Goal: Task Accomplishment & Management: Use online tool/utility

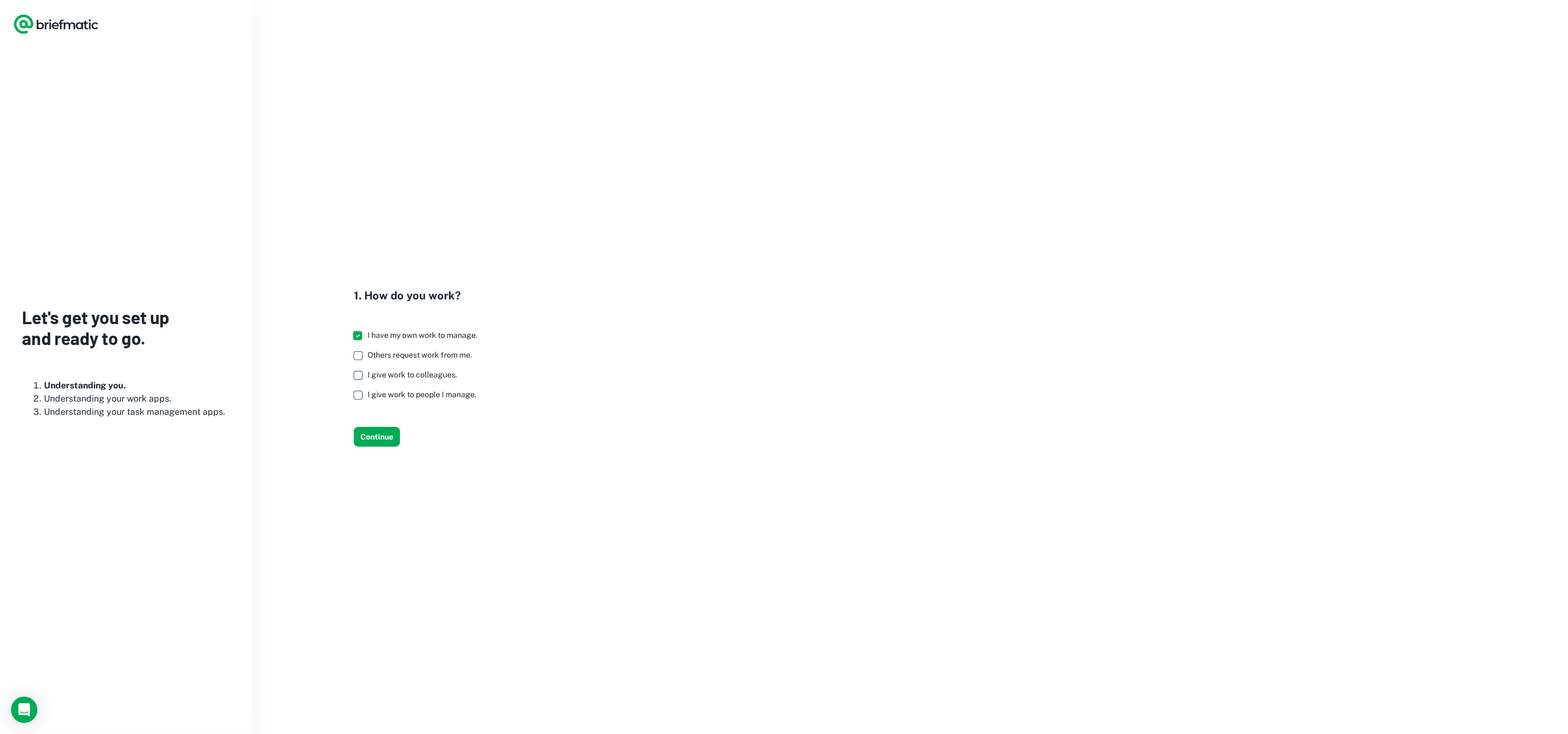
click at [68, 22] on icon "Logo" at bounding box center [55, 24] width 85 height 22
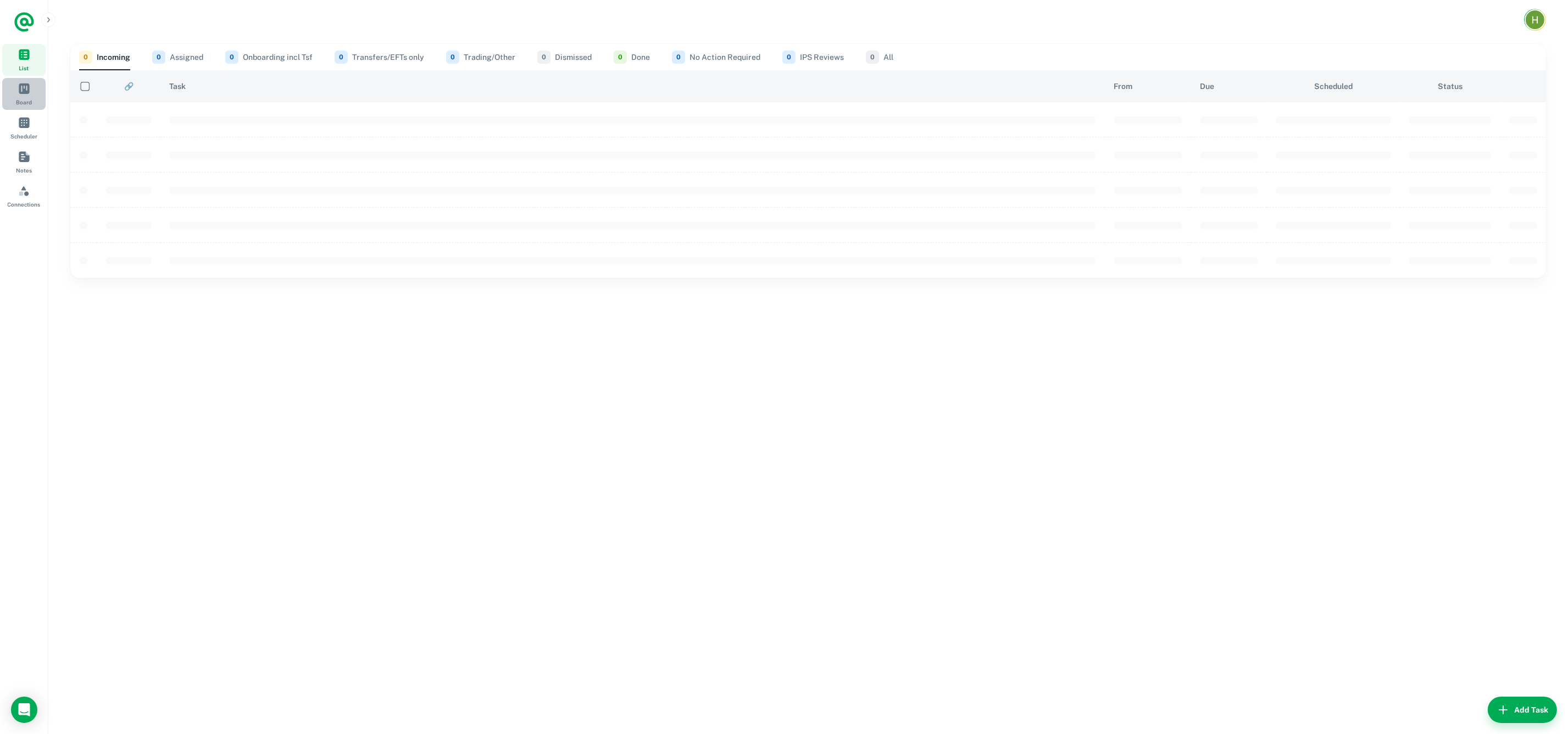
click at [14, 92] on link "Board" at bounding box center [24, 94] width 43 height 32
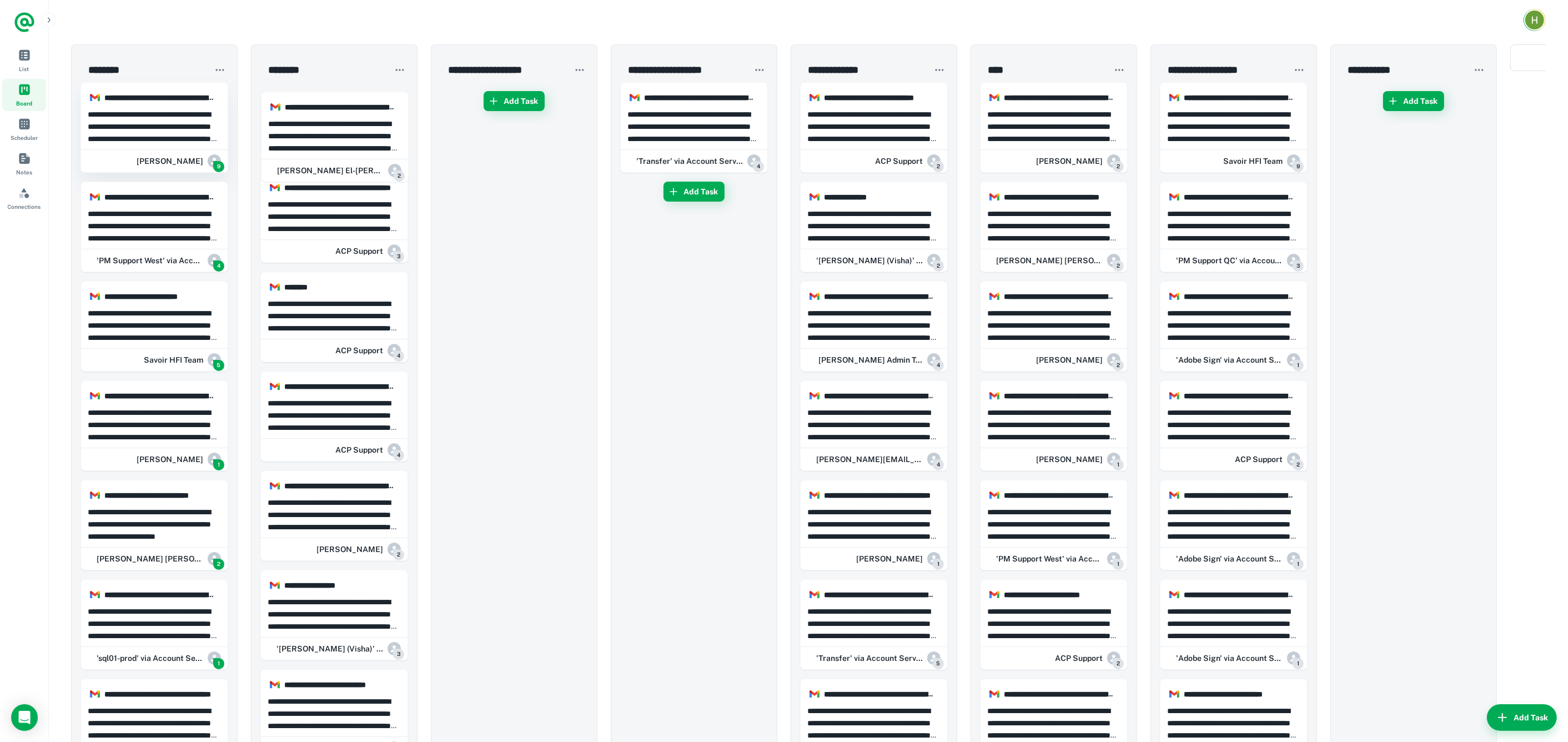
drag, startPoint x: 171, startPoint y: 117, endPoint x: 199, endPoint y: 94, distance: 36.2
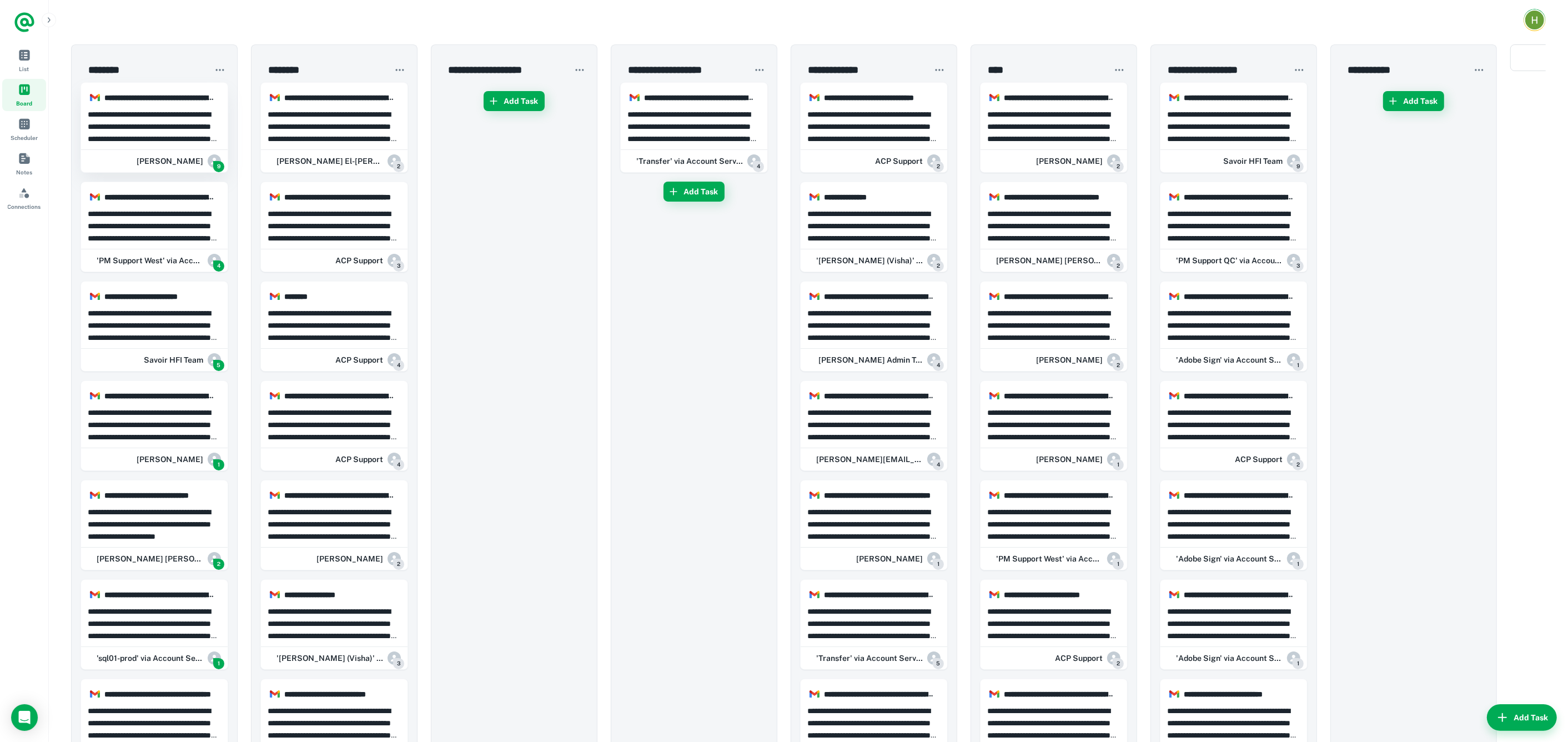
click at [164, 129] on p "**********" at bounding box center [155, 126] width 134 height 36
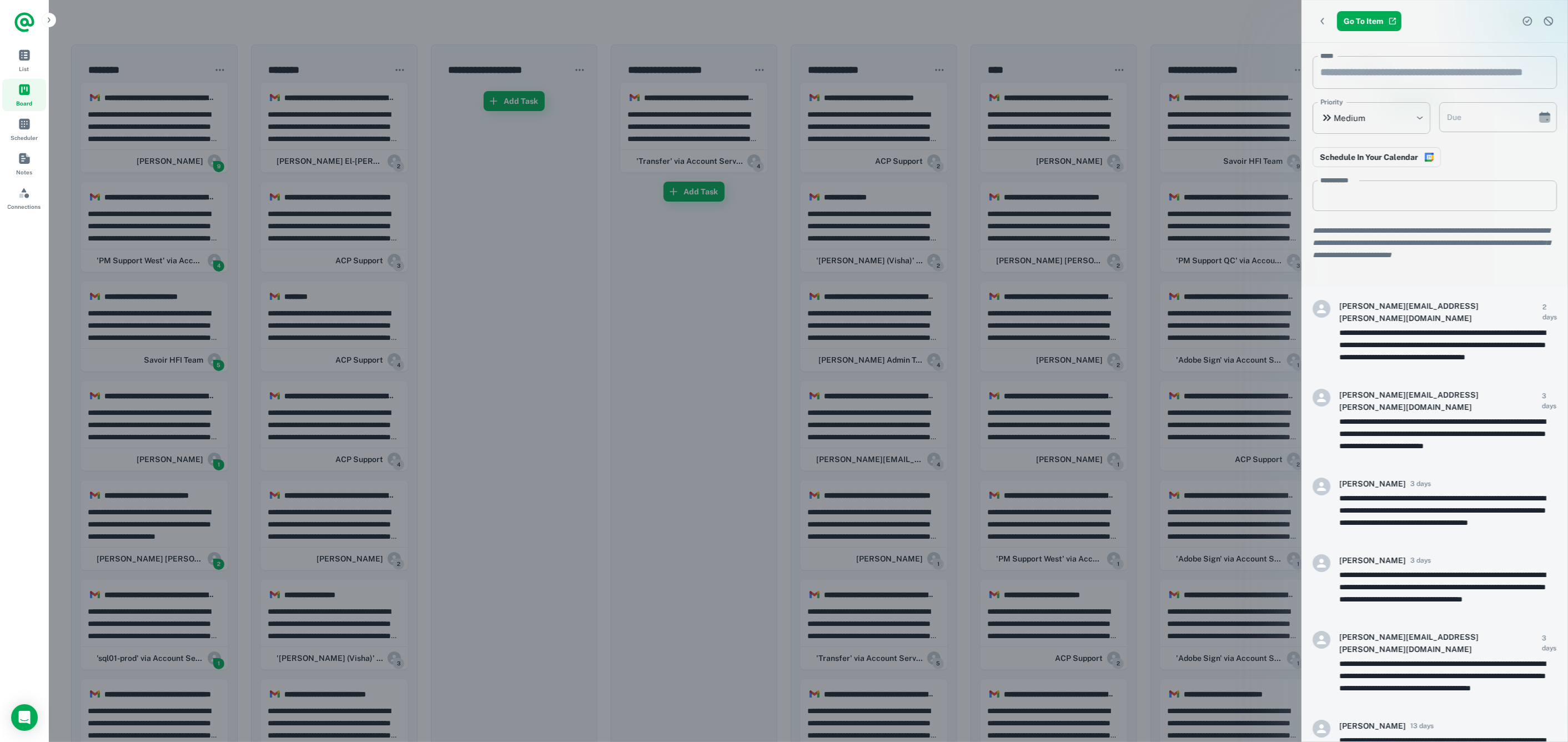
click at [146, 129] on div at bounding box center [784, 371] width 1568 height 742
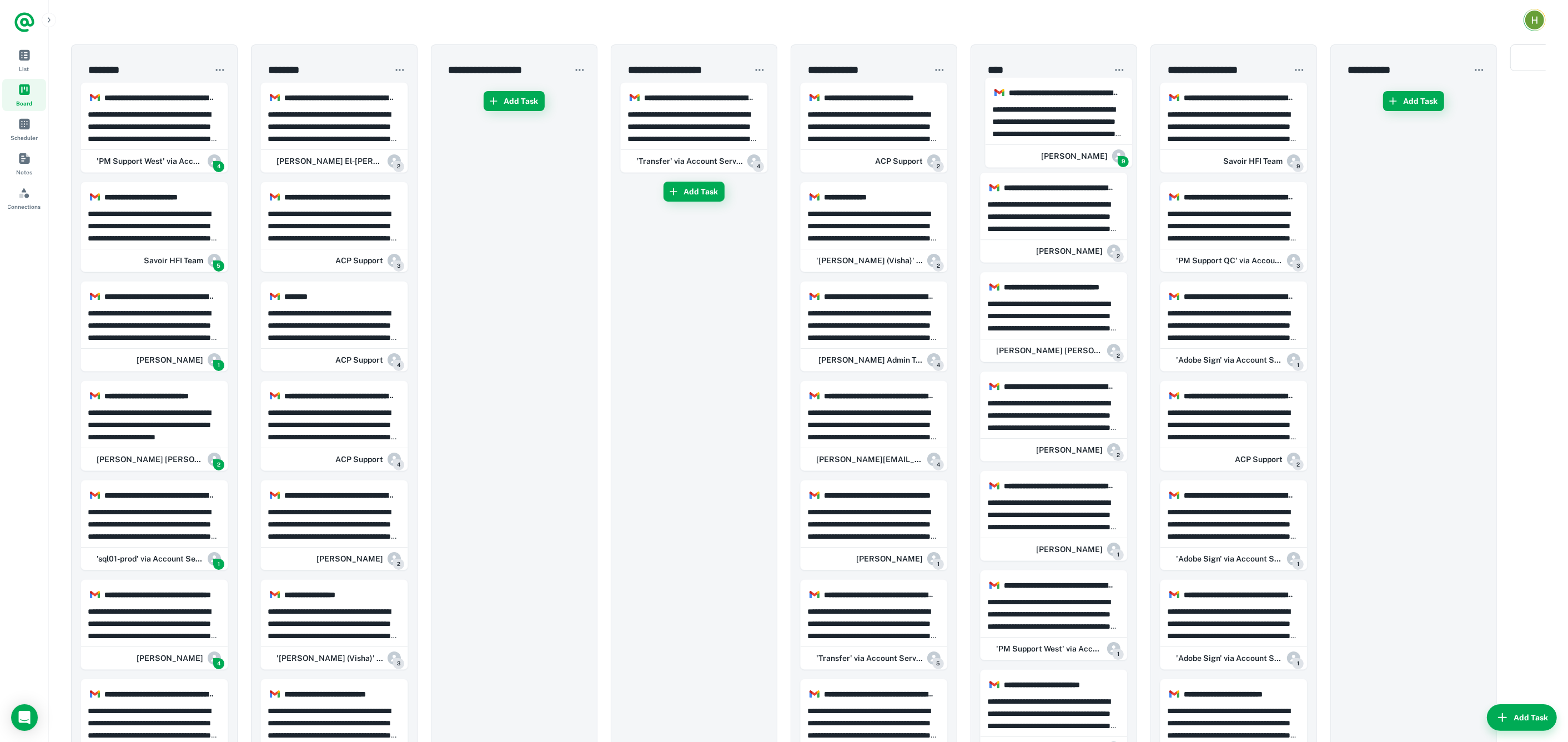
drag, startPoint x: 146, startPoint y: 129, endPoint x: 1054, endPoint y: 123, distance: 908.0
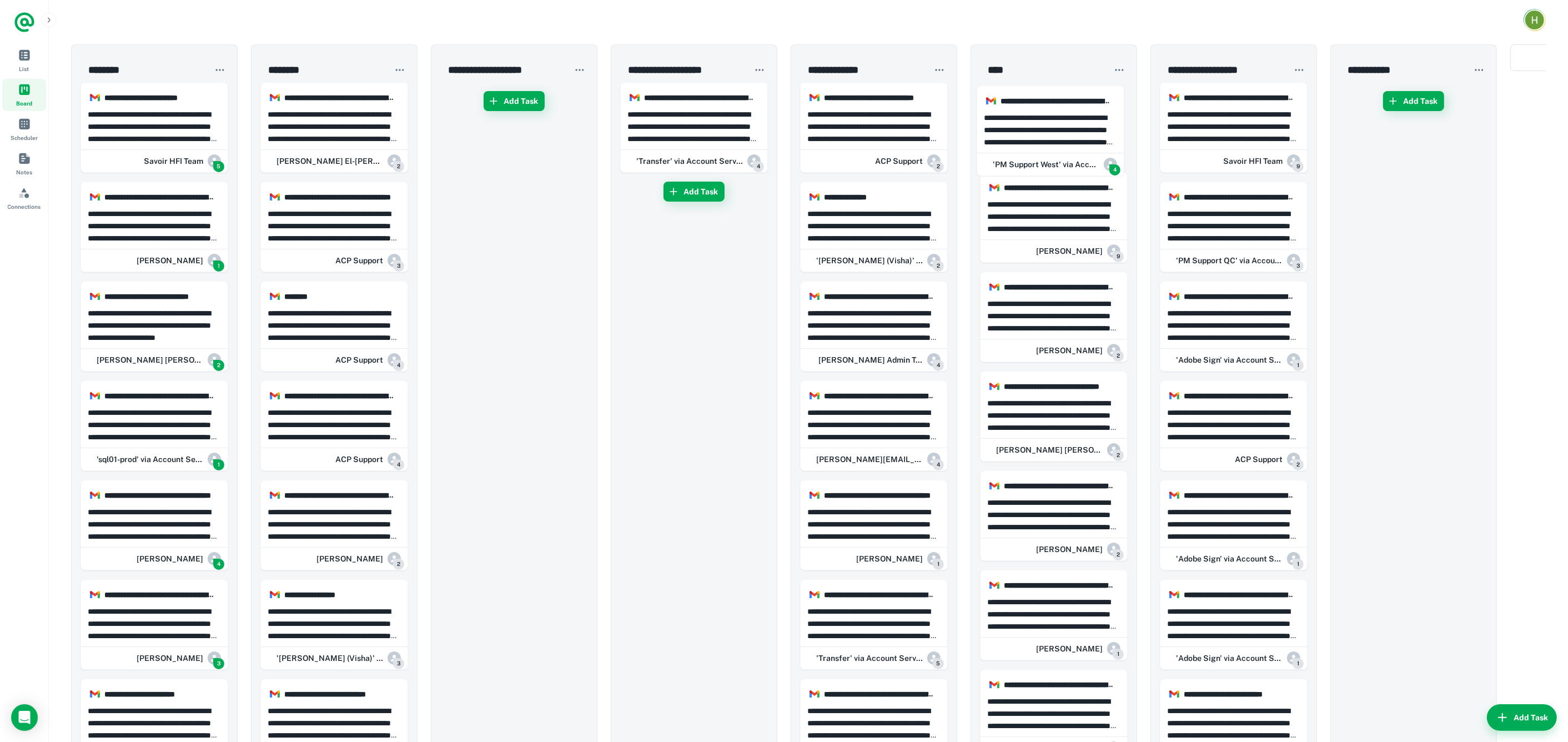
drag, startPoint x: 148, startPoint y: 123, endPoint x: 1048, endPoint y: 126, distance: 900.0
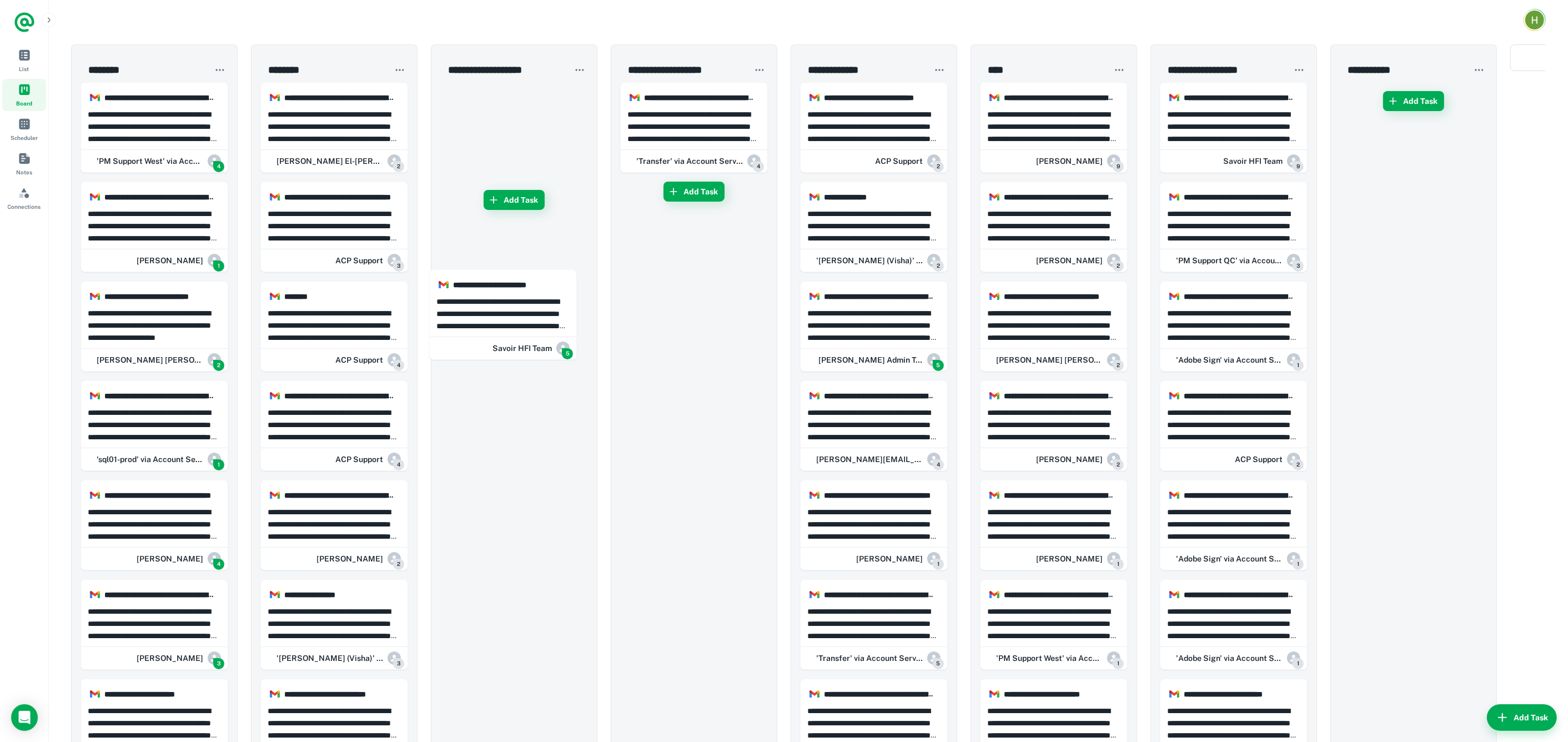
drag, startPoint x: 155, startPoint y: 124, endPoint x: 1244, endPoint y: 174, distance: 1090.1
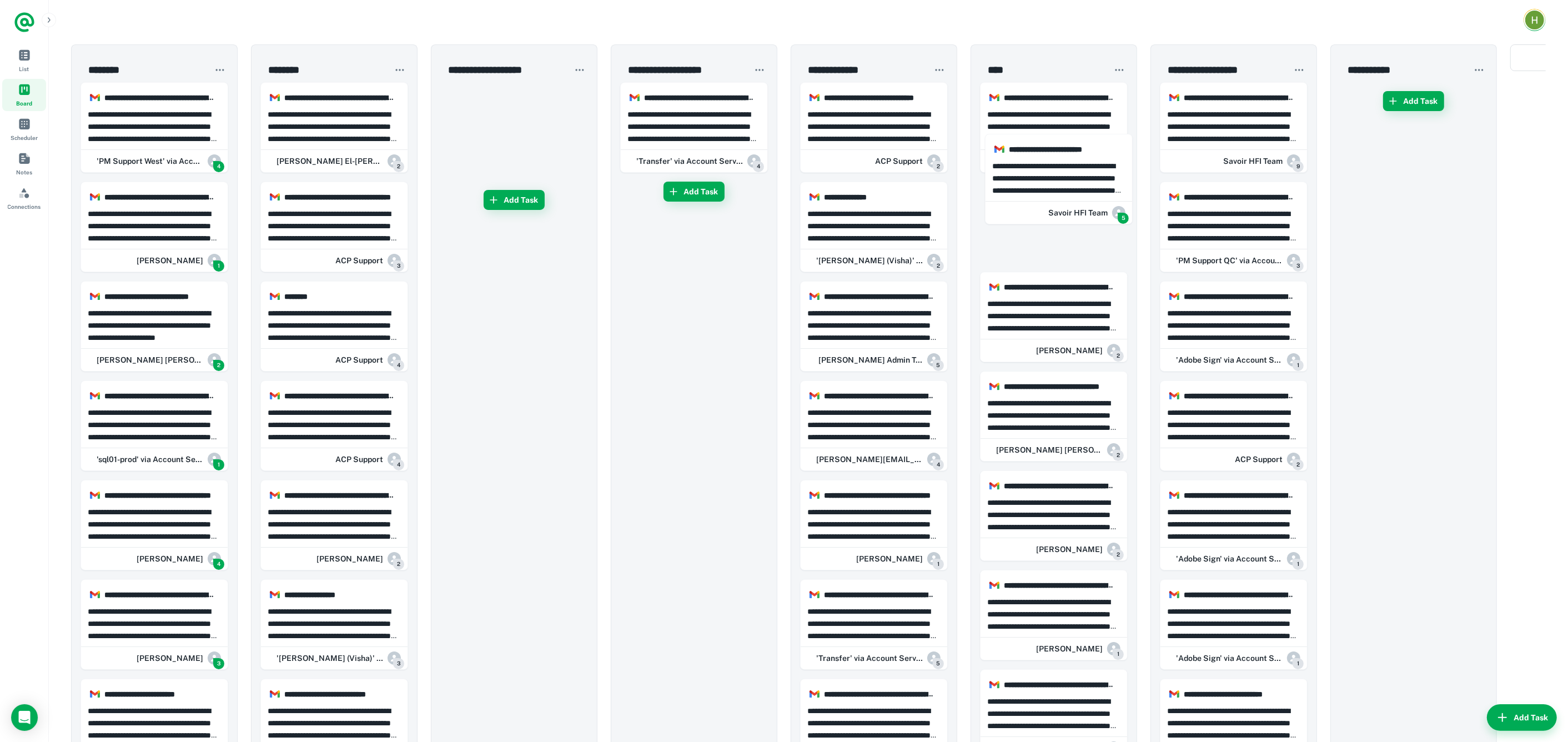
drag, startPoint x: 731, startPoint y: 70, endPoint x: 30, endPoint y: 219, distance: 716.7
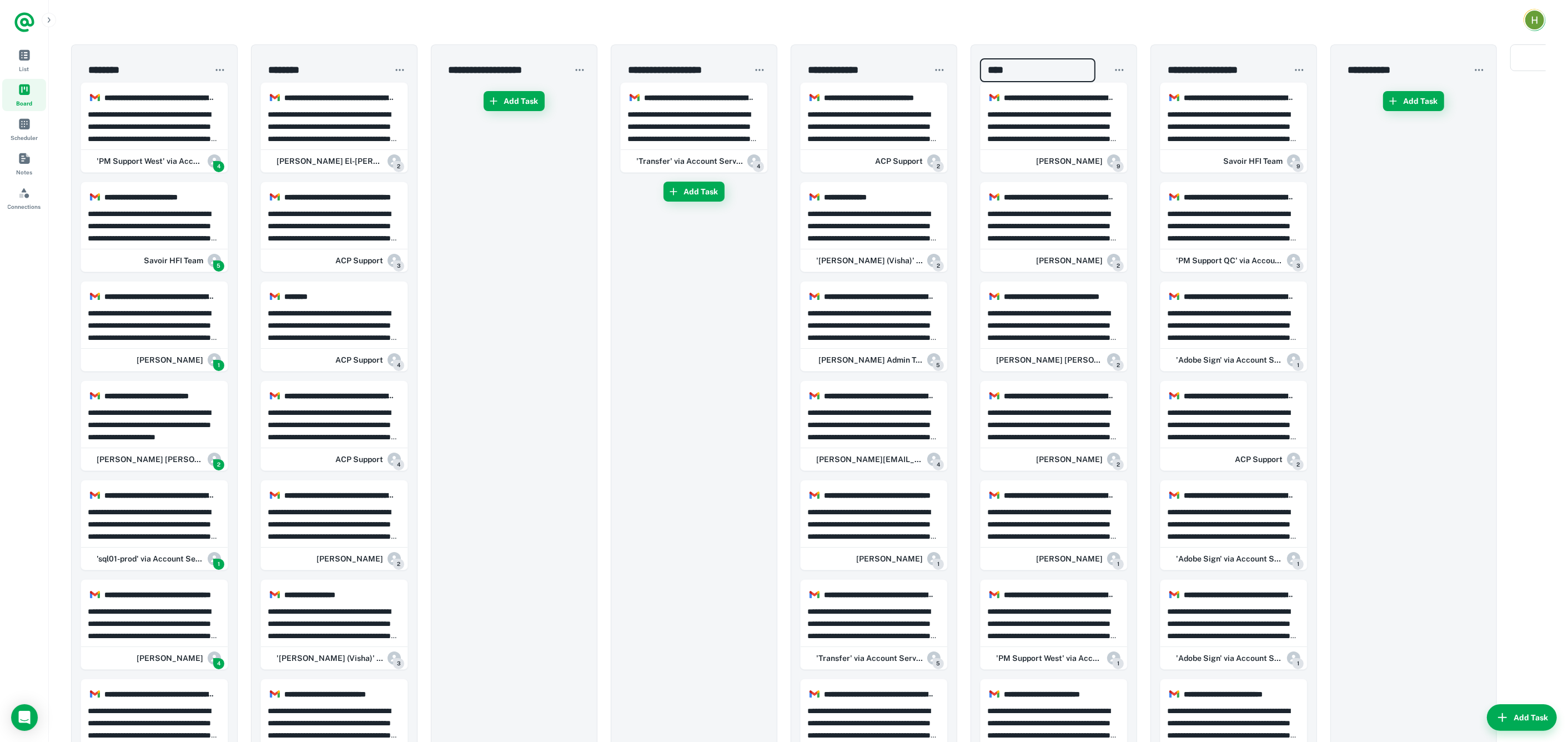
drag, startPoint x: 1088, startPoint y: 70, endPoint x: 339, endPoint y: 56, distance: 749.1
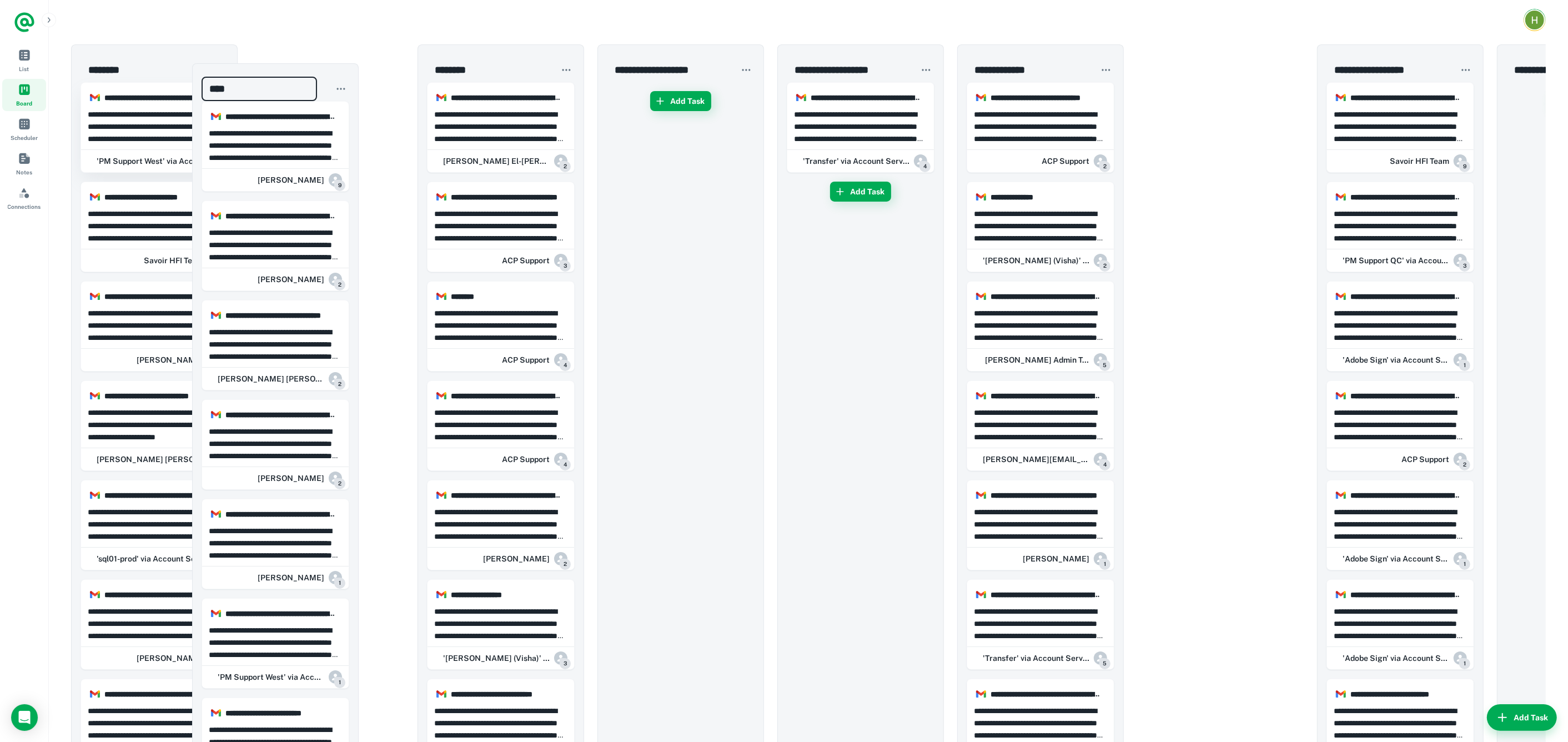
drag, startPoint x: 1122, startPoint y: 59, endPoint x: 213, endPoint y: 129, distance: 911.7
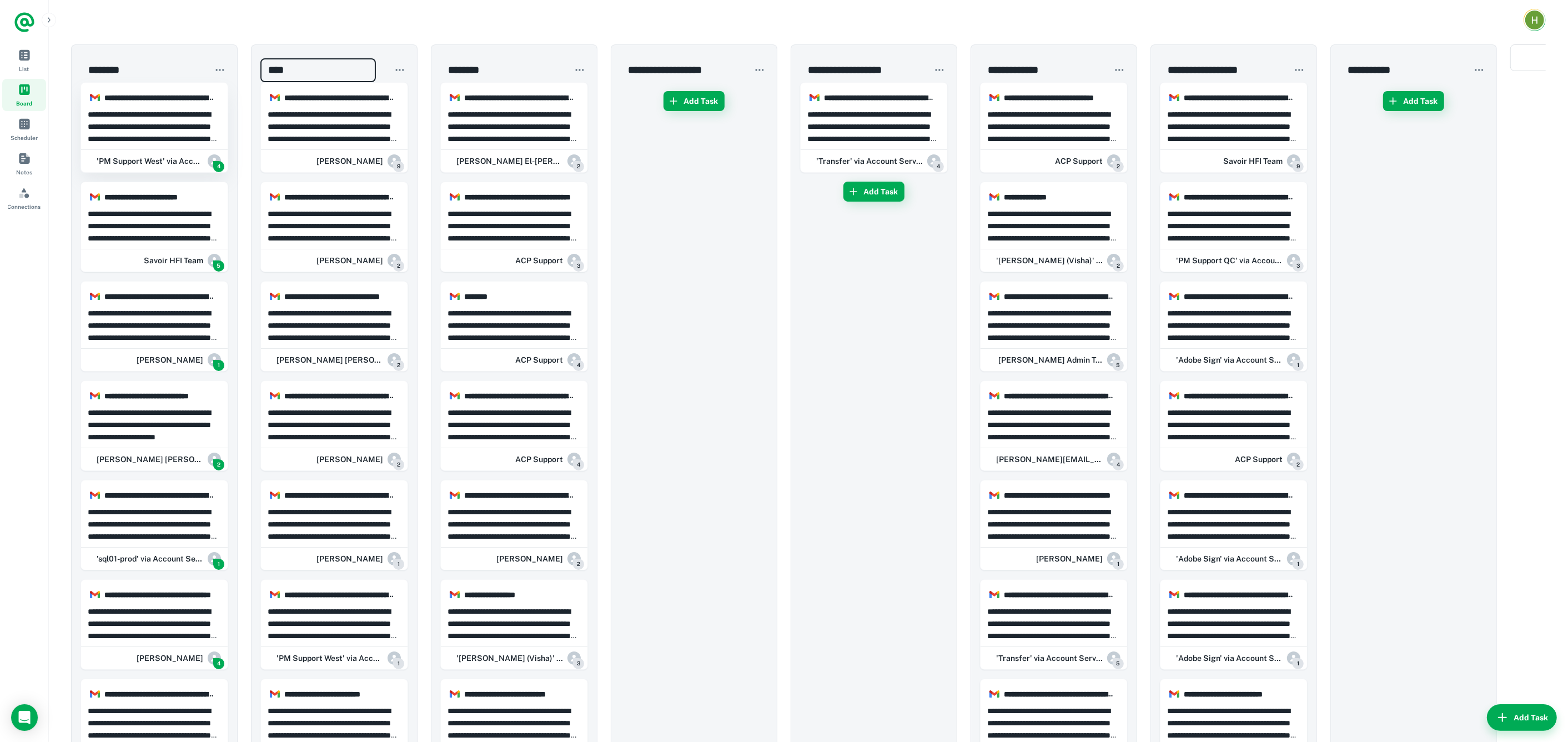
click at [155, 121] on p "**********" at bounding box center [155, 126] width 134 height 36
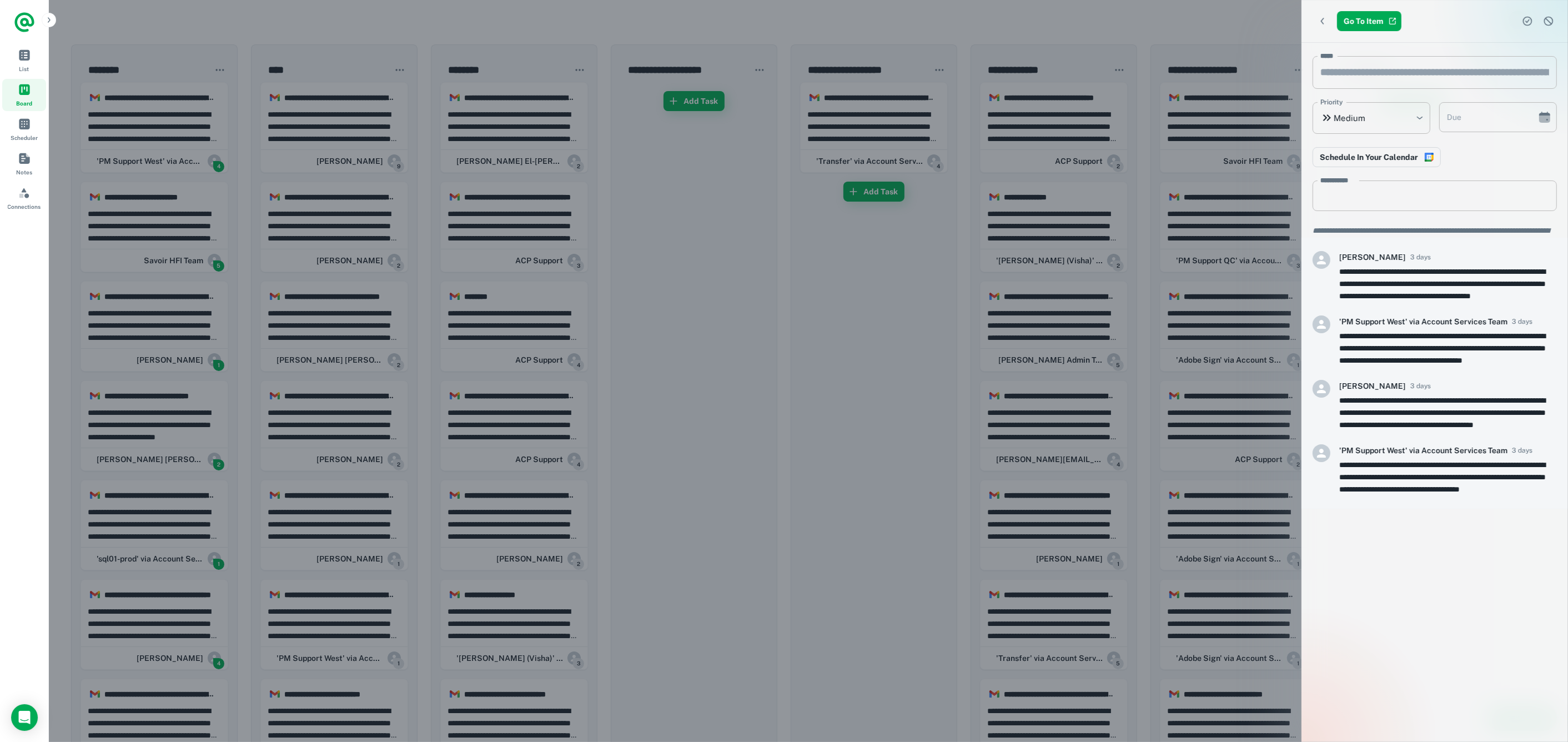
click at [152, 123] on div at bounding box center [784, 371] width 1568 height 742
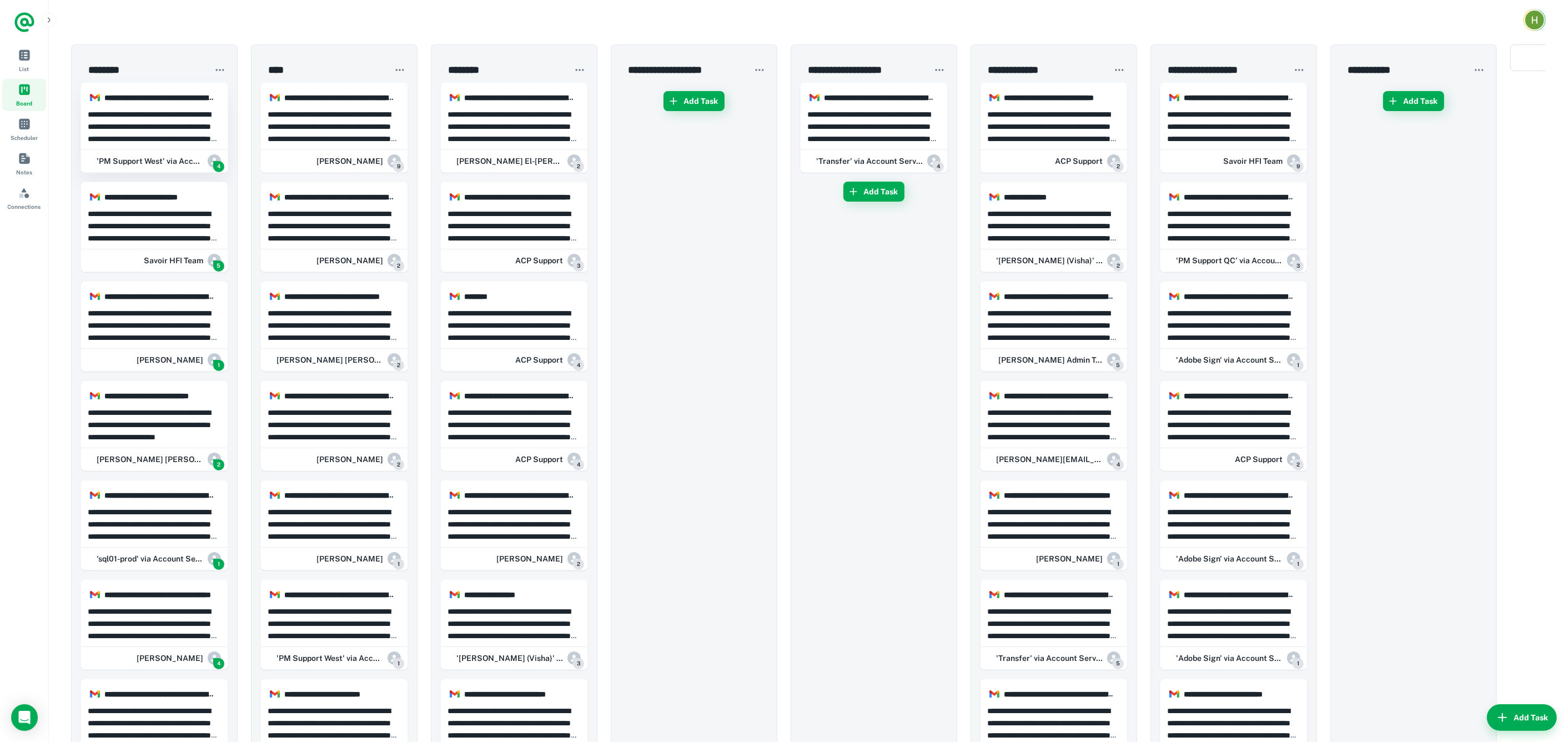
drag, startPoint x: 152, startPoint y: 123, endPoint x: 202, endPoint y: 133, distance: 51.0
drag, startPoint x: 155, startPoint y: 123, endPoint x: 325, endPoint y: 149, distance: 172.0
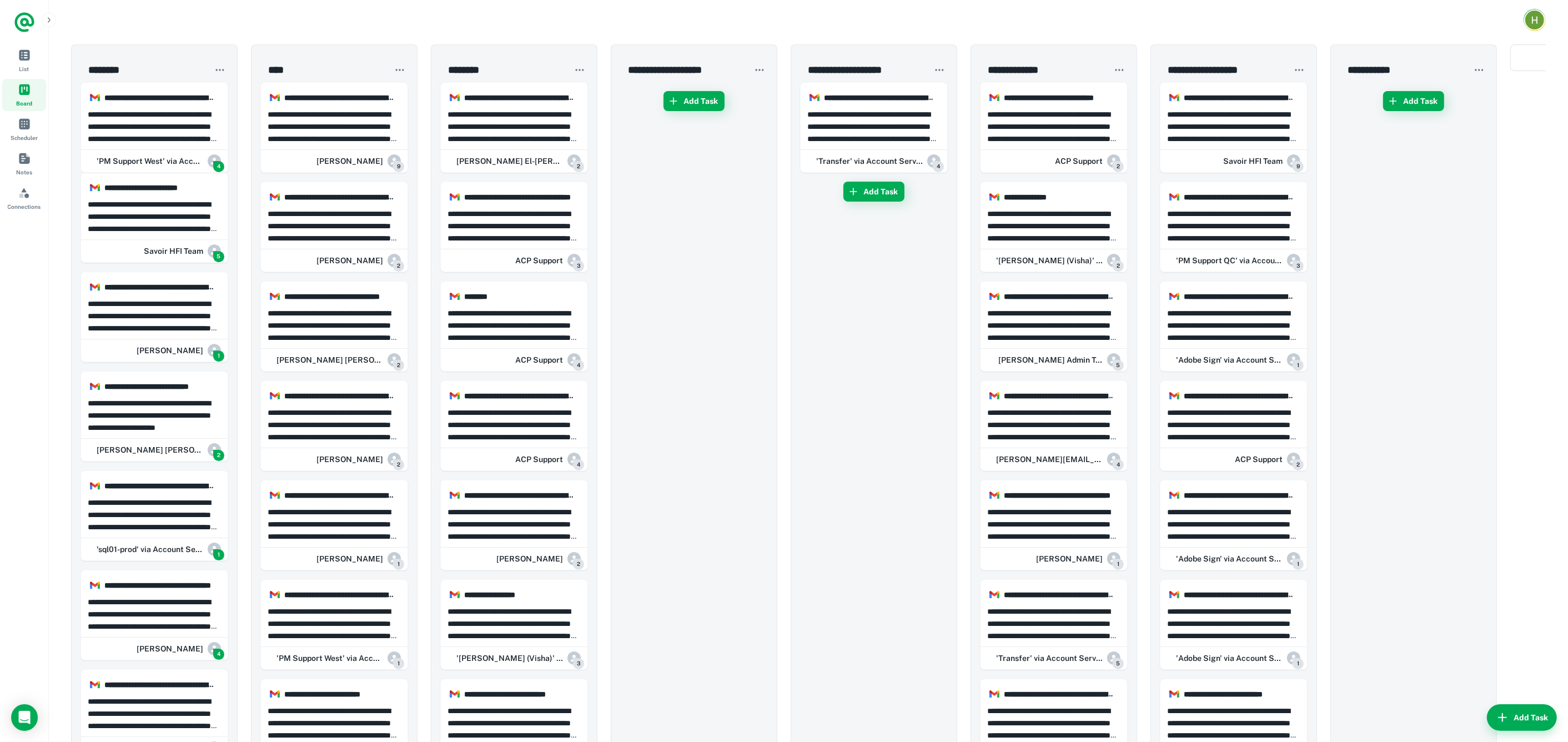
drag, startPoint x: 200, startPoint y: 152, endPoint x: 372, endPoint y: 150, distance: 172.0
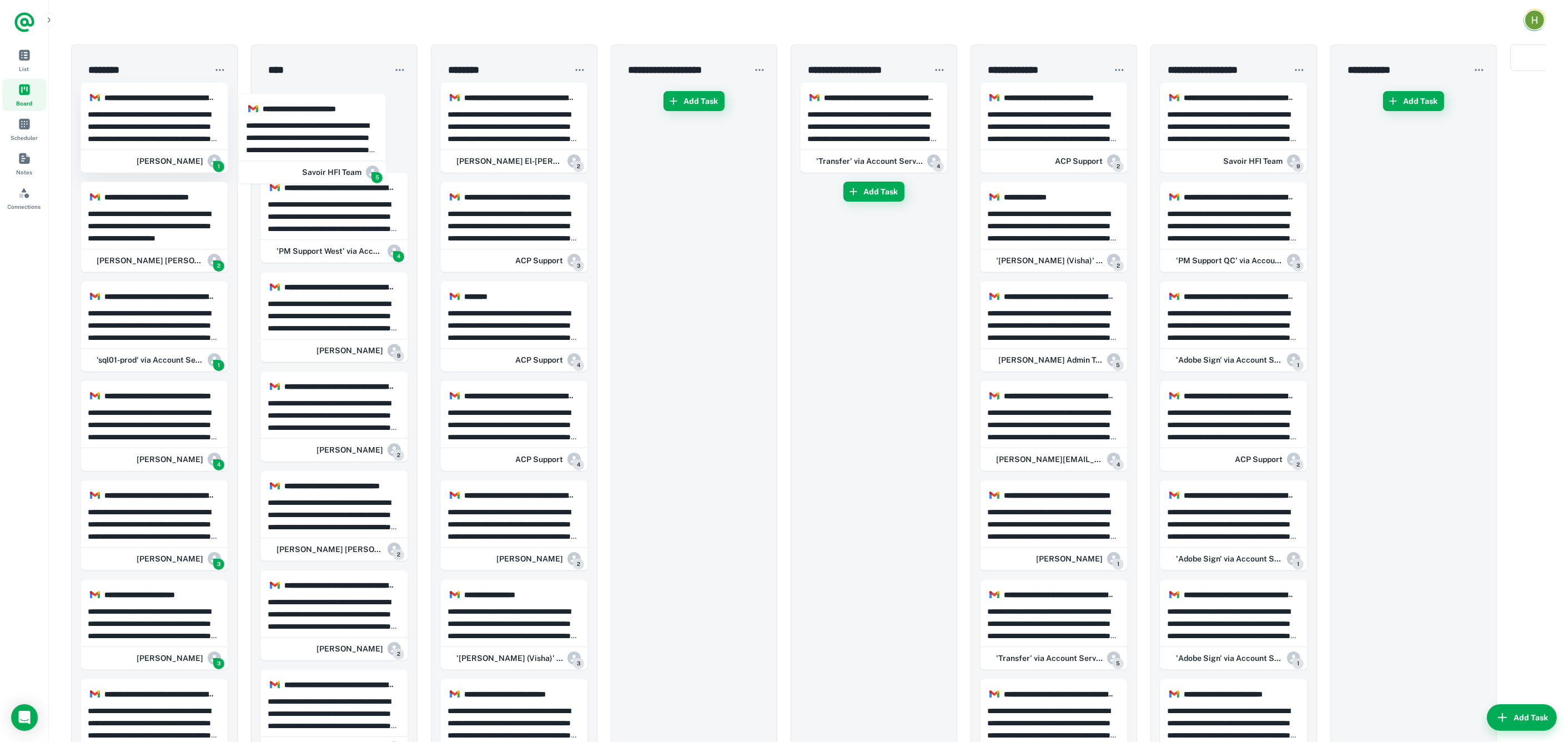
drag, startPoint x: 183, startPoint y: 136, endPoint x: 169, endPoint y: 139, distance: 14.3
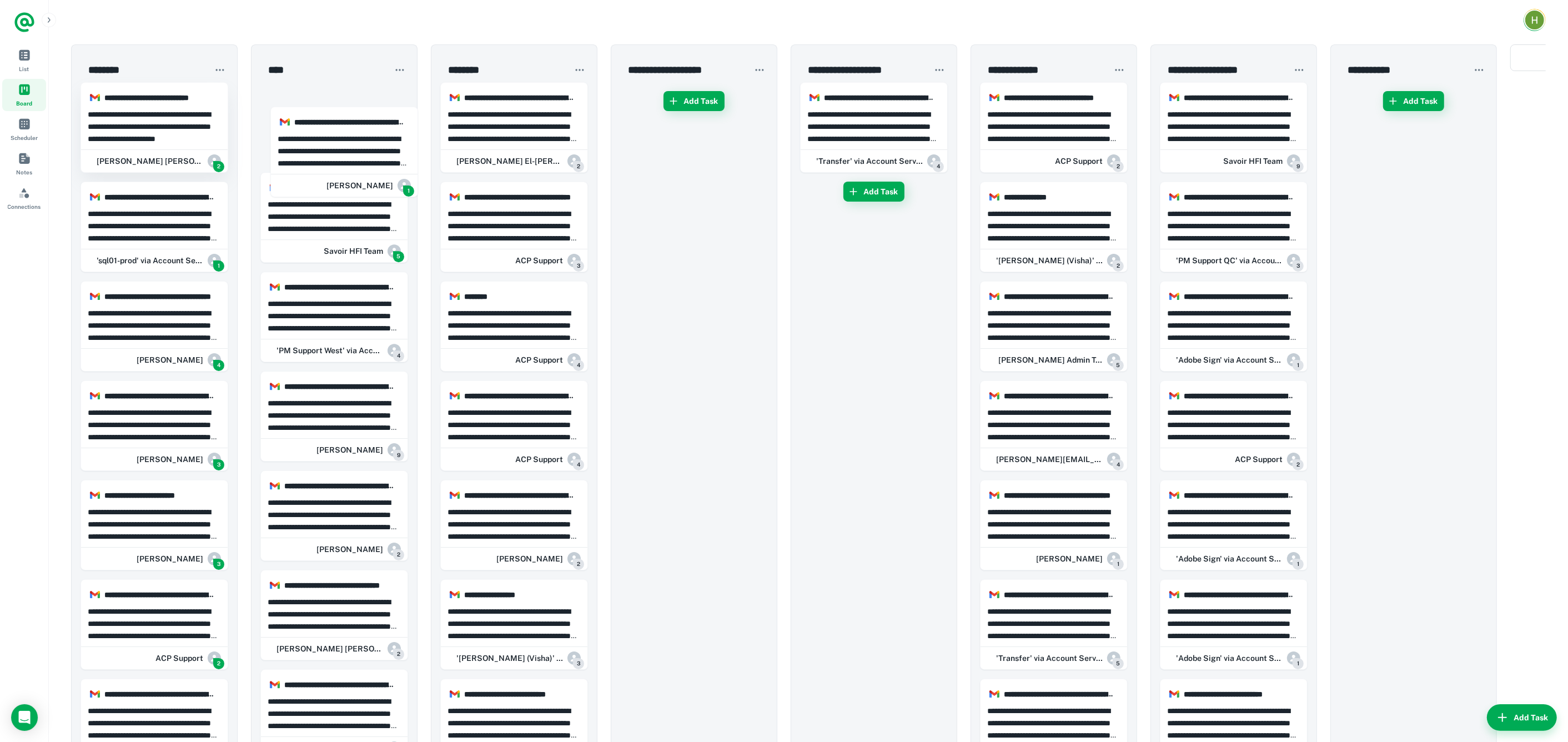
drag, startPoint x: 166, startPoint y: 119, endPoint x: 221, endPoint y: 157, distance: 66.9
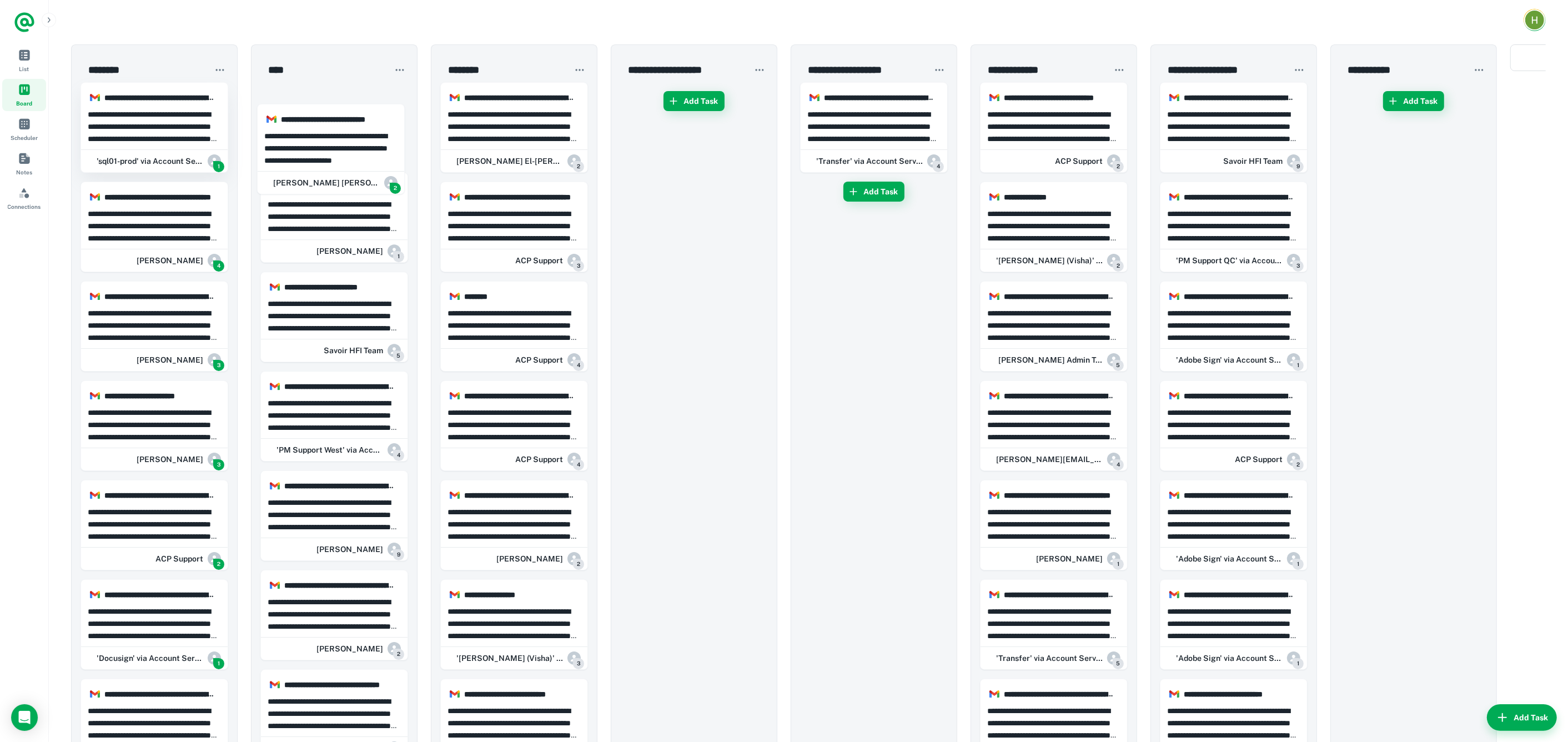
drag, startPoint x: 179, startPoint y: 143, endPoint x: 208, endPoint y: 169, distance: 38.9
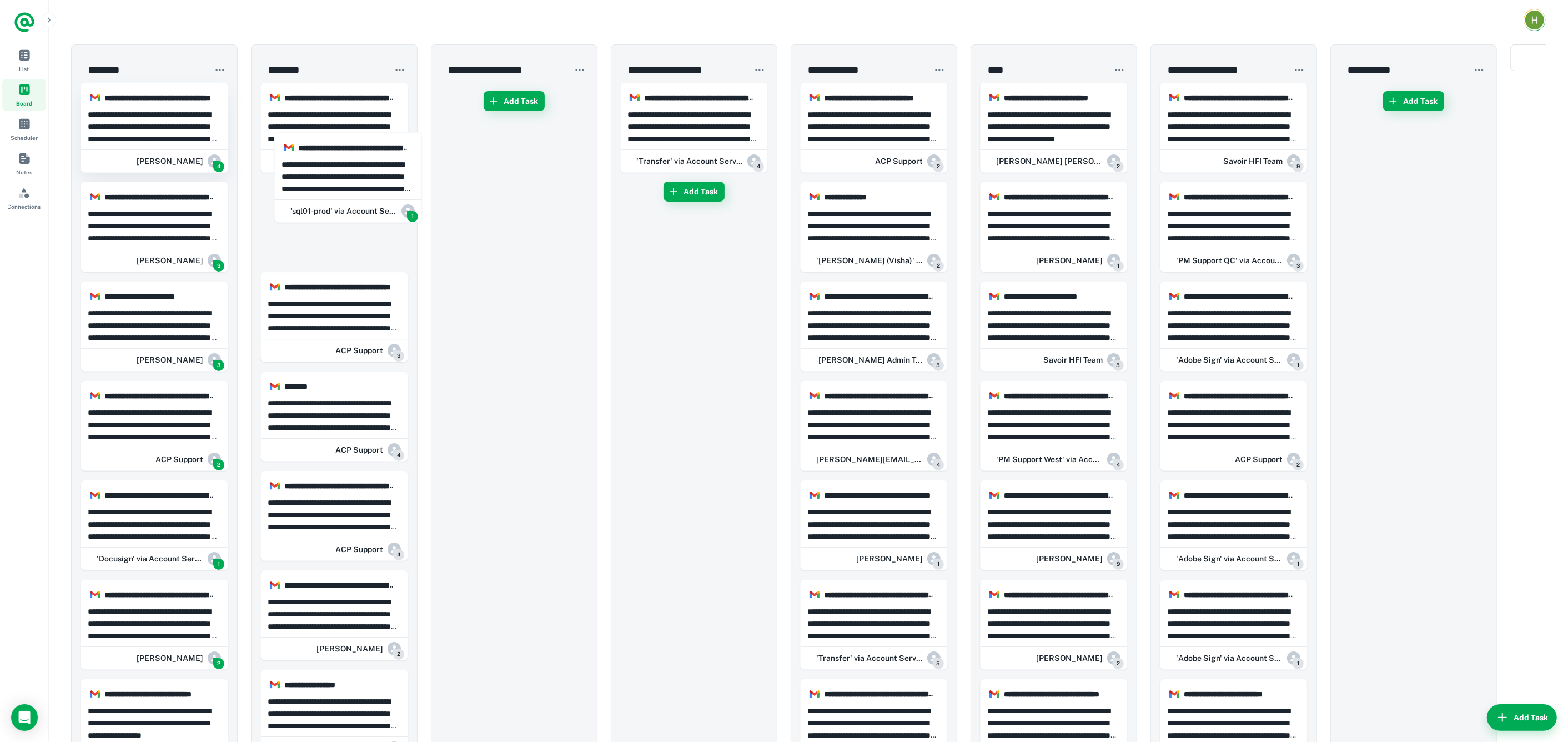
drag, startPoint x: 148, startPoint y: 119, endPoint x: 164, endPoint y: 124, distance: 16.8
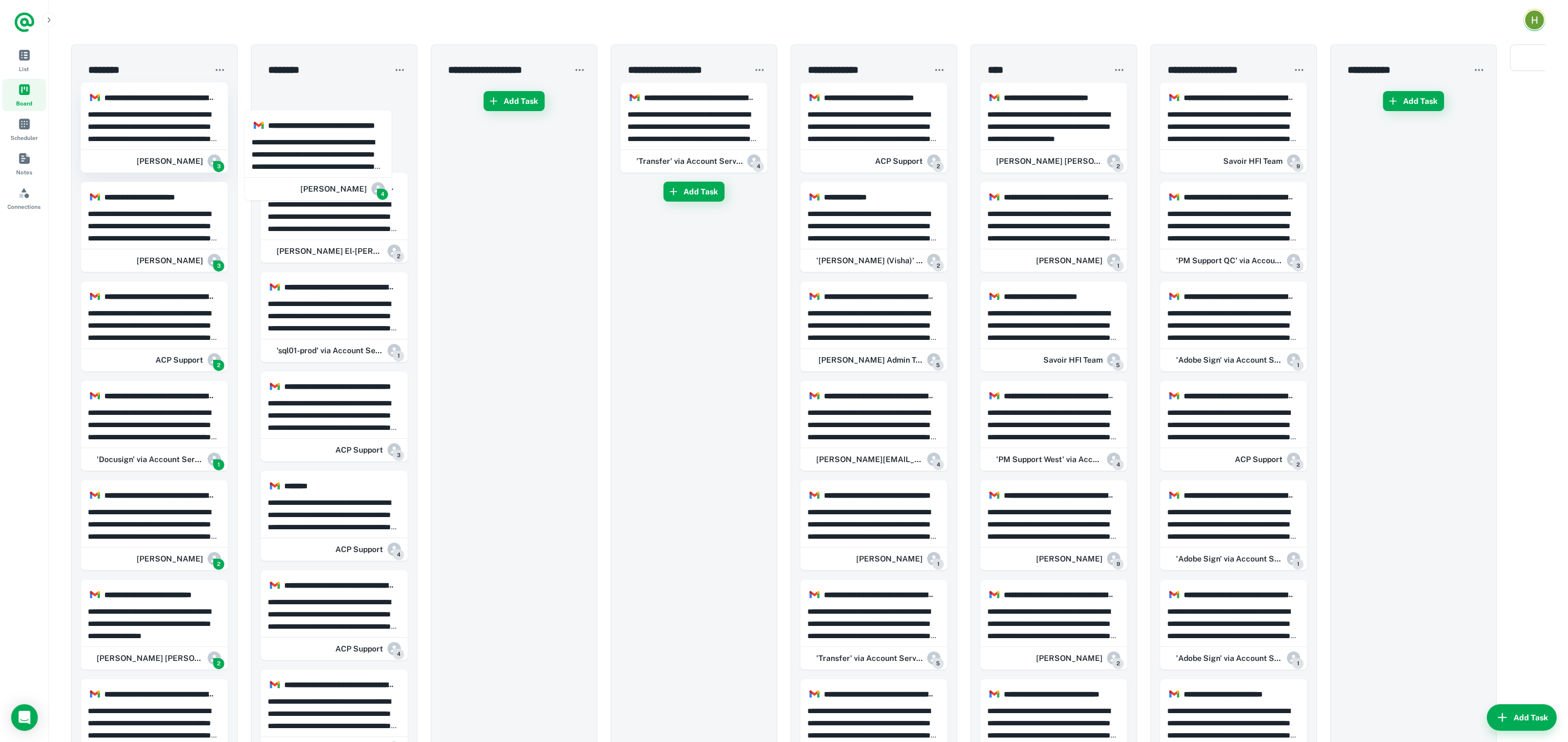
drag, startPoint x: 136, startPoint y: 116, endPoint x: 199, endPoint y: 122, distance: 63.3
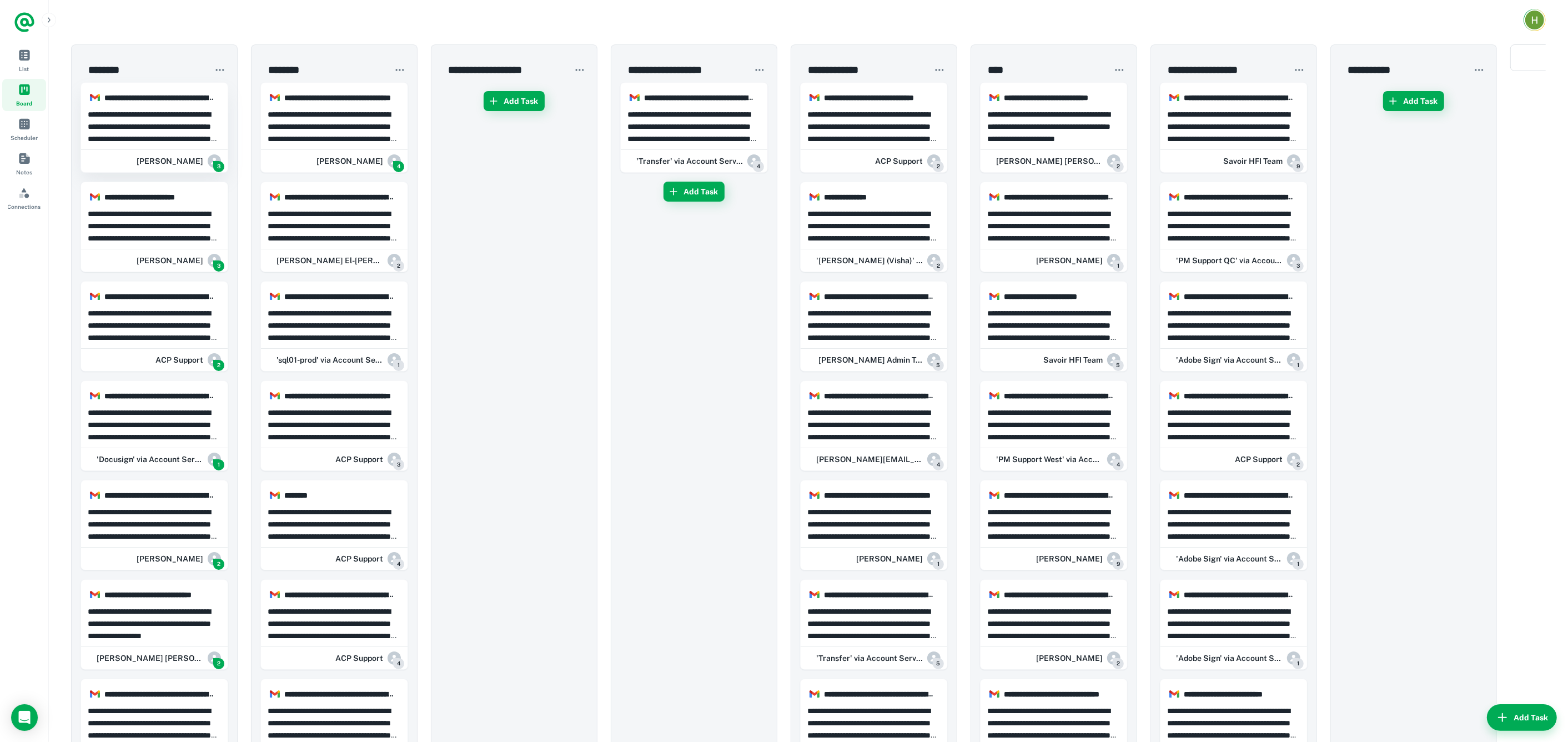
click at [155, 124] on p "**********" at bounding box center [155, 126] width 134 height 36
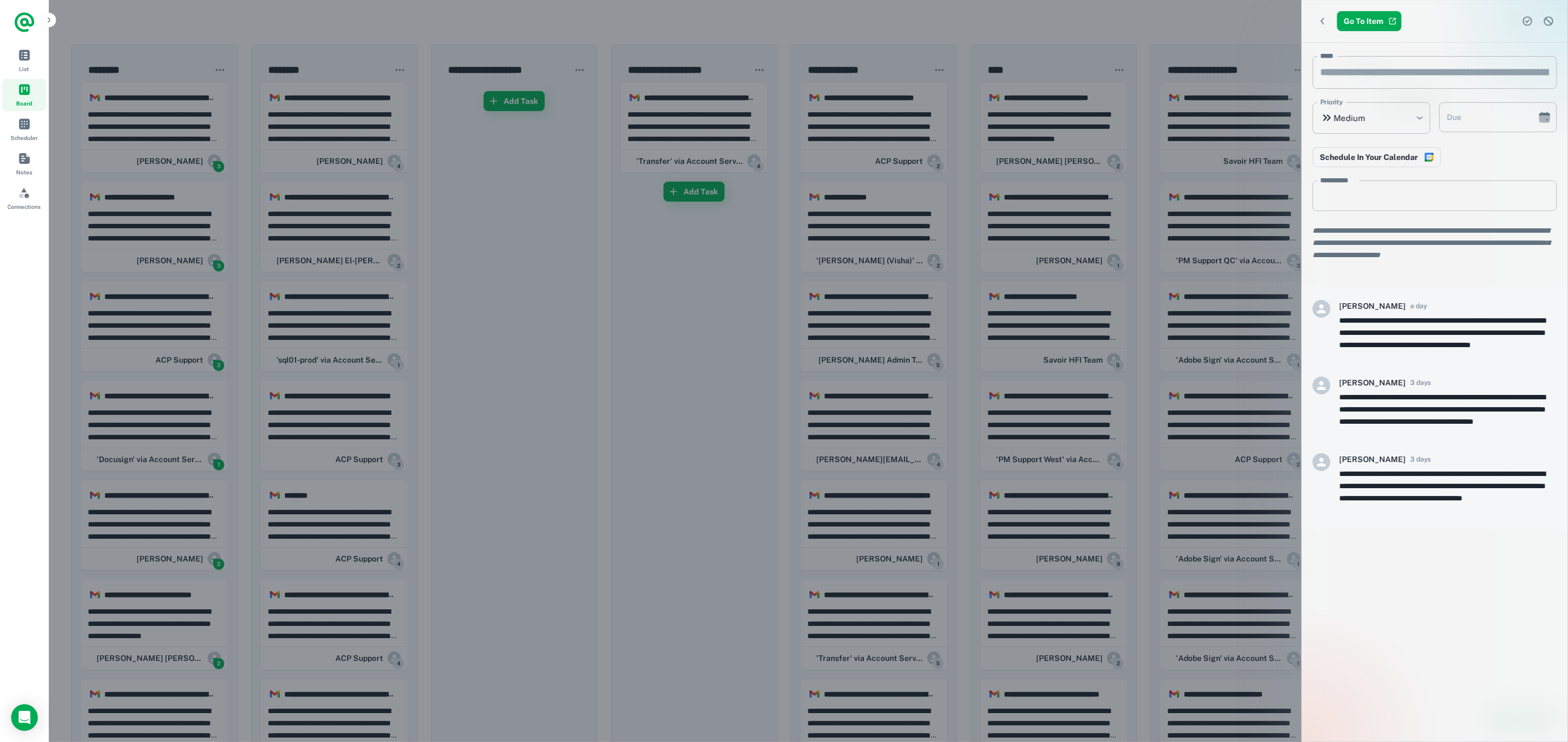
click at [1453, 465] on div "**********" at bounding box center [1448, 484] width 218 height 63
click at [1453, 470] on p "**********" at bounding box center [1448, 492] width 218 height 49
drag, startPoint x: 1453, startPoint y: 470, endPoint x: 1367, endPoint y: 499, distance: 90.8
click at [1367, 499] on p "**********" at bounding box center [1448, 492] width 218 height 49
drag, startPoint x: 1367, startPoint y: 499, endPoint x: 1350, endPoint y: 489, distance: 19.7
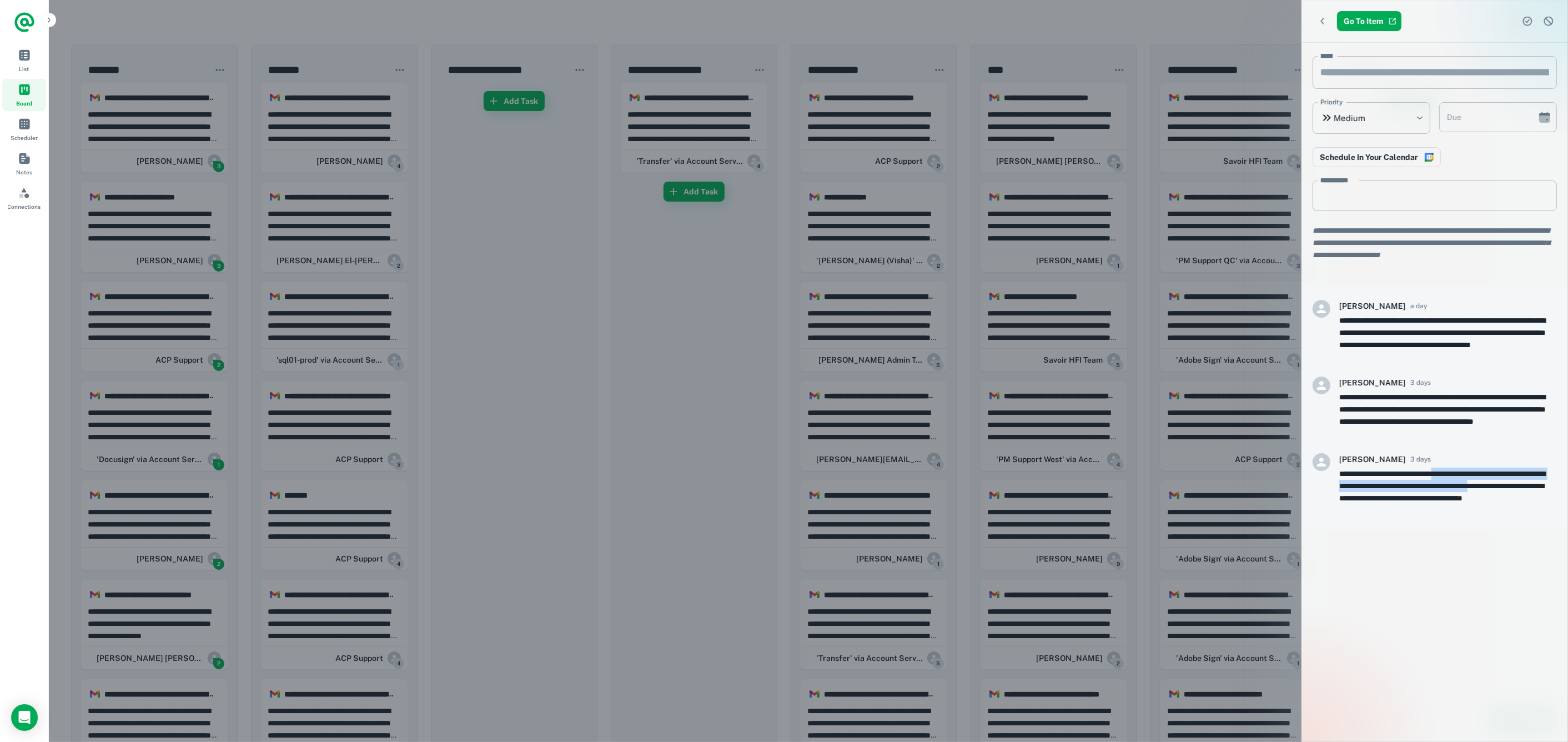
copy p "**********"
click at [130, 128] on div at bounding box center [784, 371] width 1568 height 742
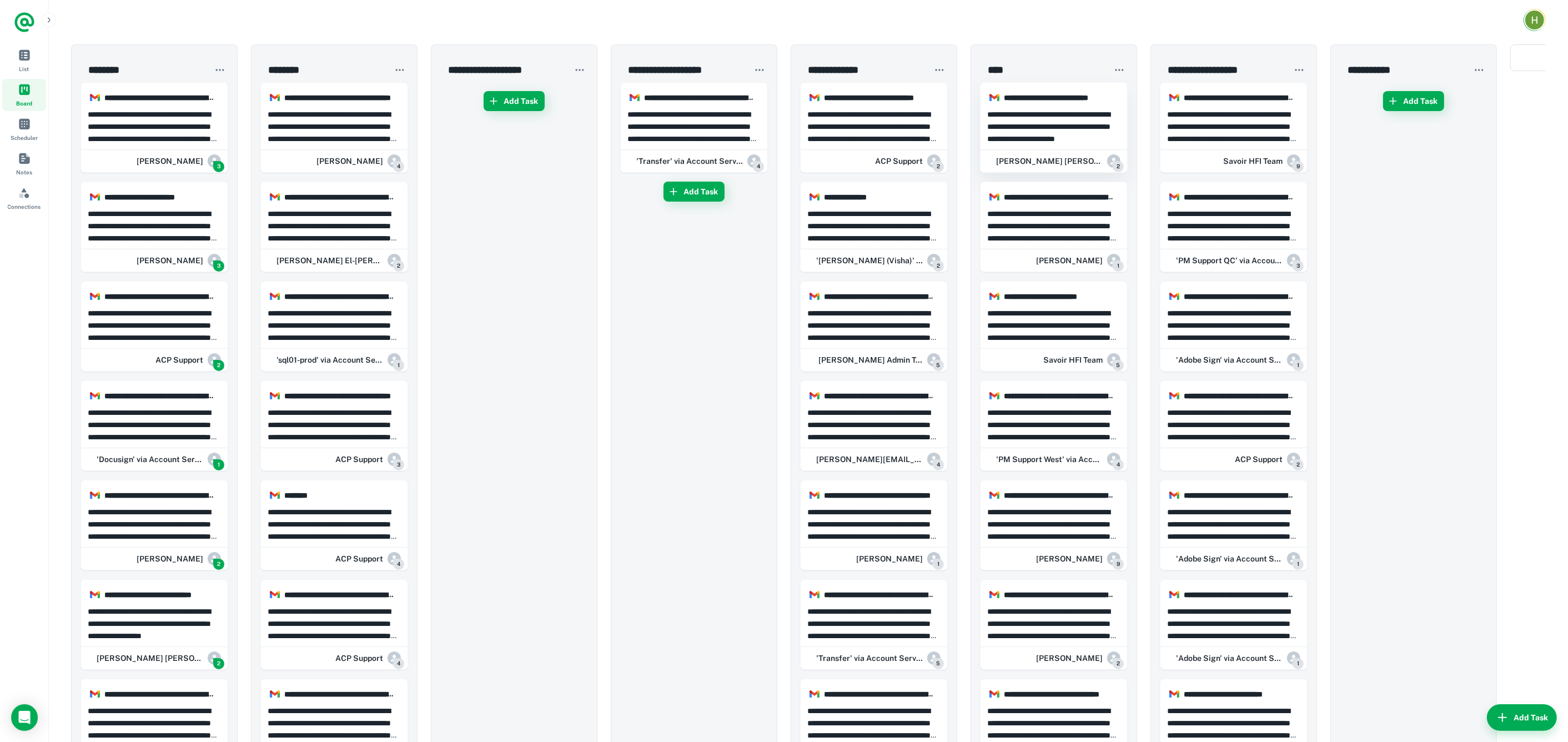
drag, startPoint x: 147, startPoint y: 116, endPoint x: 985, endPoint y: 94, distance: 838.3
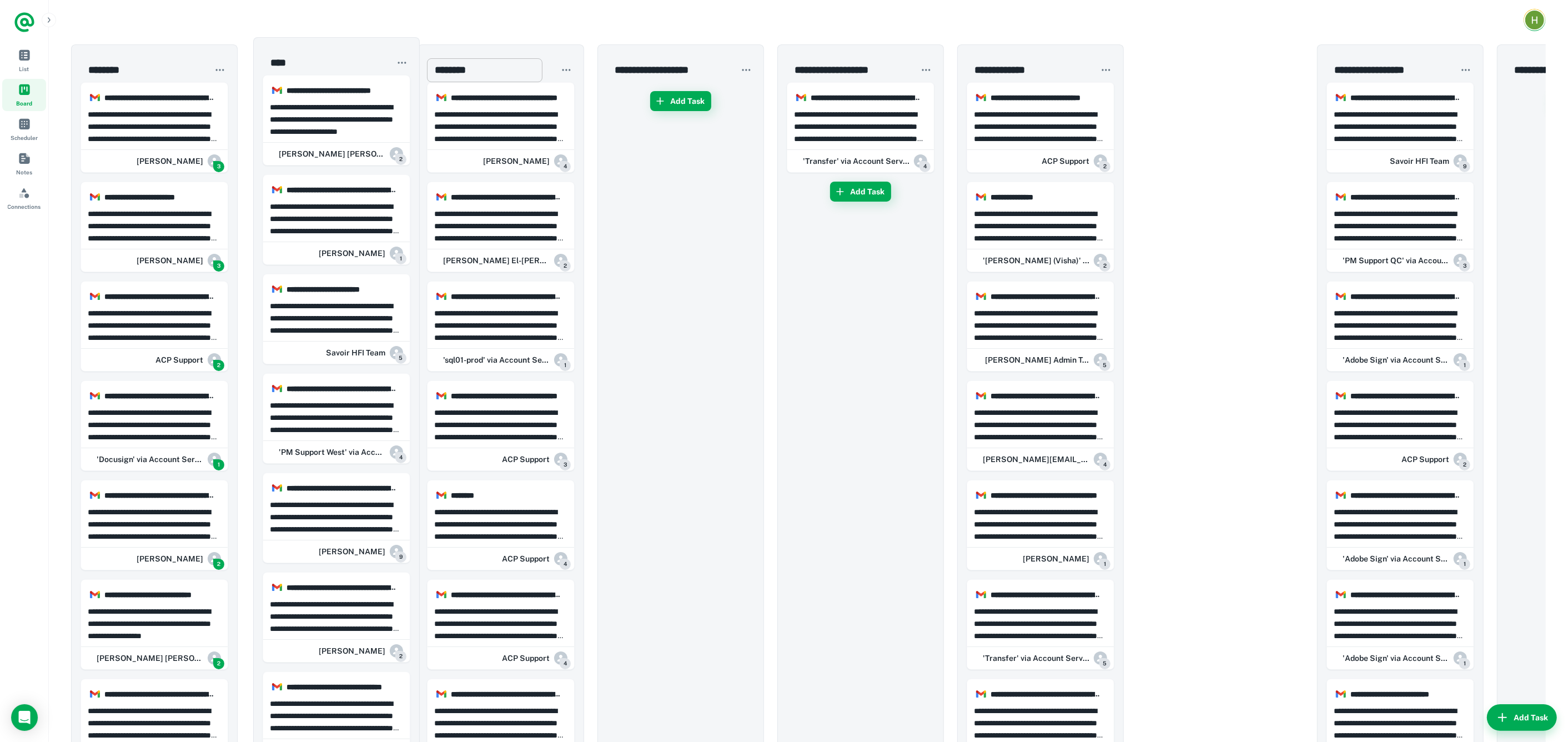
drag, startPoint x: 1122, startPoint y: 54, endPoint x: 462, endPoint y: 62, distance: 660.0
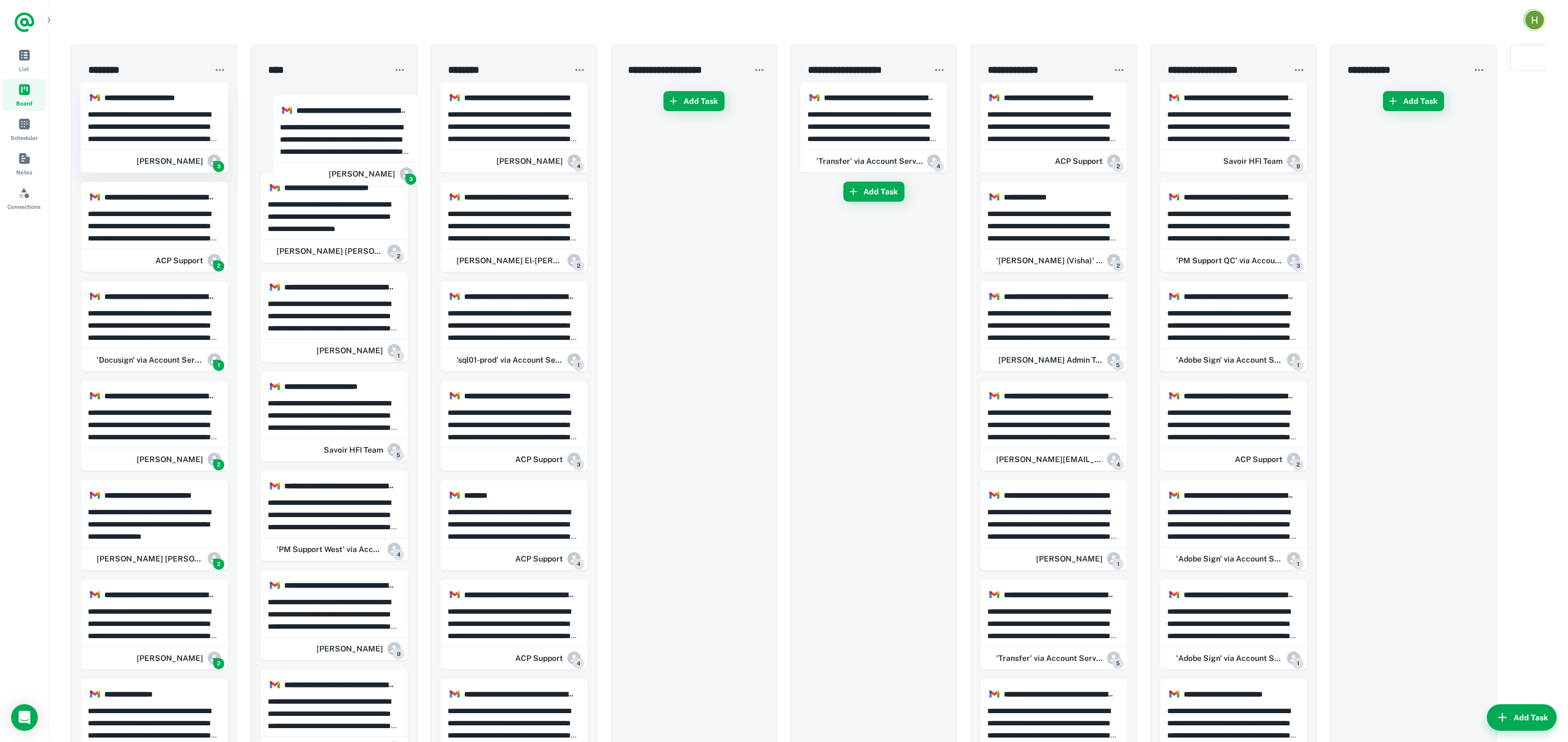
drag, startPoint x: 160, startPoint y: 135, endPoint x: 204, endPoint y: 164, distance: 52.7
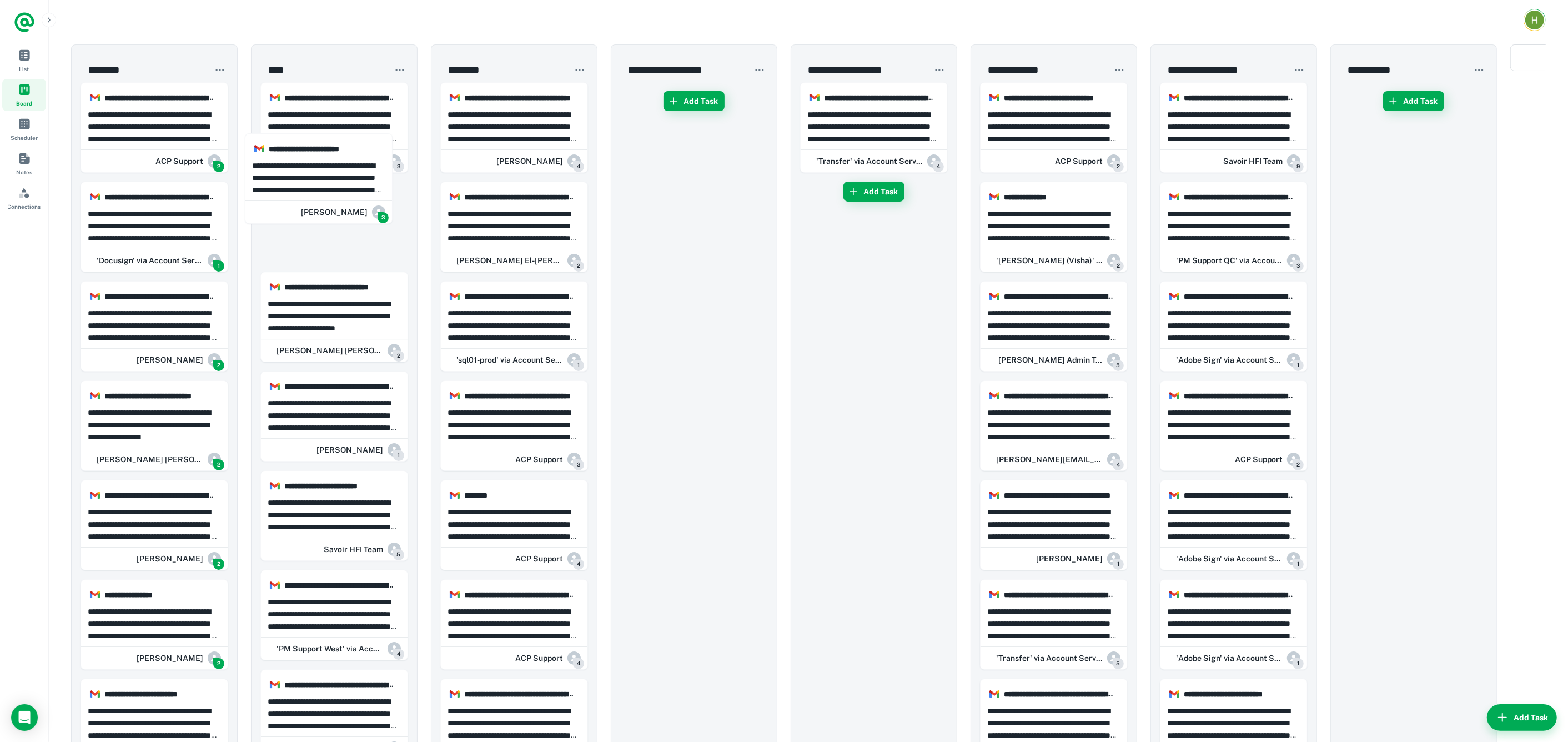
drag, startPoint x: 176, startPoint y: 121, endPoint x: 244, endPoint y: 165, distance: 81.0
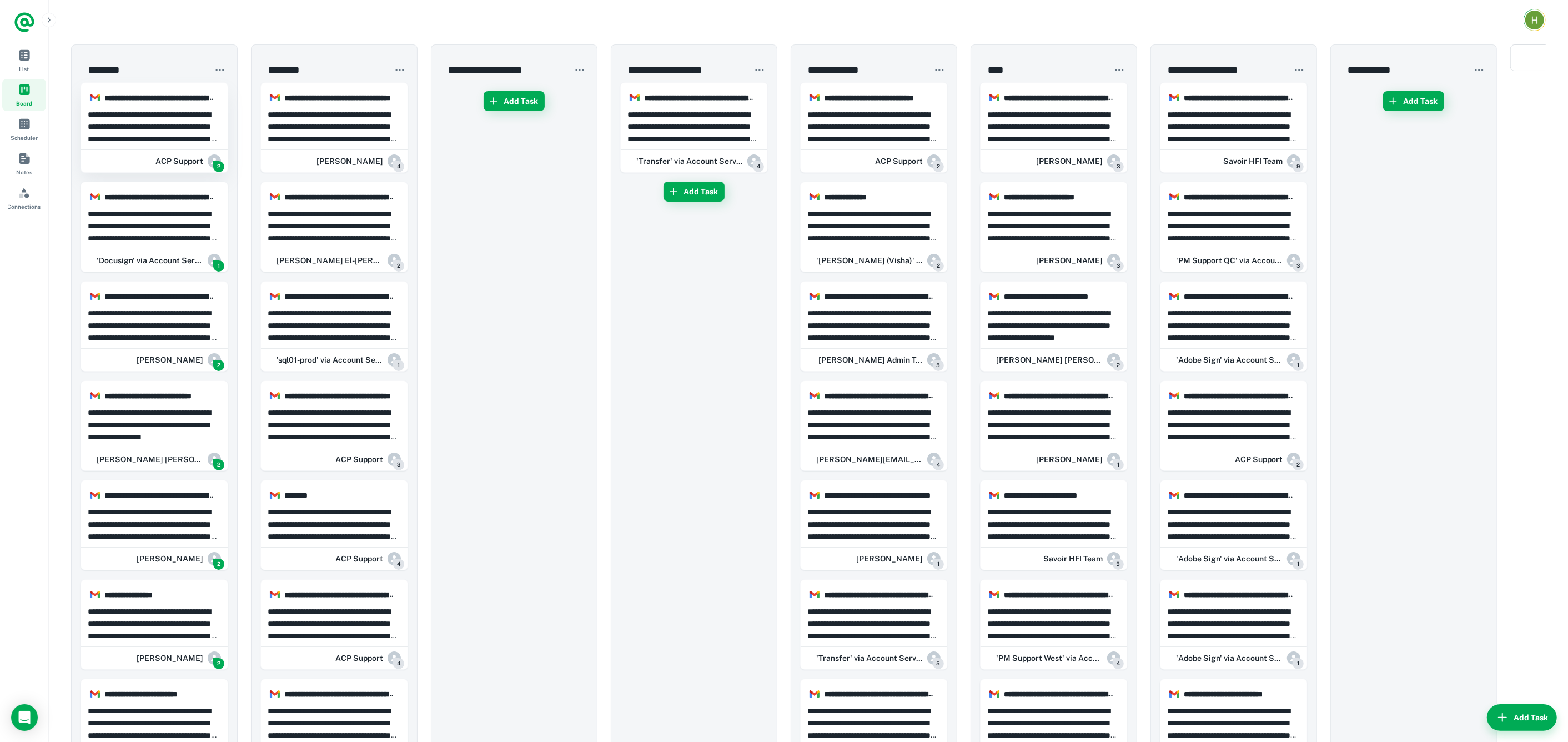
click at [173, 141] on p "**********" at bounding box center [155, 126] width 134 height 36
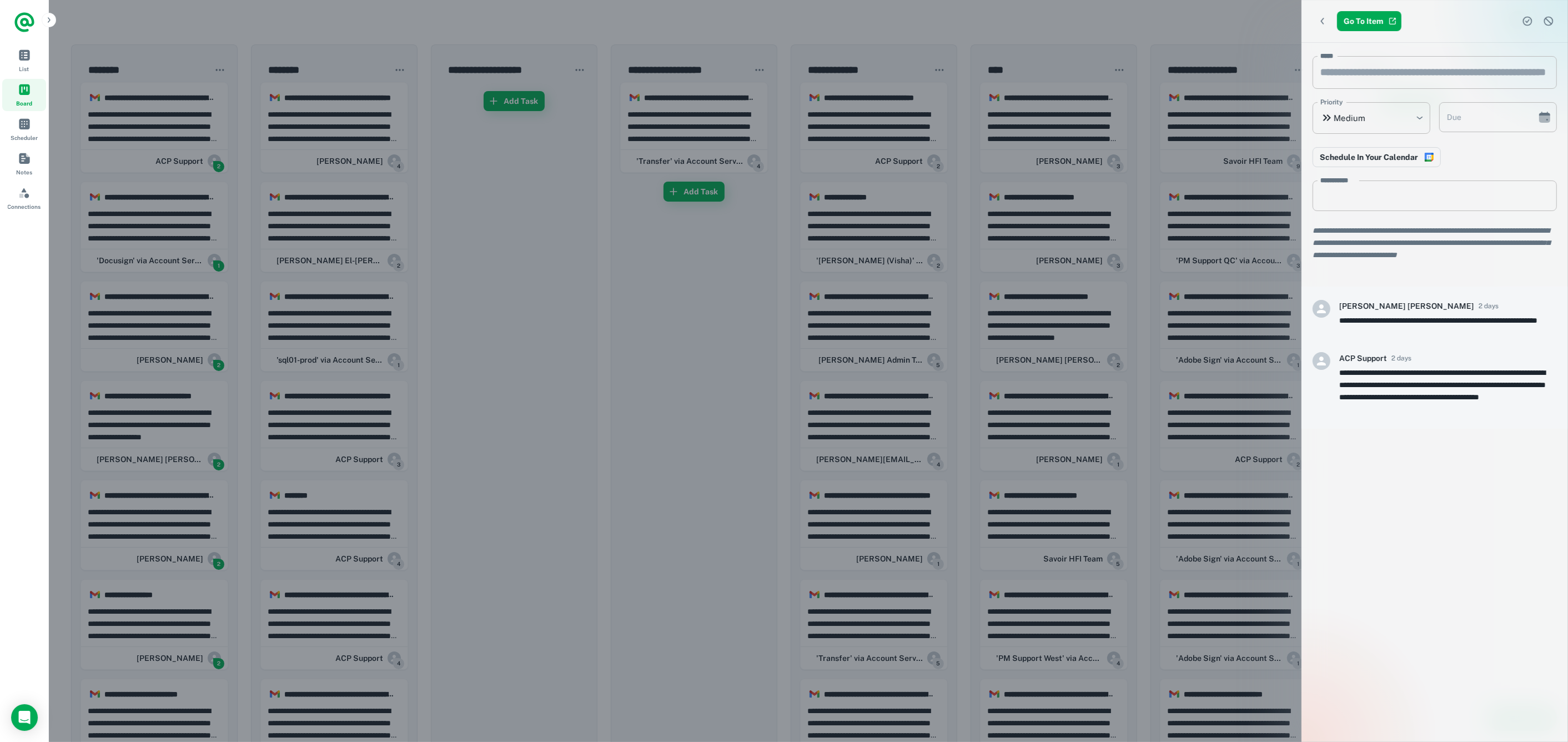
click at [173, 152] on div at bounding box center [784, 371] width 1568 height 742
click at [298, 224] on div at bounding box center [784, 371] width 1568 height 742
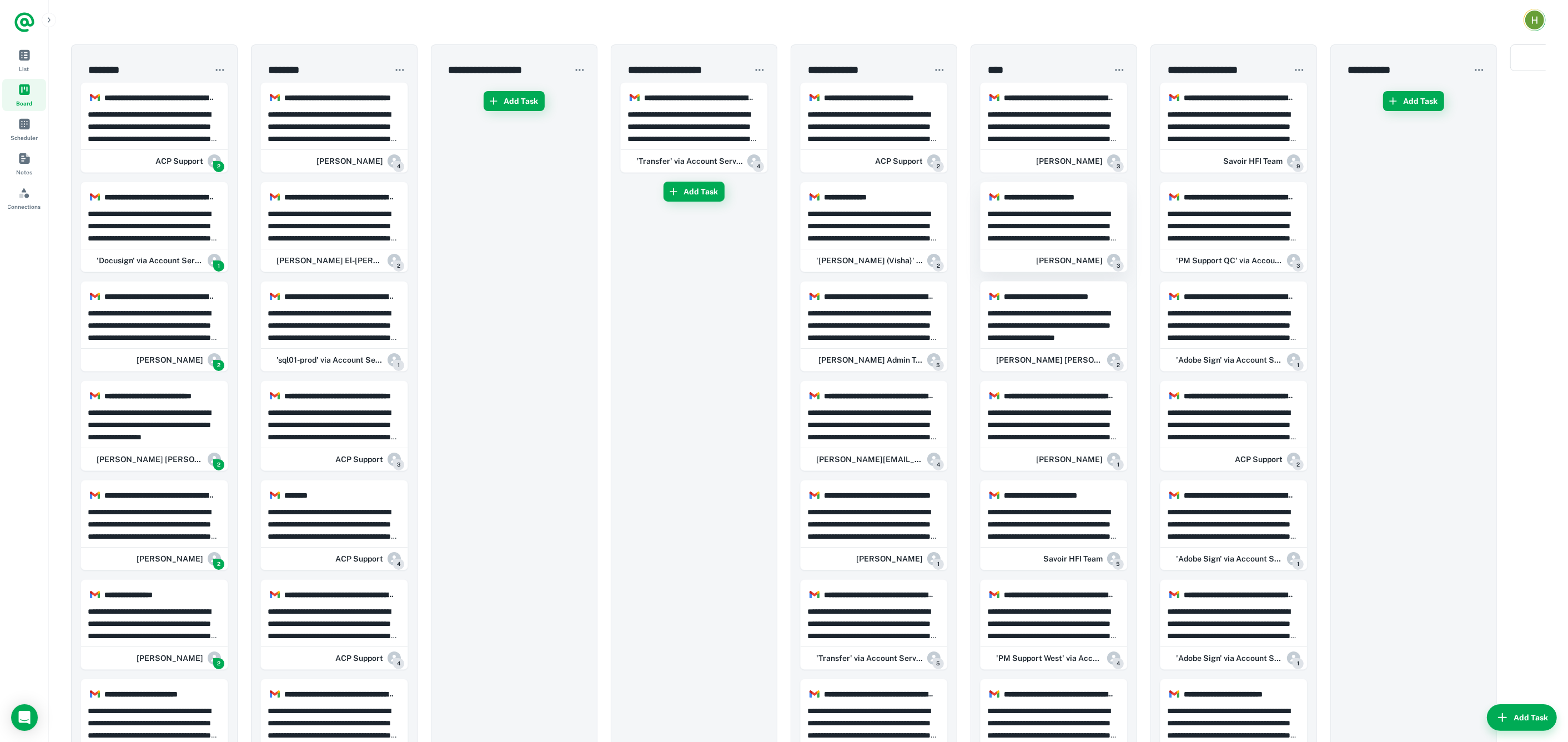
drag, startPoint x: 171, startPoint y: 139, endPoint x: 1109, endPoint y: 207, distance: 940.5
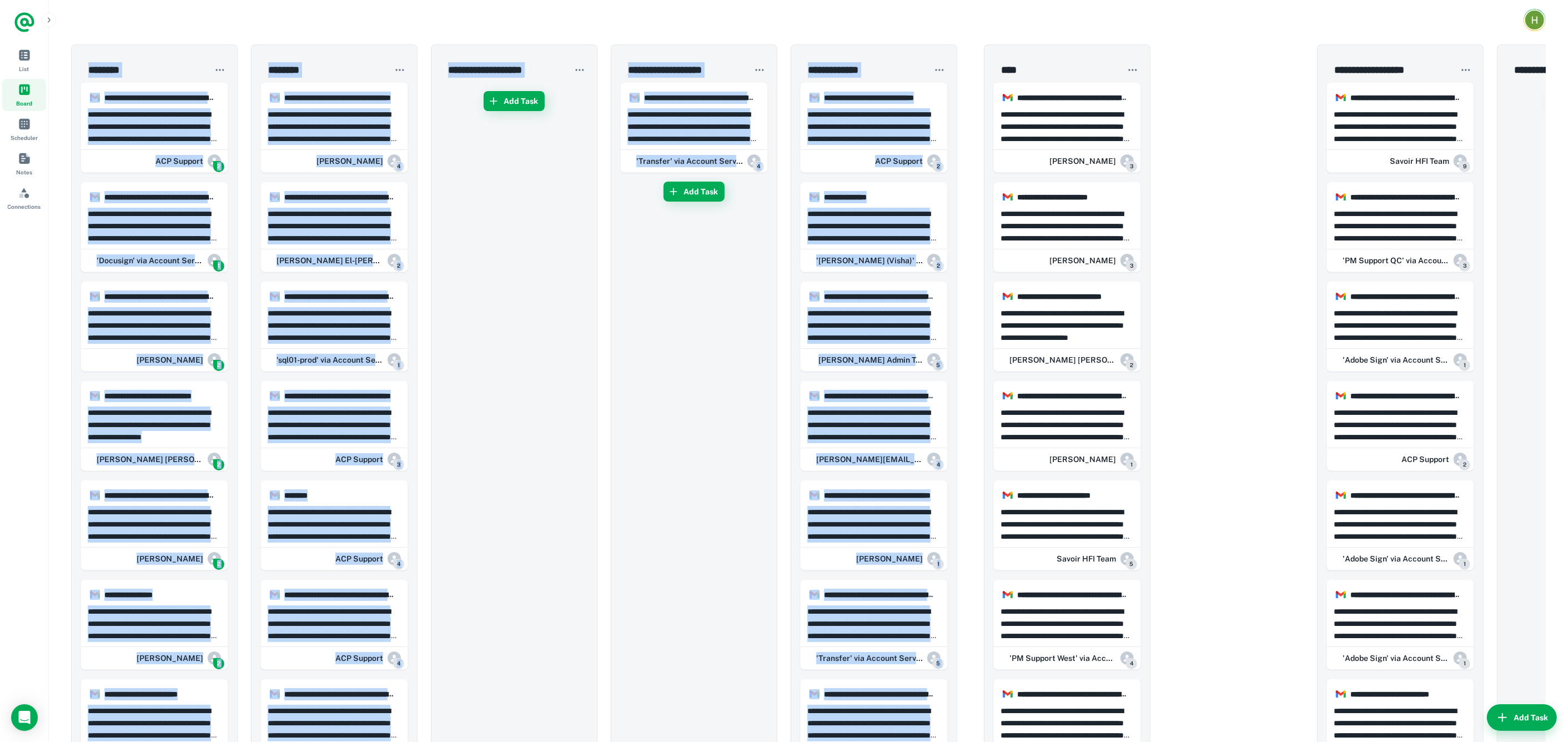
drag, startPoint x: 505, startPoint y: -20, endPoint x: 660, endPoint y: 285, distance: 342.1
click at [453, 0] on html "**********" at bounding box center [784, 371] width 1568 height 742
click at [625, 129] on div "**********" at bounding box center [694, 126] width 147 height 44
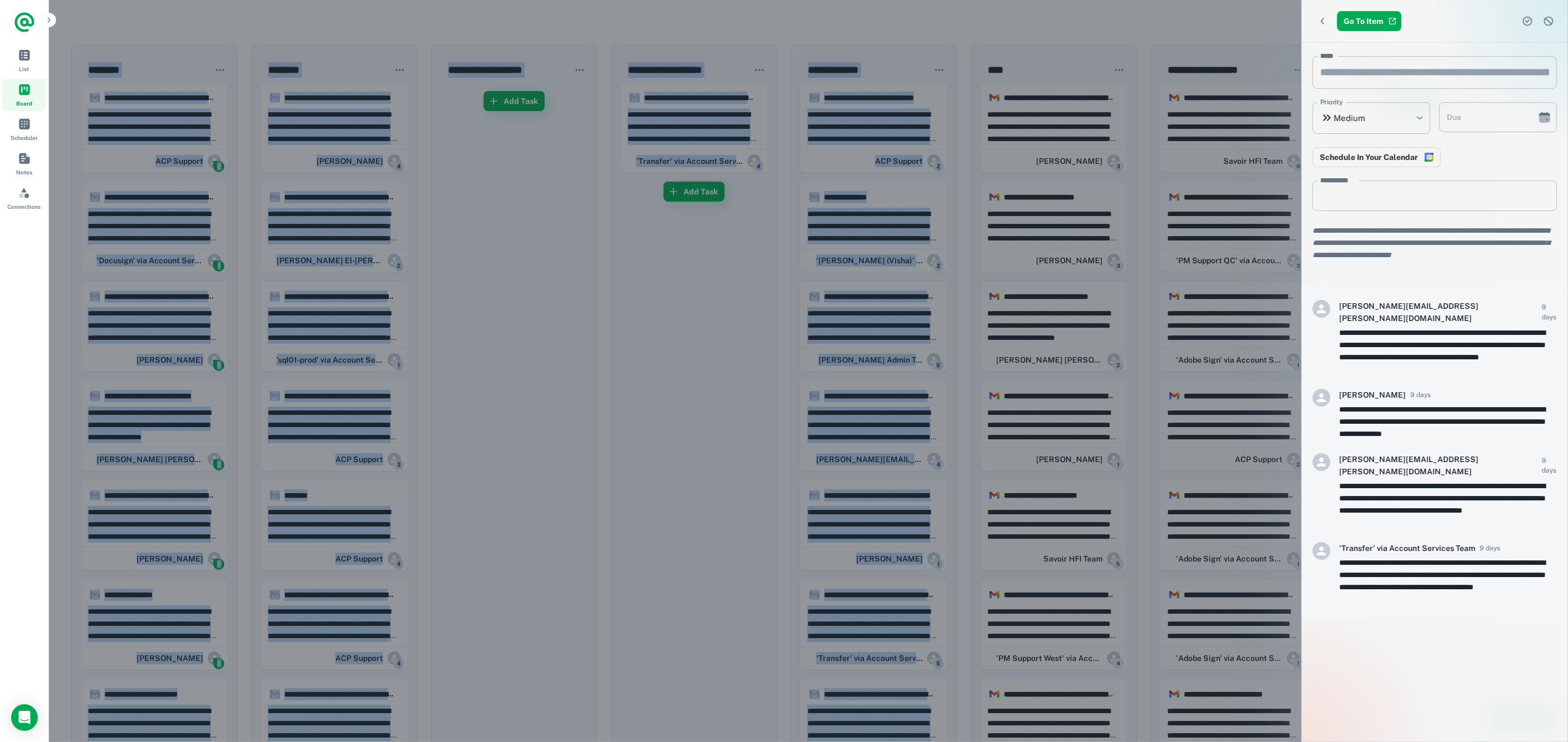
click at [506, 264] on div at bounding box center [784, 371] width 1568 height 742
click at [506, 264] on div at bounding box center [784, 371] width 1568 height 742
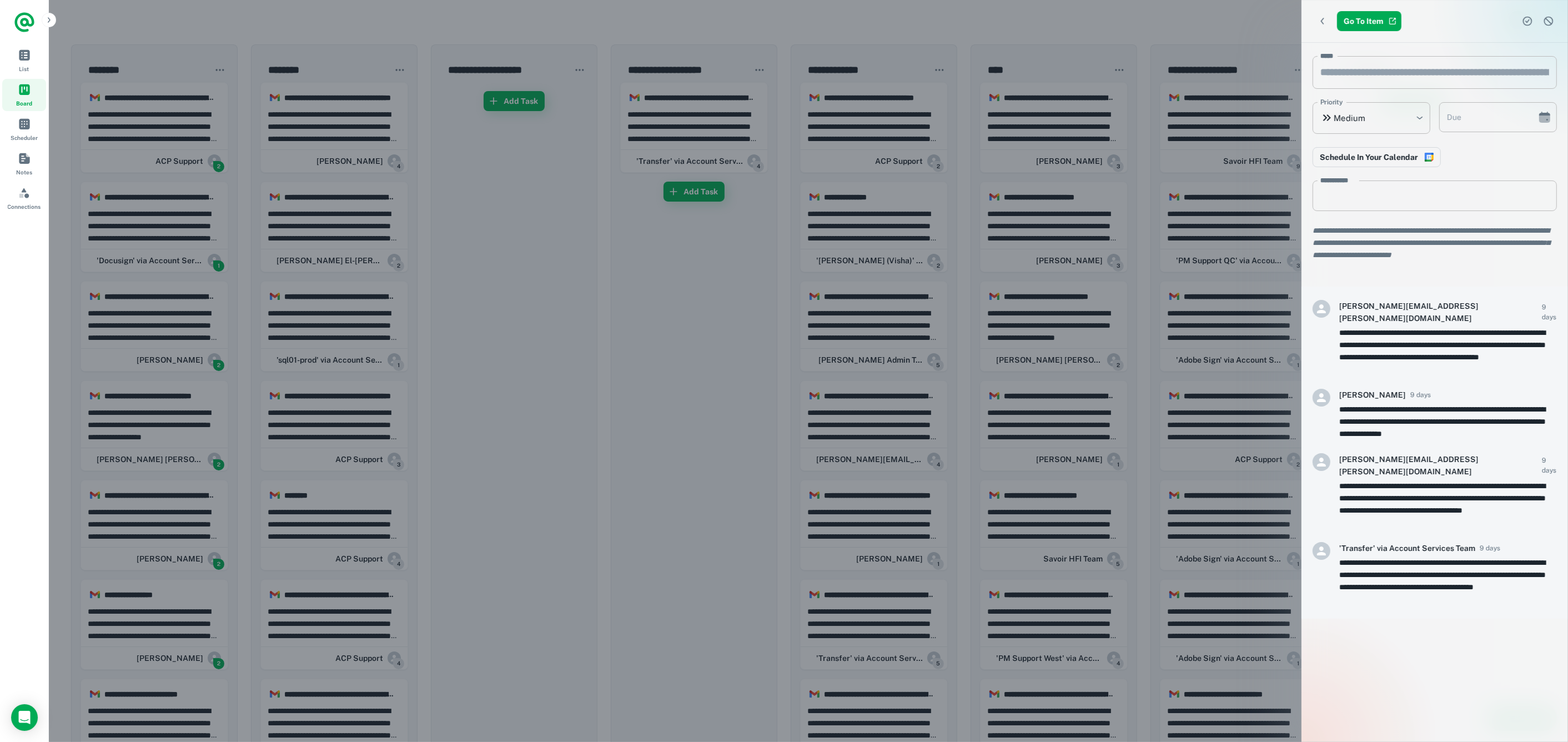
click at [547, 235] on div at bounding box center [784, 371] width 1568 height 742
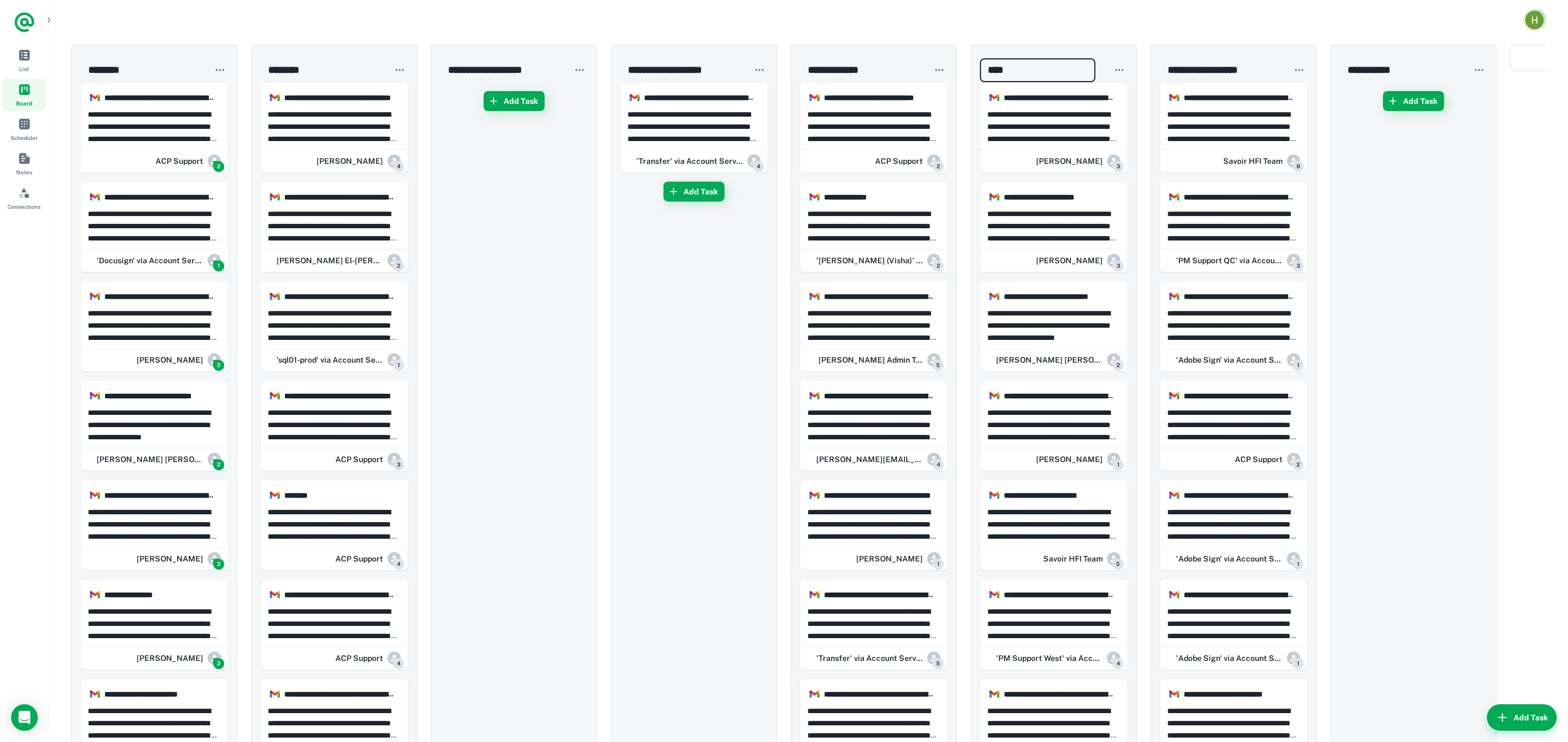
click at [1074, 62] on input "****" at bounding box center [1037, 70] width 115 height 24
click at [1120, 56] on div "**** ​" at bounding box center [1054, 63] width 148 height 37
click at [1120, 80] on div "**** ​" at bounding box center [1054, 63] width 148 height 37
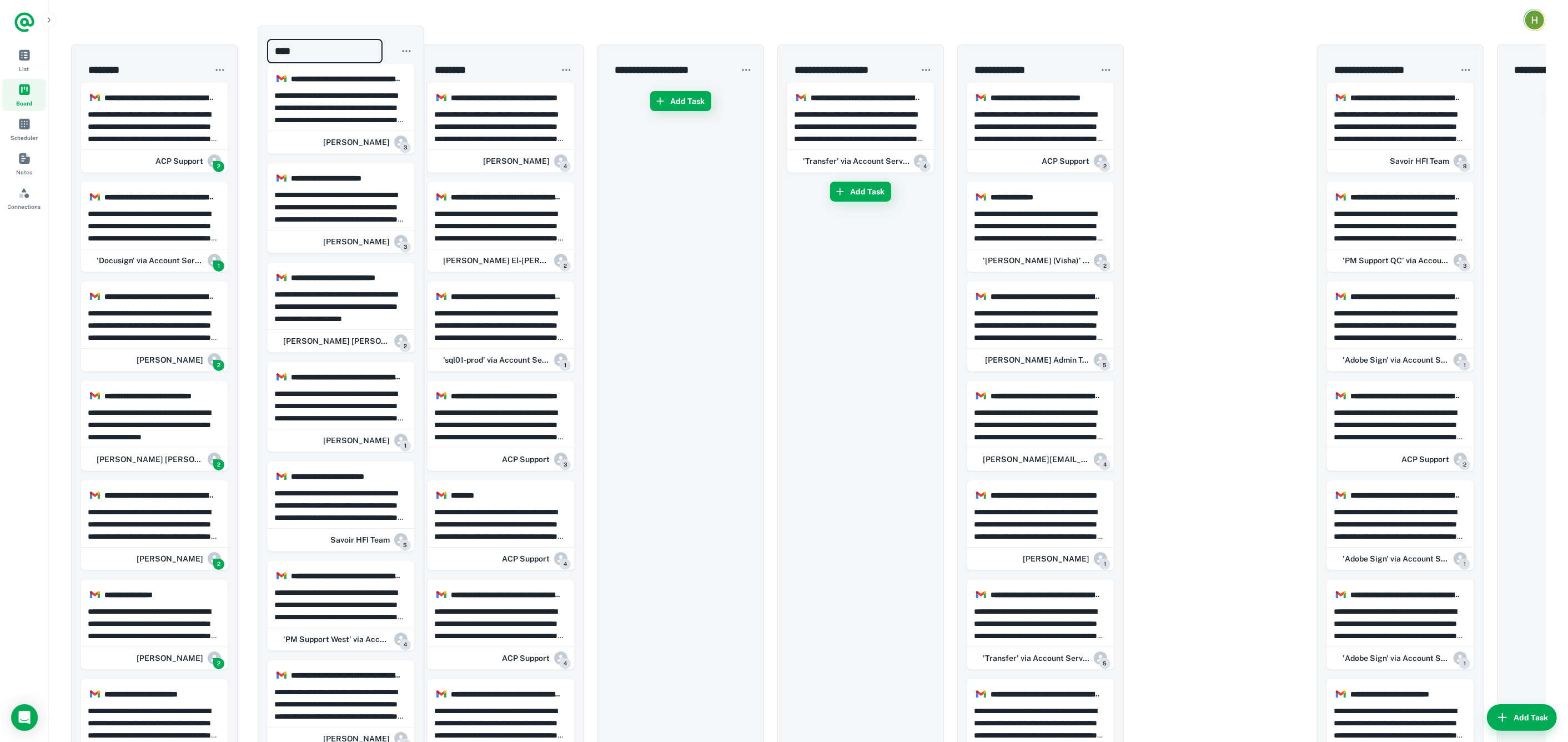
drag, startPoint x: 1121, startPoint y: 51, endPoint x: 1267, endPoint y: 70, distance: 147.2
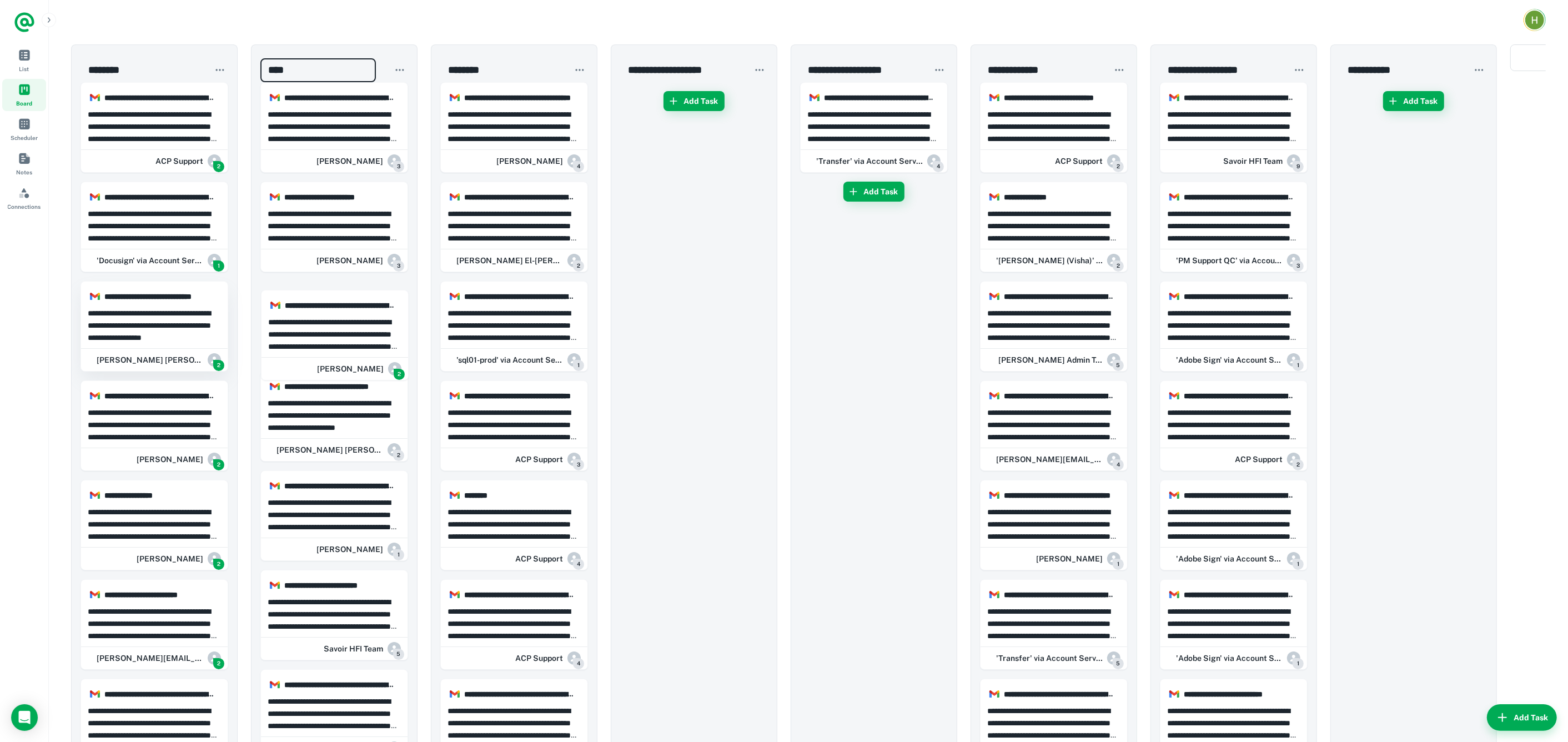
drag, startPoint x: 181, startPoint y: 340, endPoint x: 184, endPoint y: 319, distance: 21.2
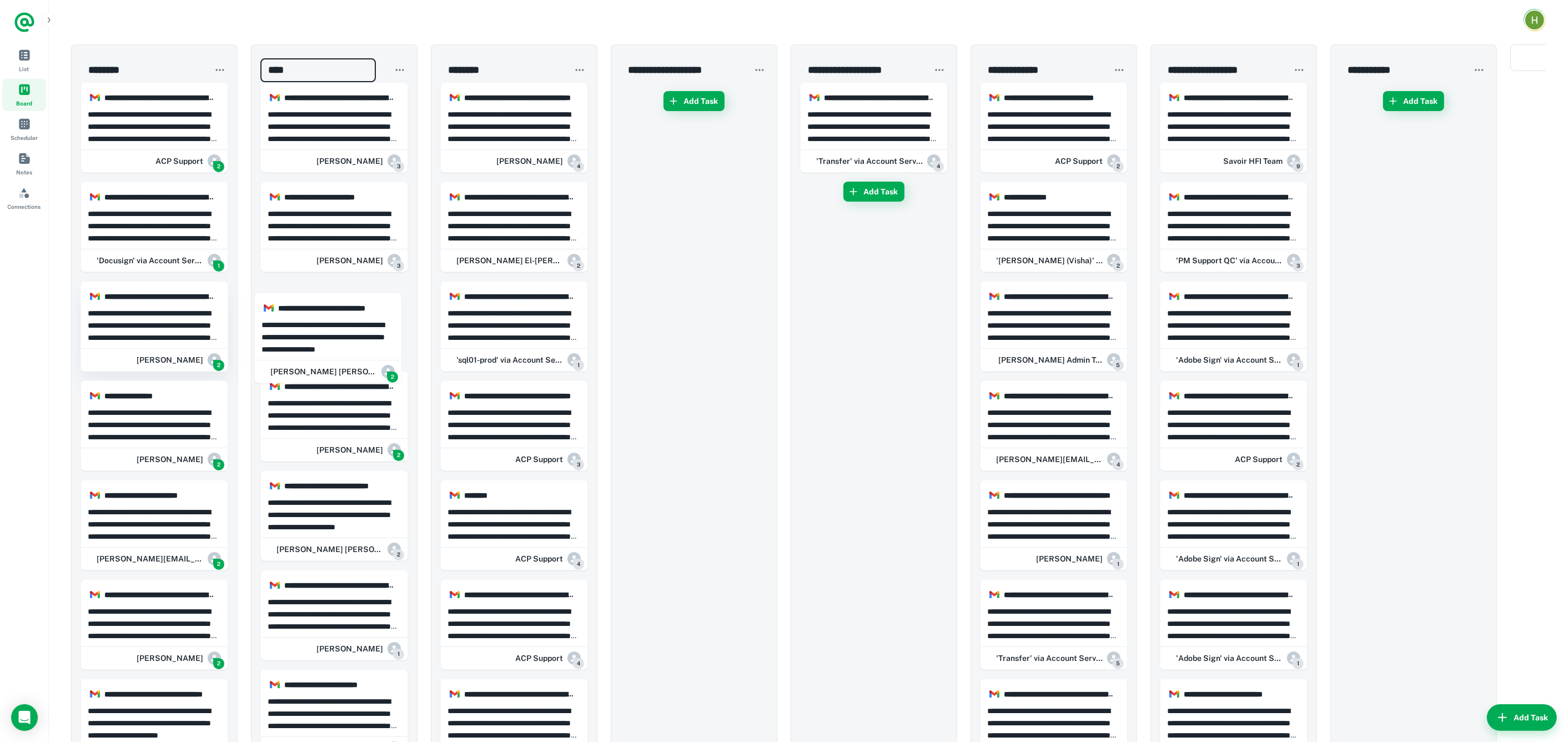
drag, startPoint x: 173, startPoint y: 314, endPoint x: 167, endPoint y: 317, distance: 6.7
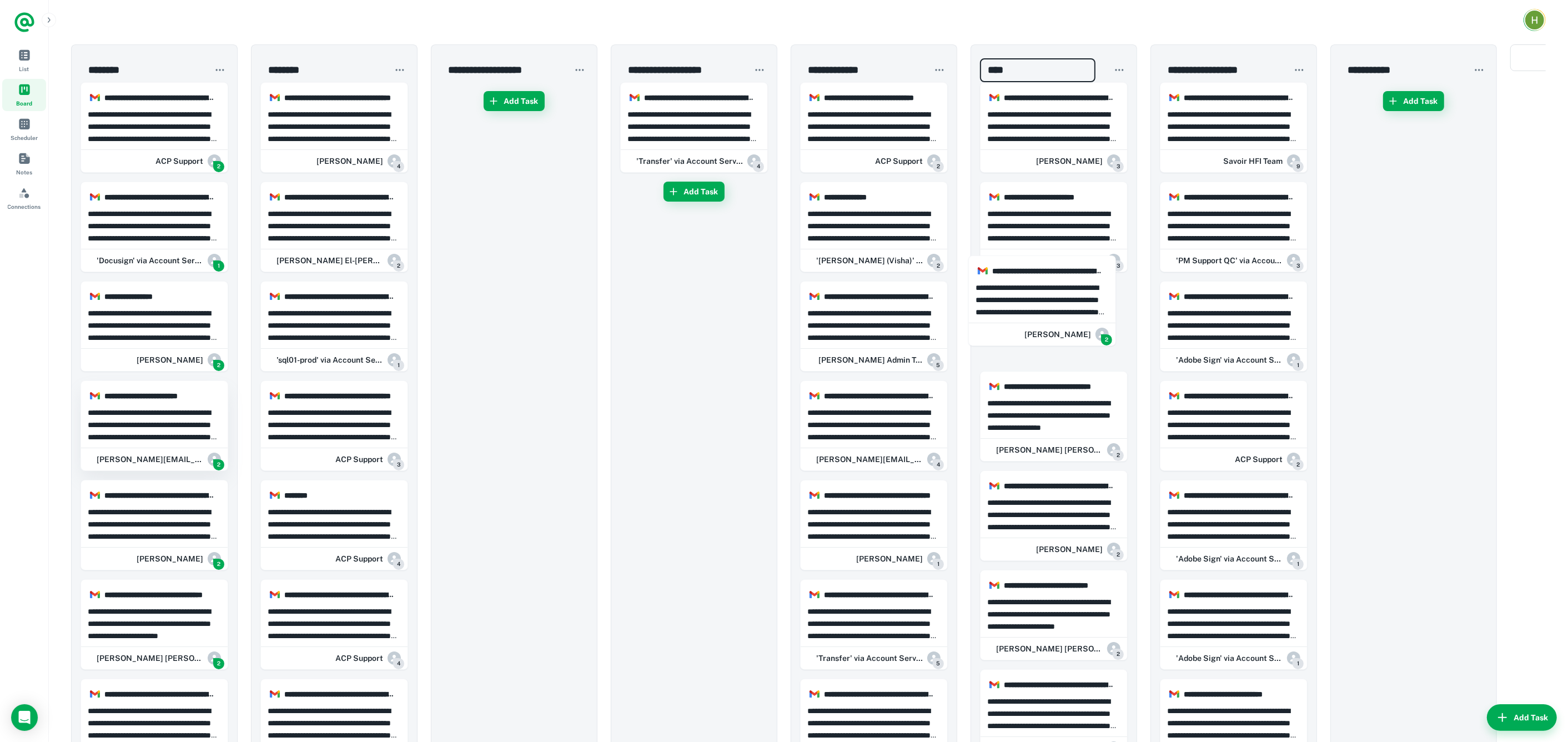
drag, startPoint x: 178, startPoint y: 333, endPoint x: 120, endPoint y: 433, distance: 115.6
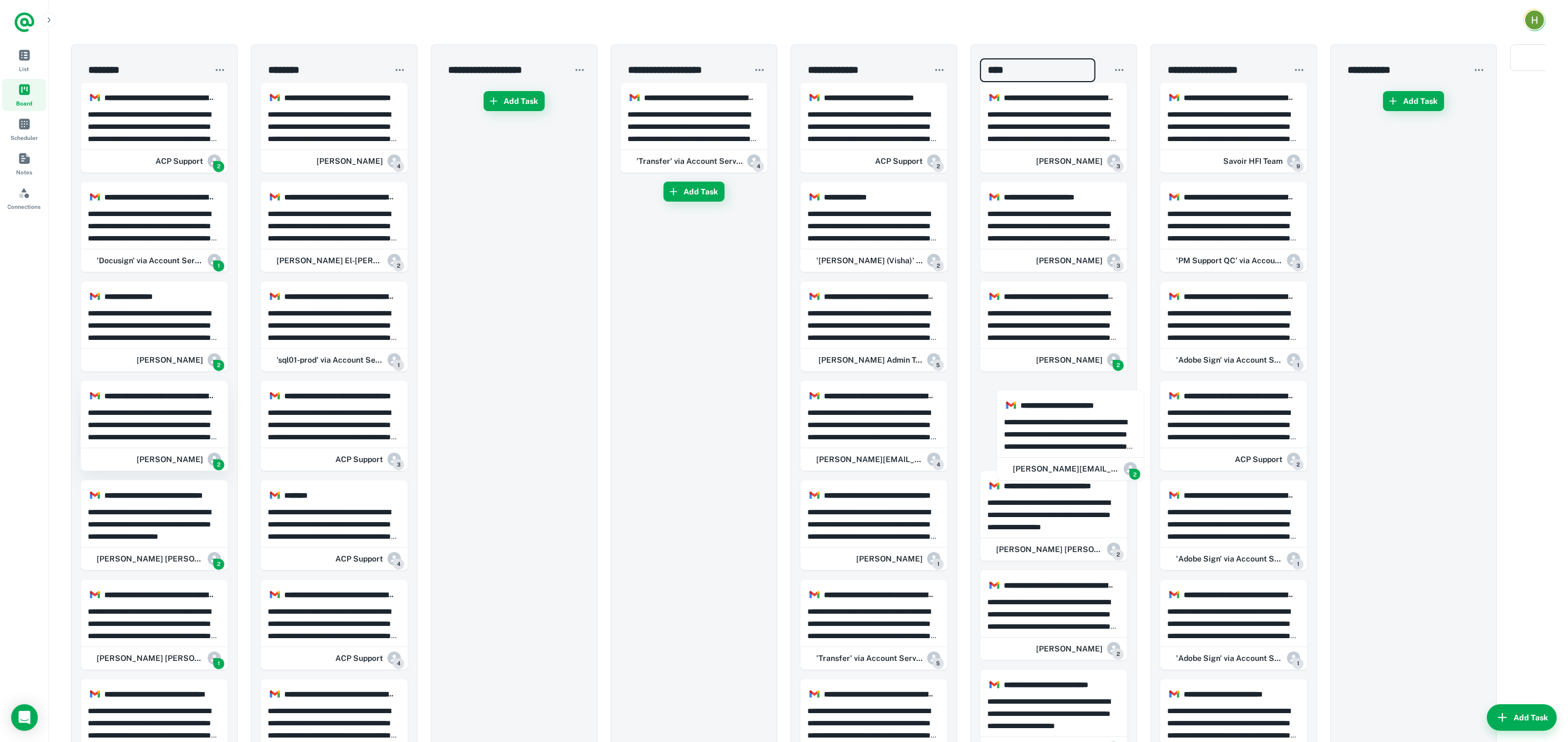
drag, startPoint x: 126, startPoint y: 433, endPoint x: 157, endPoint y: 435, distance: 31.1
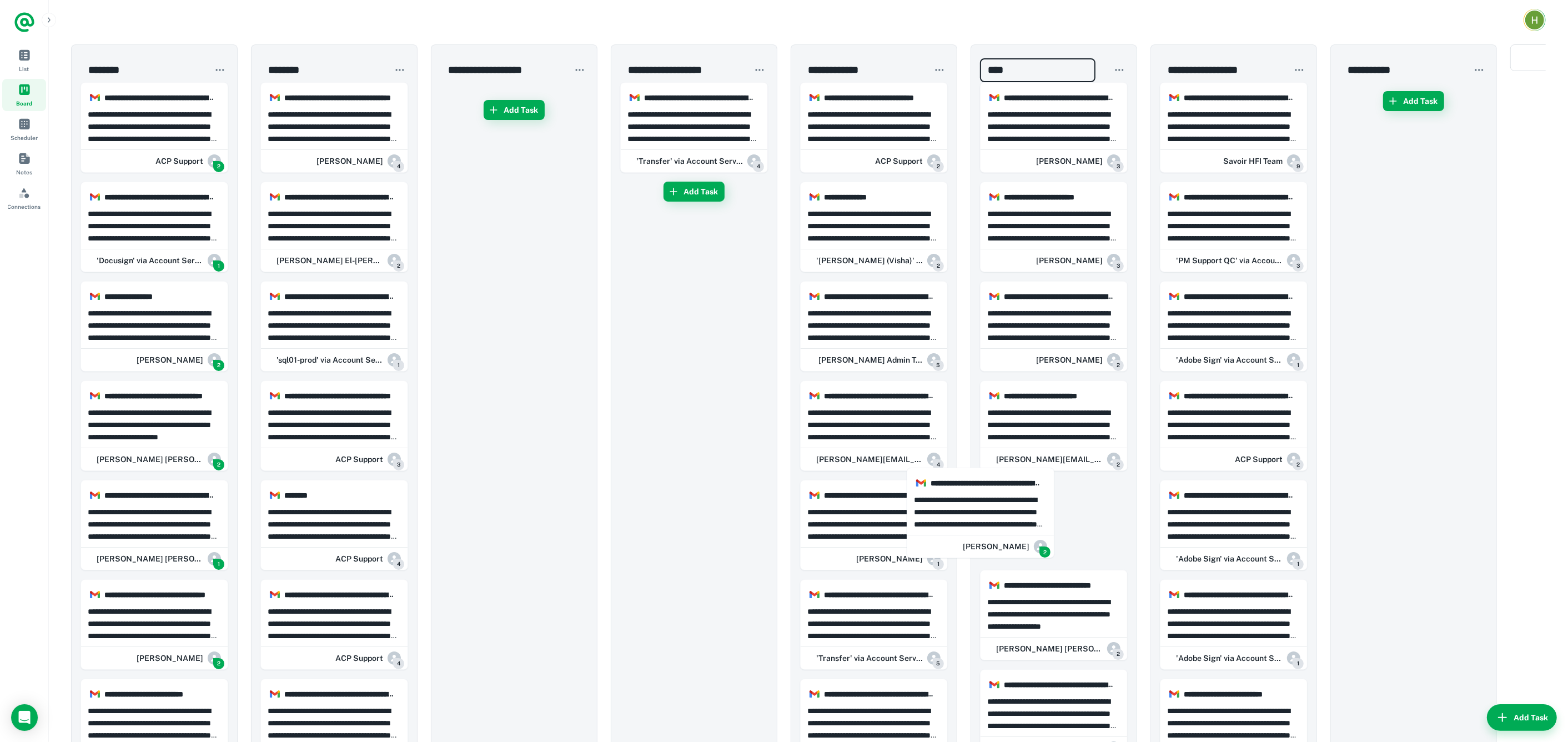
drag, startPoint x: 160, startPoint y: 435, endPoint x: 1587, endPoint y: 534, distance: 1430.4
click at [1568, 534] on html "**********" at bounding box center [784, 371] width 1568 height 742
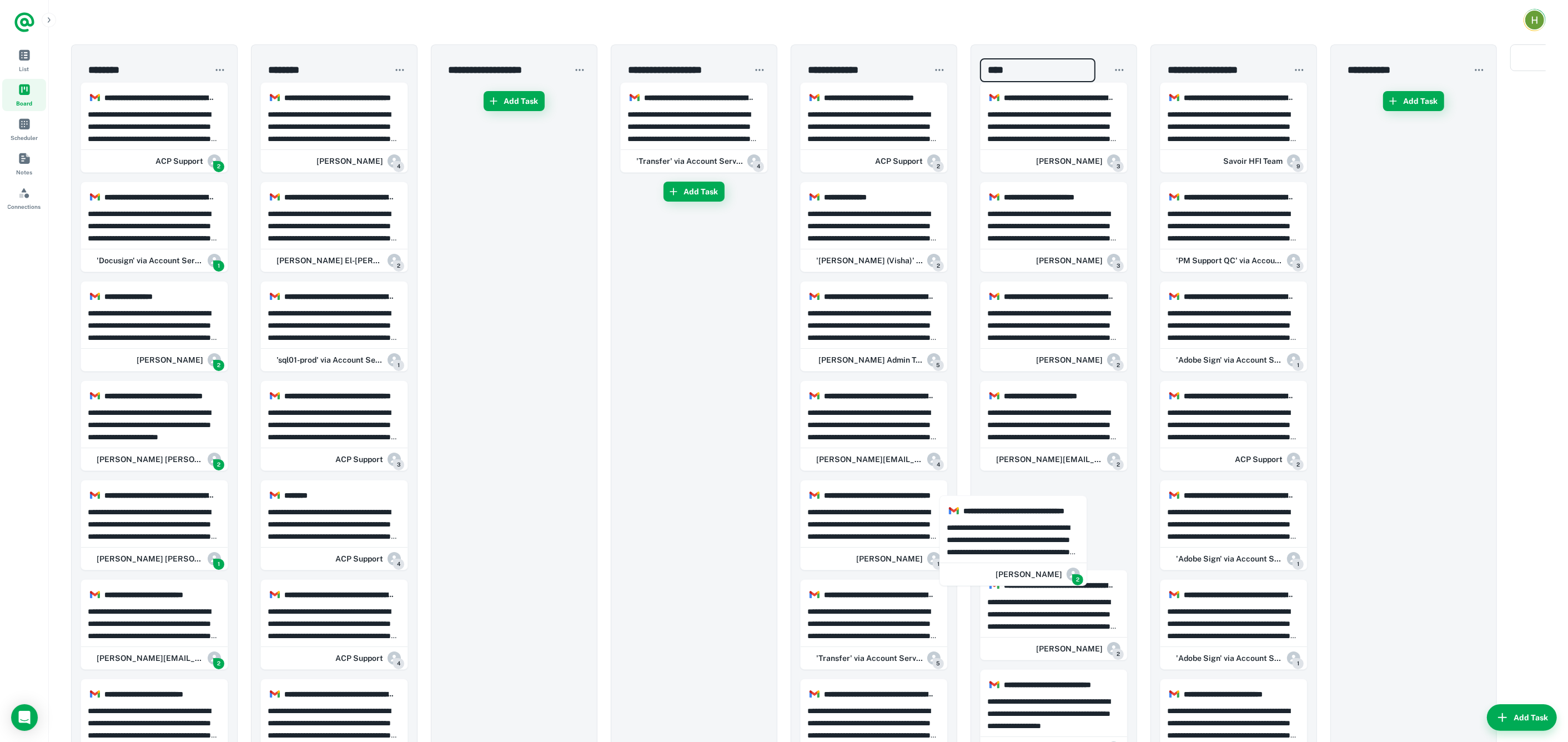
scroll to position [1, 0]
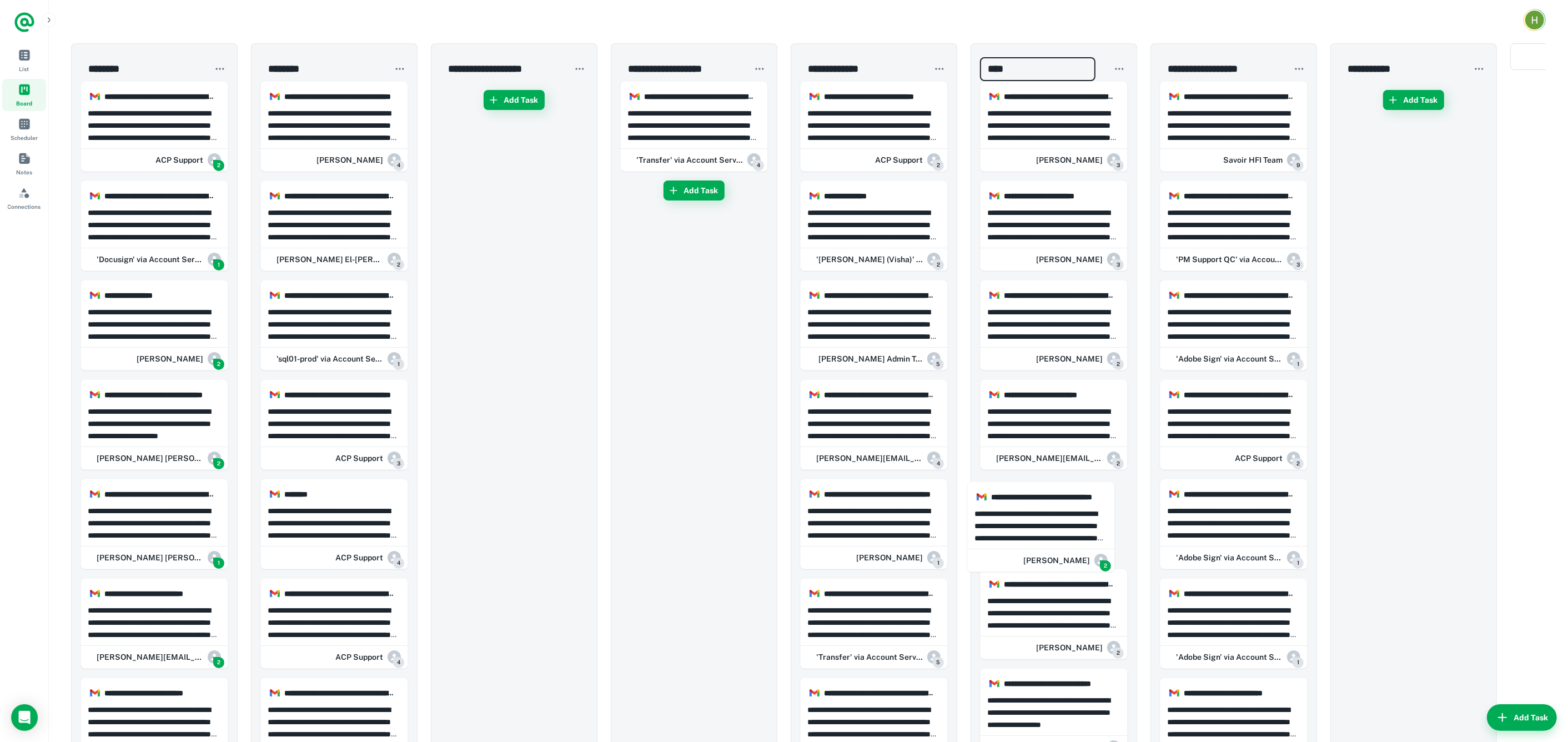
drag, startPoint x: 187, startPoint y: 616, endPoint x: 1081, endPoint y: 521, distance: 899.0
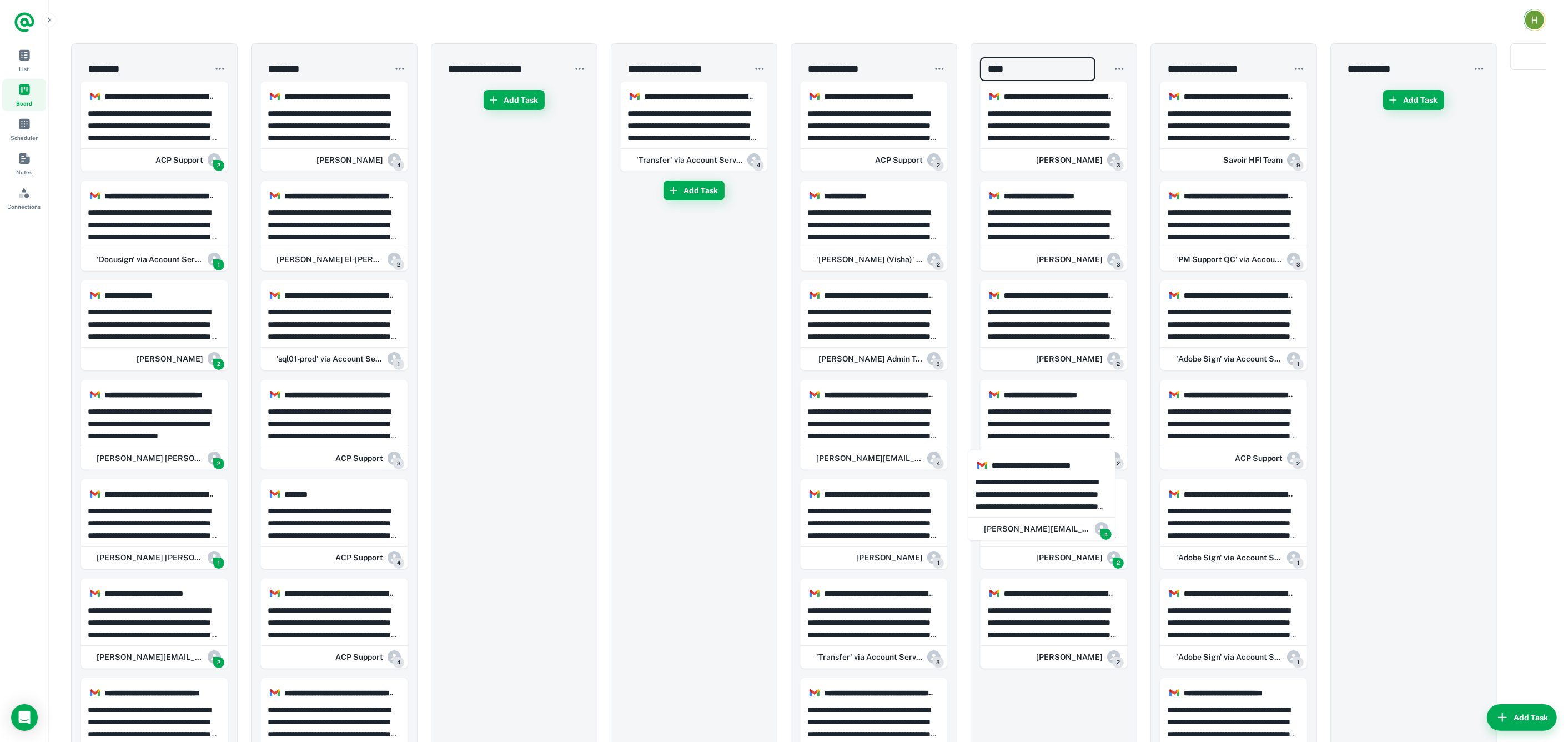
scroll to position [224, 0]
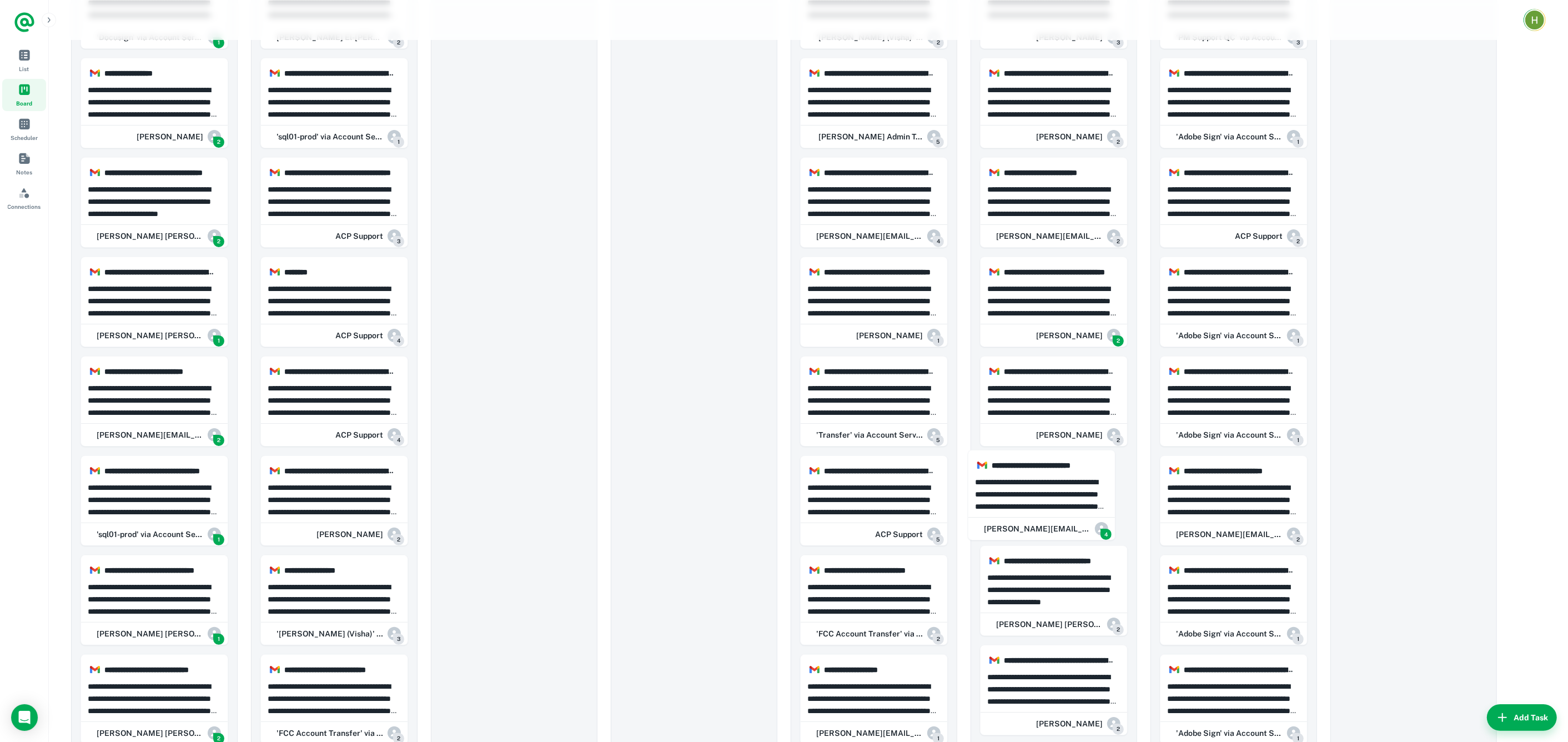
drag, startPoint x: 188, startPoint y: 493, endPoint x: 1075, endPoint y: 491, distance: 887.0
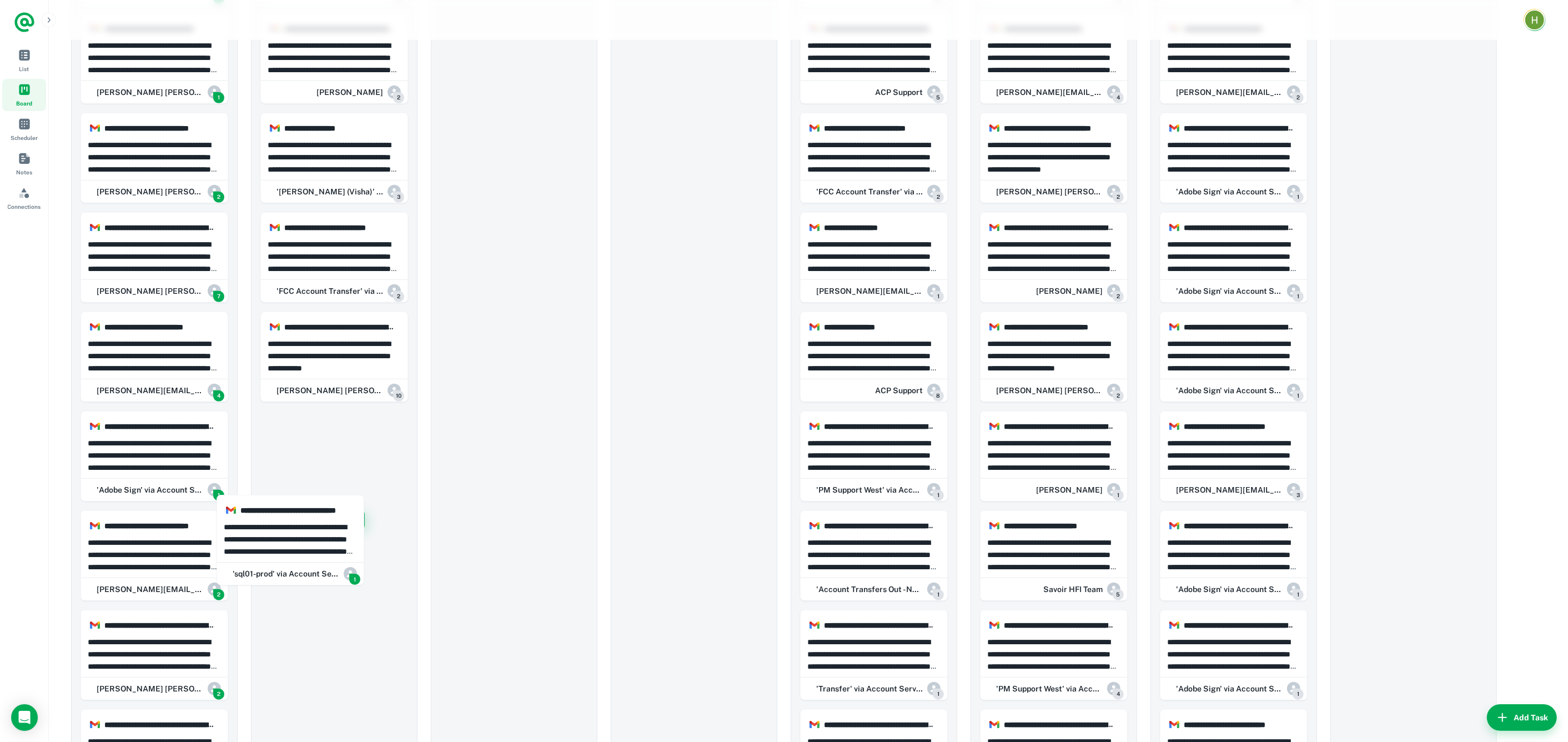
scroll to position [667, 0]
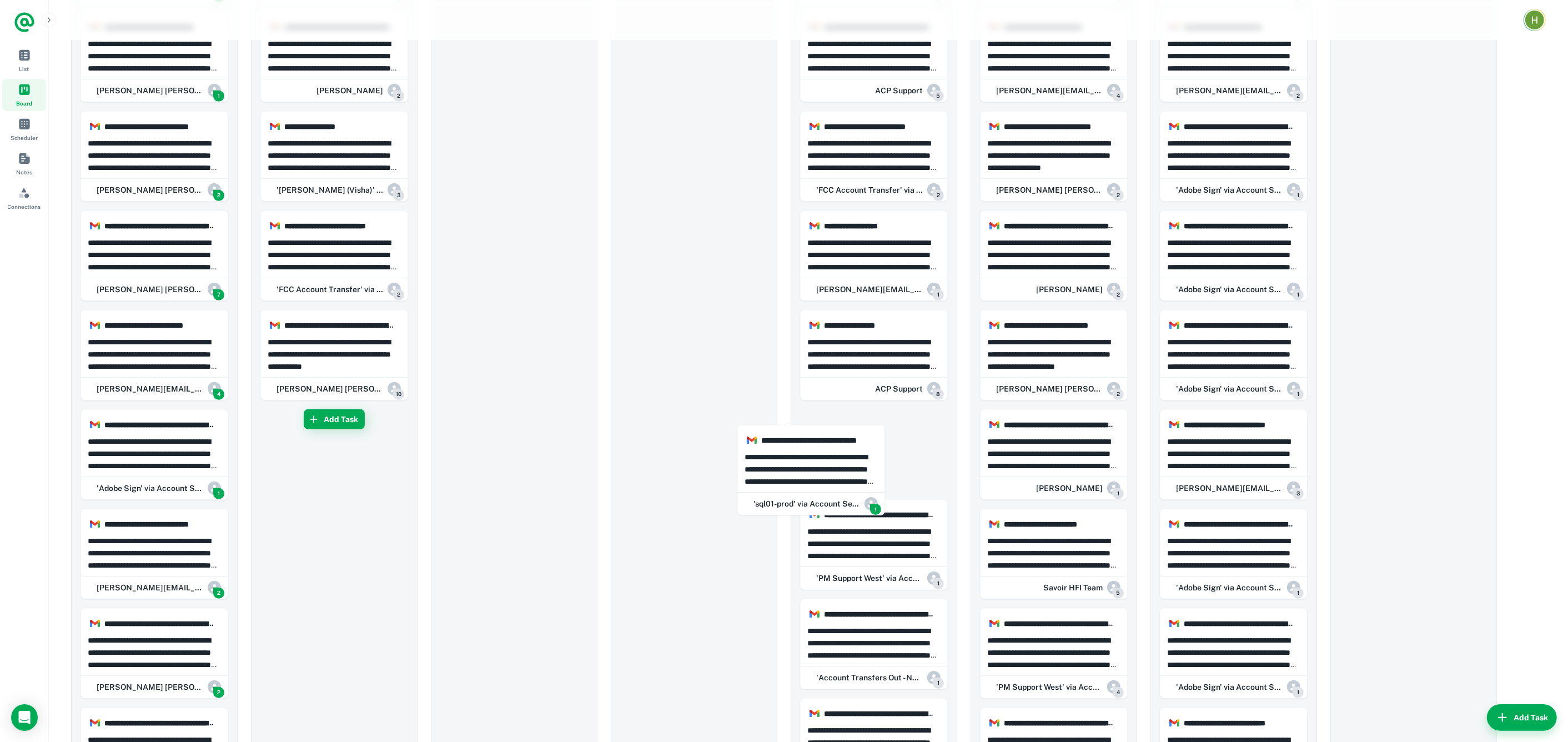
drag, startPoint x: 164, startPoint y: 497, endPoint x: 632, endPoint y: 36, distance: 656.9
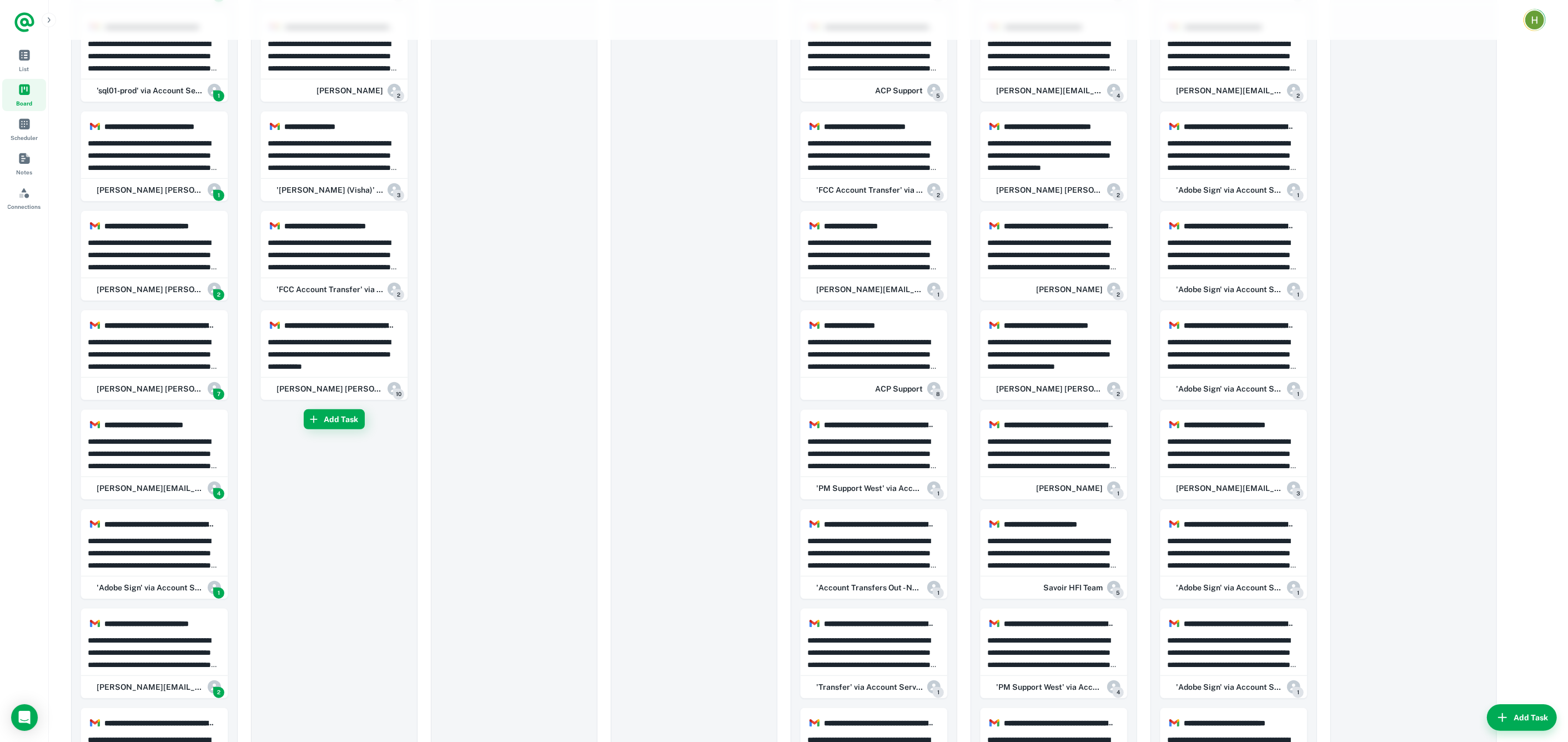
scroll to position [334, 0]
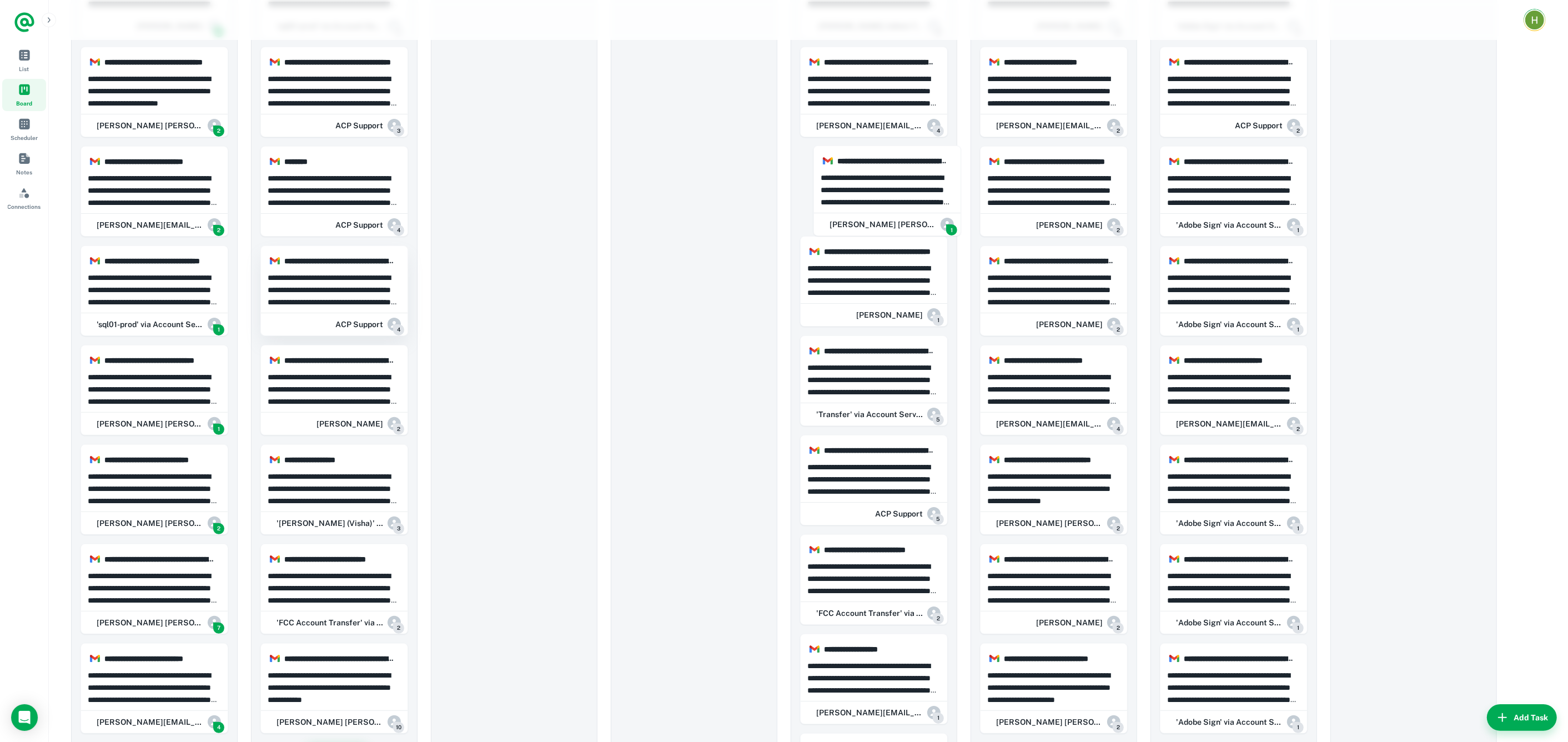
drag, startPoint x: 173, startPoint y: 203, endPoint x: 345, endPoint y: 262, distance: 181.8
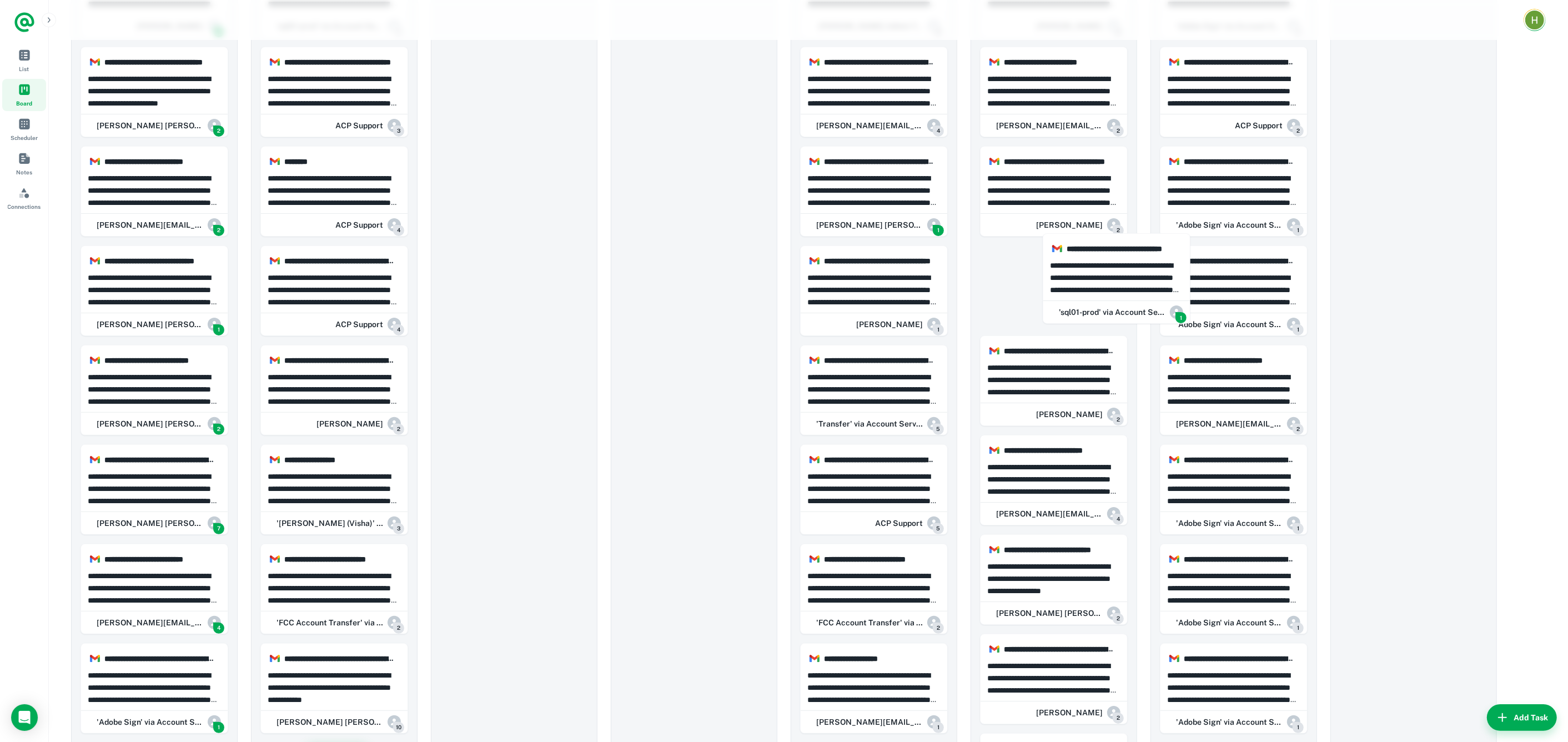
drag, startPoint x: 147, startPoint y: 285, endPoint x: 578, endPoint y: 282, distance: 431.0
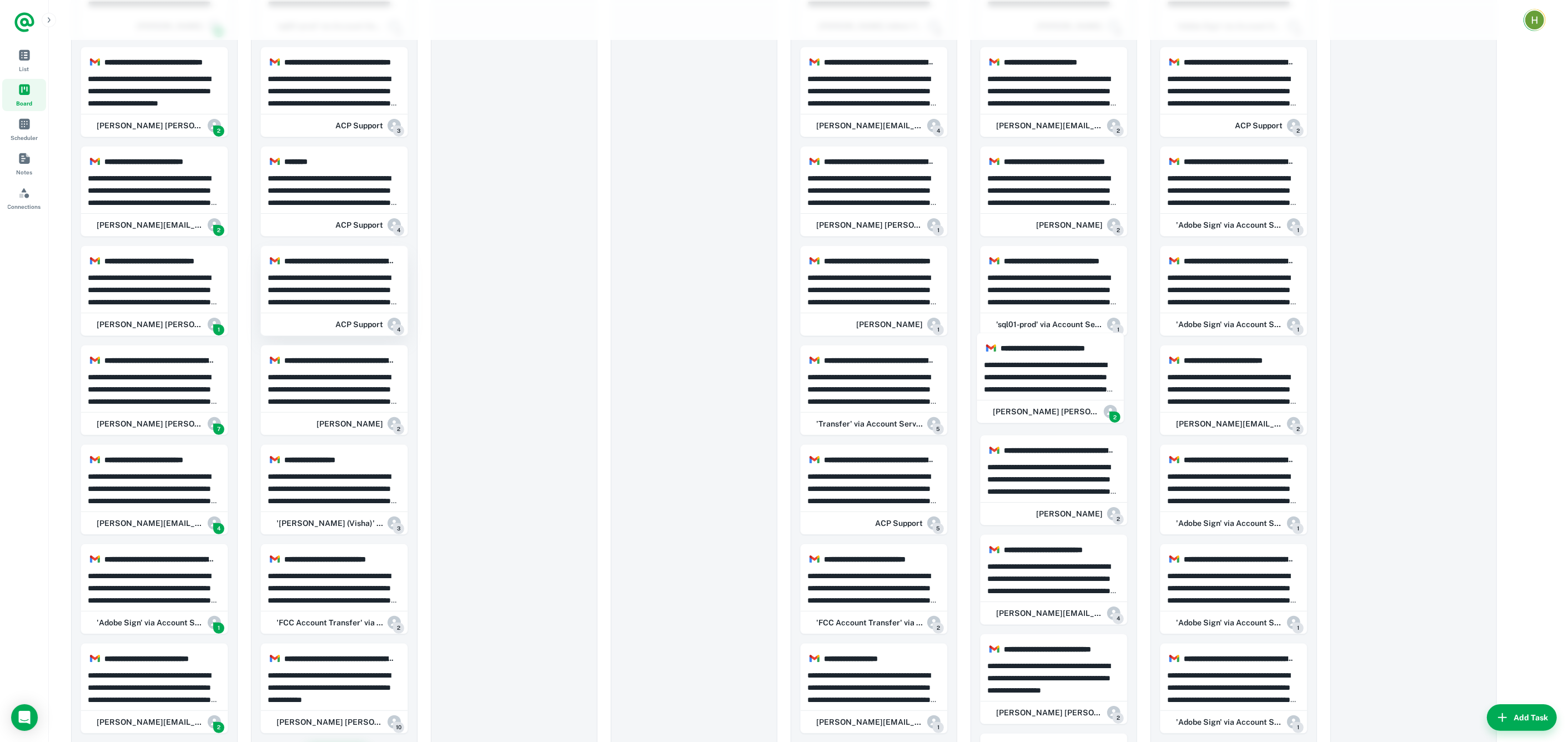
drag, startPoint x: 144, startPoint y: 391, endPoint x: 366, endPoint y: 244, distance: 266.3
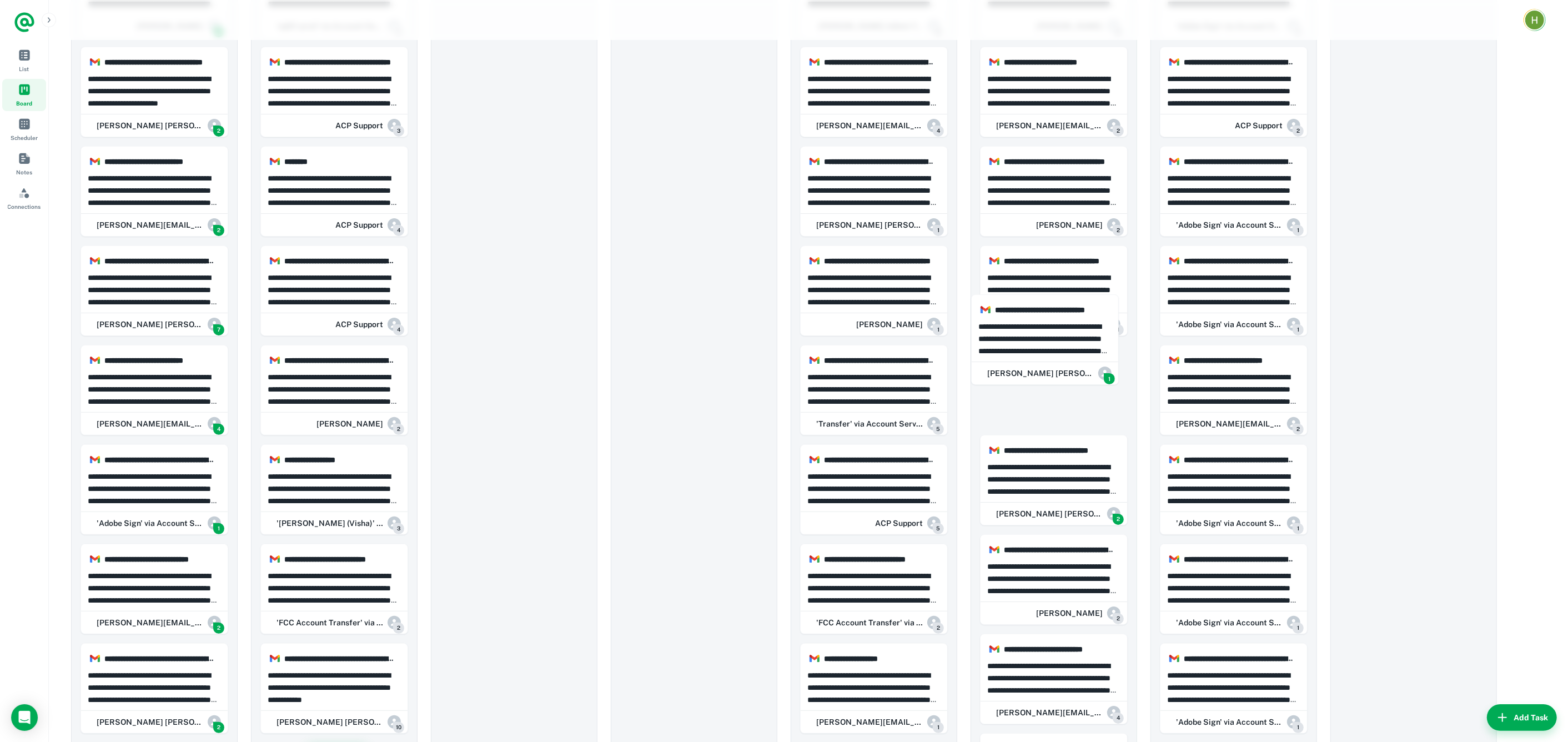
drag, startPoint x: 164, startPoint y: 276, endPoint x: 1076, endPoint y: 325, distance: 913.3
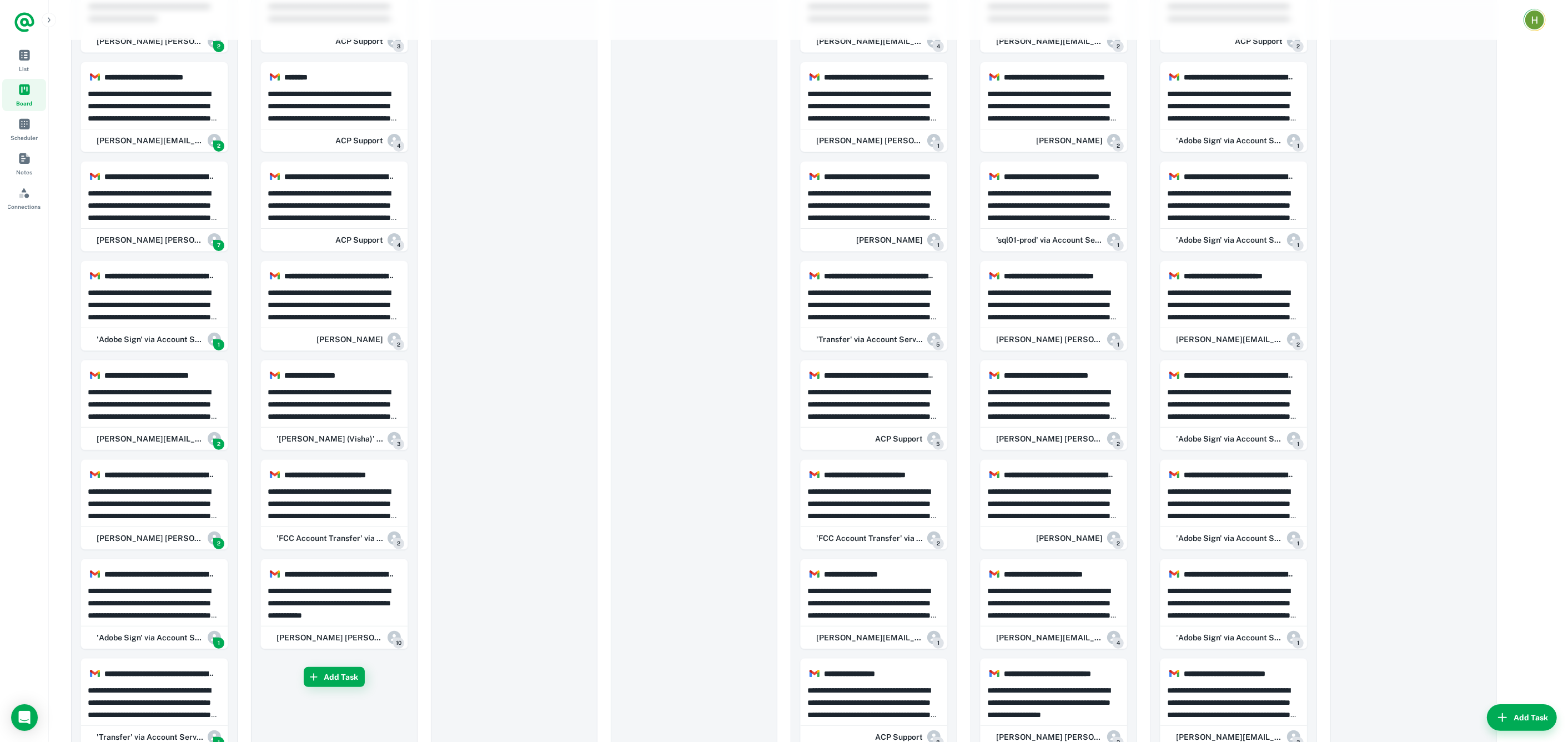
scroll to position [421, 0]
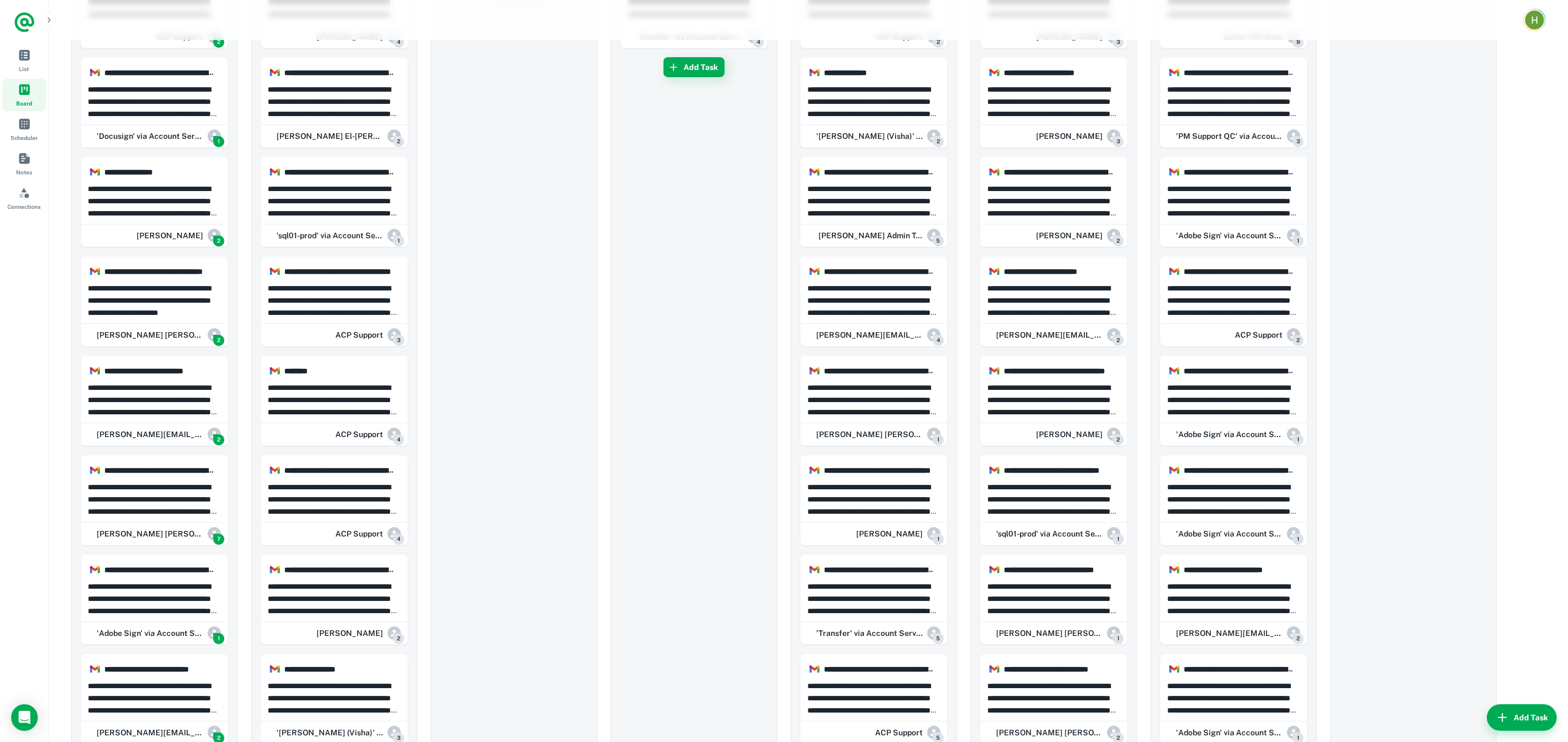
drag, startPoint x: 157, startPoint y: 396, endPoint x: -801, endPoint y: 221, distance: 973.9
click at [0, 221] on html "**********" at bounding box center [784, 247] width 1568 height 742
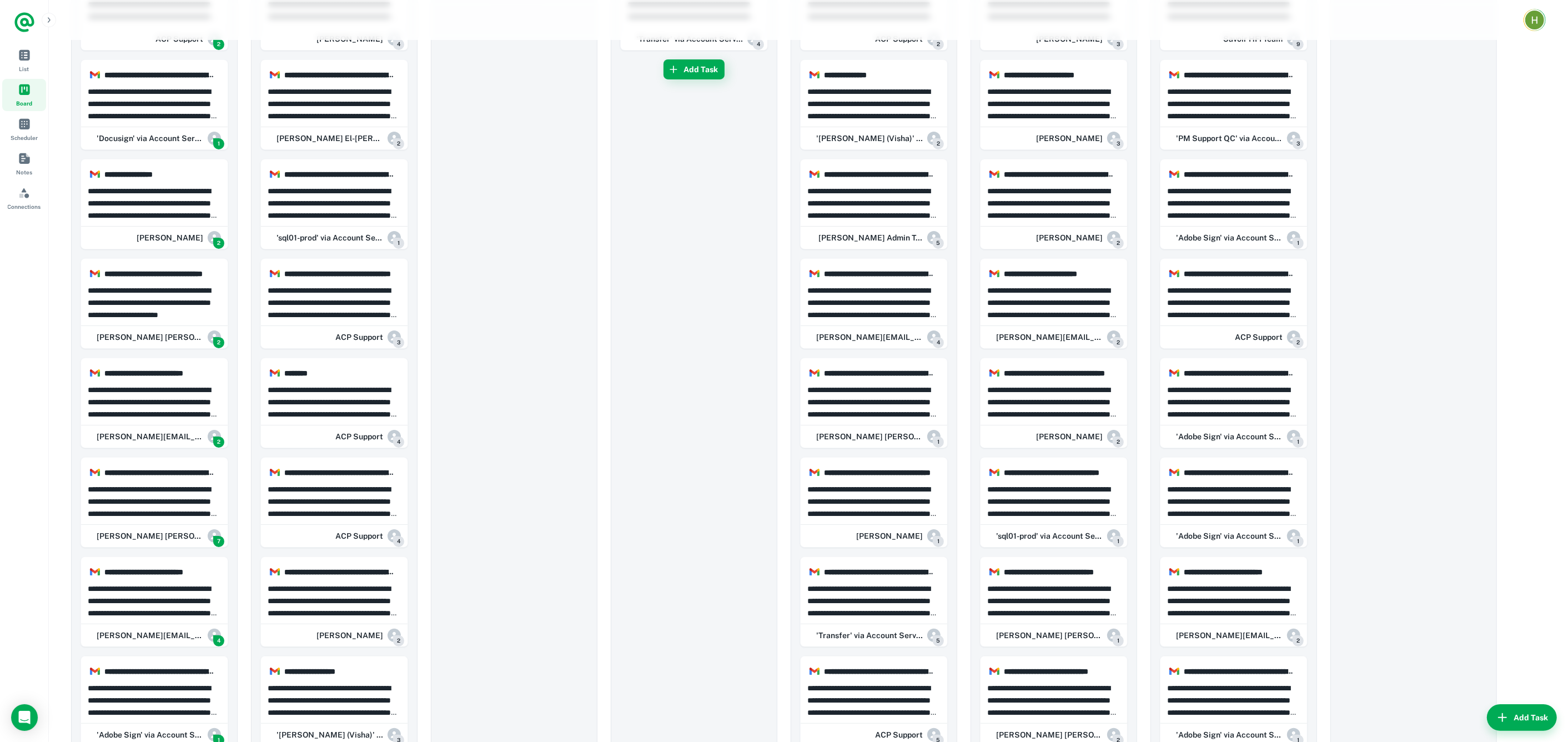
scroll to position [233, 0]
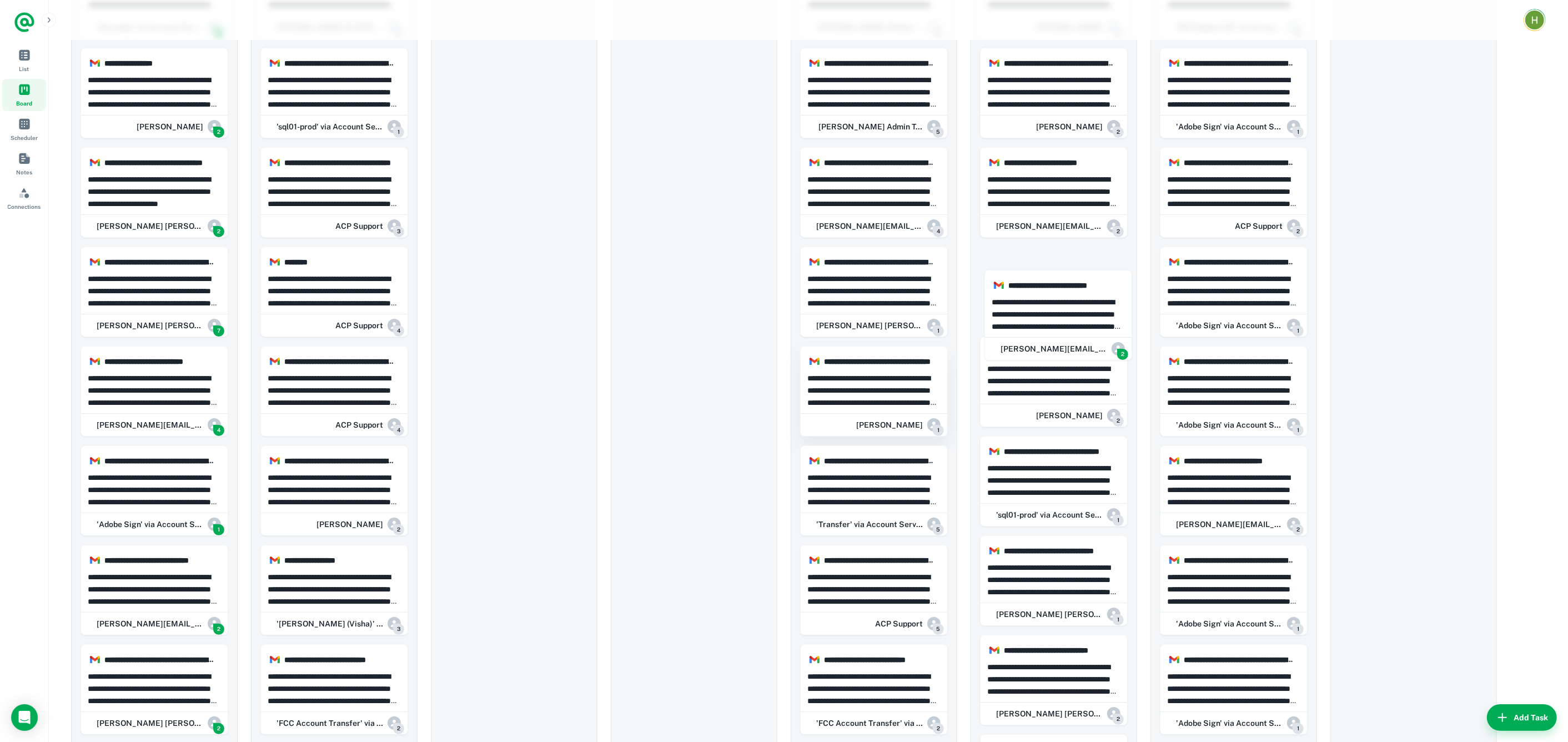
drag, startPoint x: 160, startPoint y: 311, endPoint x: 802, endPoint y: 350, distance: 643.2
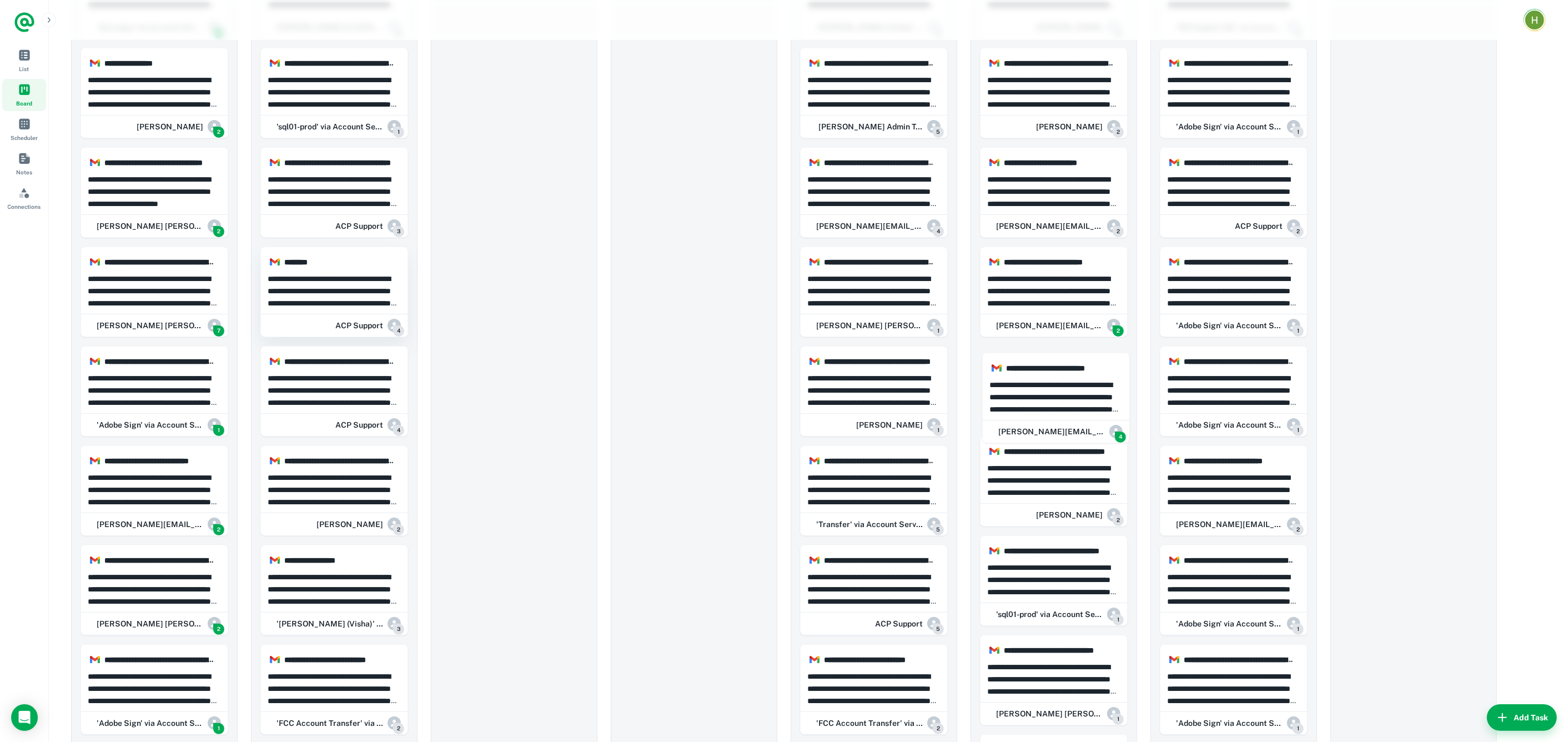
drag, startPoint x: 136, startPoint y: 399, endPoint x: 298, endPoint y: 330, distance: 176.1
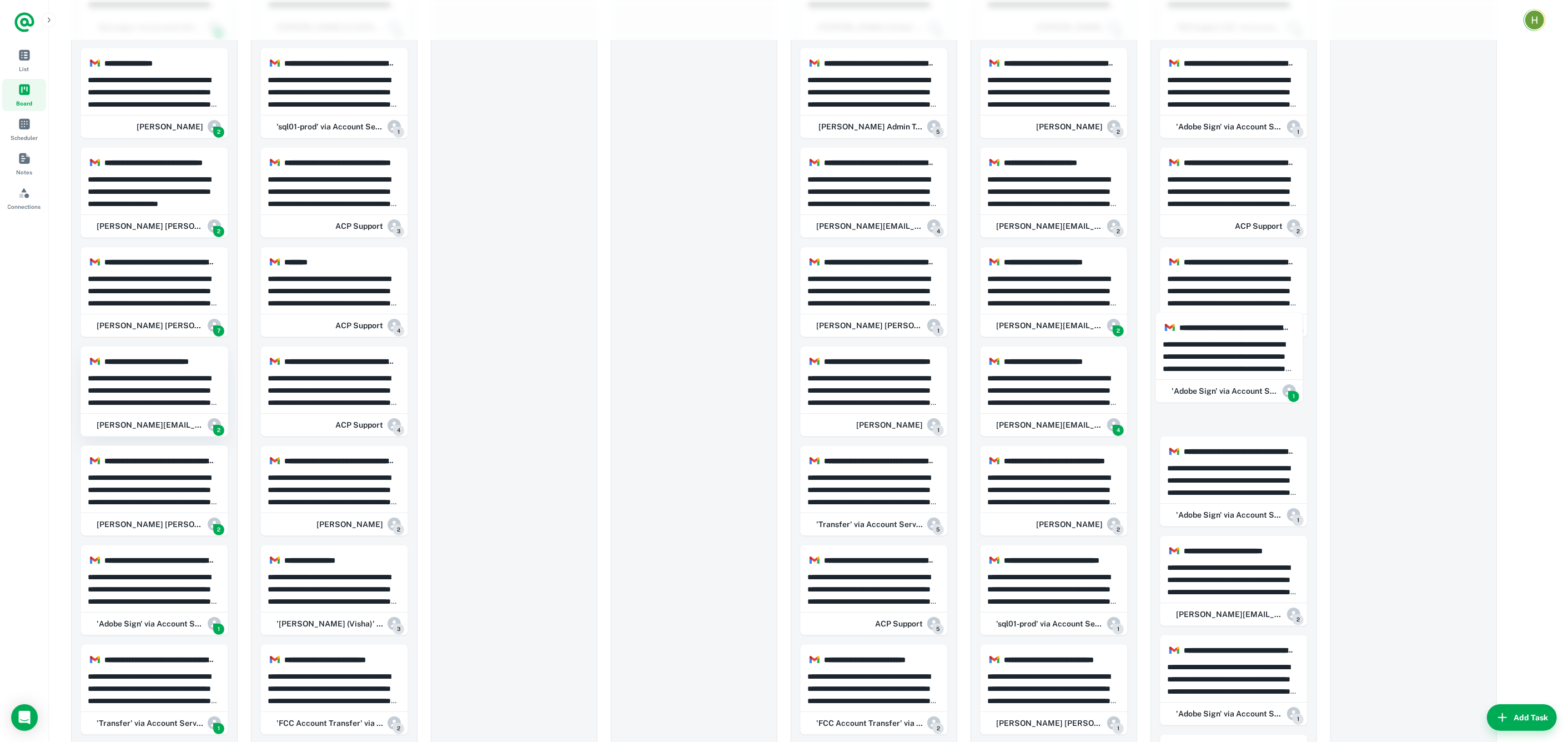
drag, startPoint x: 166, startPoint y: 381, endPoint x: 184, endPoint y: 380, distance: 18.0
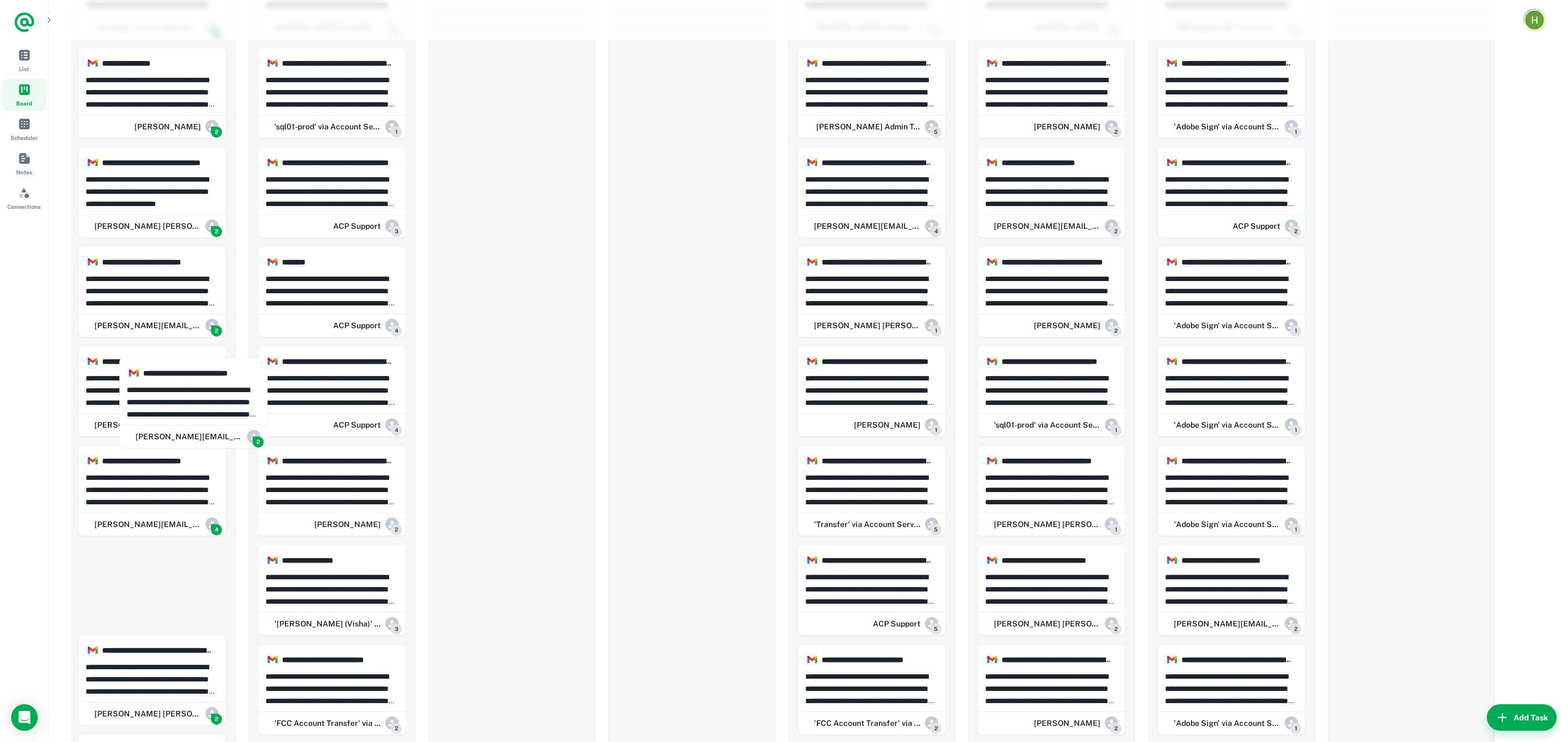
scroll to position [0, 0]
drag, startPoint x: 155, startPoint y: 391, endPoint x: 1107, endPoint y: 392, distance: 952.0
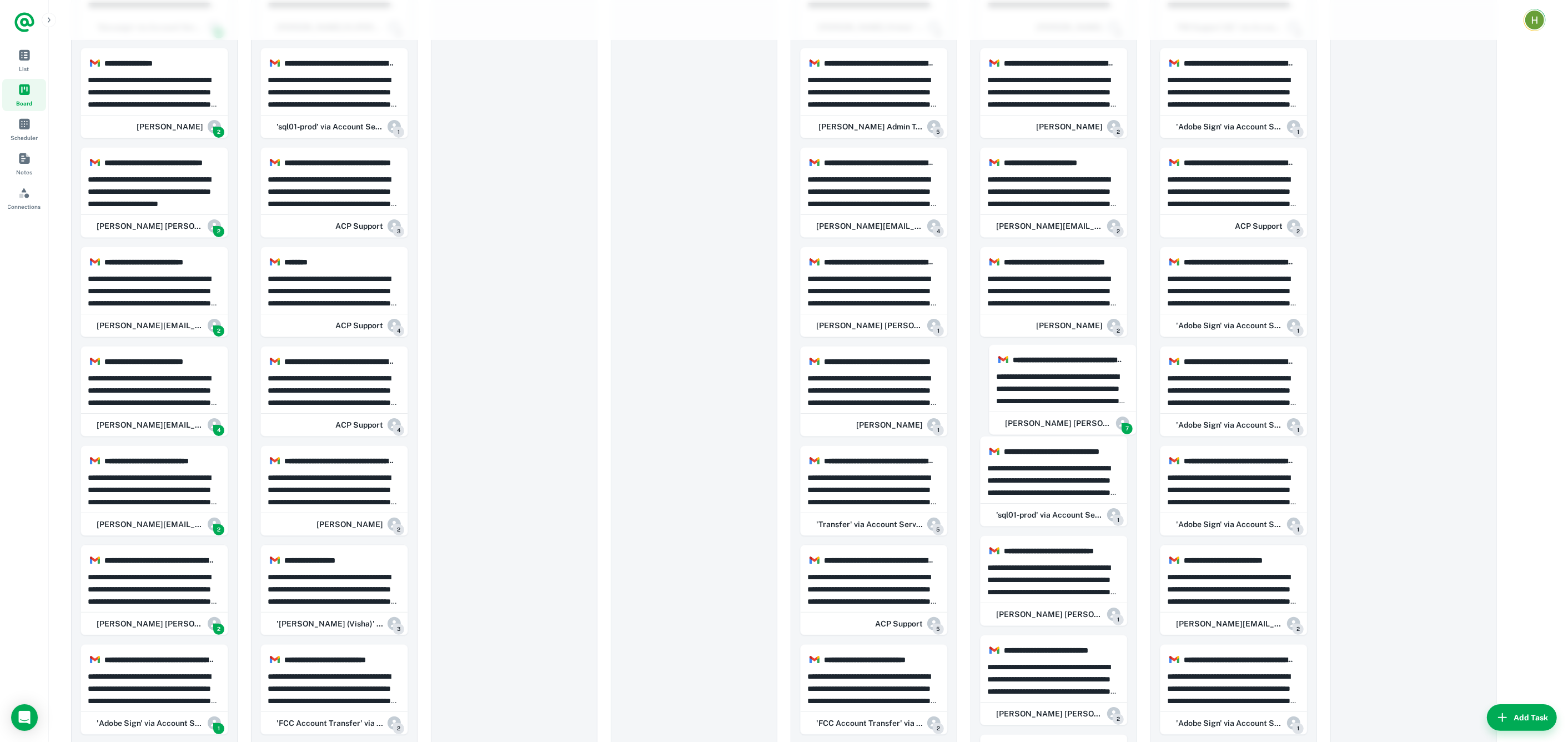
drag, startPoint x: 161, startPoint y: 392, endPoint x: 1109, endPoint y: 391, distance: 948.0
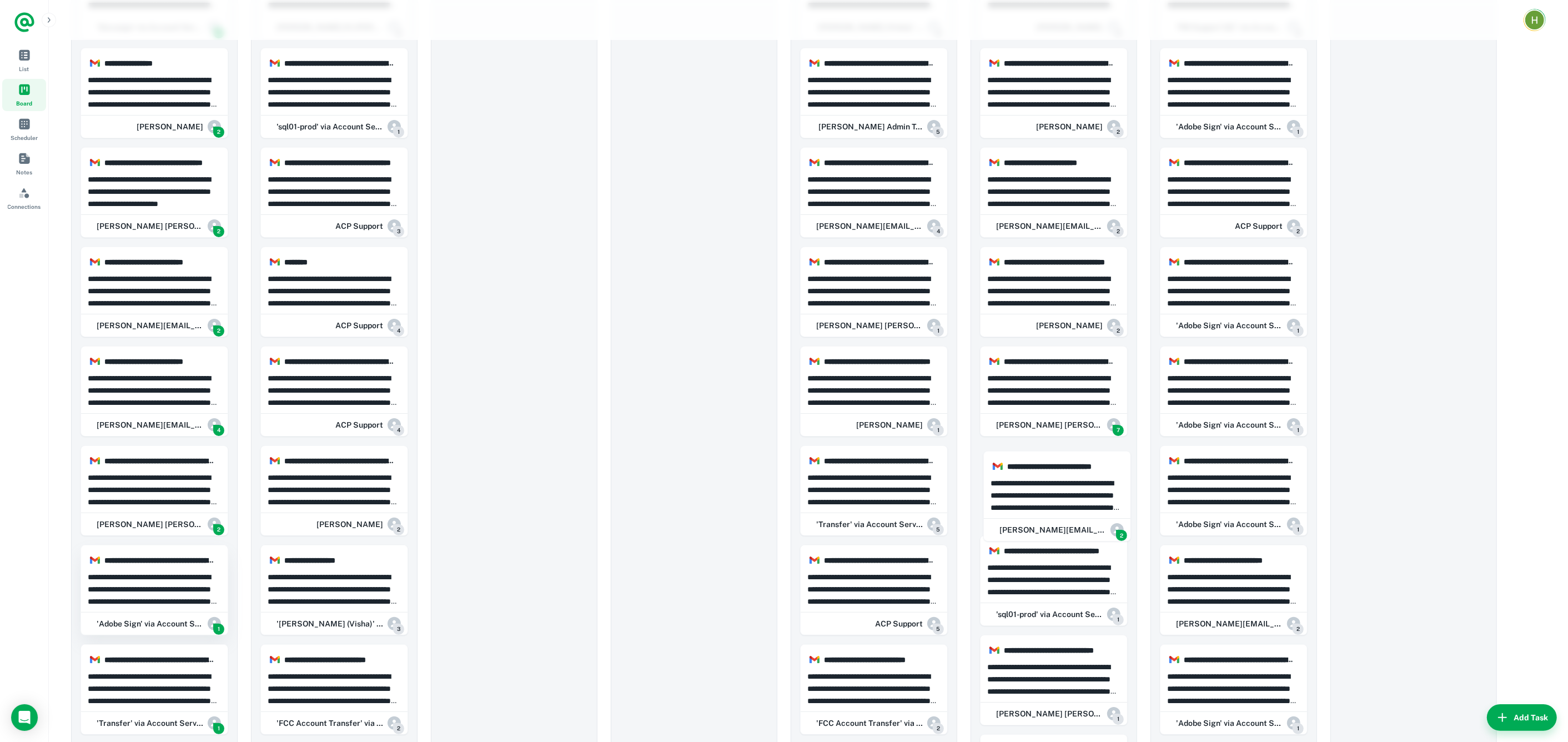
drag, startPoint x: 162, startPoint y: 484, endPoint x: 145, endPoint y: 598, distance: 115.3
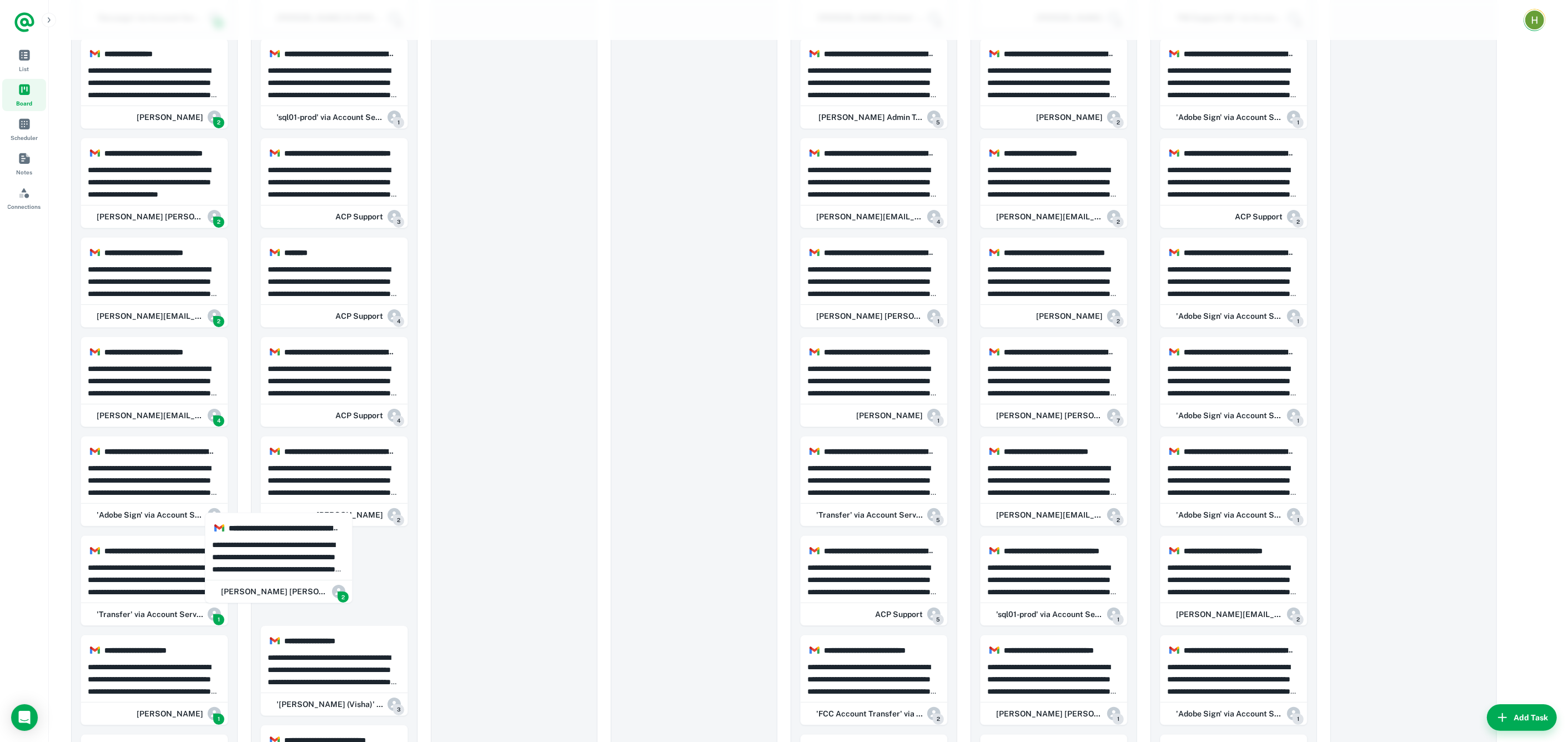
scroll to position [245, 0]
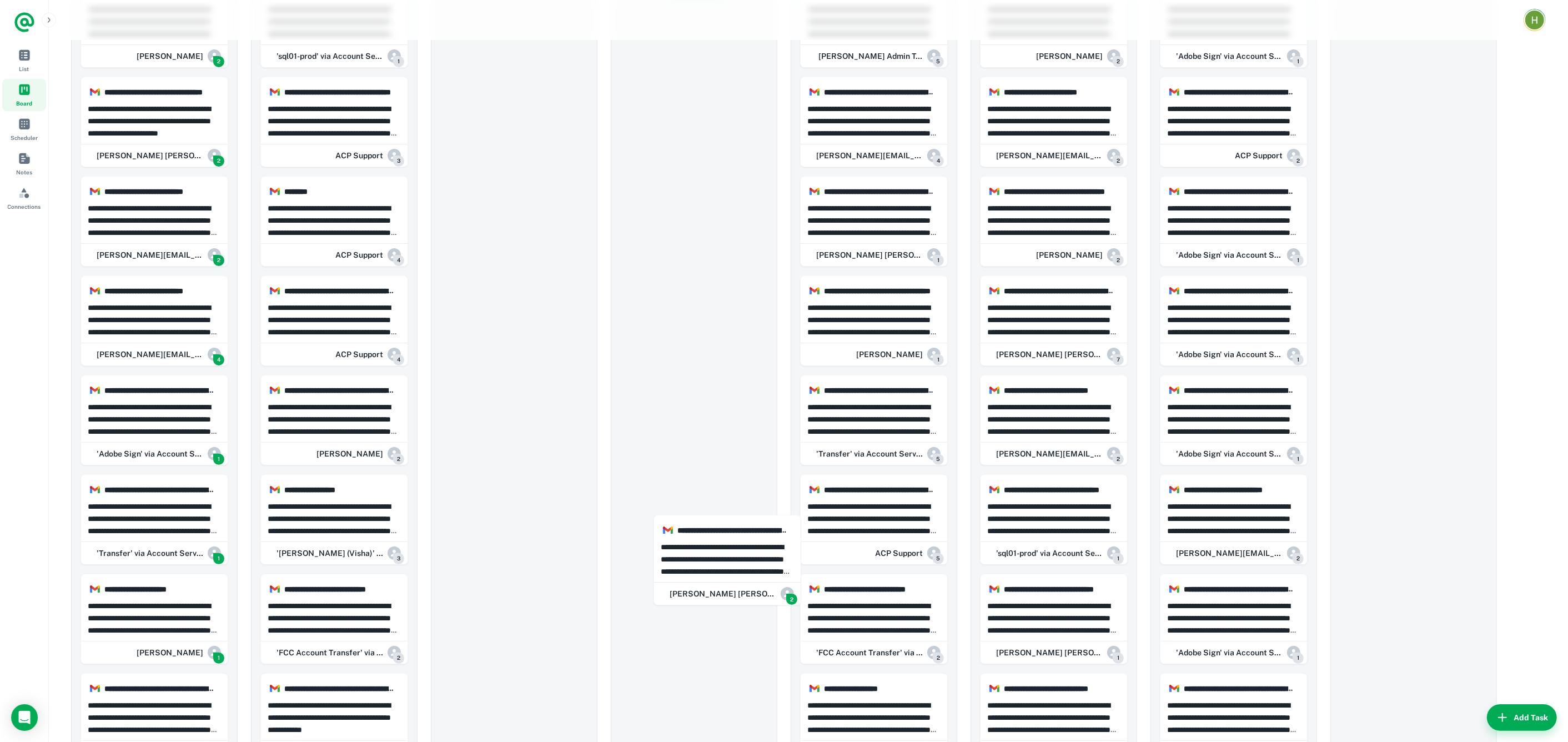
drag, startPoint x: 144, startPoint y: 486, endPoint x: 157, endPoint y: 21, distance: 465.2
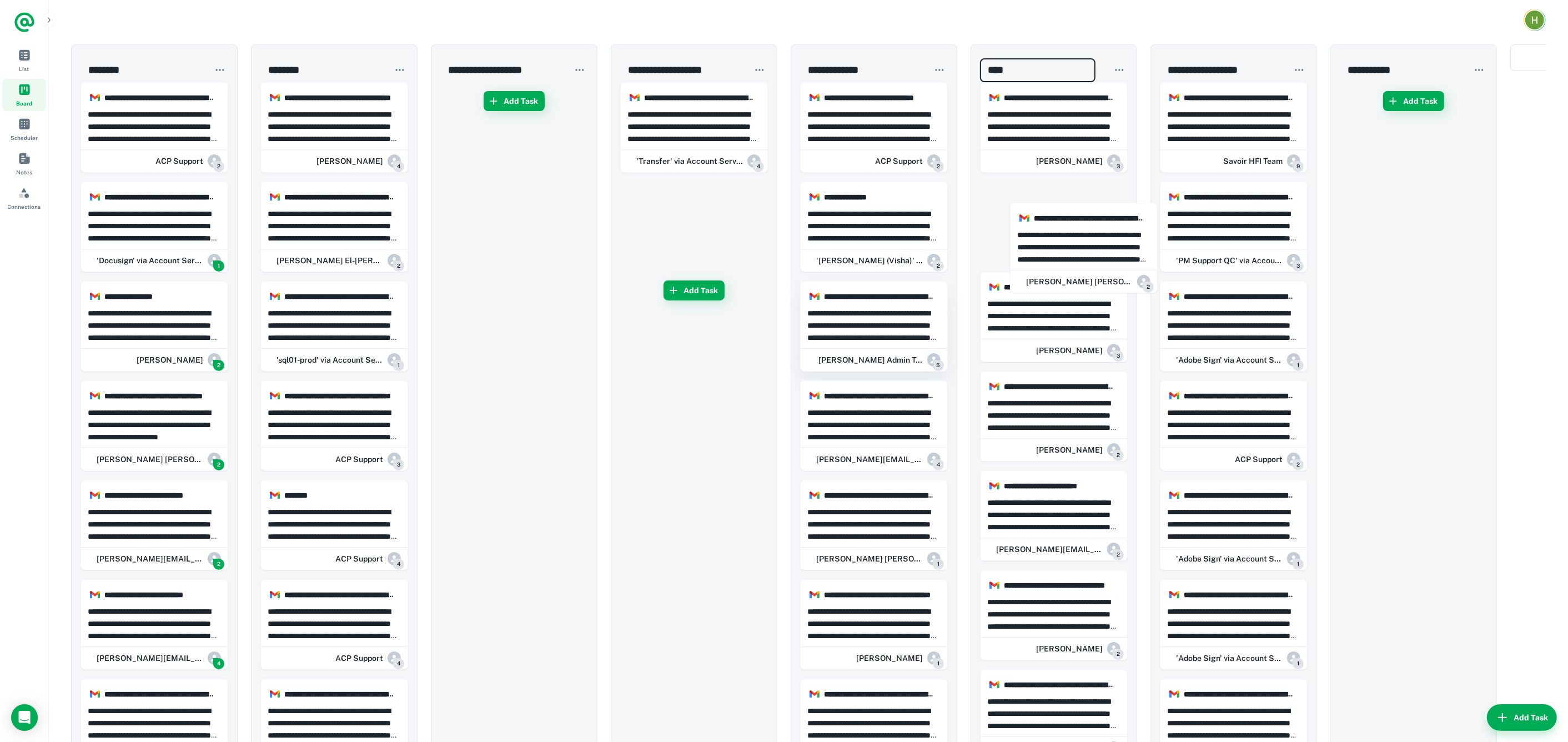
drag, startPoint x: 676, startPoint y: 216, endPoint x: 871, endPoint y: 310, distance: 216.5
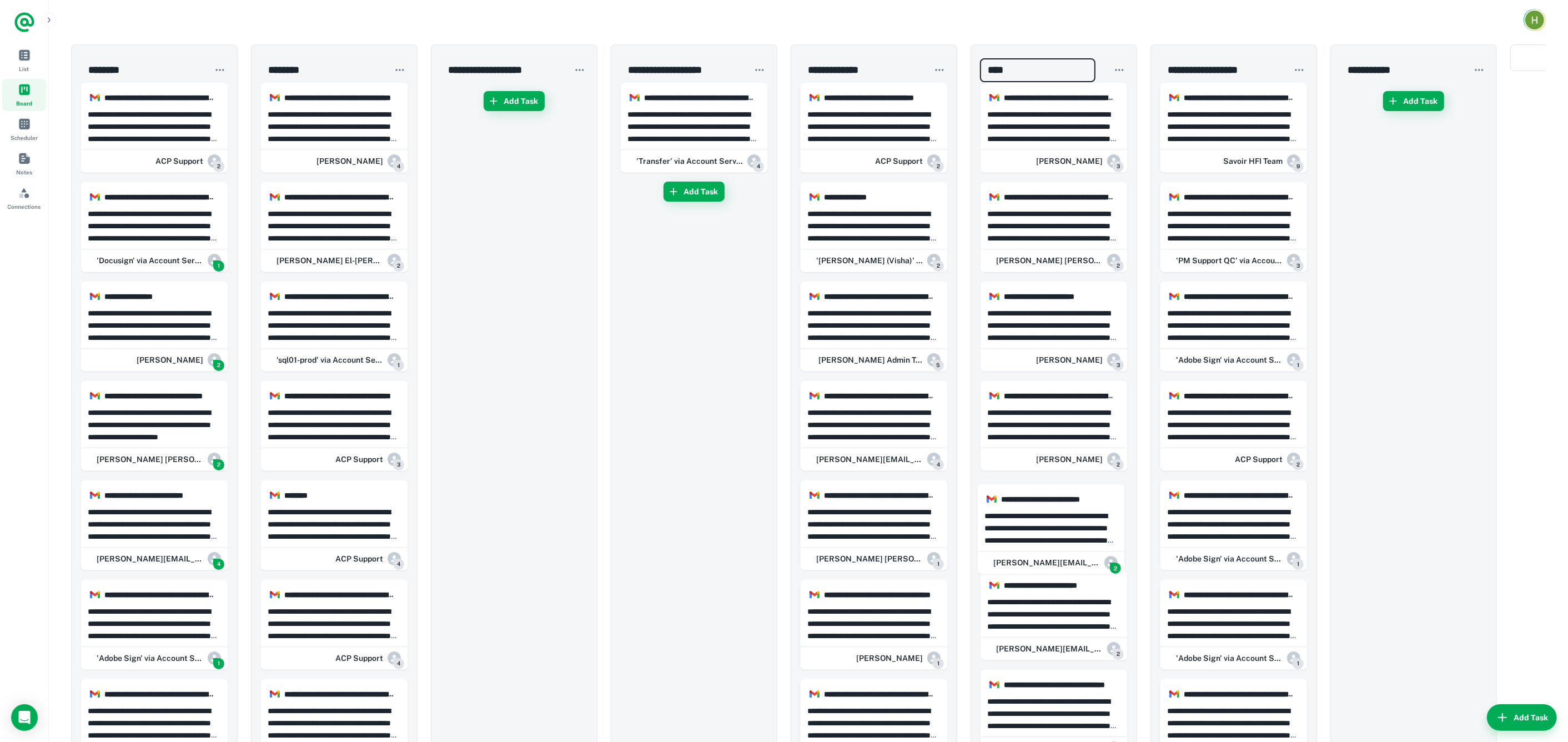
drag, startPoint x: 136, startPoint y: 507, endPoint x: 195, endPoint y: 574, distance: 89.3
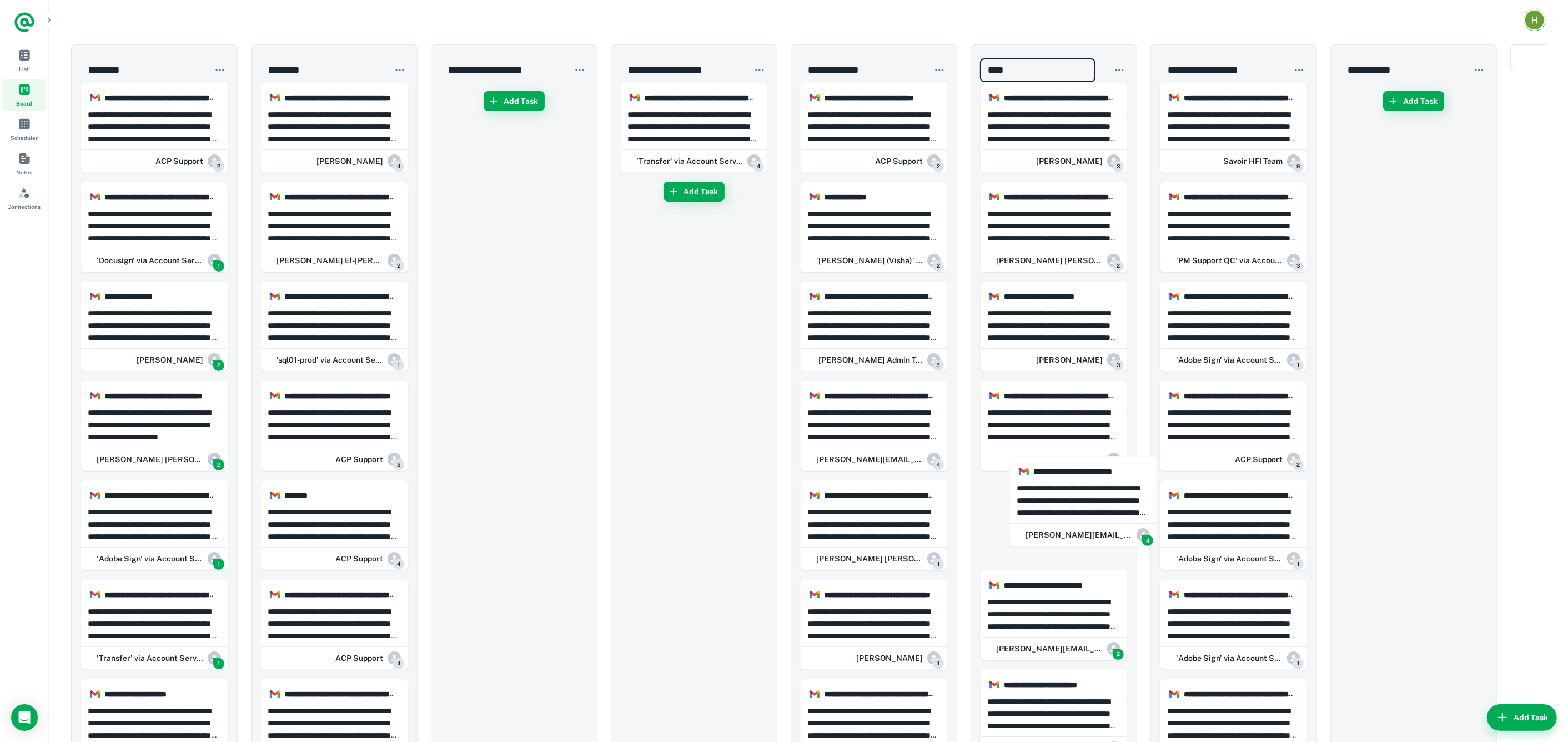
drag, startPoint x: 178, startPoint y: 537, endPoint x: 549, endPoint y: 576, distance: 373.0
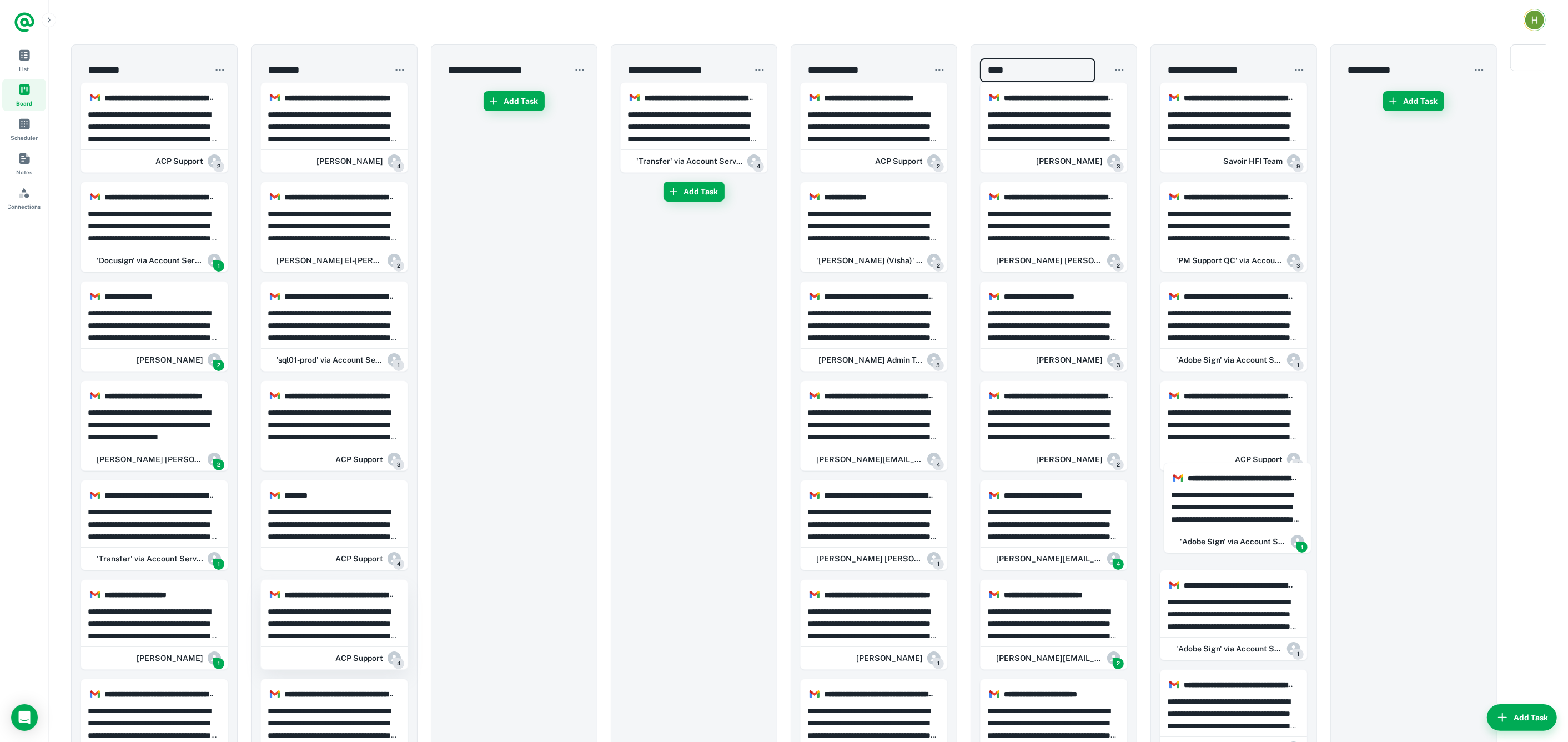
drag, startPoint x: 149, startPoint y: 544, endPoint x: 346, endPoint y: 590, distance: 202.3
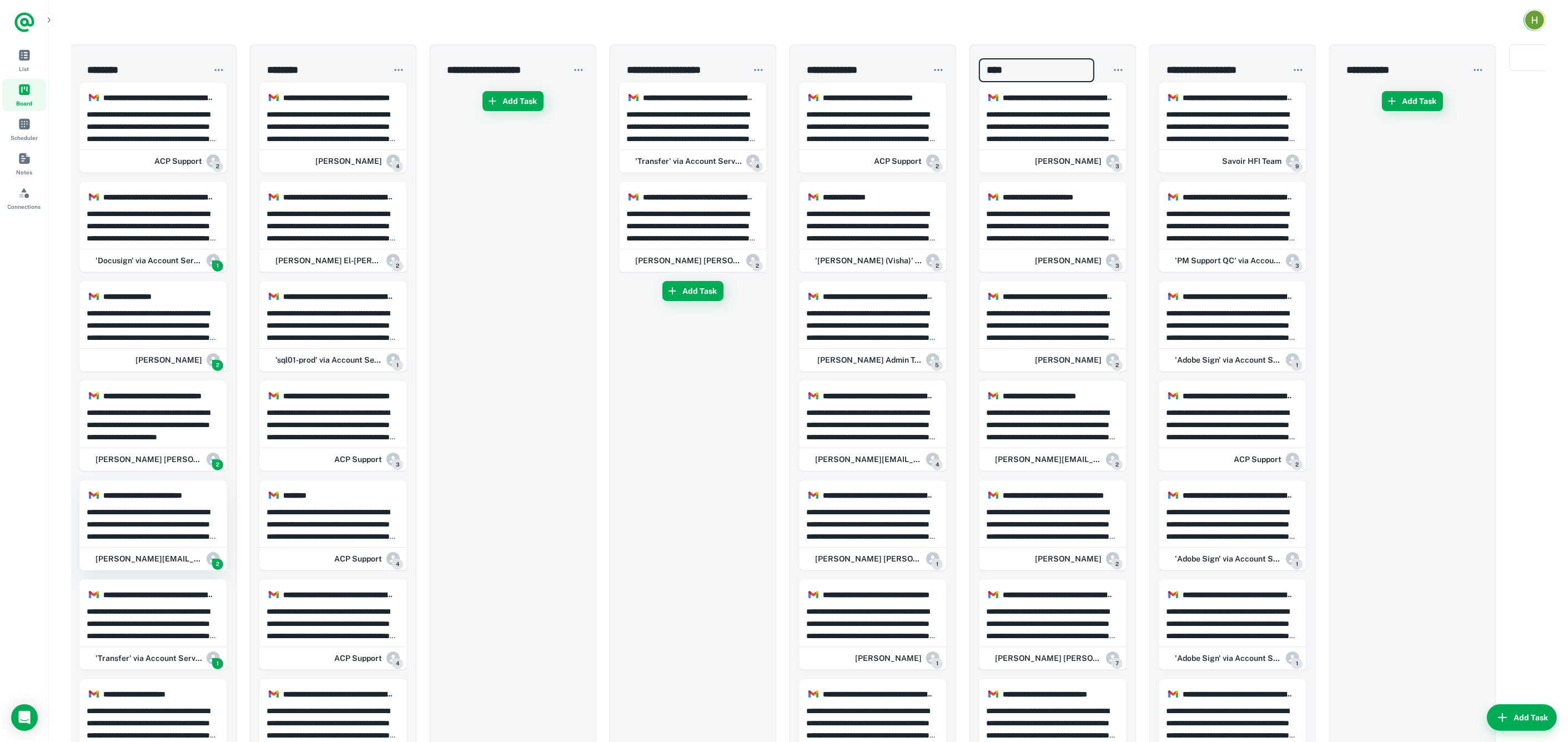
click at [151, 532] on p "**********" at bounding box center [153, 524] width 134 height 36
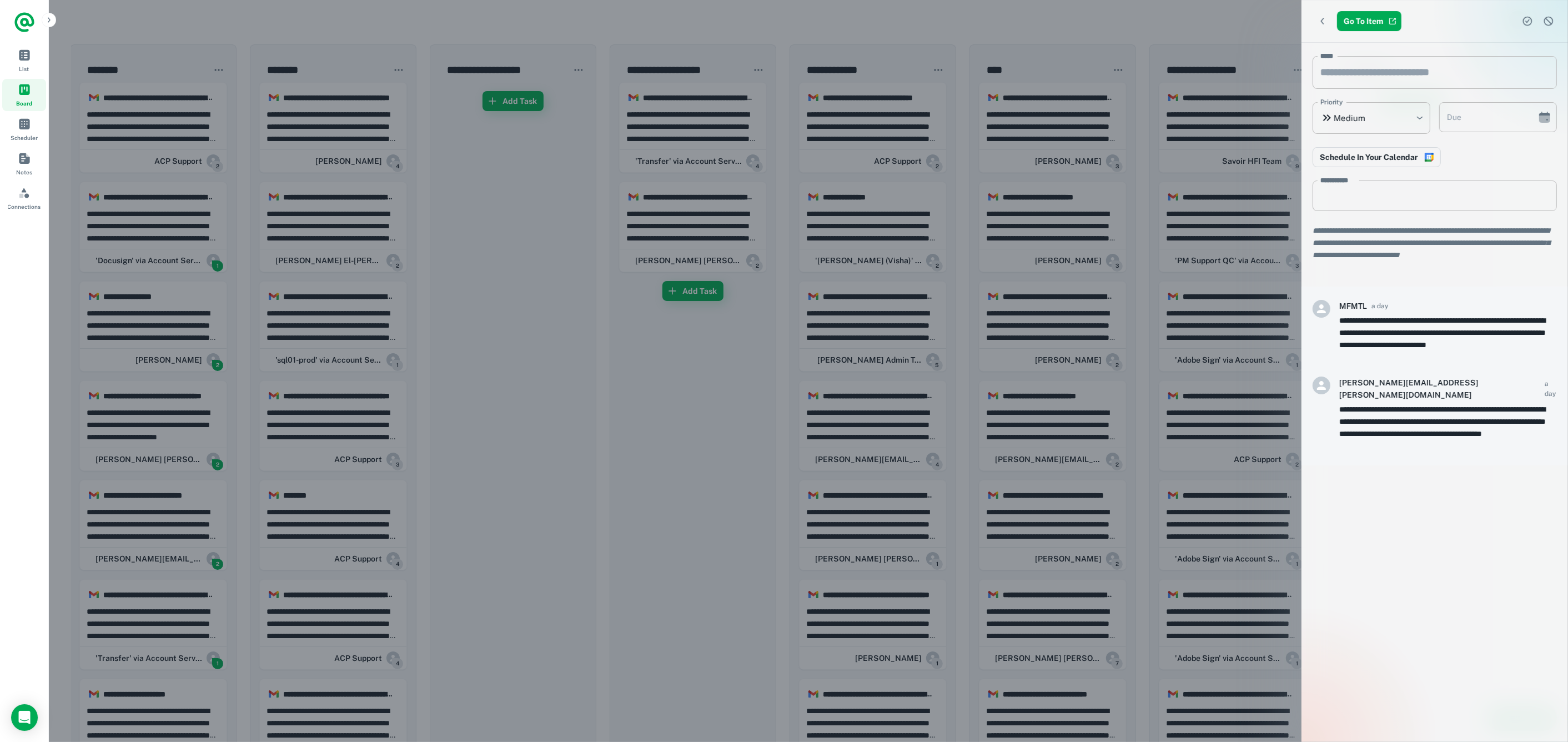
drag, startPoint x: 151, startPoint y: 533, endPoint x: 1072, endPoint y: 491, distance: 922.0
click at [1072, 491] on div at bounding box center [784, 371] width 1568 height 742
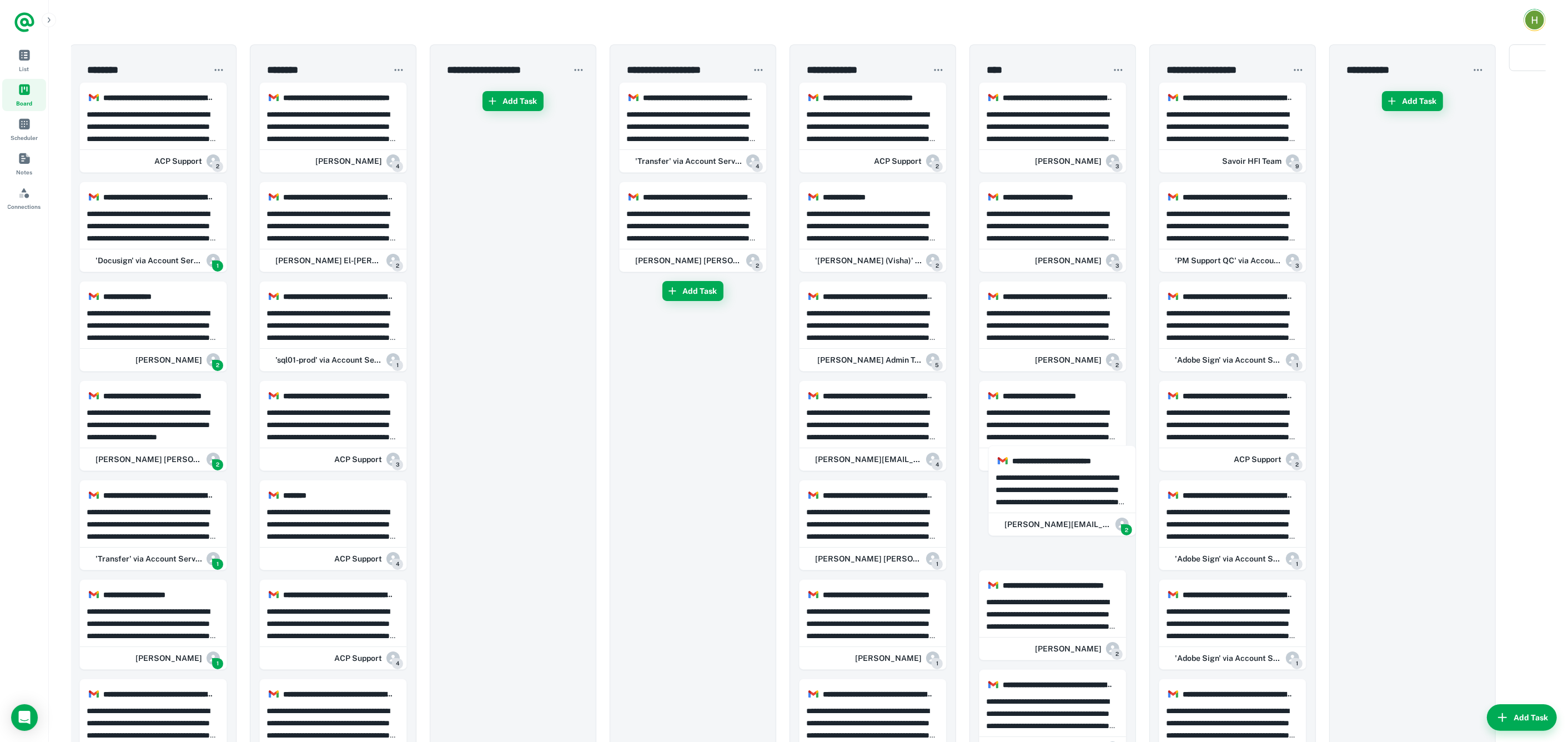
scroll to position [0, 1]
drag, startPoint x: 152, startPoint y: 534, endPoint x: 1074, endPoint y: 507, distance: 922.4
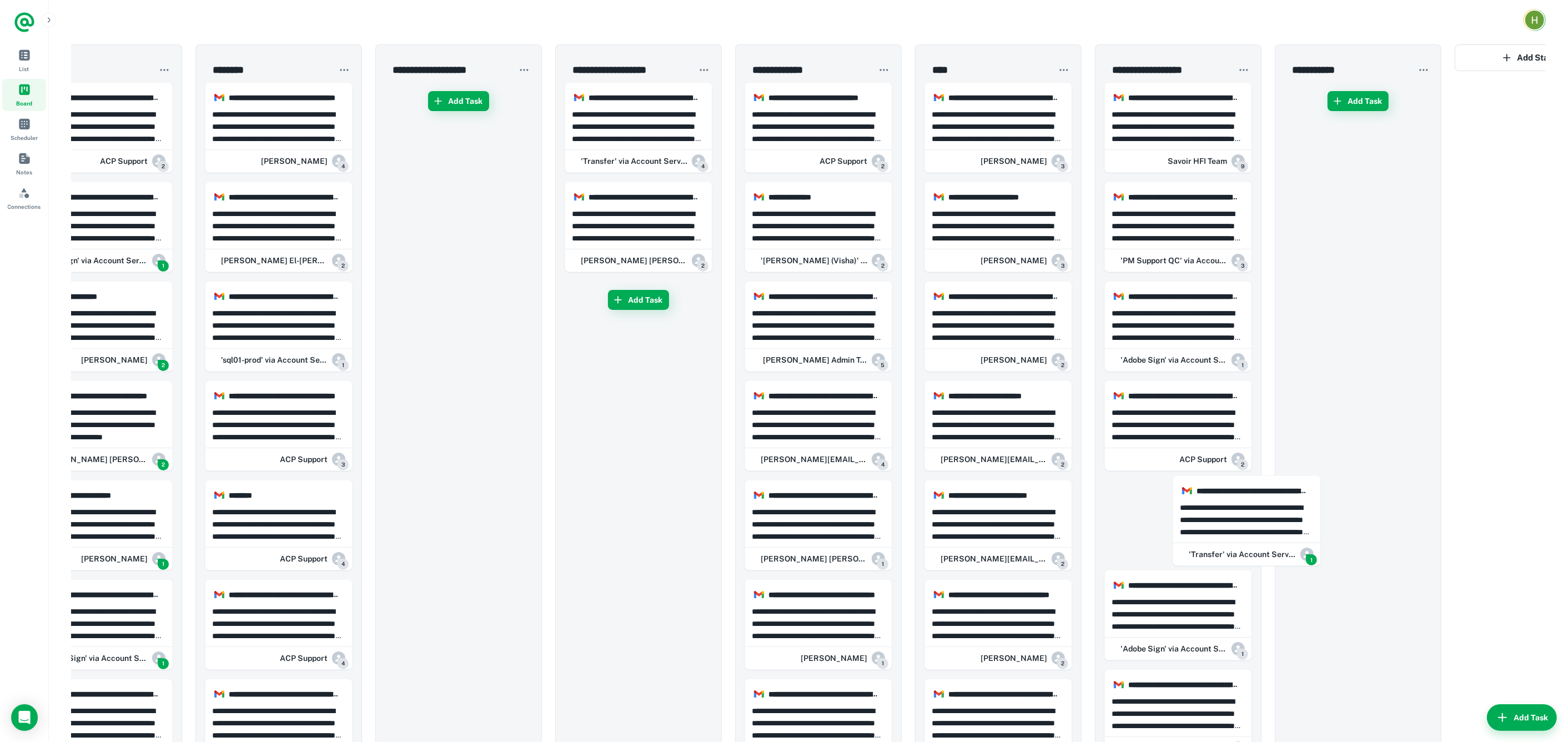
scroll to position [0, 60]
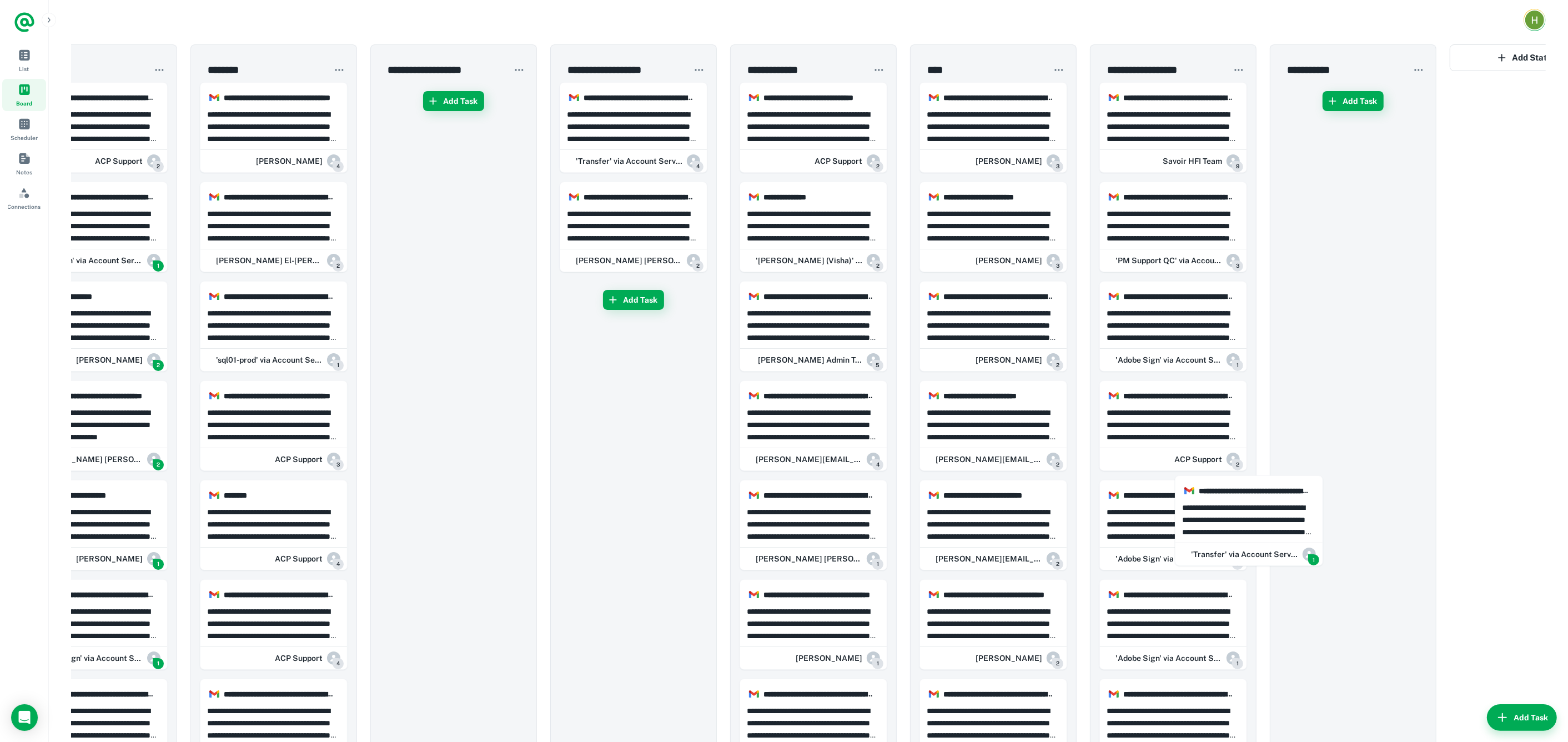
drag, startPoint x: 138, startPoint y: 519, endPoint x: 961, endPoint y: 509, distance: 823.1
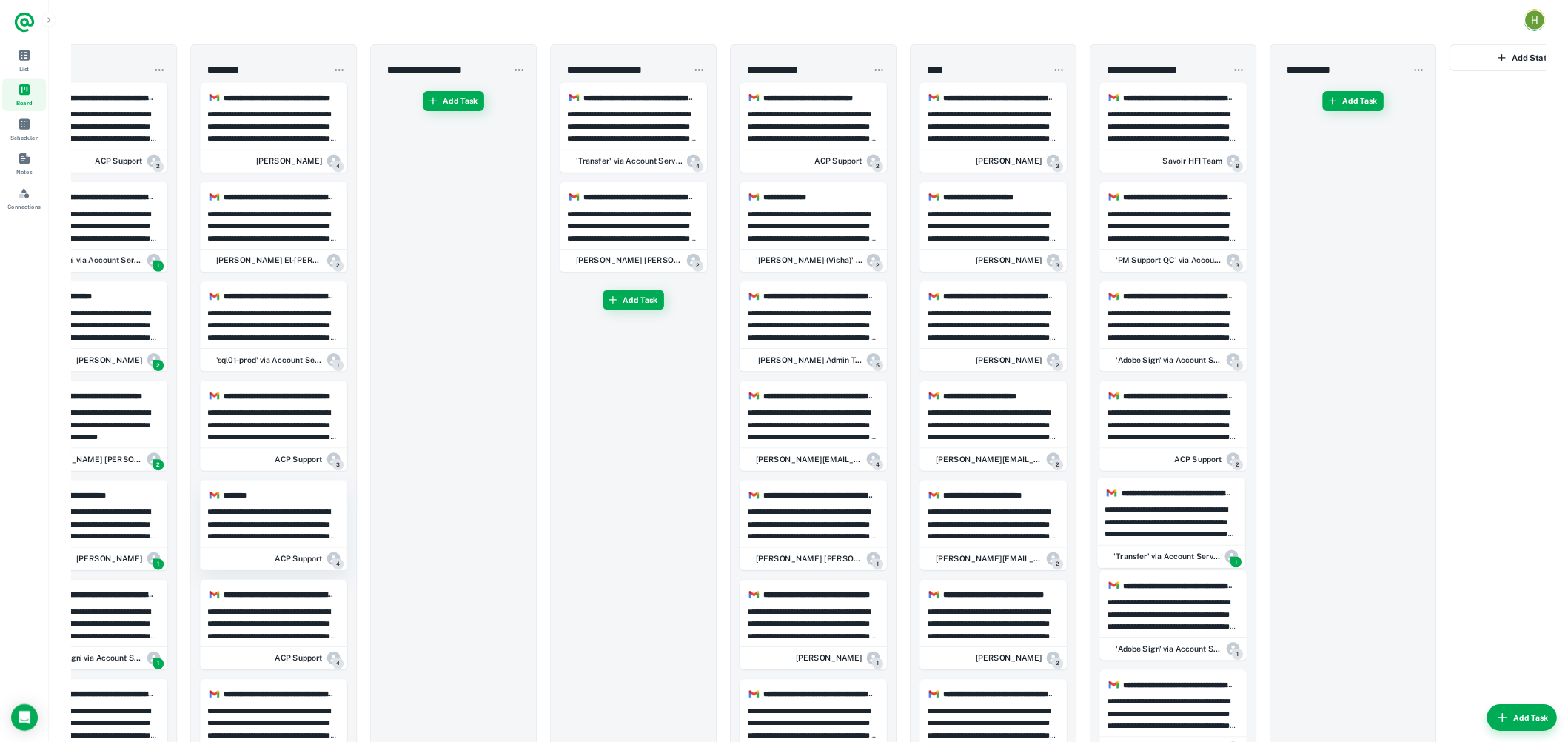
scroll to position [0, 83]
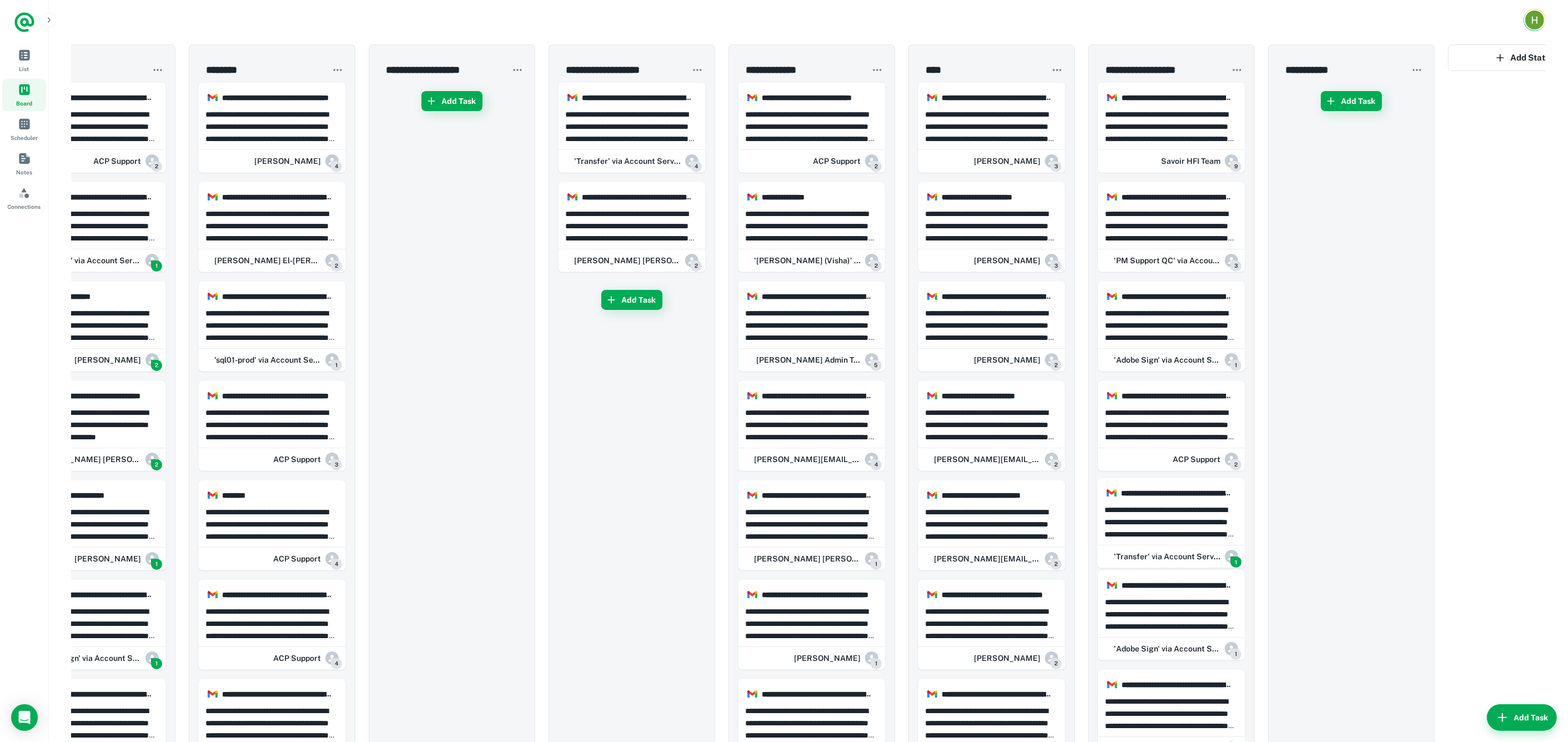
click at [112, 515] on p "**********" at bounding box center [92, 524] width 134 height 36
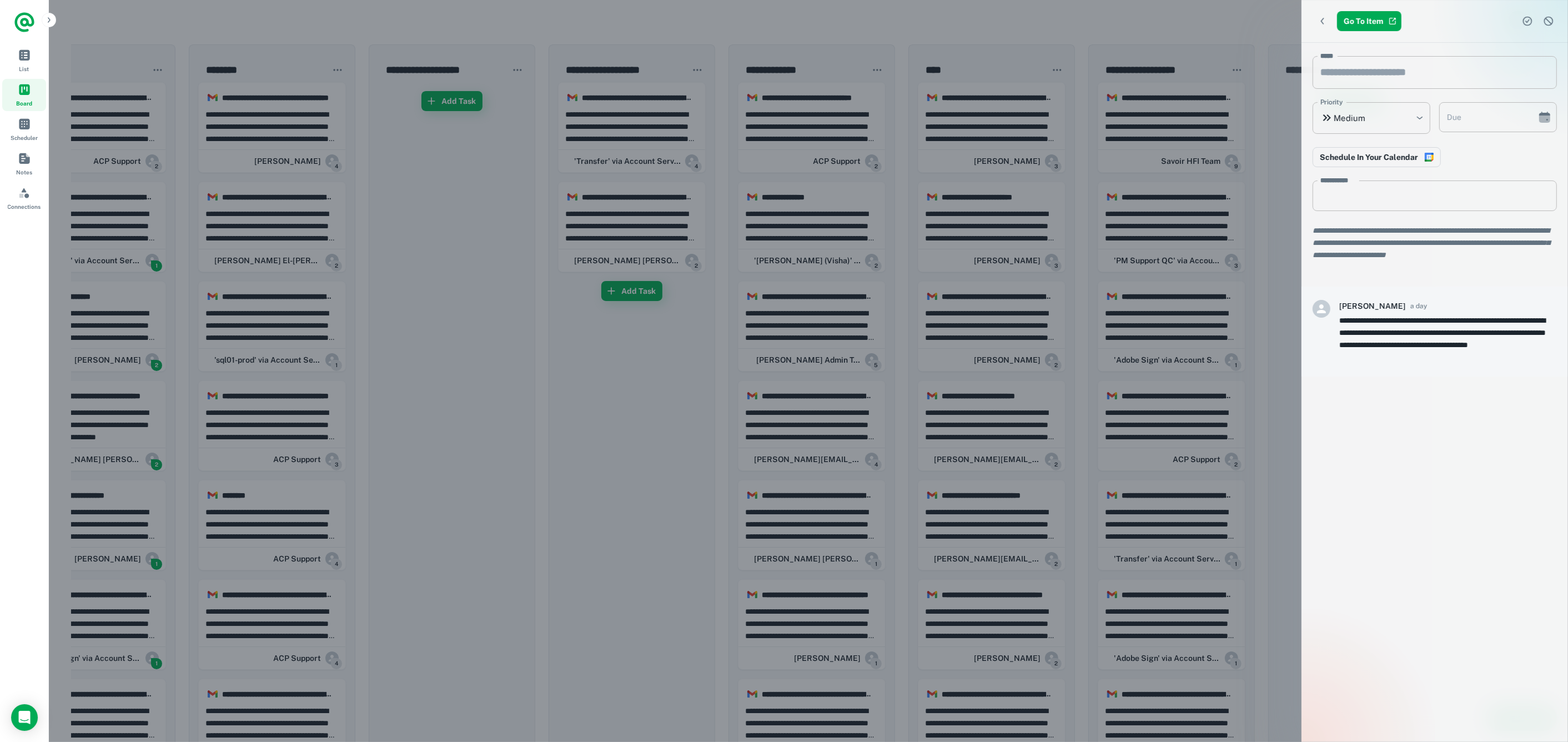
click at [346, 415] on div at bounding box center [784, 371] width 1568 height 742
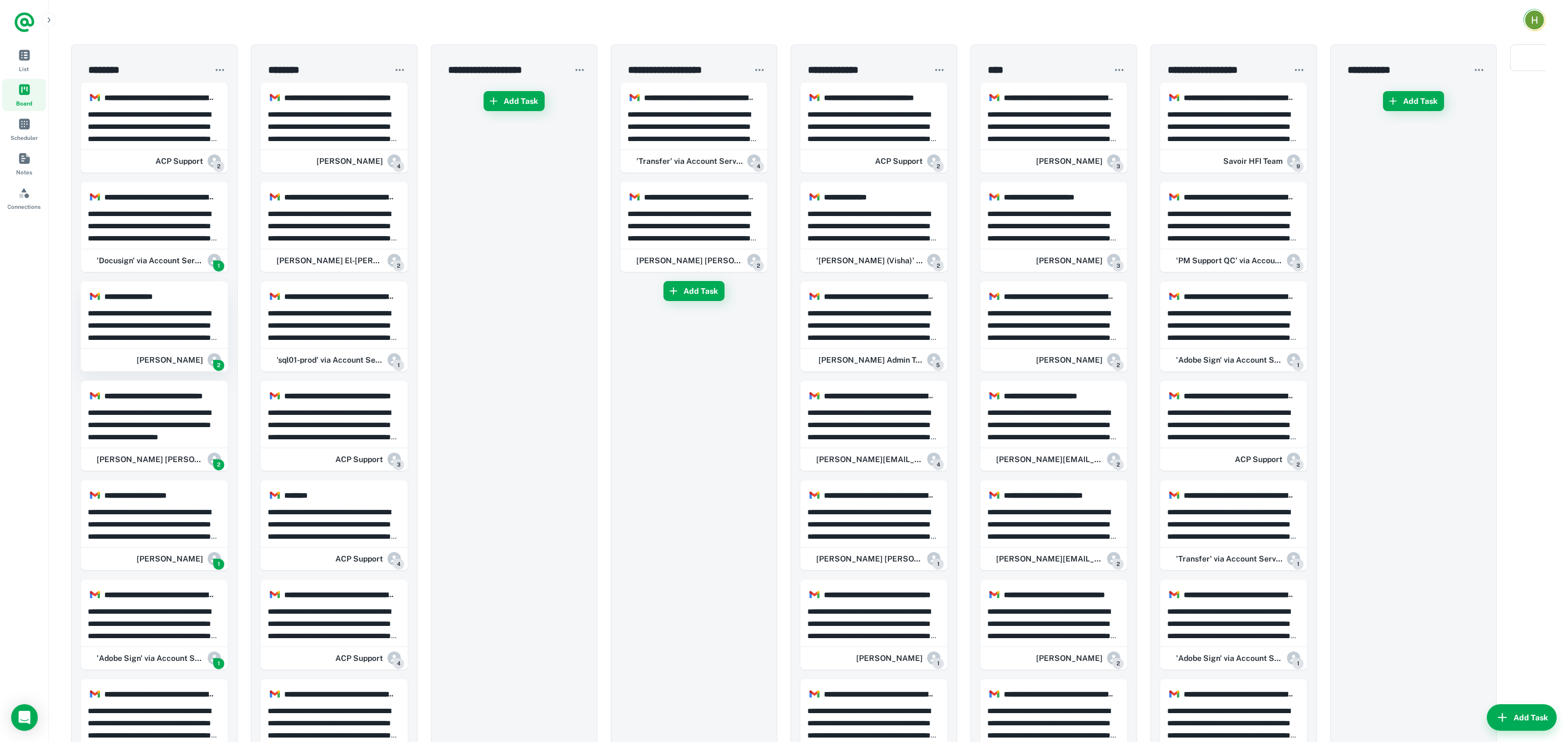
click at [136, 327] on p "**********" at bounding box center [155, 325] width 134 height 36
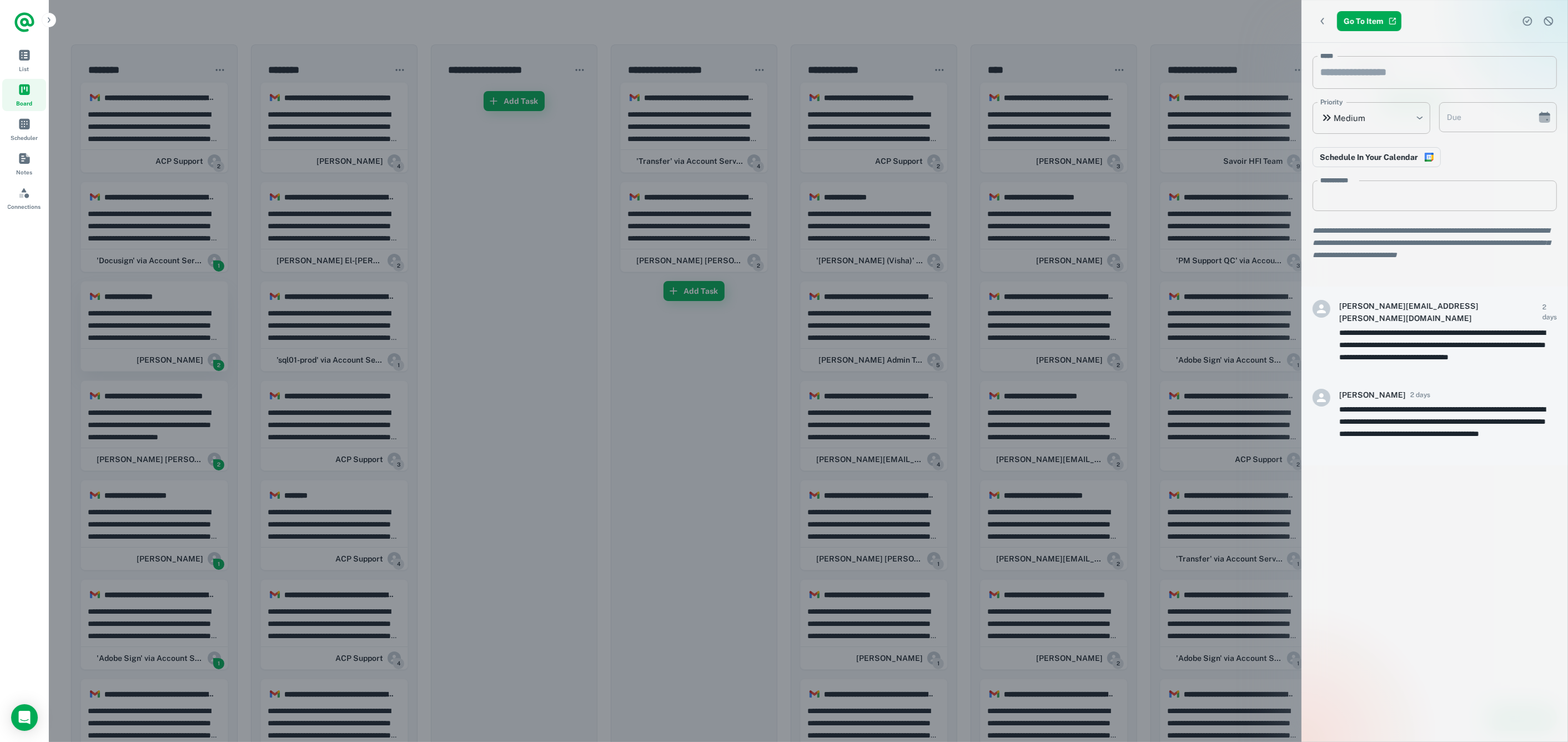
click at [136, 327] on div at bounding box center [784, 371] width 1568 height 742
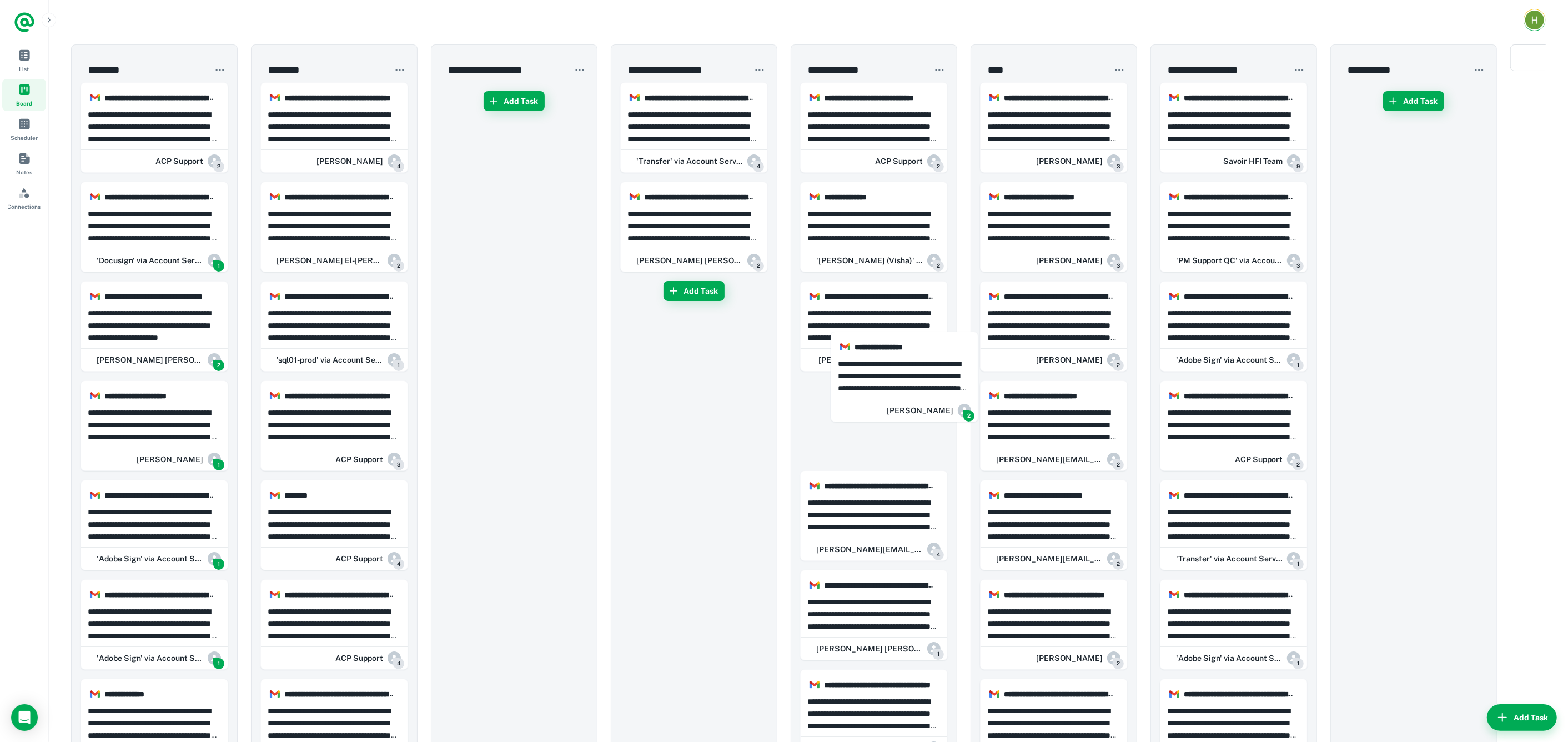
drag, startPoint x: 136, startPoint y: 327, endPoint x: 889, endPoint y: 378, distance: 754.7
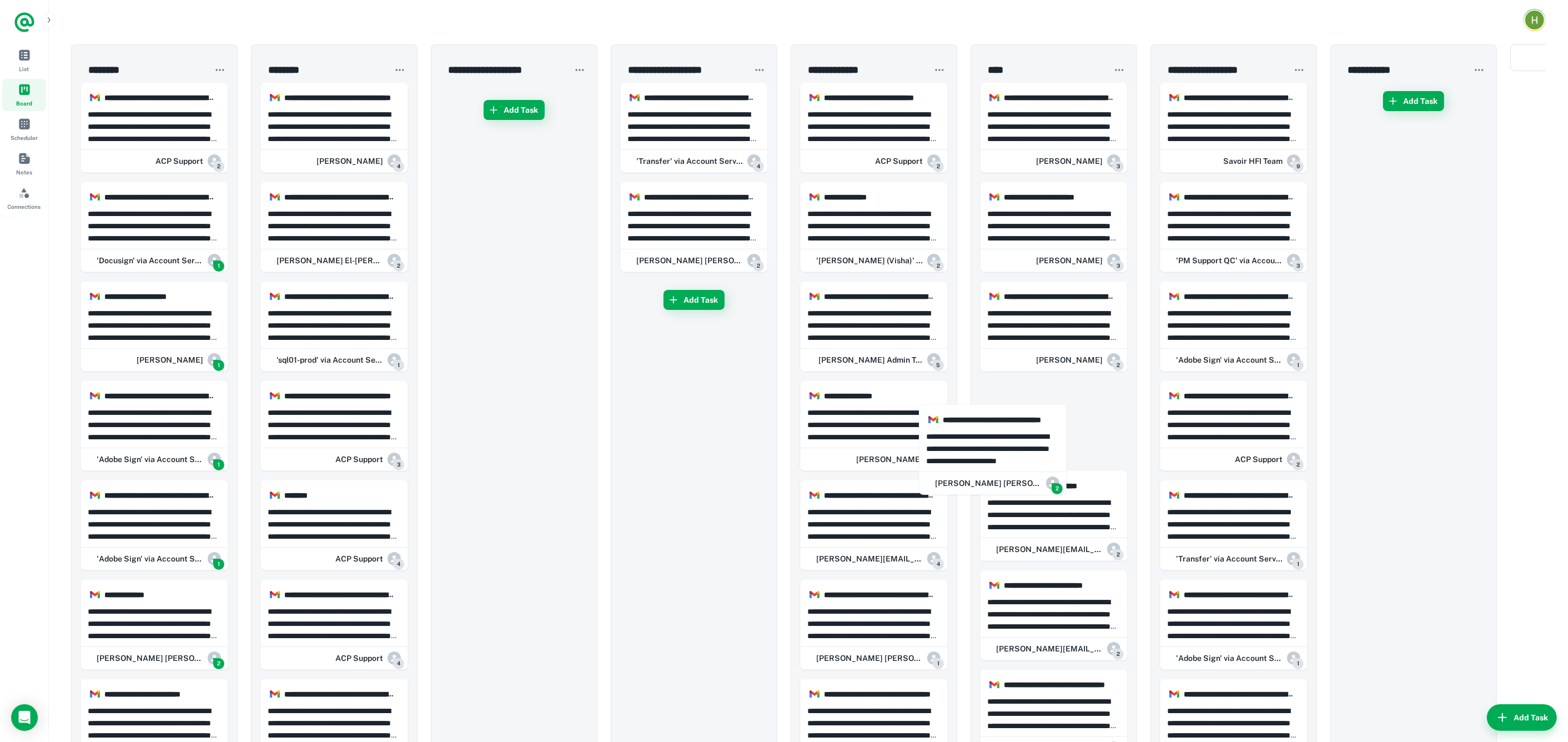
drag, startPoint x: 142, startPoint y: 310, endPoint x: 1587, endPoint y: 450, distance: 1451.8
click at [1568, 450] on html "**********" at bounding box center [784, 371] width 1568 height 742
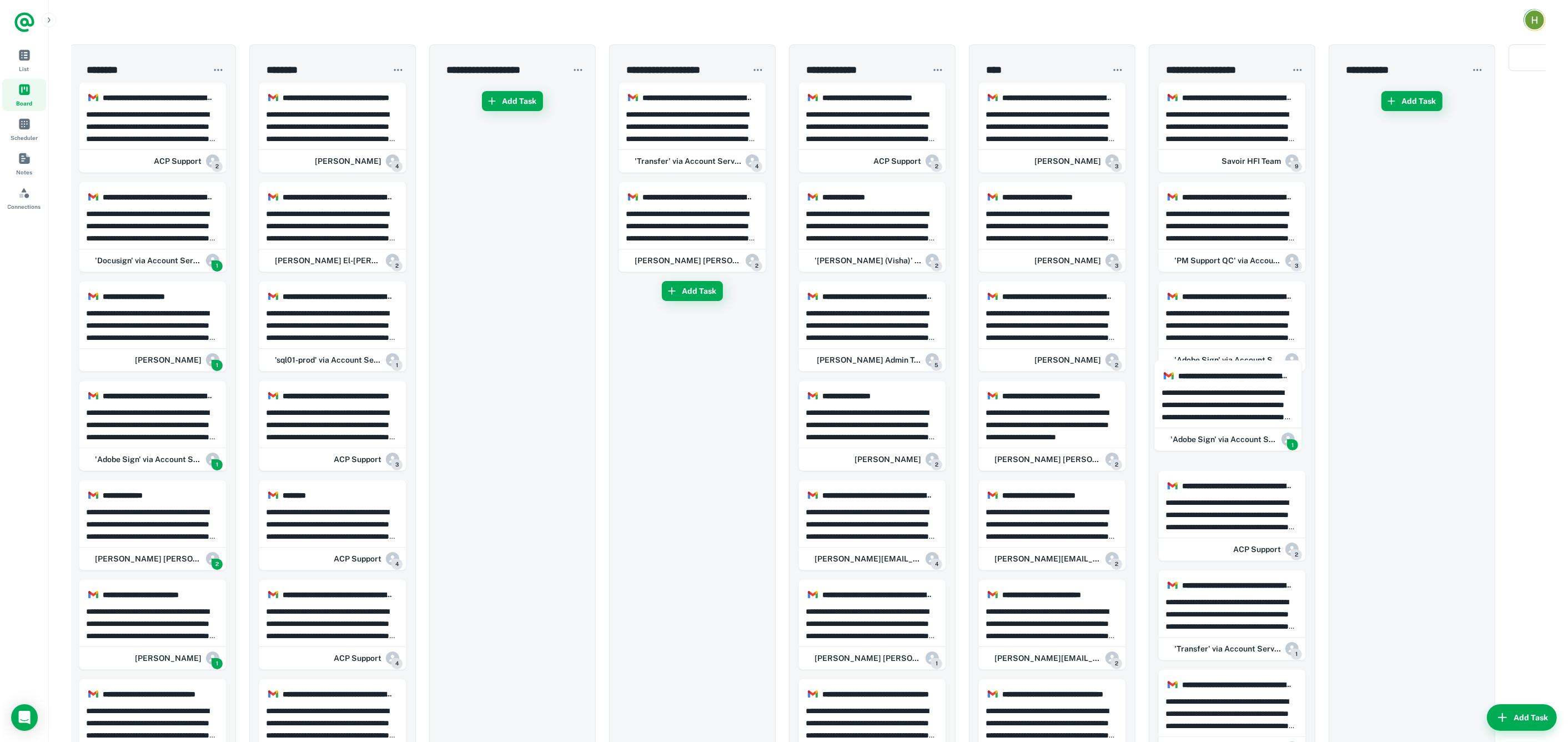
drag, startPoint x: 158, startPoint y: 428, endPoint x: 1241, endPoint y: 409, distance: 1083.2
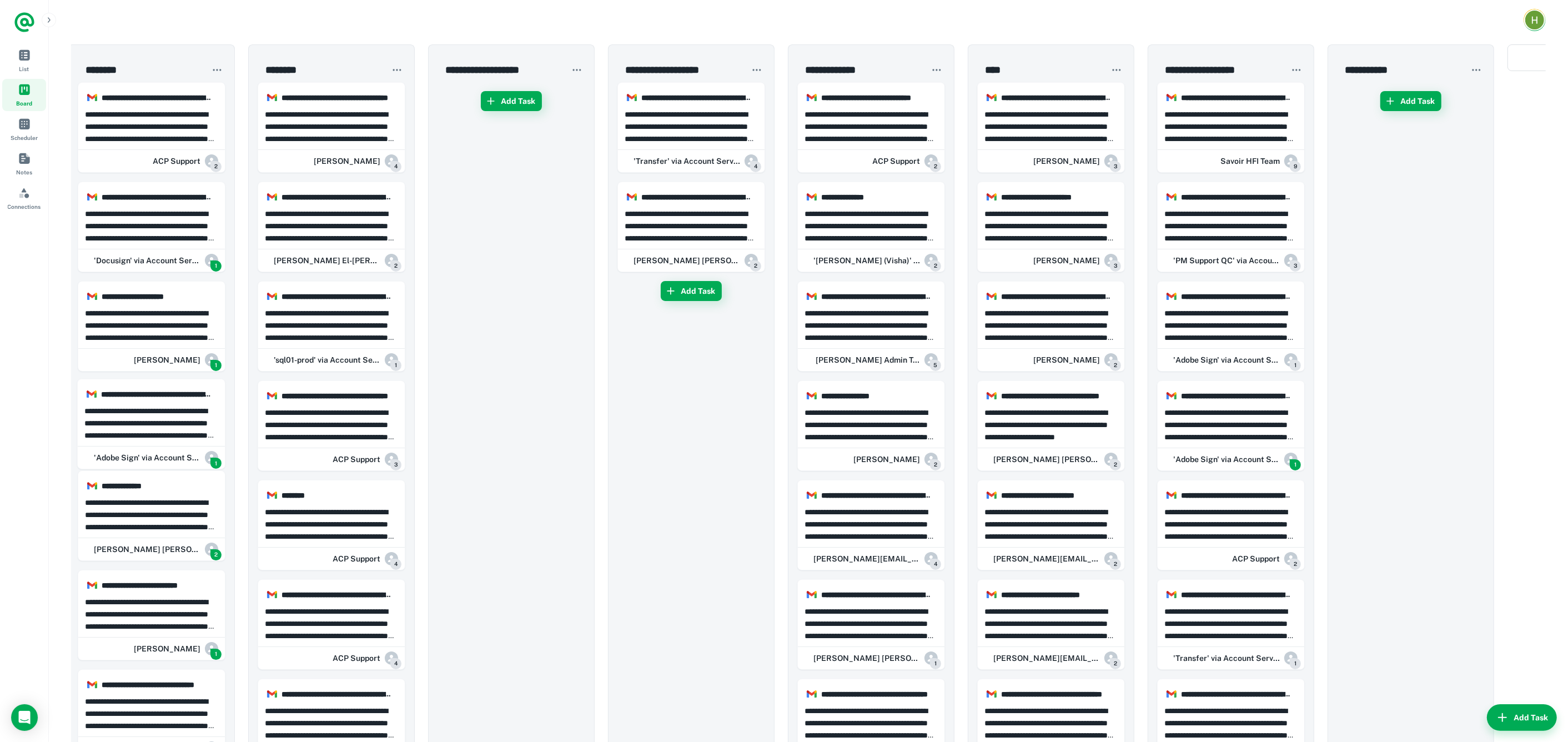
drag, startPoint x: 148, startPoint y: 422, endPoint x: 1235, endPoint y: 431, distance: 1087.0
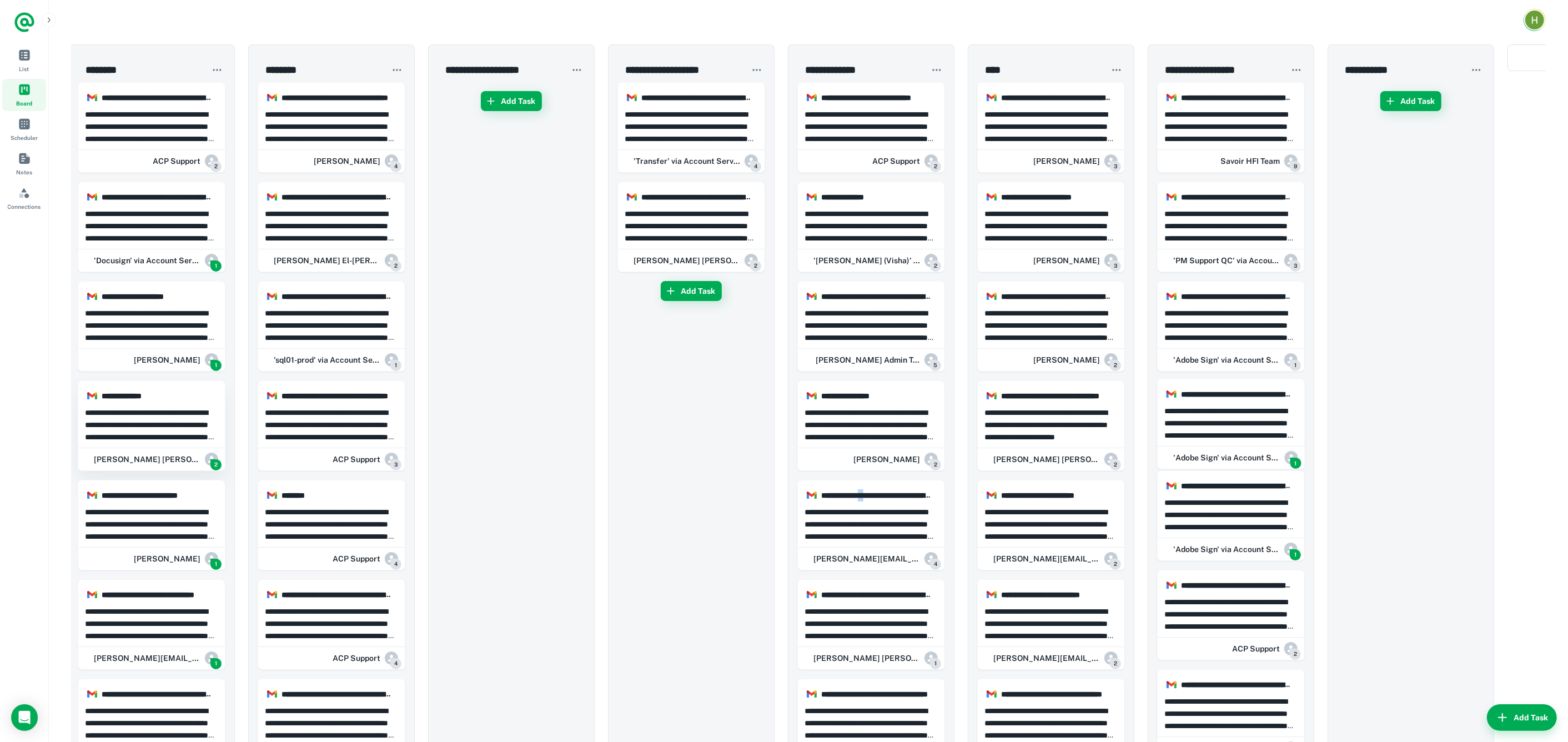
scroll to position [0, 2]
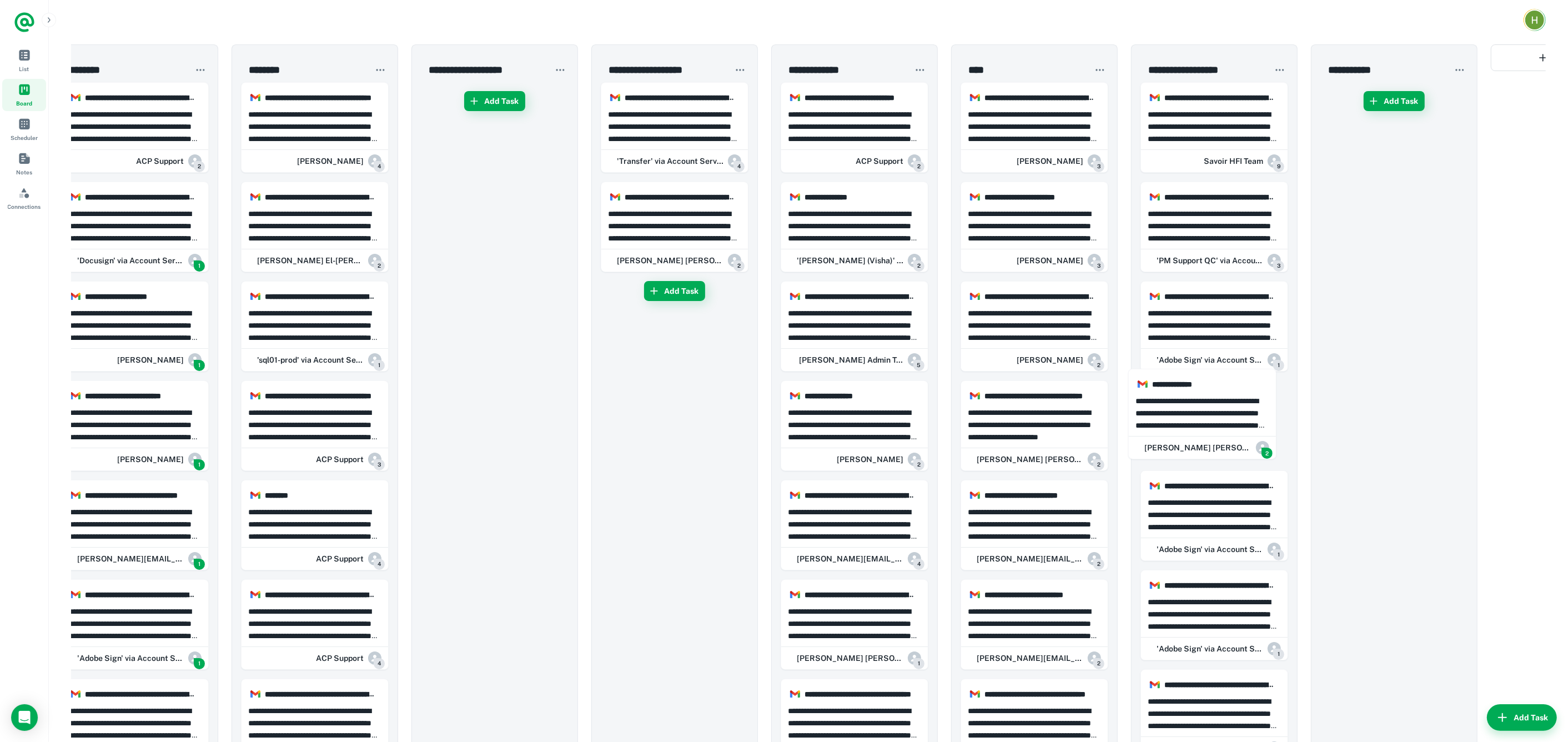
drag, startPoint x: 125, startPoint y: 425, endPoint x: 930, endPoint y: 426, distance: 805.0
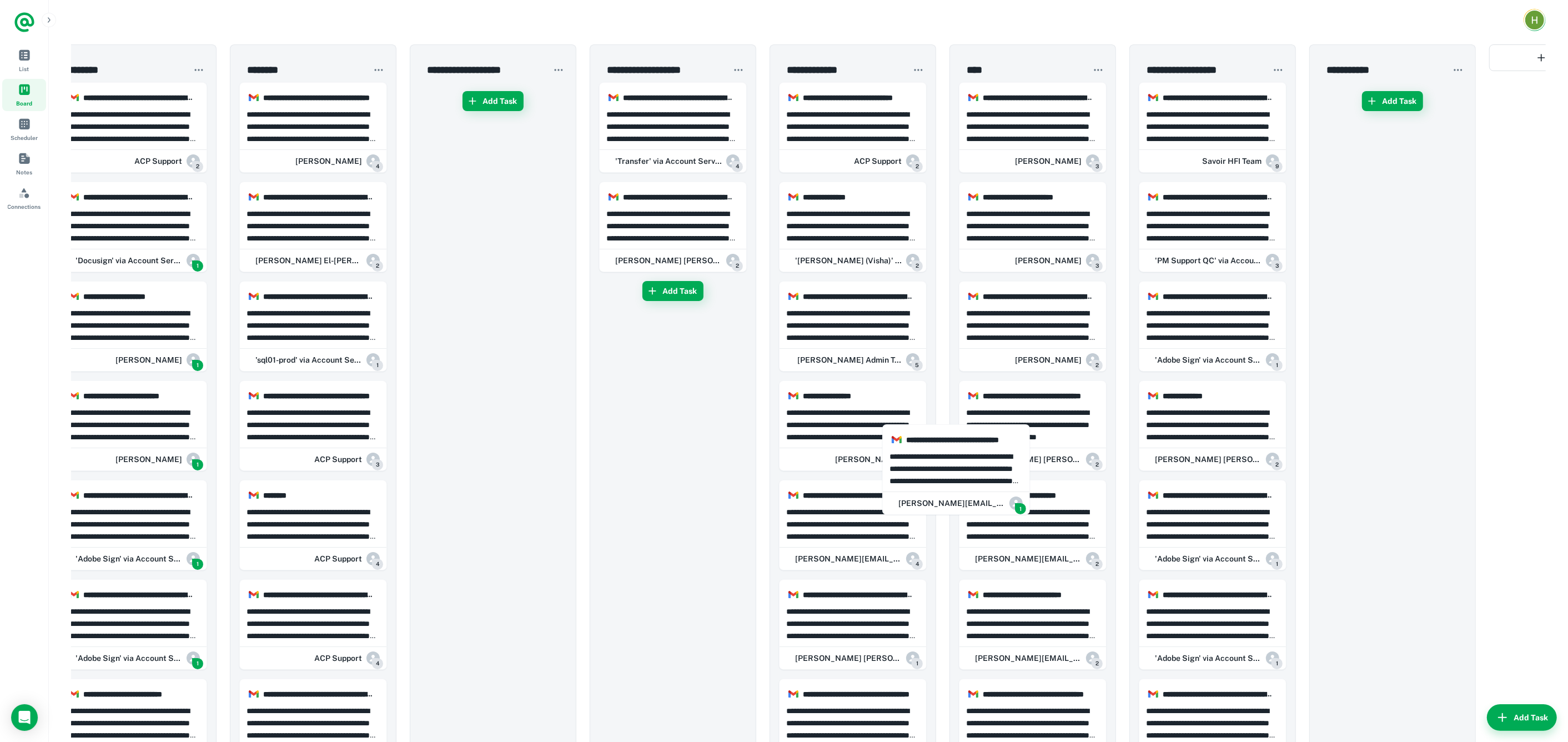
scroll to position [0, 21]
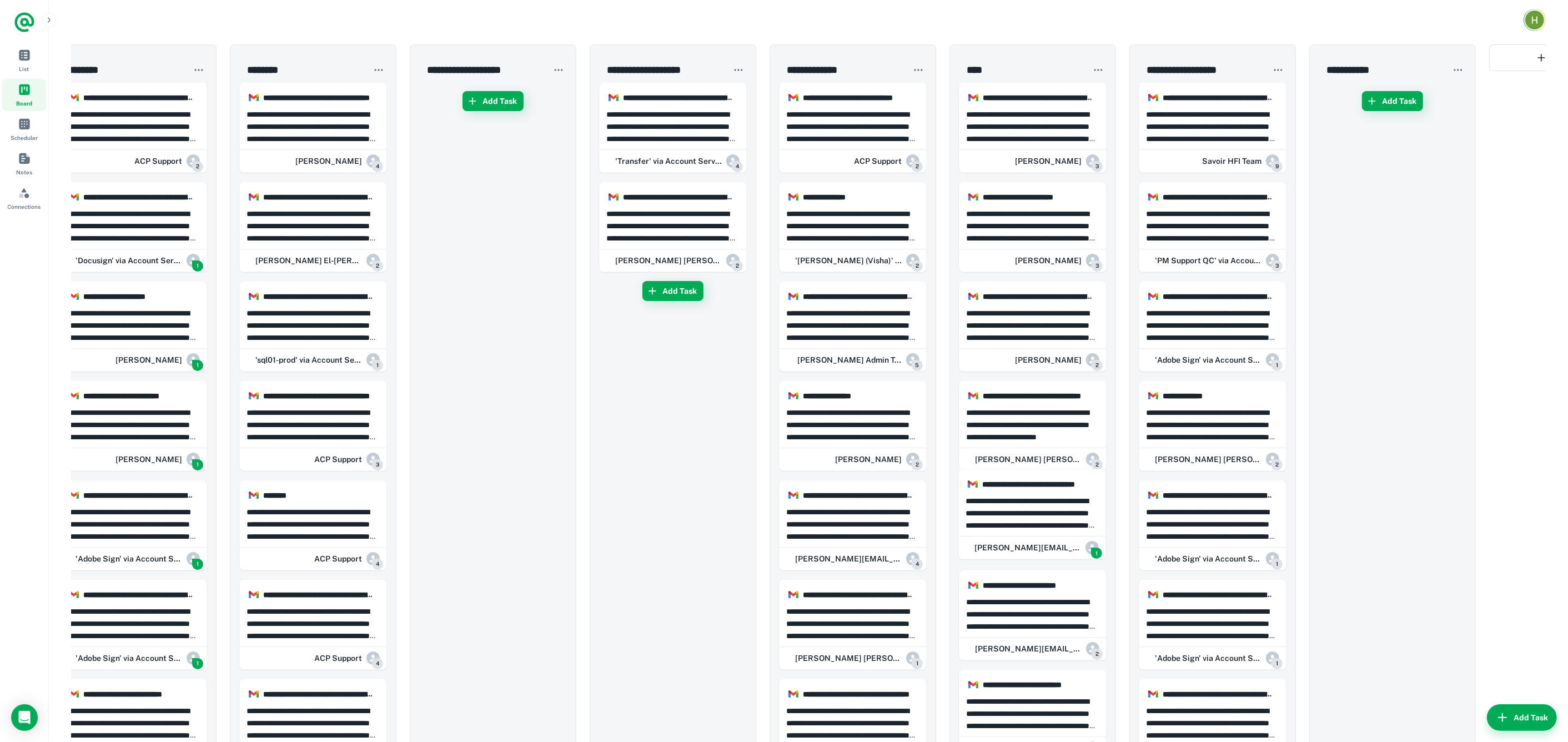
drag, startPoint x: 152, startPoint y: 527, endPoint x: 518, endPoint y: 489, distance: 368.0
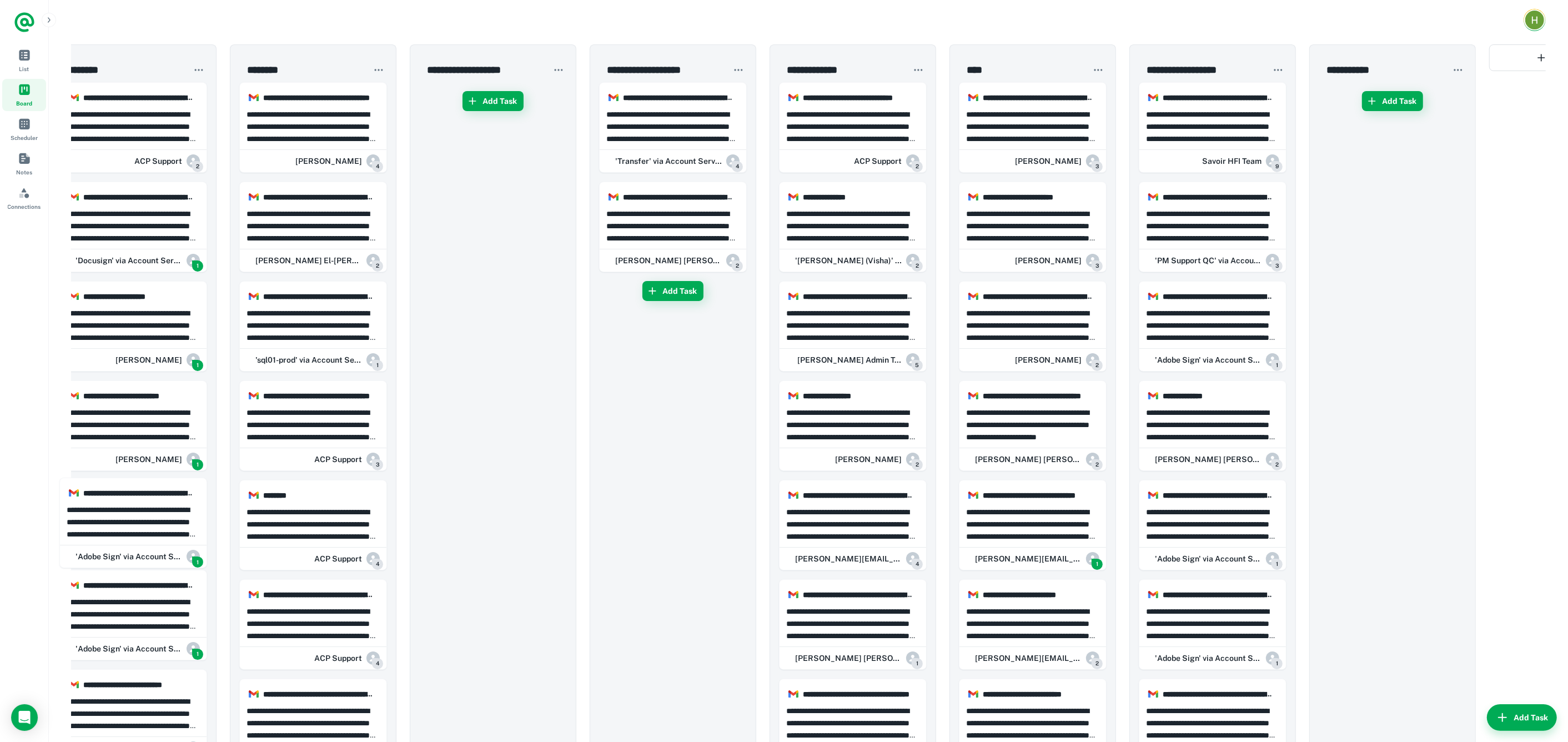
drag, startPoint x: 142, startPoint y: 539, endPoint x: 49, endPoint y: 213, distance: 339.0
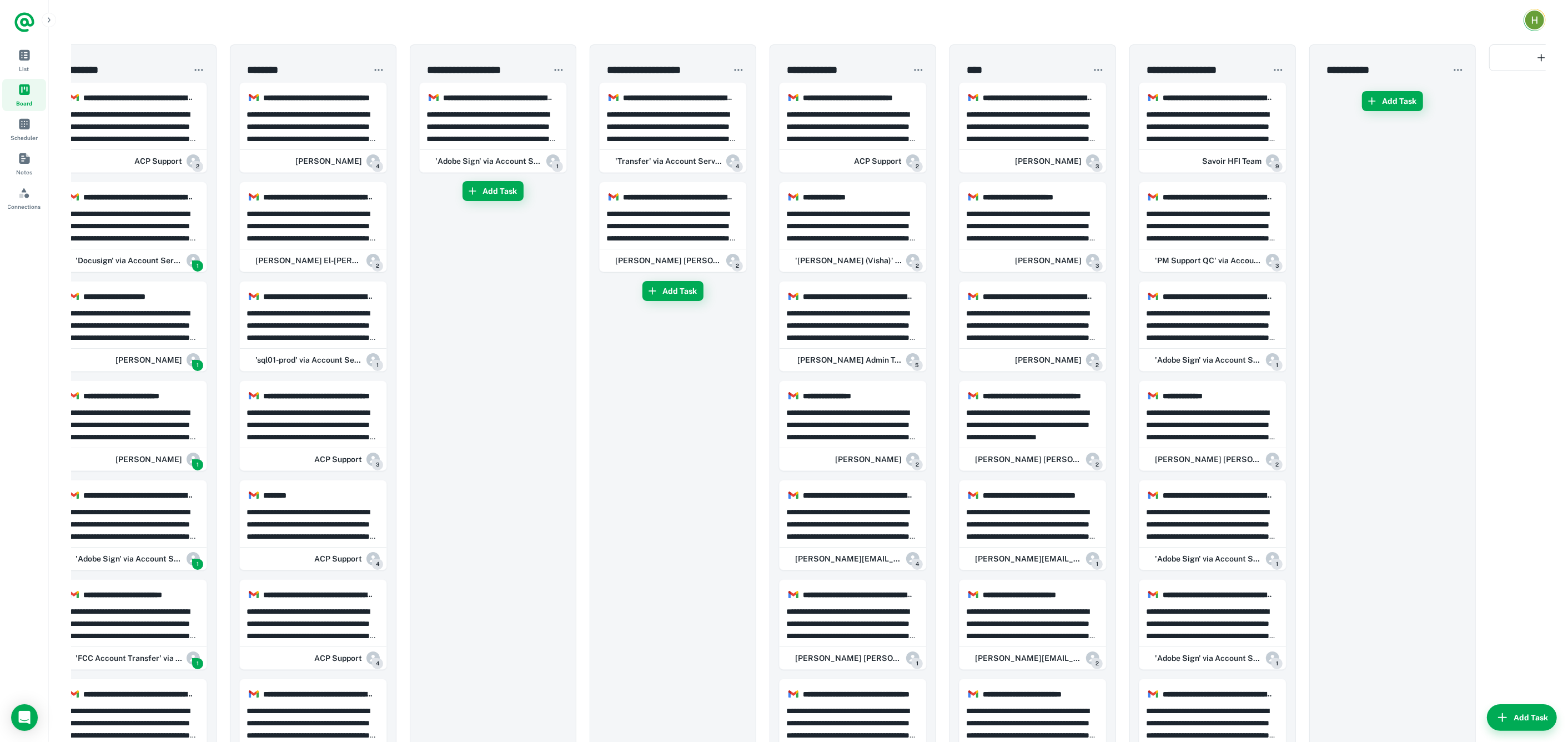
drag, startPoint x: 462, startPoint y: 119, endPoint x: 758, endPoint y: 158, distance: 298.6
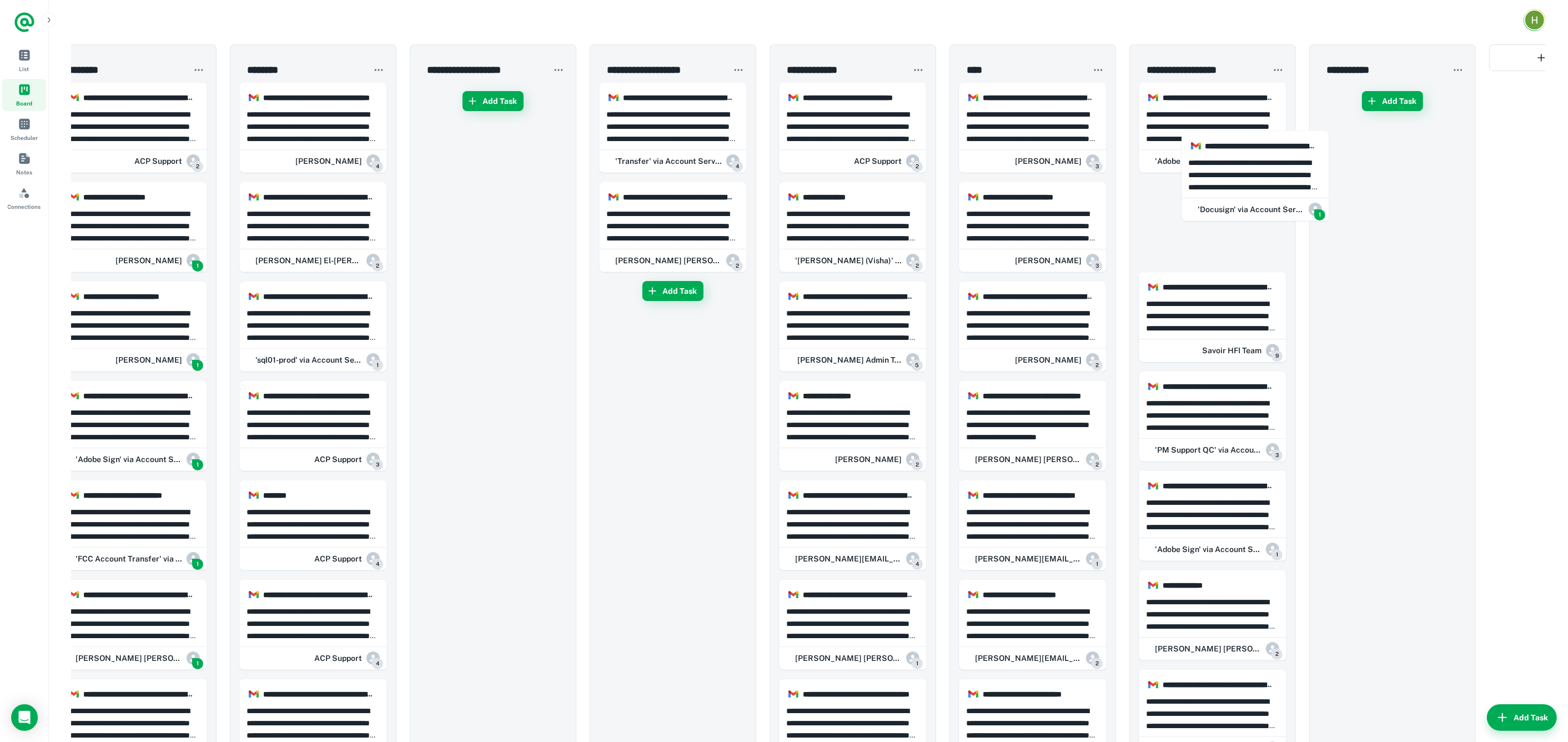
drag, startPoint x: 129, startPoint y: 226, endPoint x: 554, endPoint y: 203, distance: 425.6
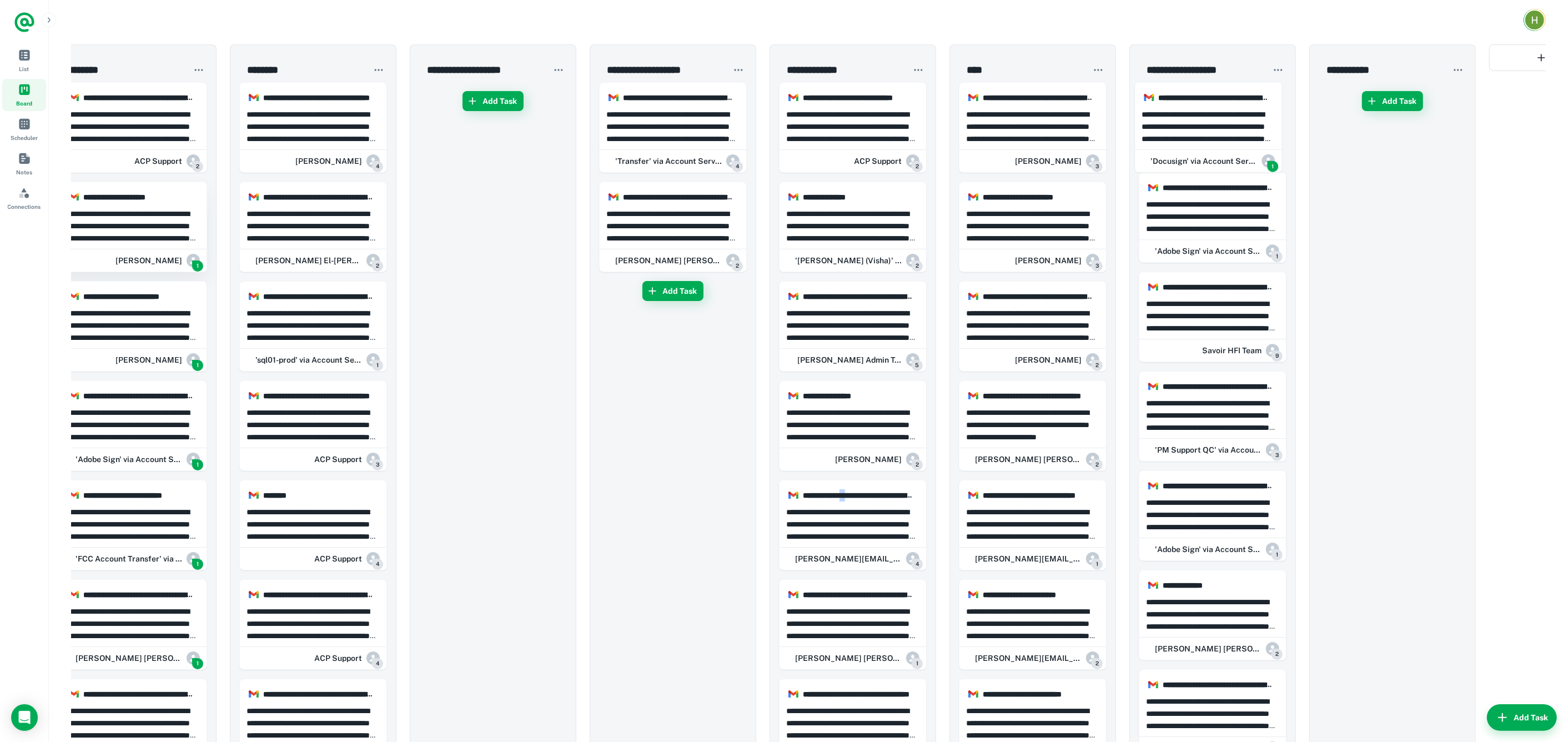
scroll to position [0, 25]
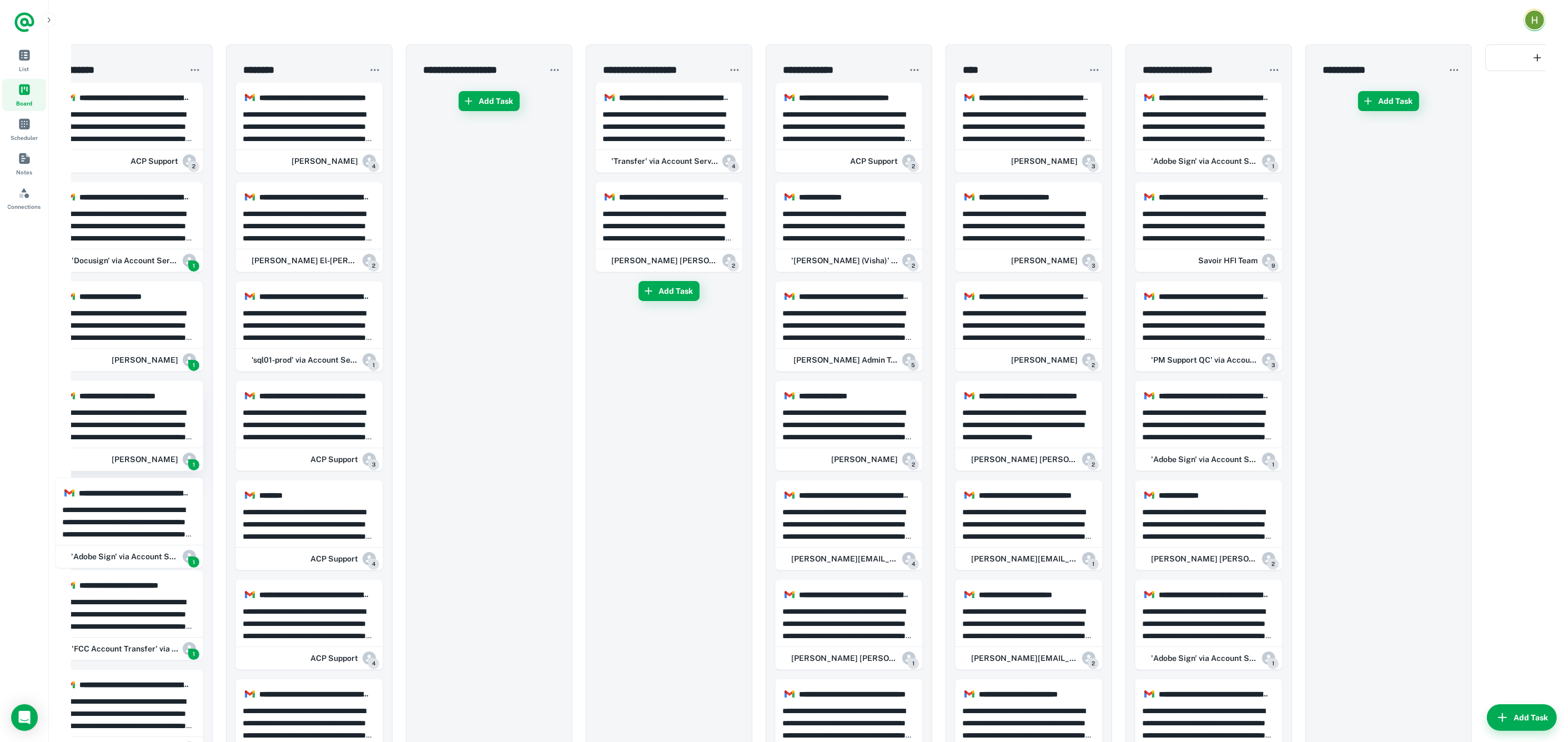
drag, startPoint x: 162, startPoint y: 439, endPoint x: 136, endPoint y: 425, distance: 29.5
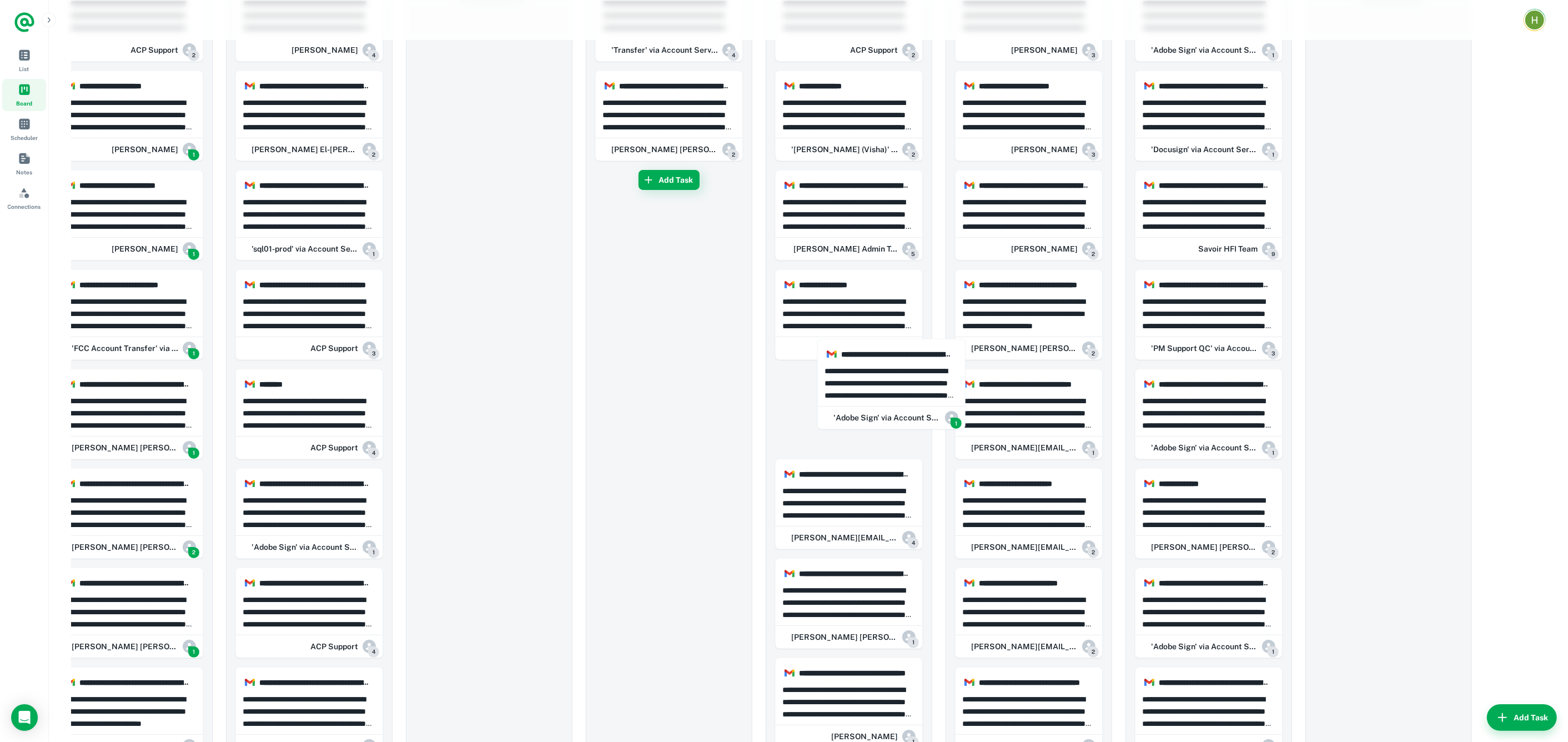
scroll to position [0, 25]
drag, startPoint x: 131, startPoint y: 527, endPoint x: 898, endPoint y: 399, distance: 777.6
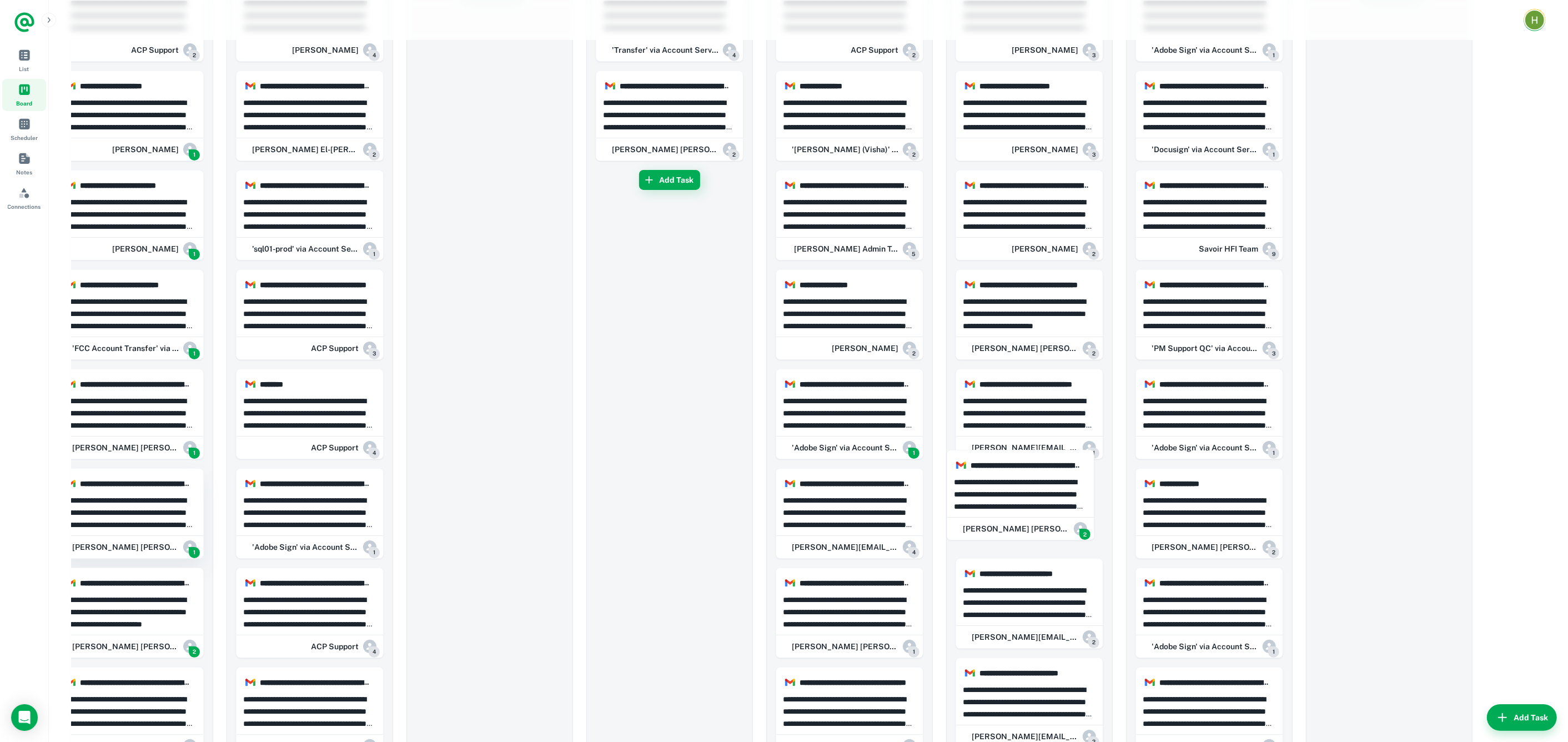
drag, startPoint x: 131, startPoint y: 507, endPoint x: 124, endPoint y: 512, distance: 8.6
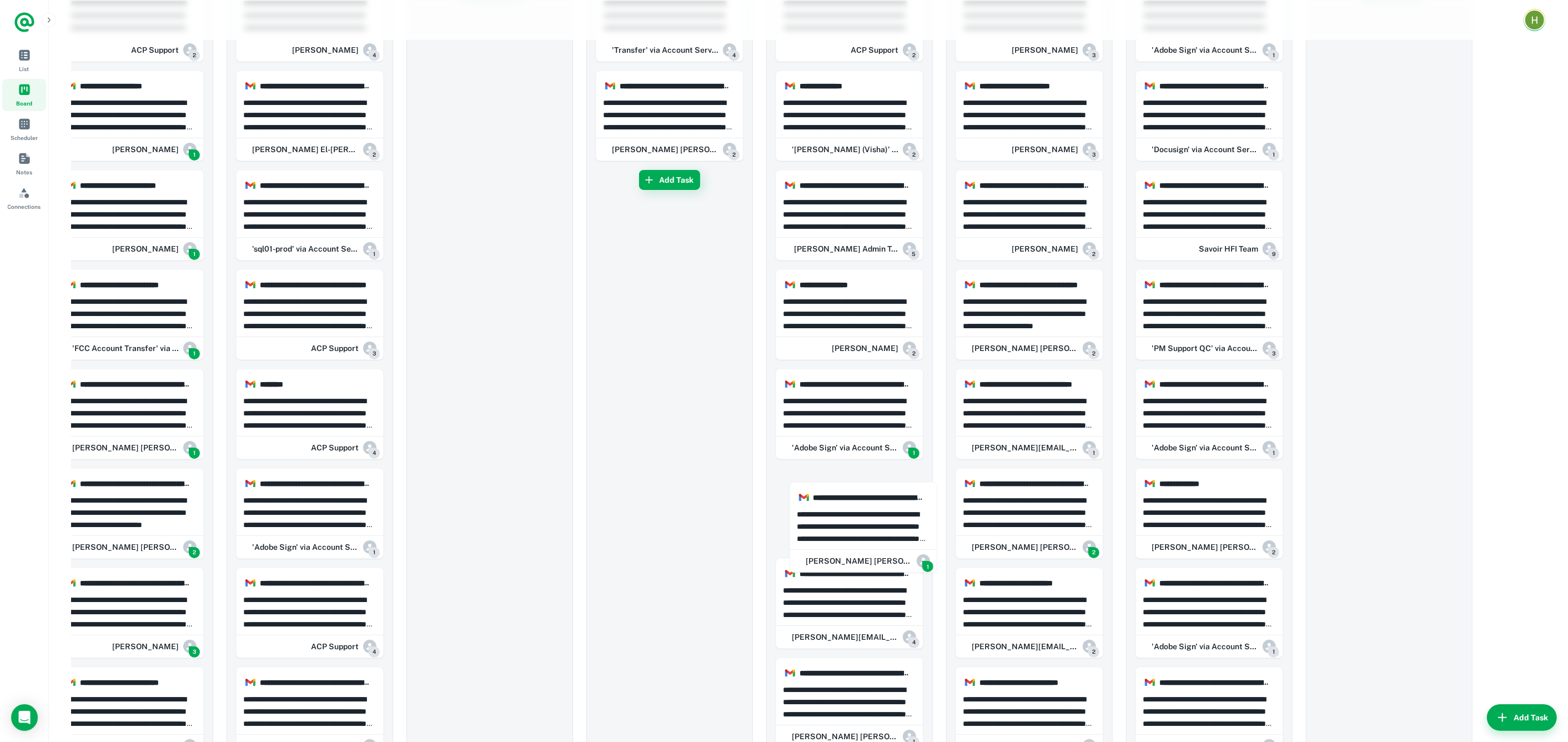
drag, startPoint x: 126, startPoint y: 515, endPoint x: 887, endPoint y: 527, distance: 761.1
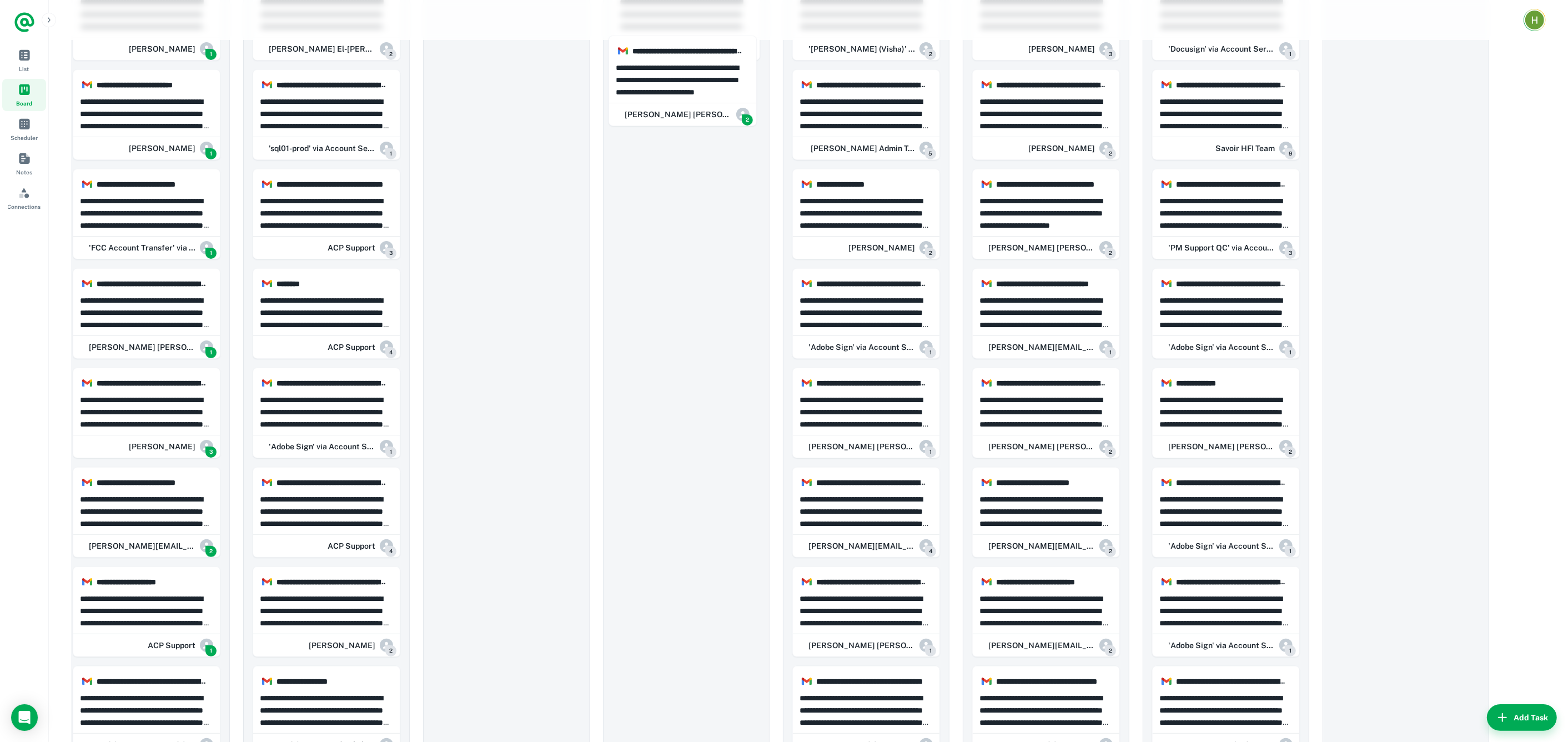
scroll to position [0, 0]
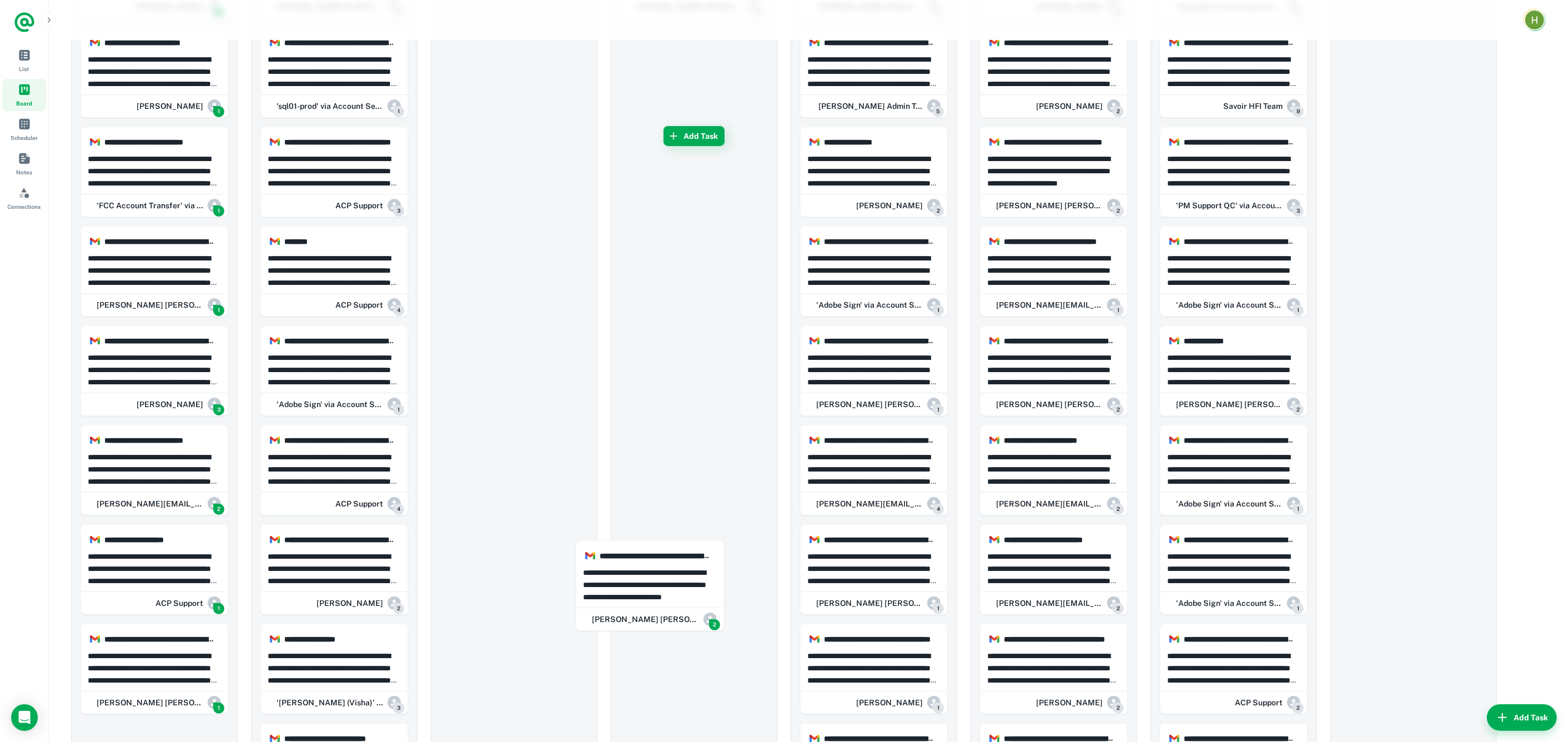
drag, startPoint x: 115, startPoint y: 515, endPoint x: 1554, endPoint y: 488, distance: 1439.3
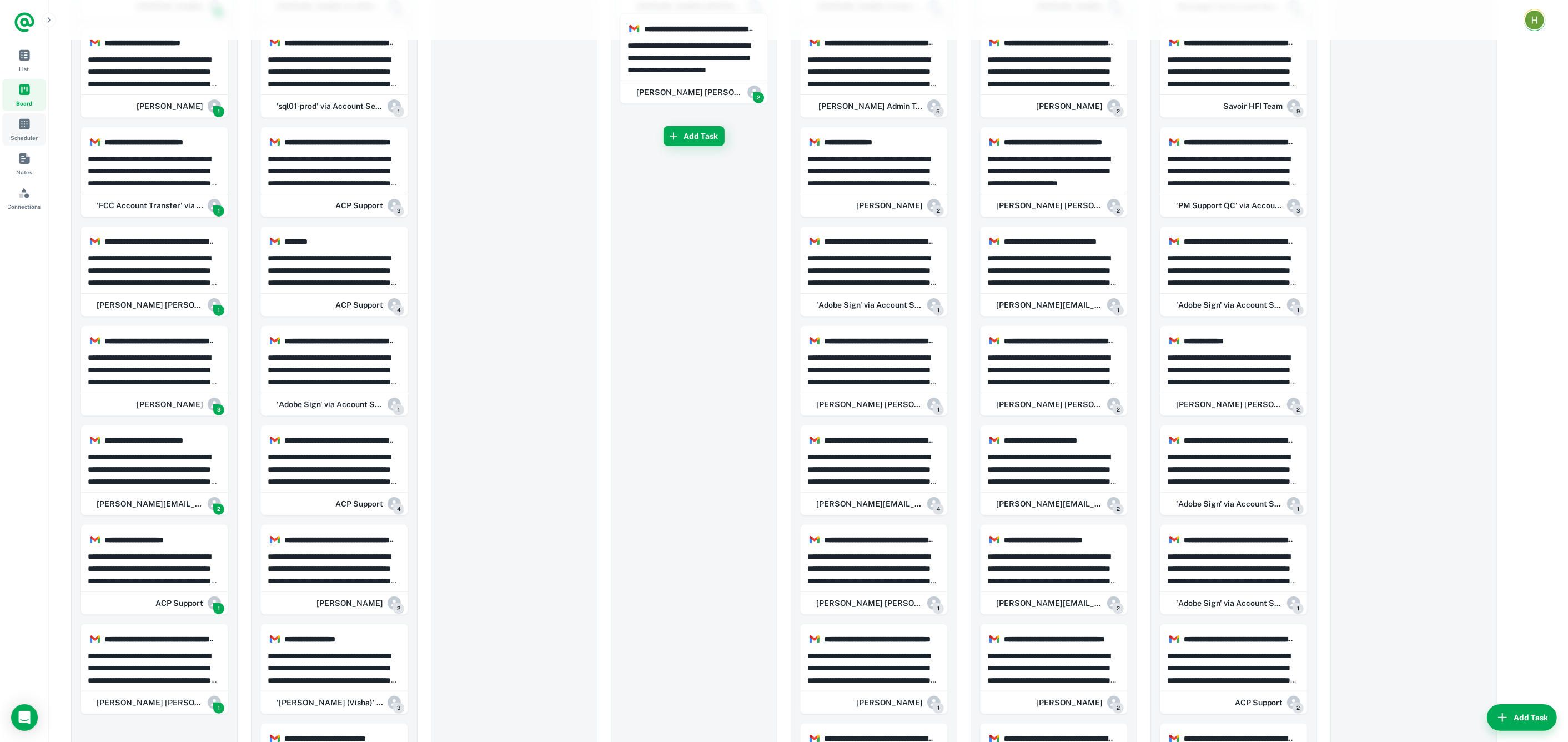
scroll to position [258, 0]
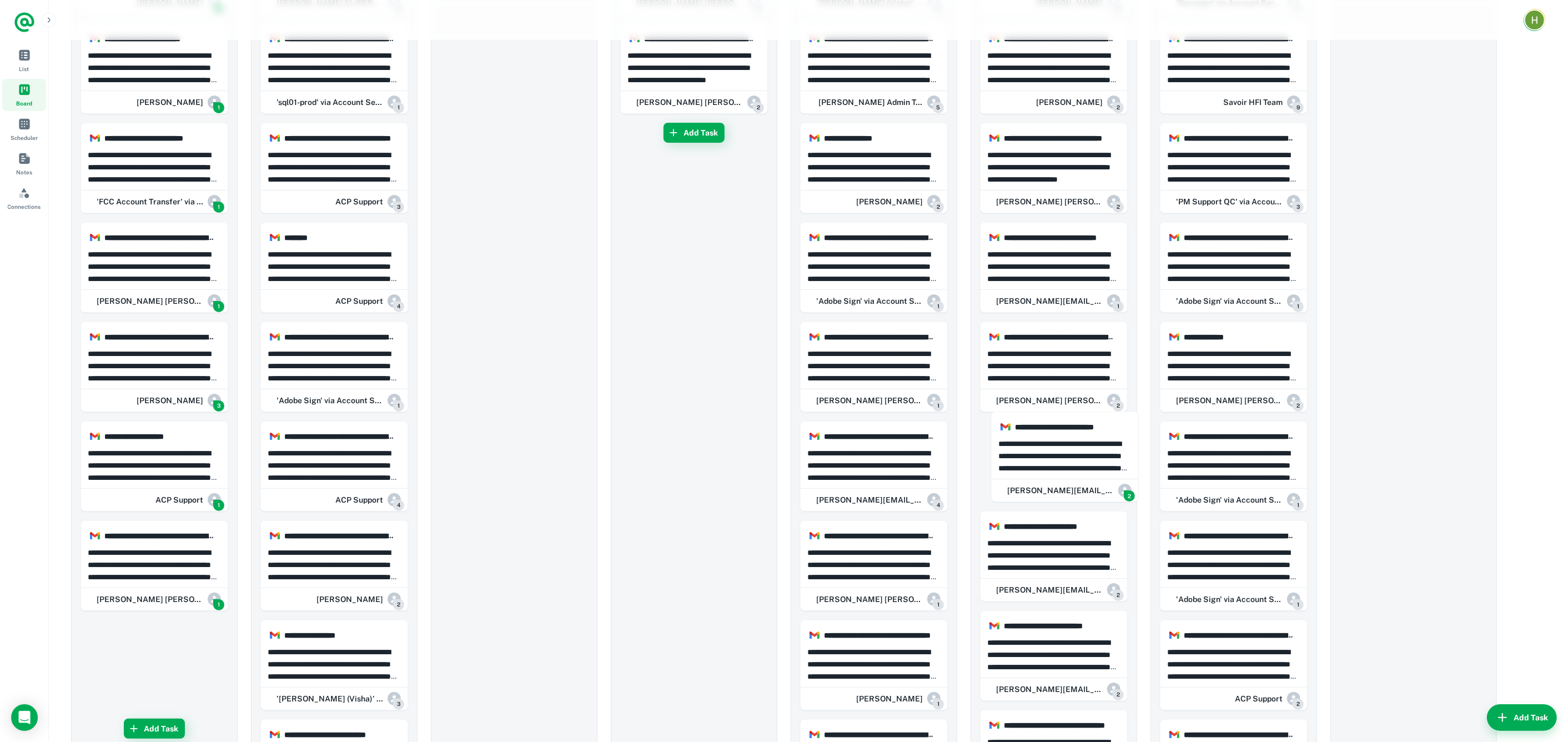
drag, startPoint x: 176, startPoint y: 465, endPoint x: 750, endPoint y: 431, distance: 575.0
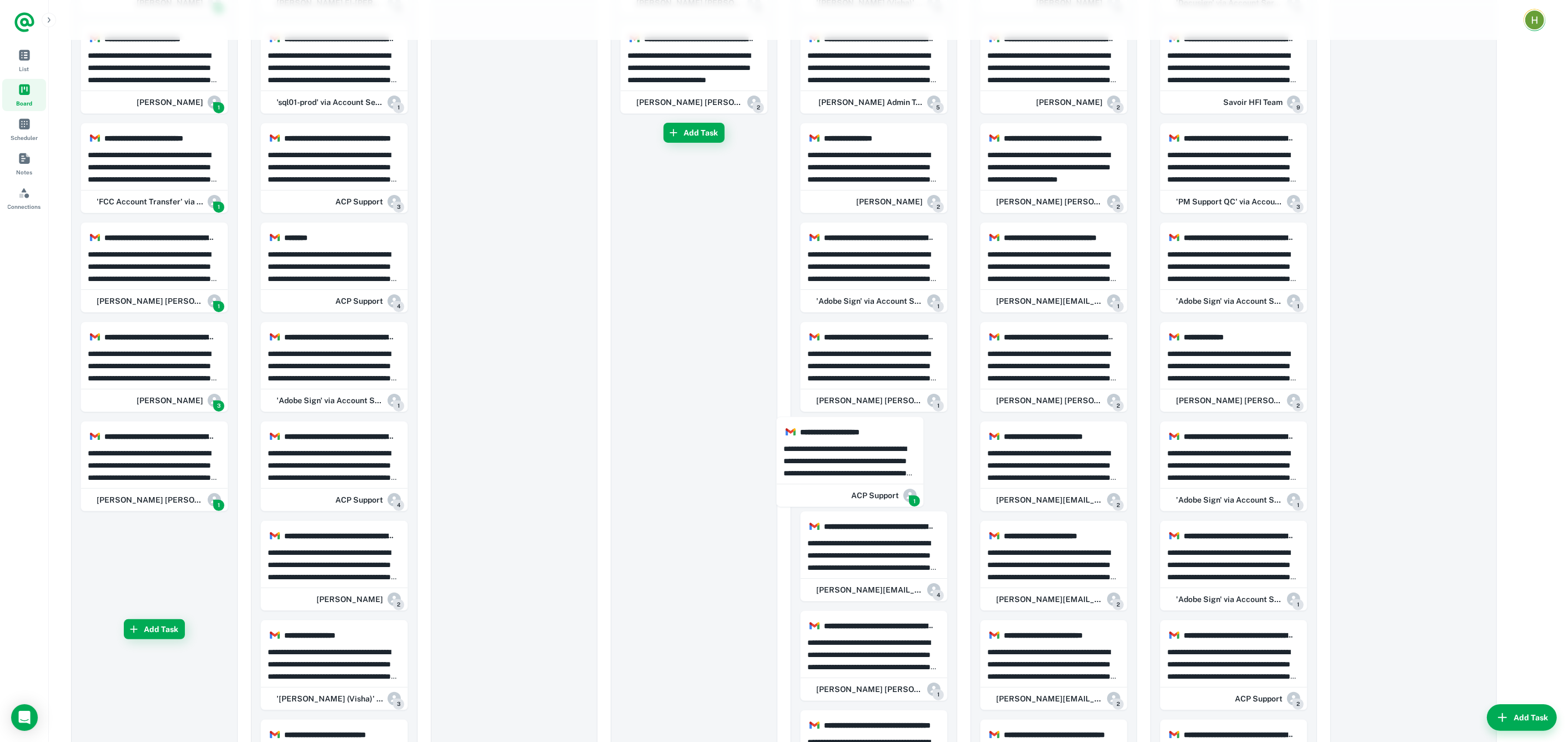
drag, startPoint x: 166, startPoint y: 460, endPoint x: 1429, endPoint y: 436, distance: 1263.2
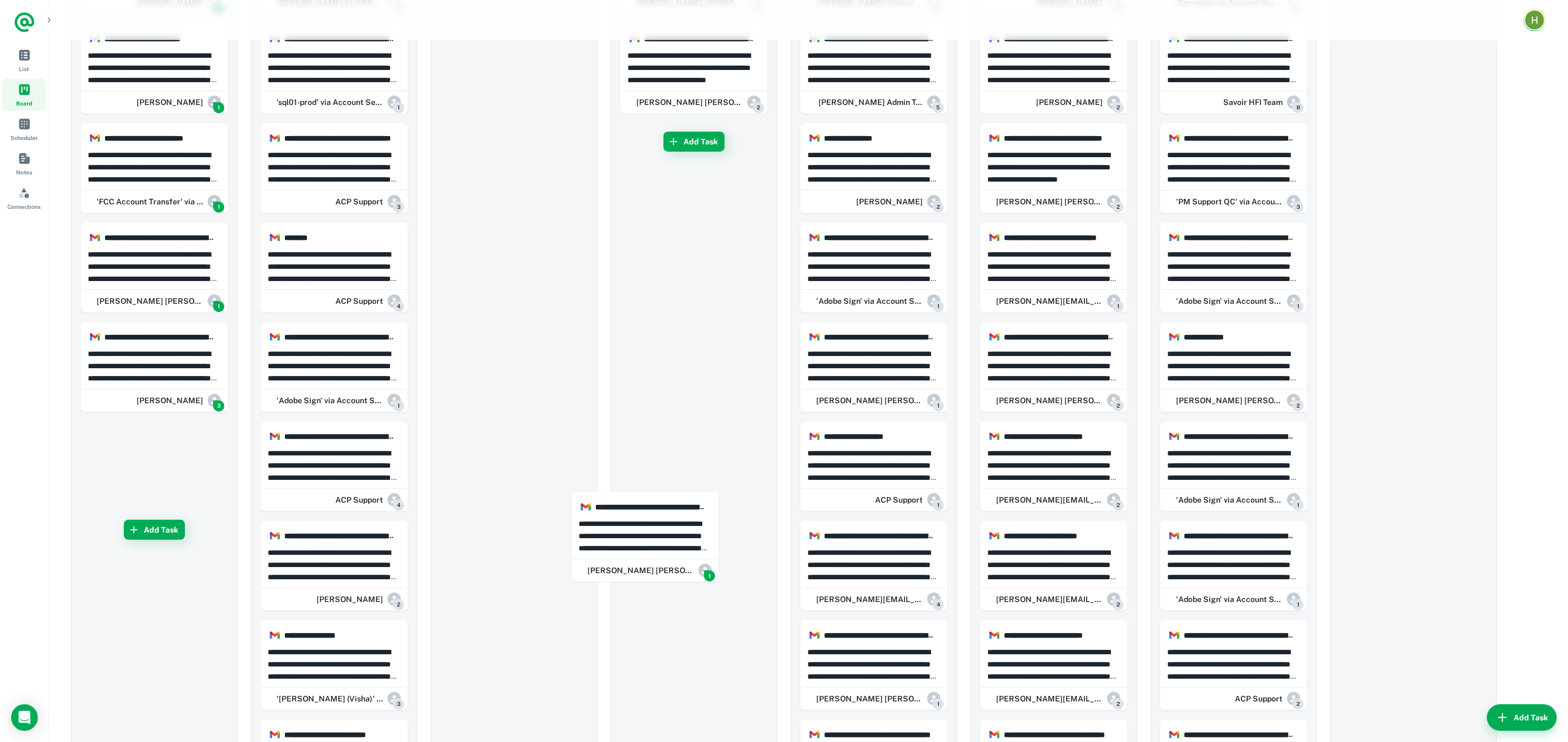
drag, startPoint x: 937, startPoint y: 363, endPoint x: 1429, endPoint y: 436, distance: 497.4
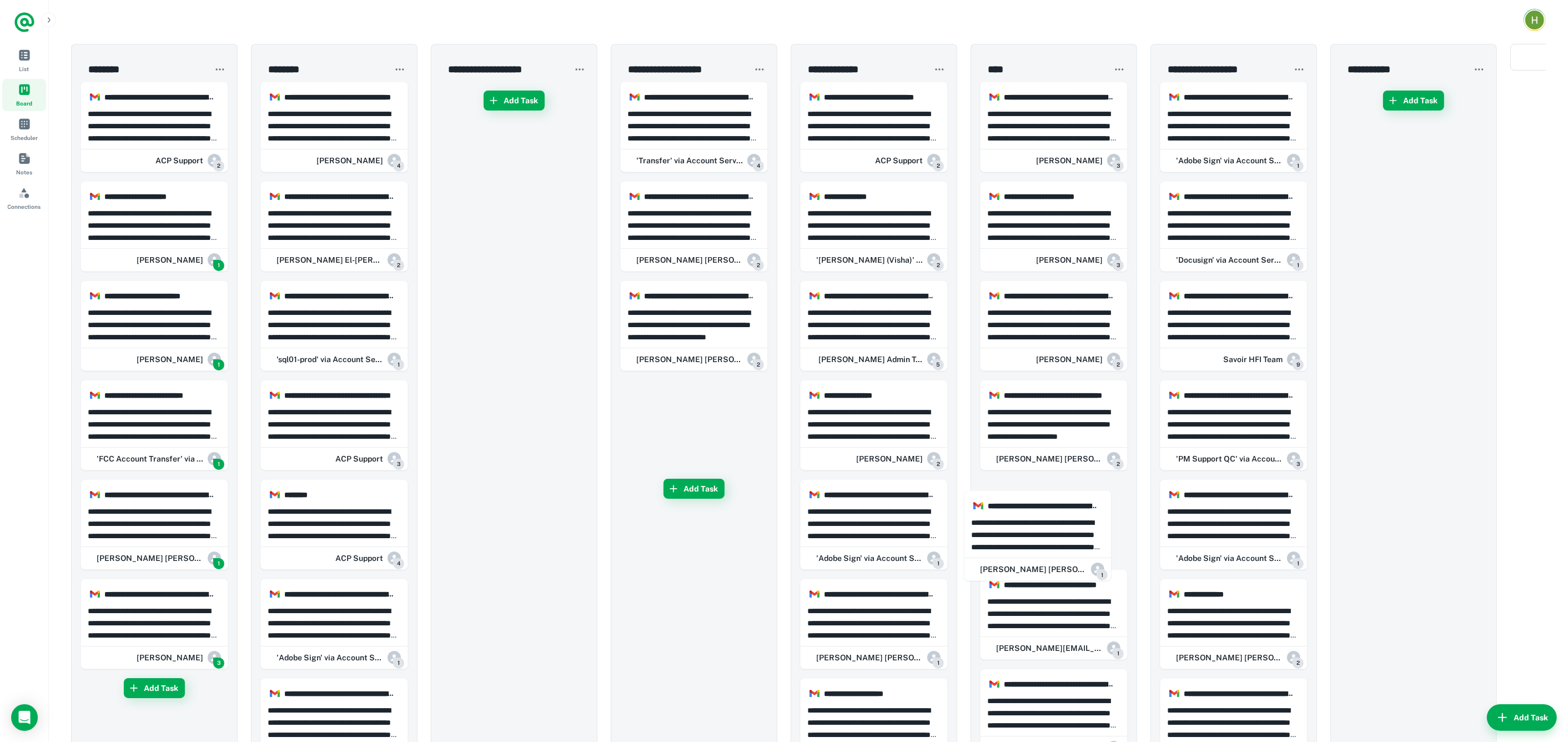
scroll to position [1, 0]
drag, startPoint x: 708, startPoint y: 428, endPoint x: 1533, endPoint y: 440, distance: 825.1
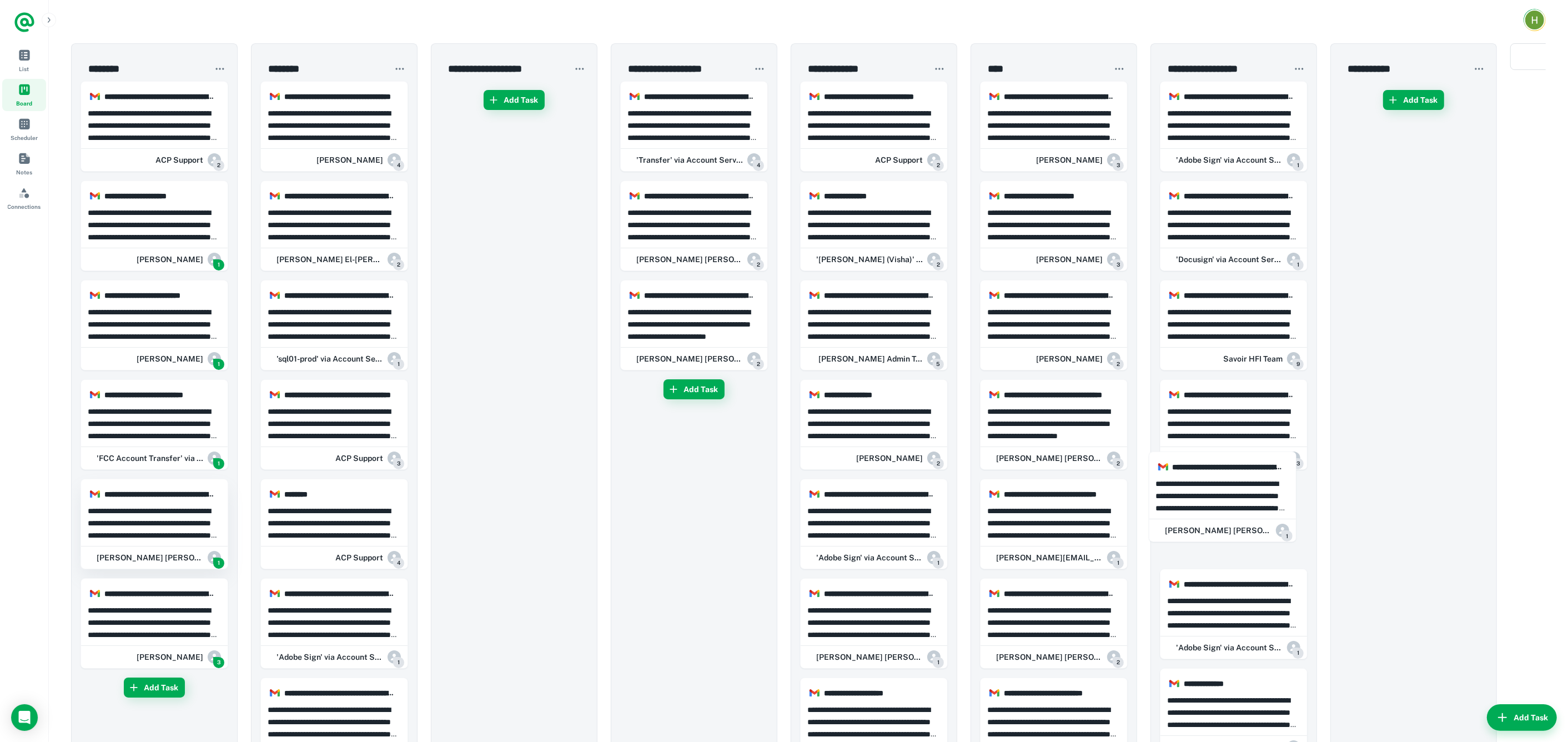
scroll to position [0, 1]
drag, startPoint x: 1062, startPoint y: 517, endPoint x: 169, endPoint y: 521, distance: 893.0
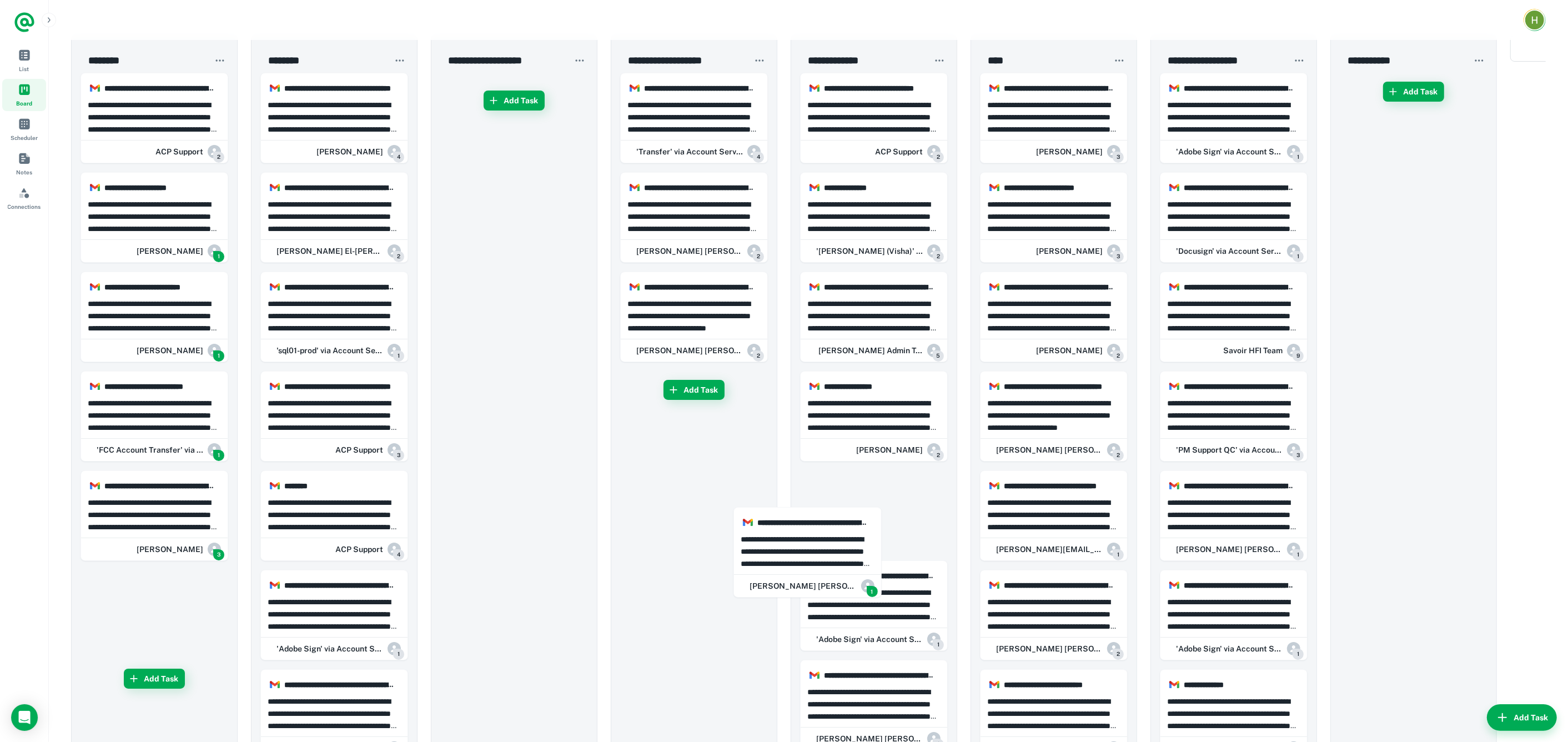
scroll to position [11, 0]
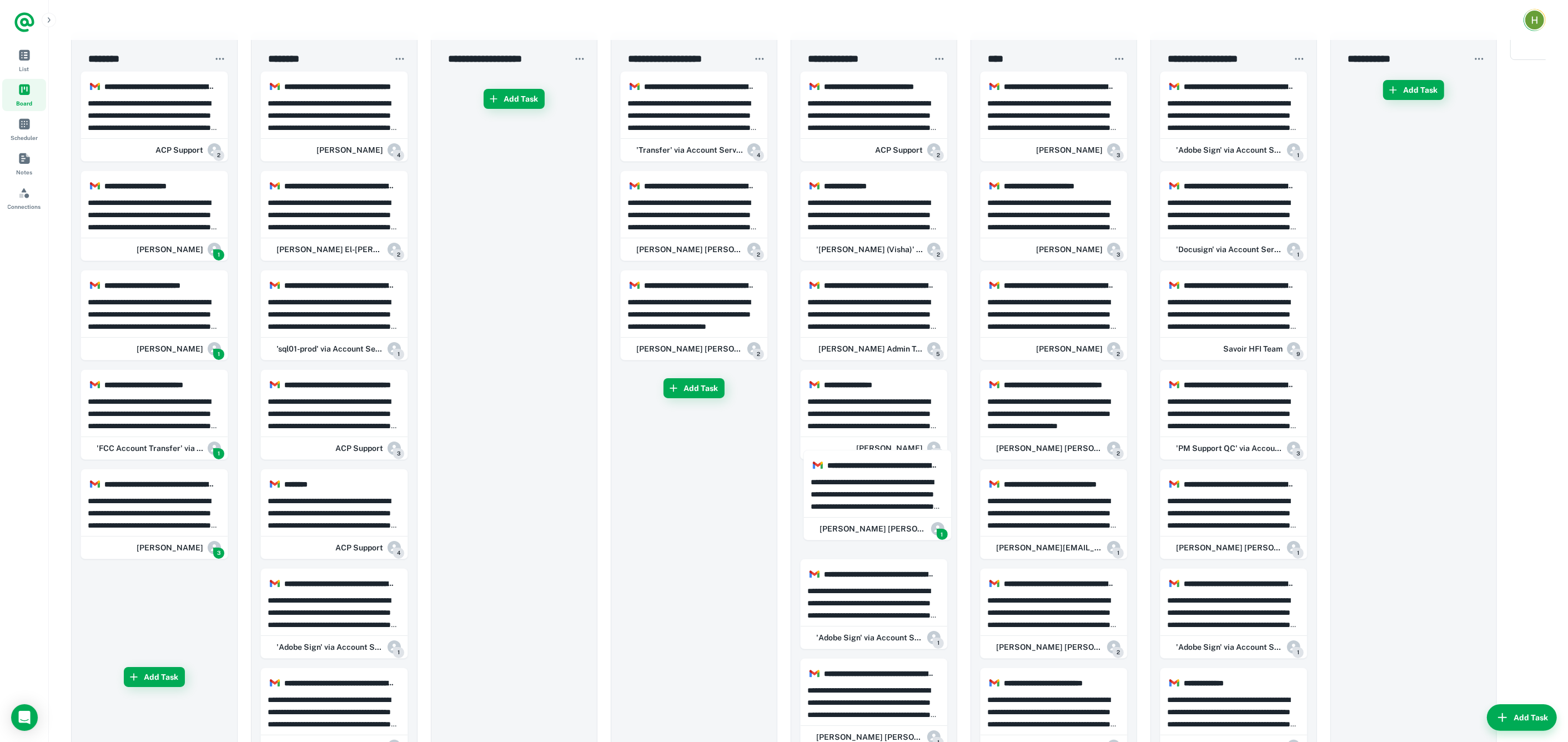
drag, startPoint x: 147, startPoint y: 526, endPoint x: 1551, endPoint y: 529, distance: 1404.0
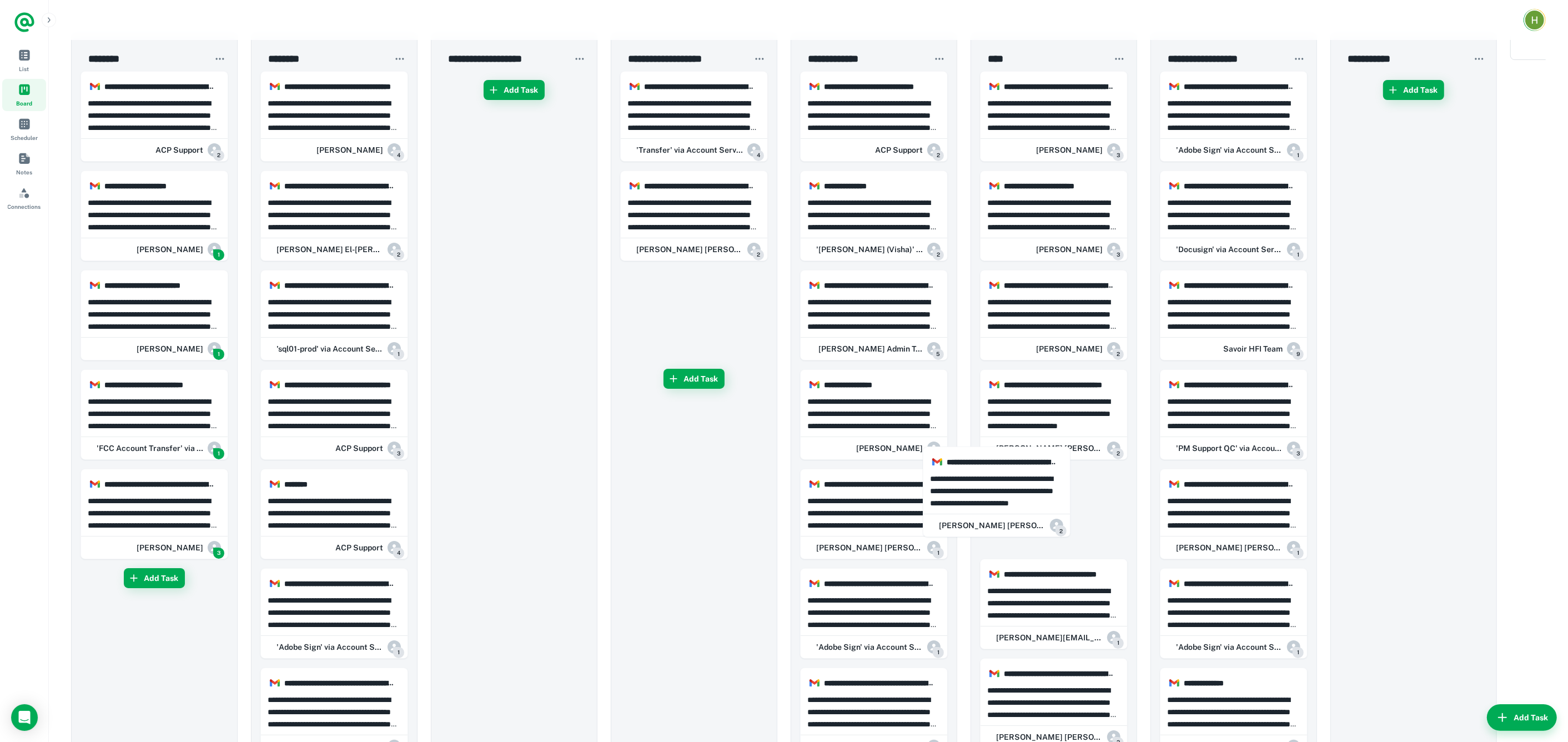
drag, startPoint x: 686, startPoint y: 297, endPoint x: 25, endPoint y: 246, distance: 663.0
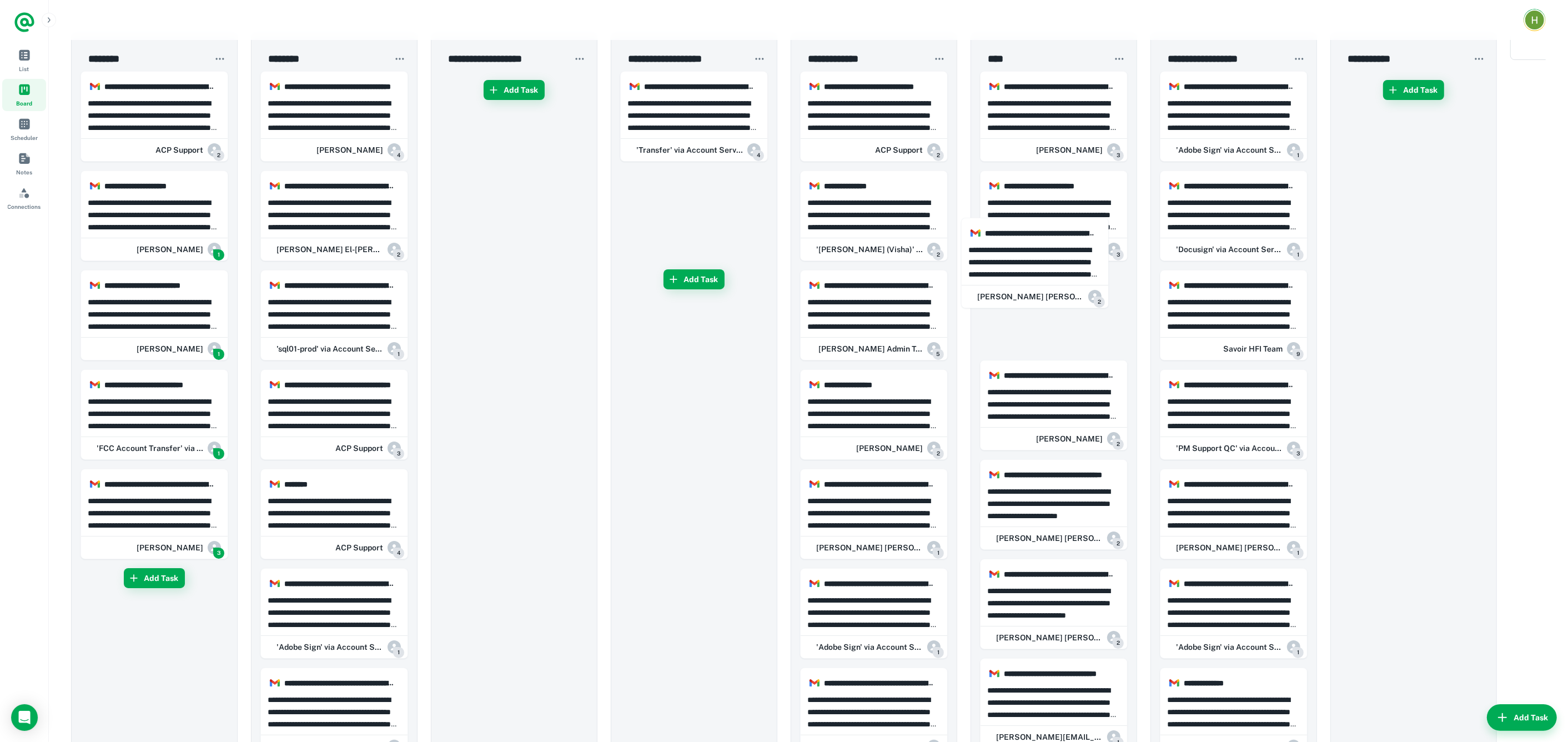
drag, startPoint x: 682, startPoint y: 214, endPoint x: 739, endPoint y: 197, distance: 59.5
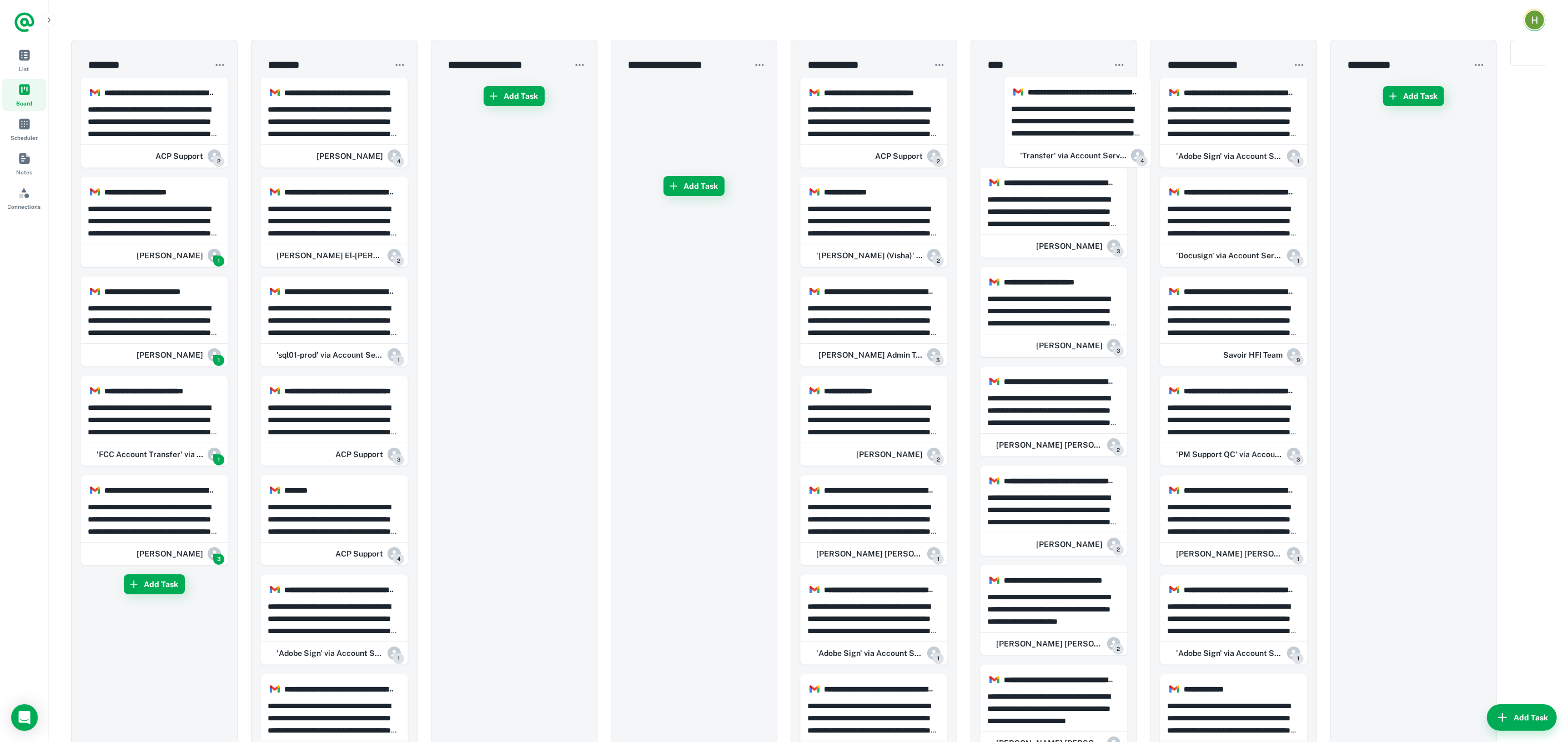
scroll to position [0, 0]
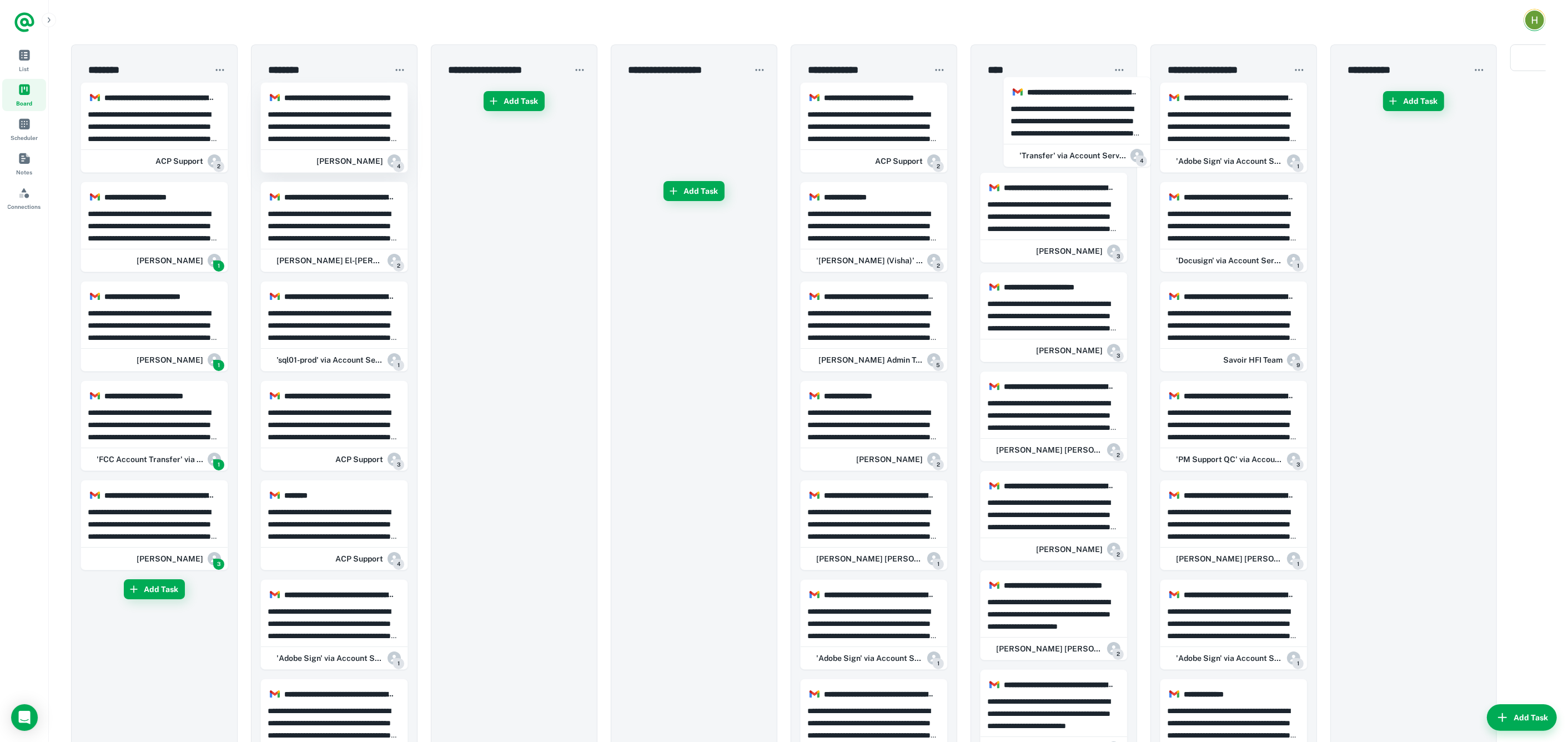
drag, startPoint x: 686, startPoint y: 103, endPoint x: 371, endPoint y: 145, distance: 317.8
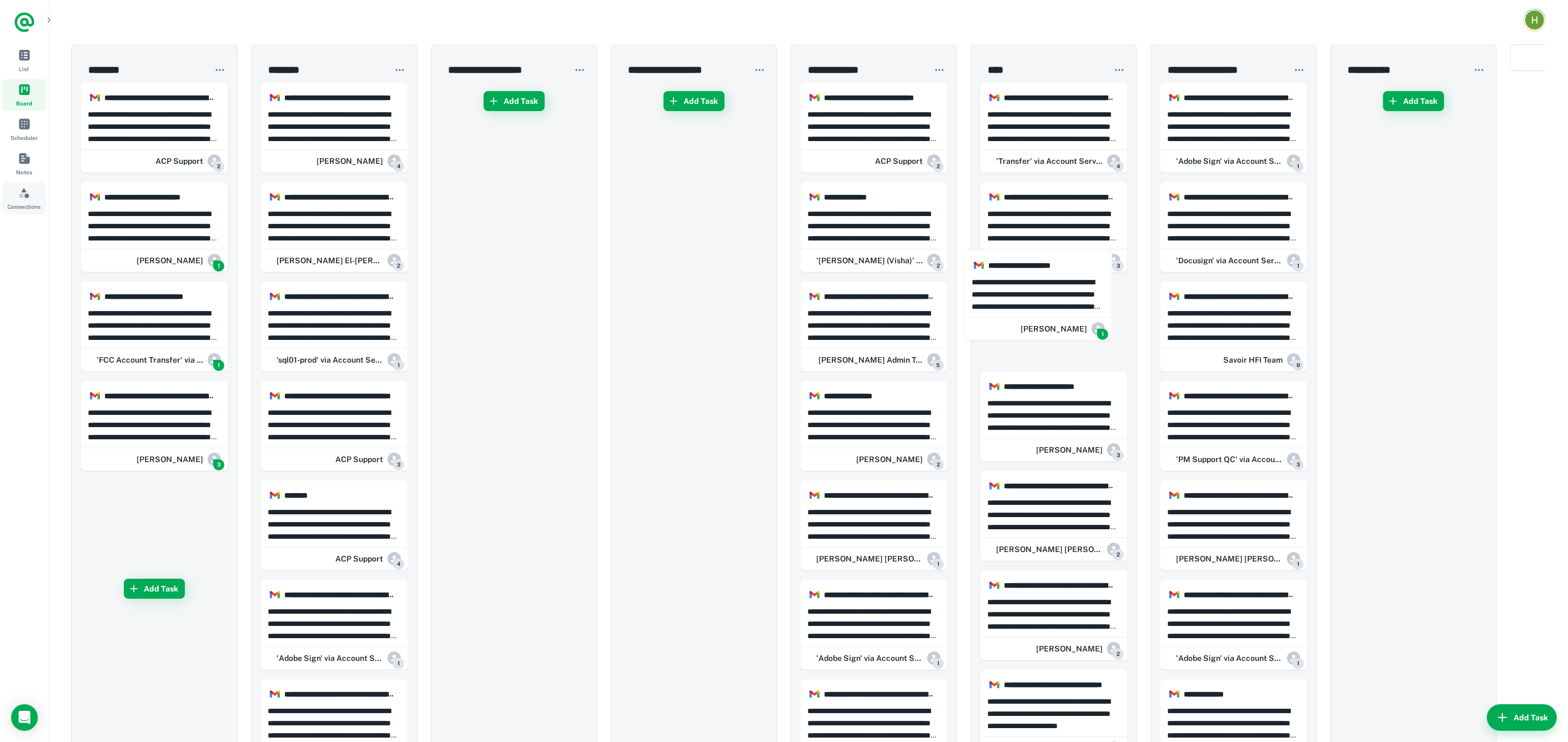
drag, startPoint x: 158, startPoint y: 219, endPoint x: 8, endPoint y: 212, distance: 150.2
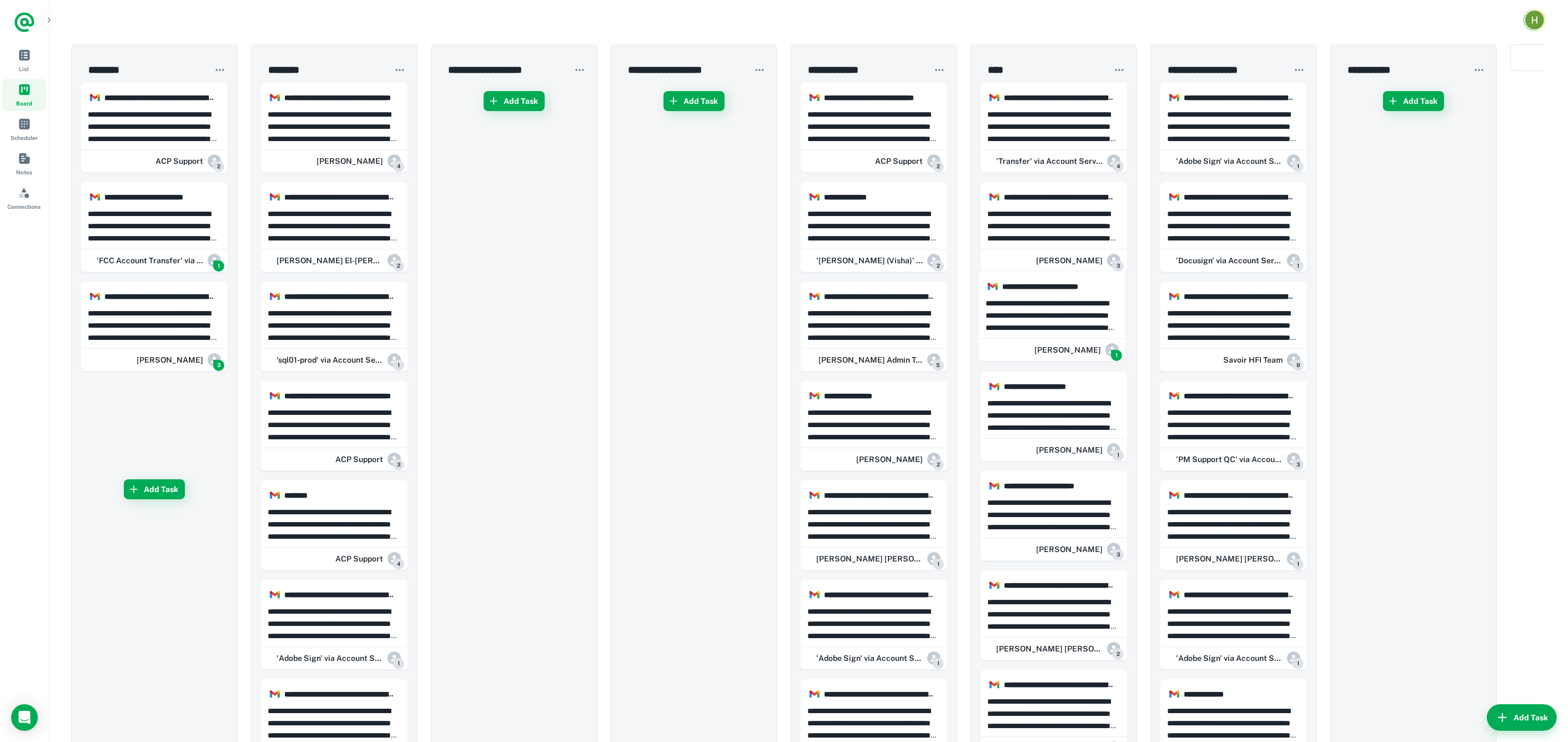
drag, startPoint x: 187, startPoint y: 242, endPoint x: 230, endPoint y: 342, distance: 108.9
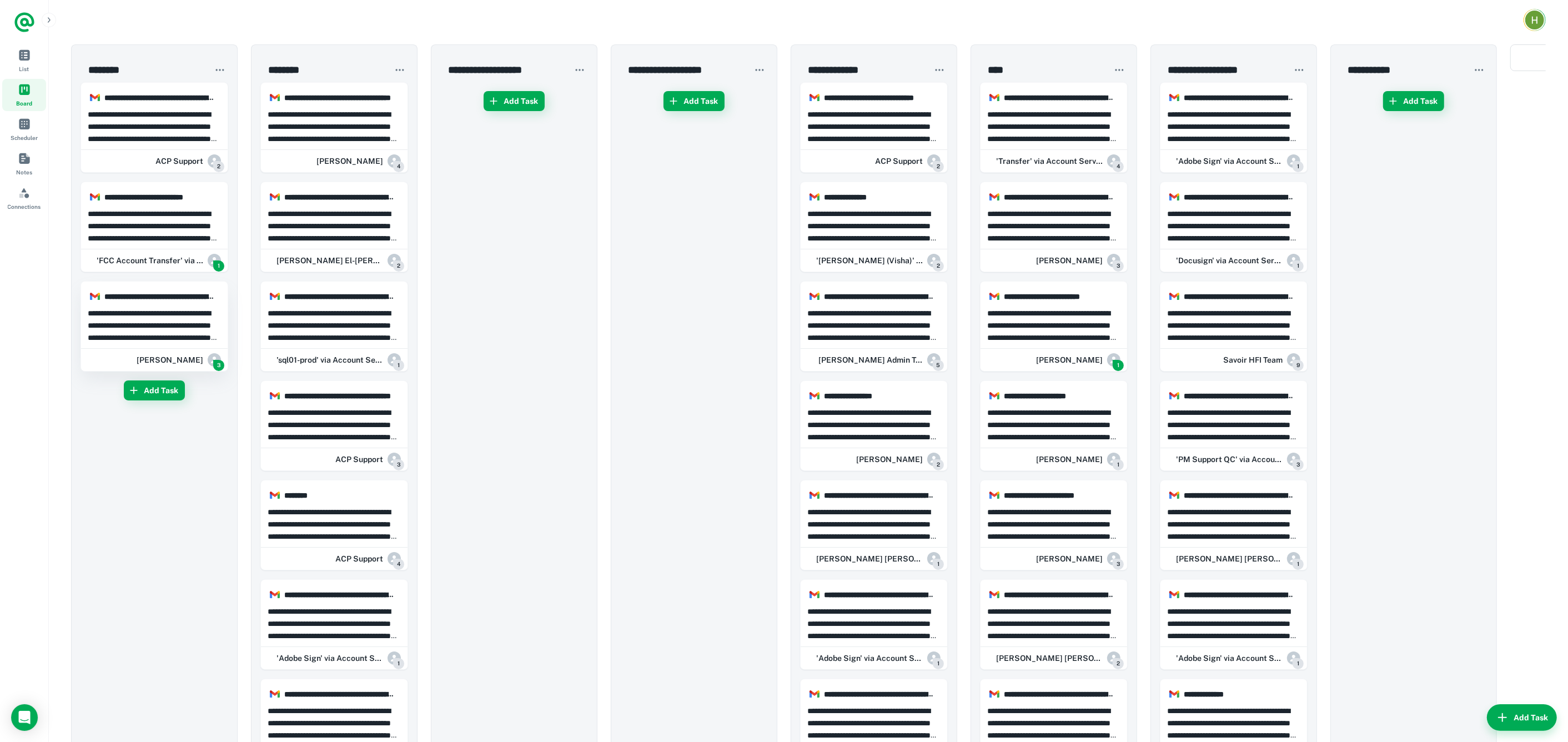
click at [172, 327] on p "**********" at bounding box center [155, 325] width 134 height 36
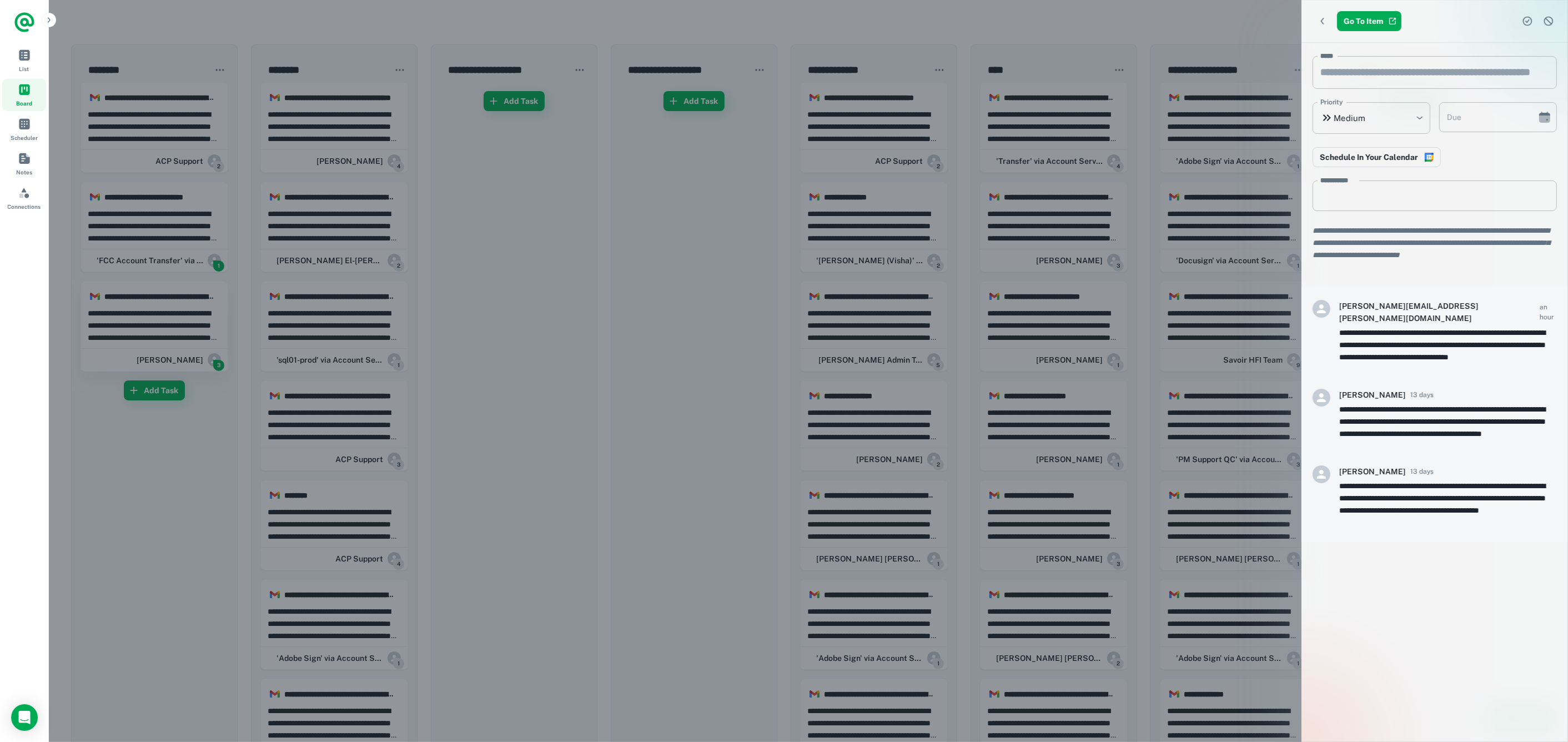
click at [172, 327] on div at bounding box center [784, 371] width 1568 height 742
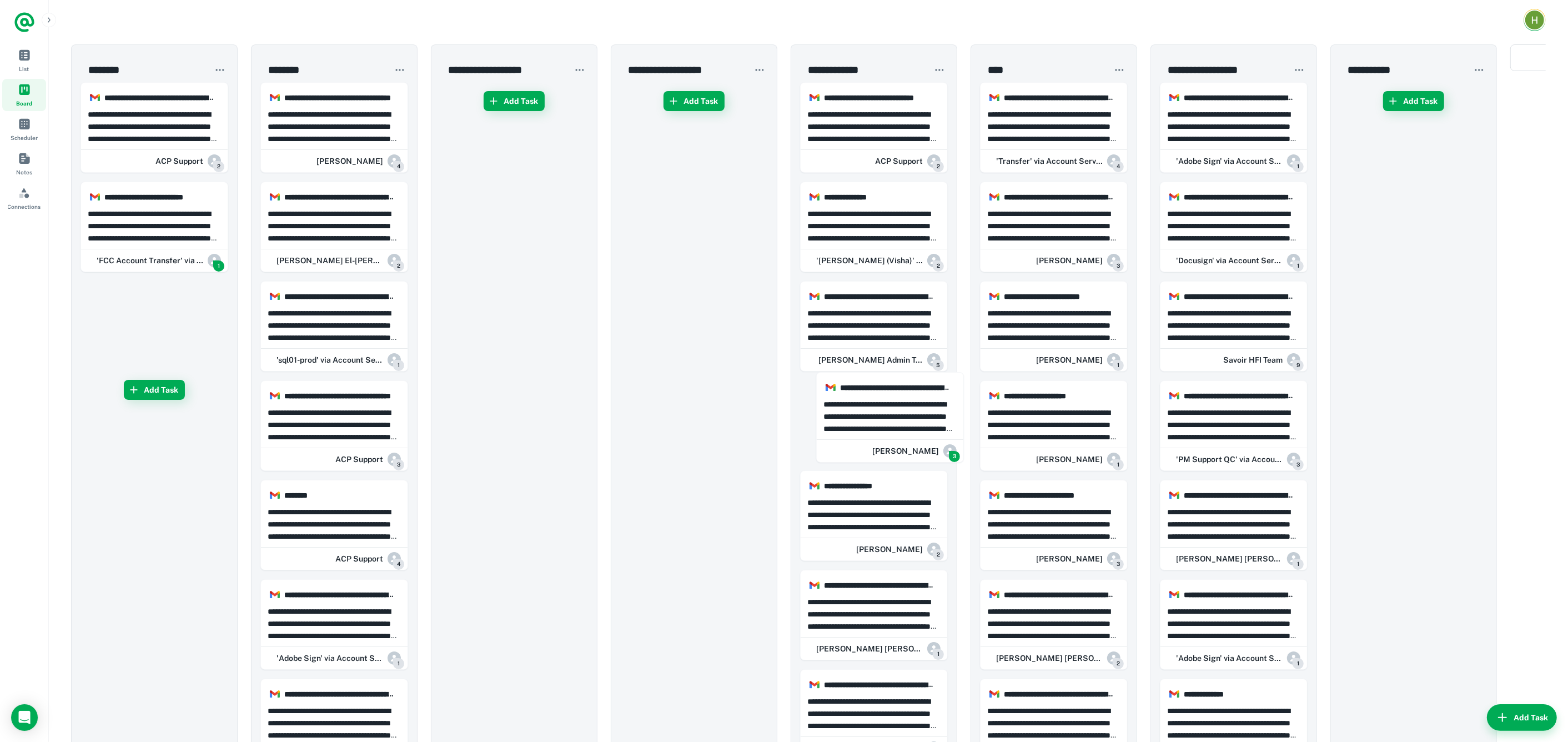
drag, startPoint x: 172, startPoint y: 328, endPoint x: 990, endPoint y: 424, distance: 823.6
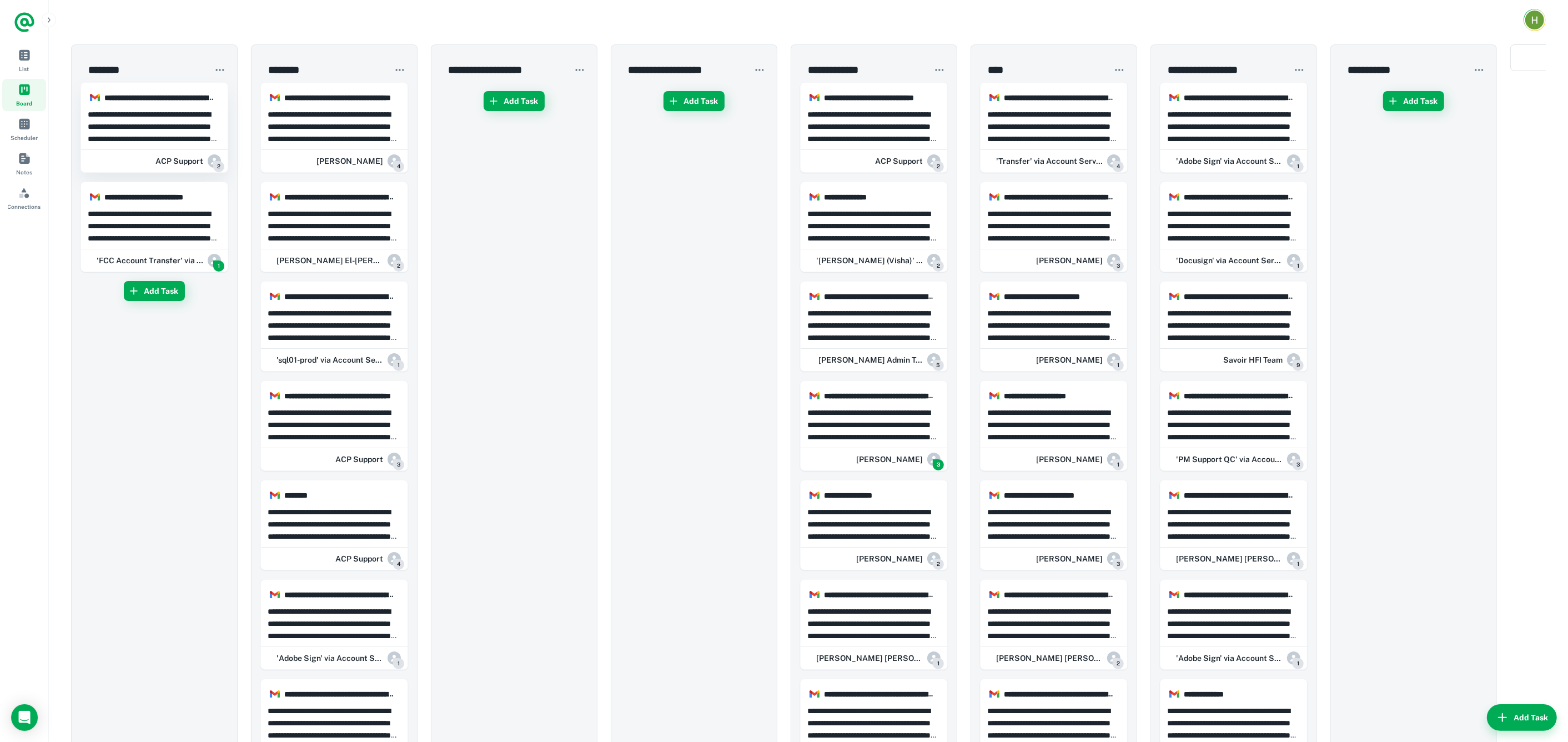
click at [167, 141] on p "**********" at bounding box center [155, 126] width 134 height 36
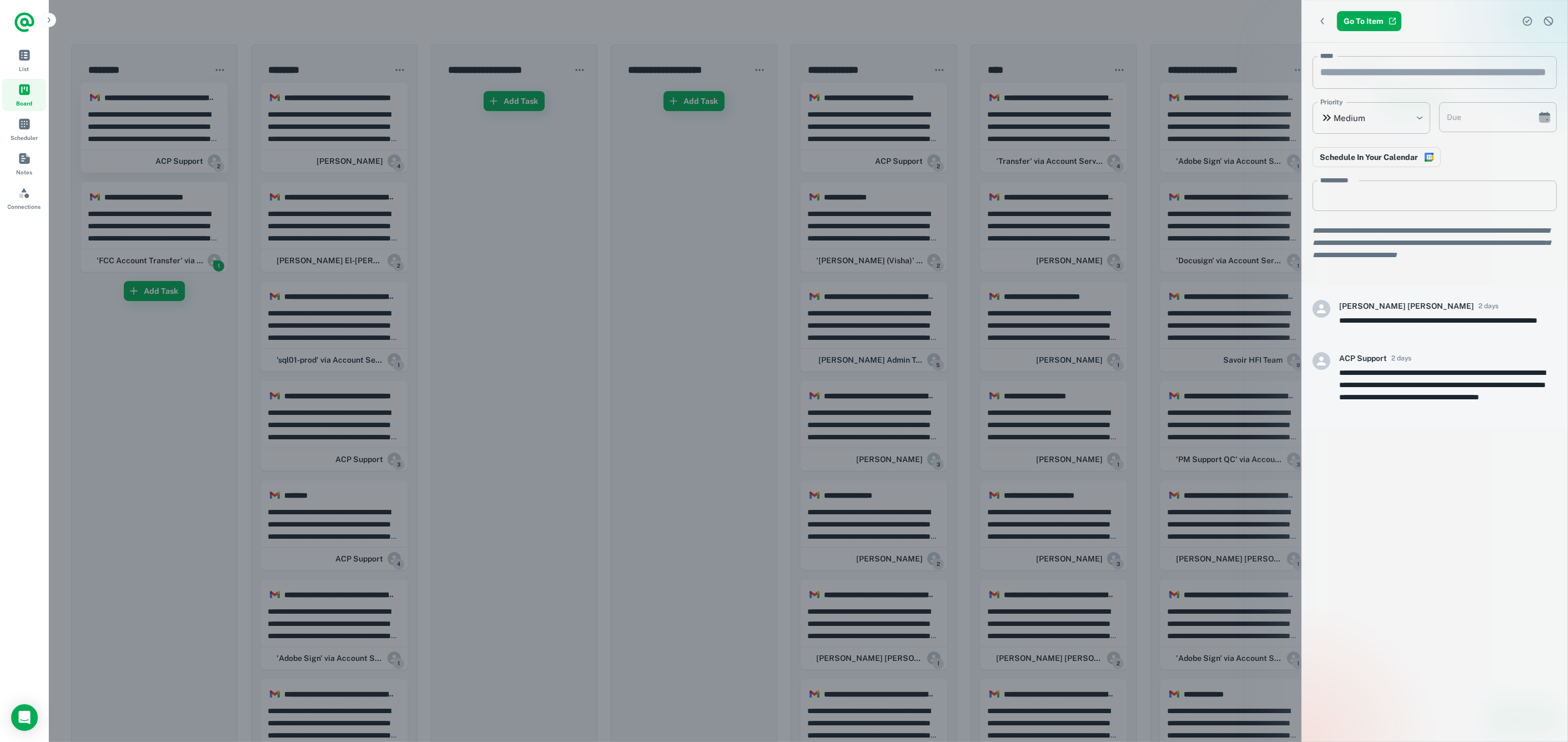
click at [167, 141] on div at bounding box center [784, 371] width 1568 height 742
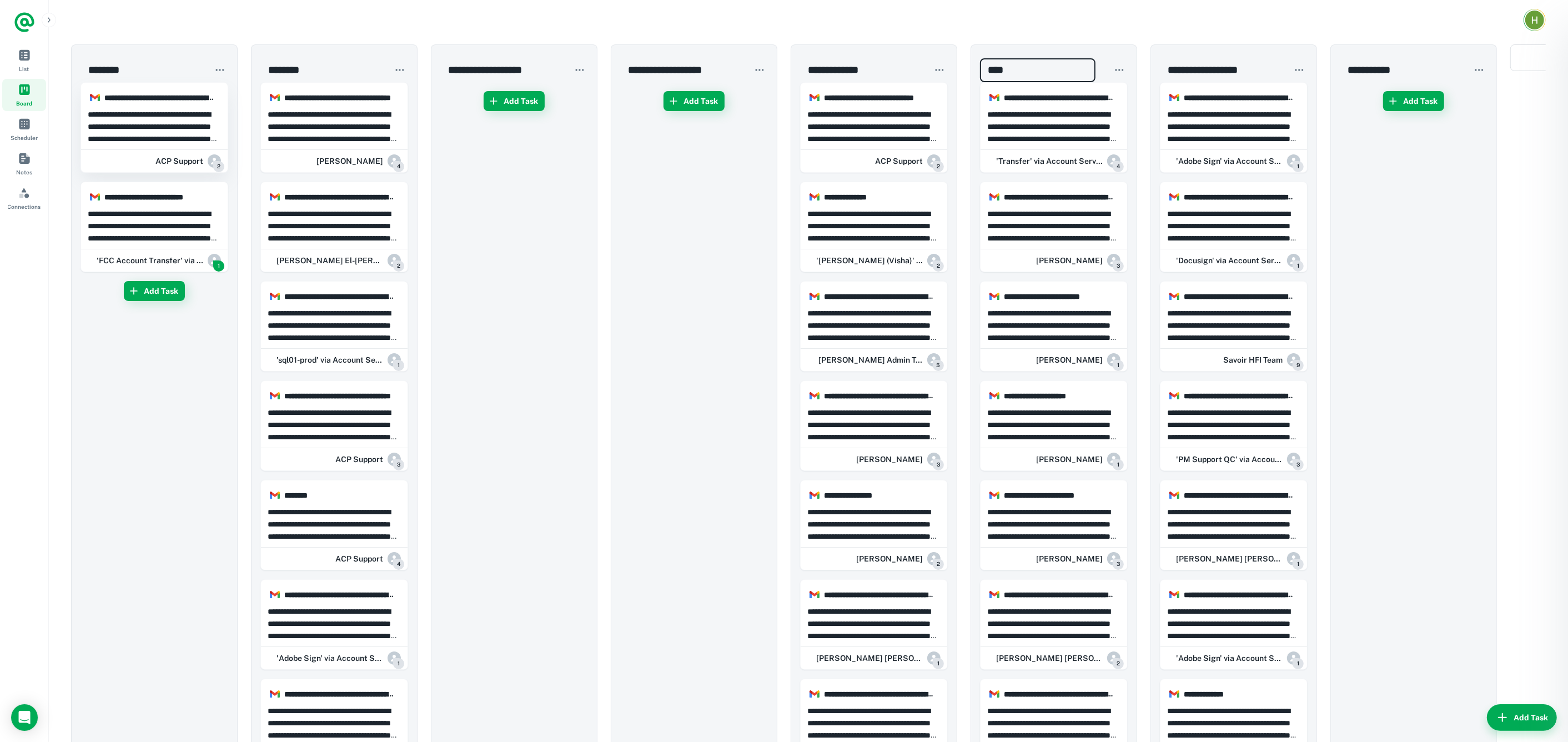
click at [167, 141] on p "**********" at bounding box center [155, 126] width 134 height 36
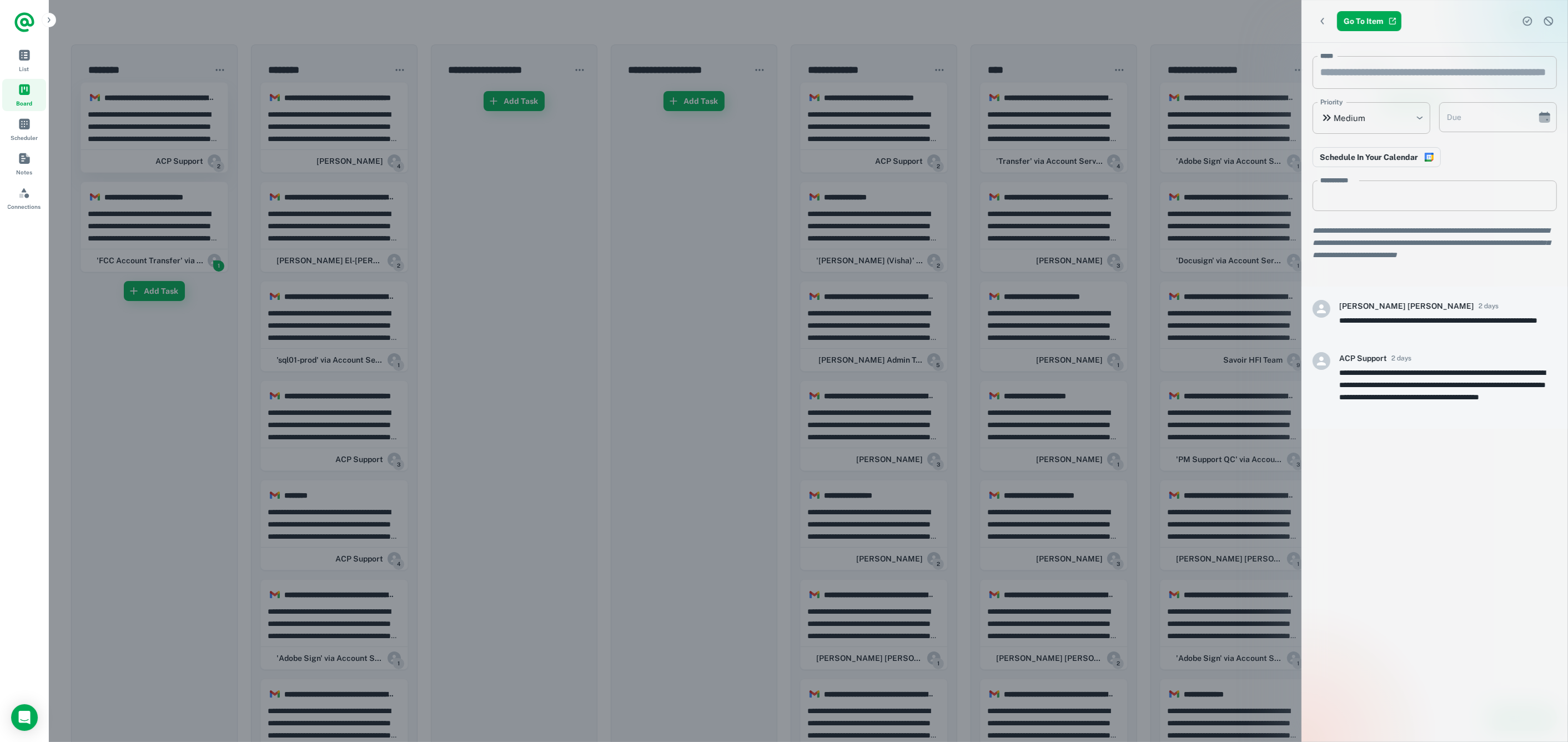
click at [167, 141] on div at bounding box center [784, 371] width 1568 height 742
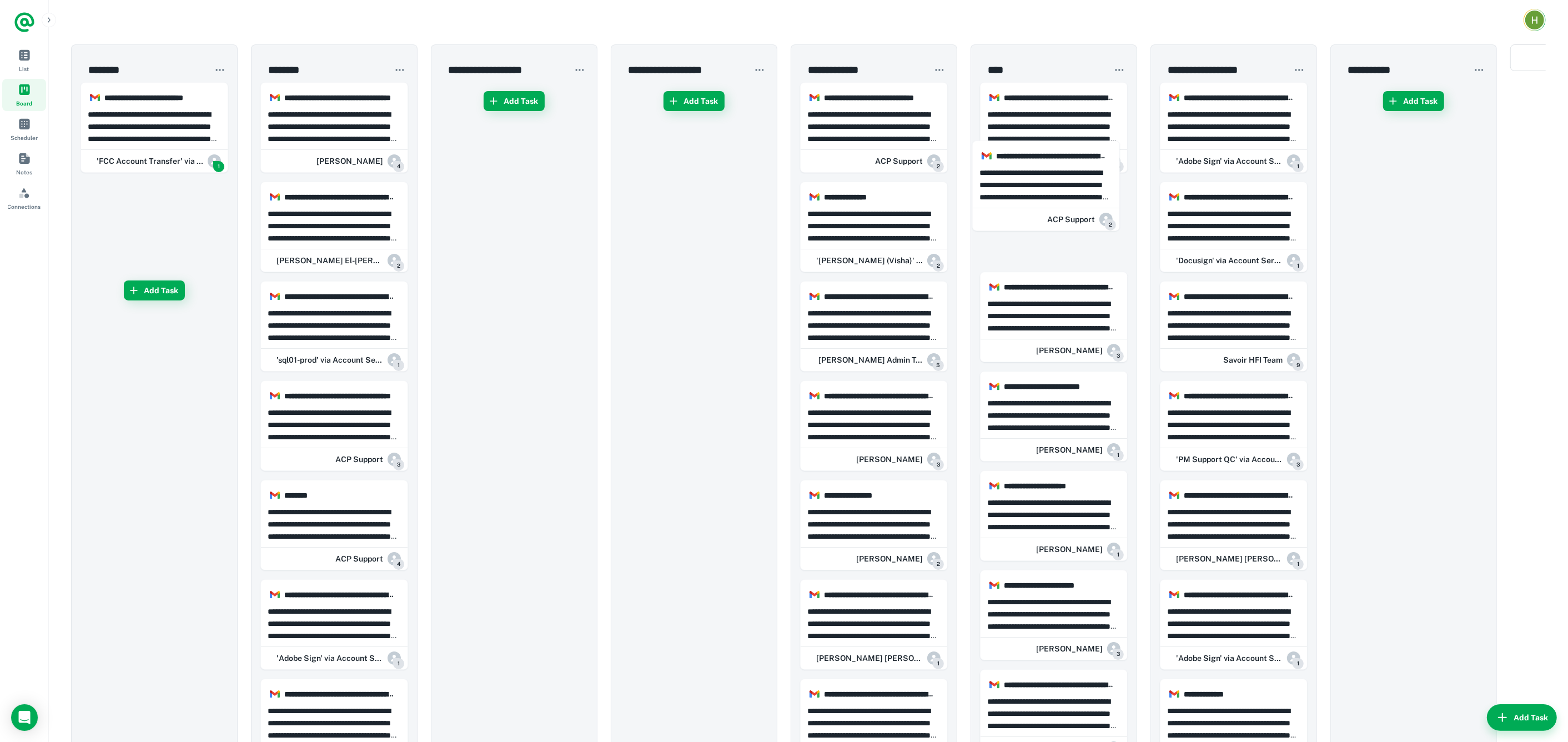
drag, startPoint x: 166, startPoint y: 131, endPoint x: 1182, endPoint y: 196, distance: 1018.1
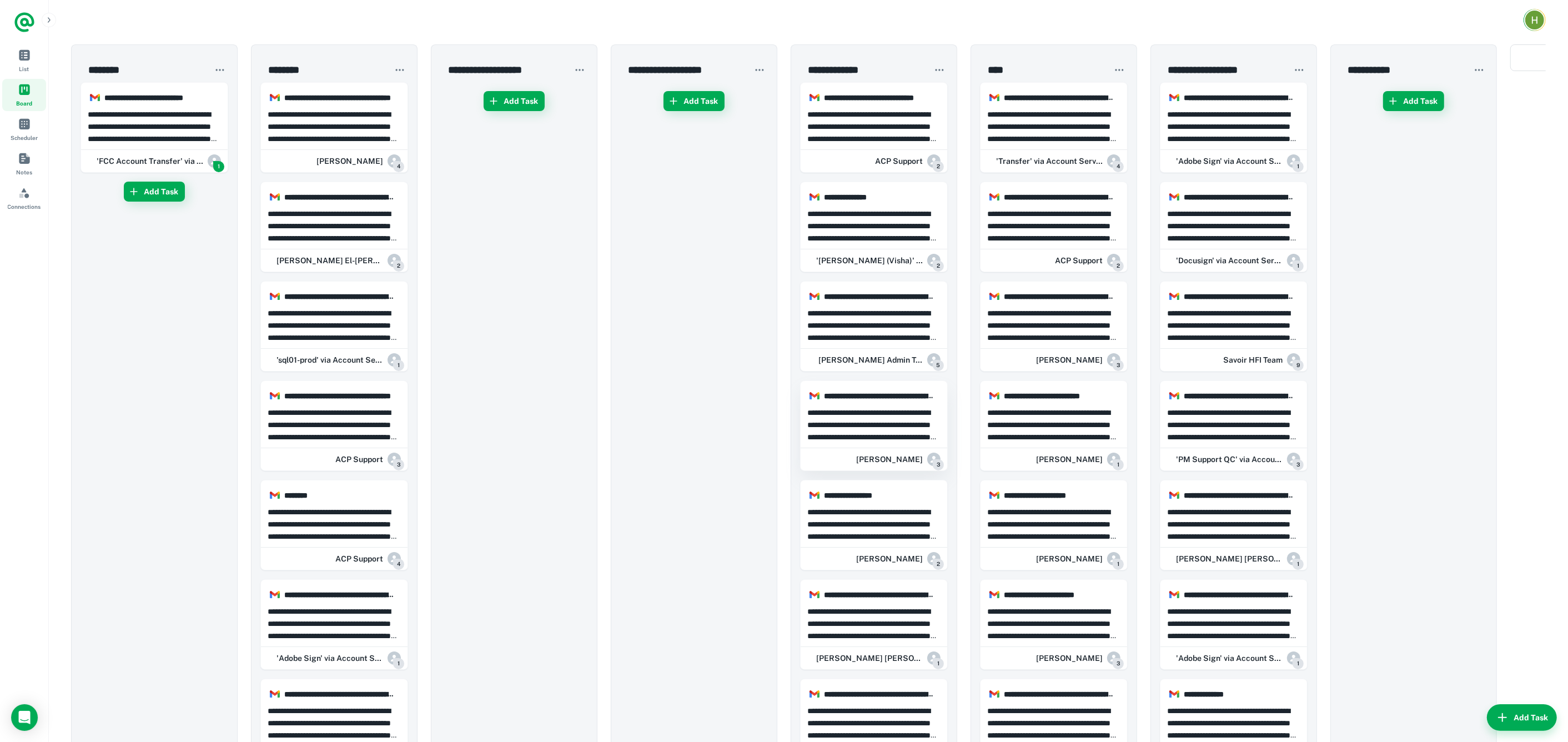
click at [885, 431] on p "**********" at bounding box center [874, 425] width 134 height 36
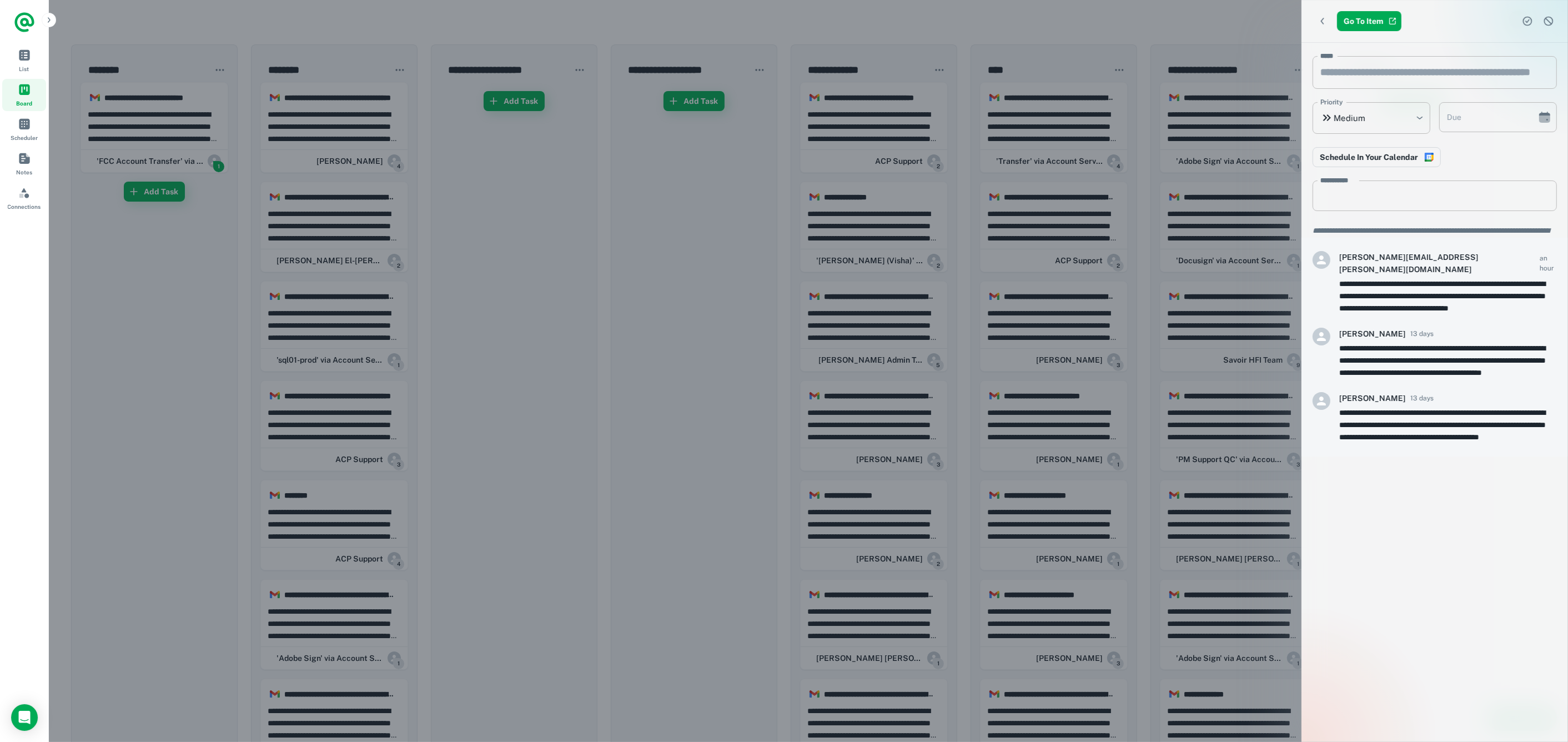
click at [906, 531] on div at bounding box center [784, 371] width 1568 height 742
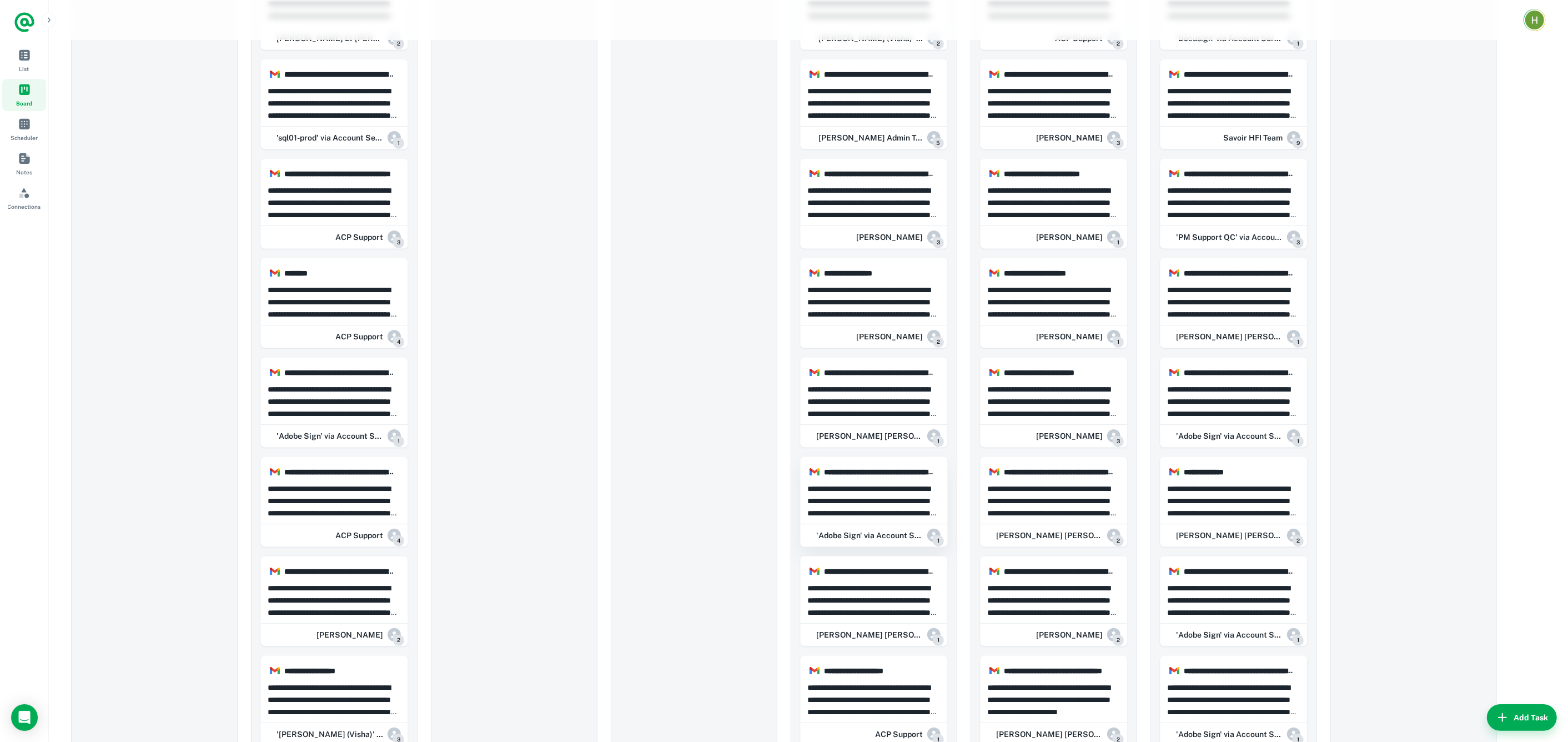
scroll to position [333, 0]
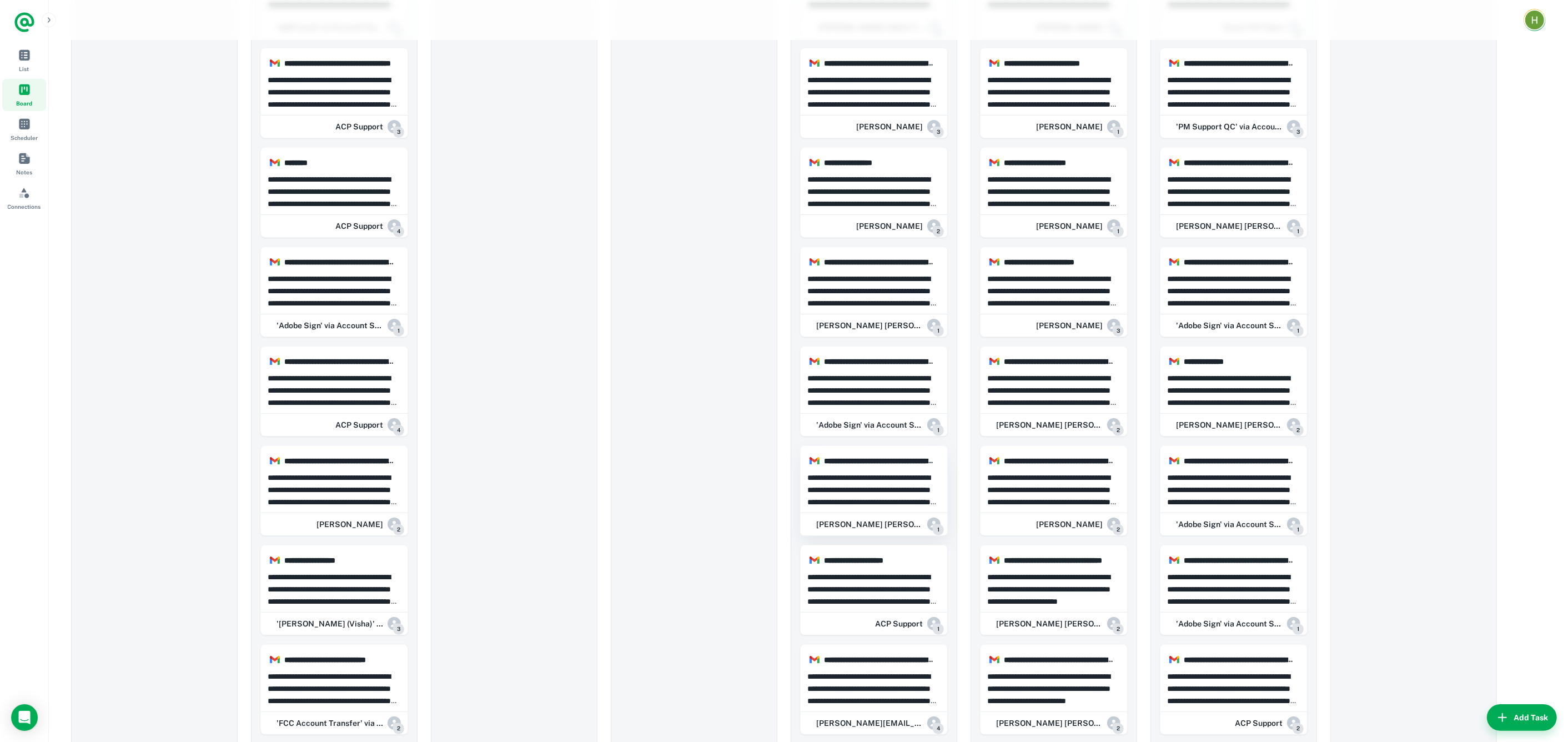
click at [876, 484] on p "**********" at bounding box center [874, 490] width 134 height 36
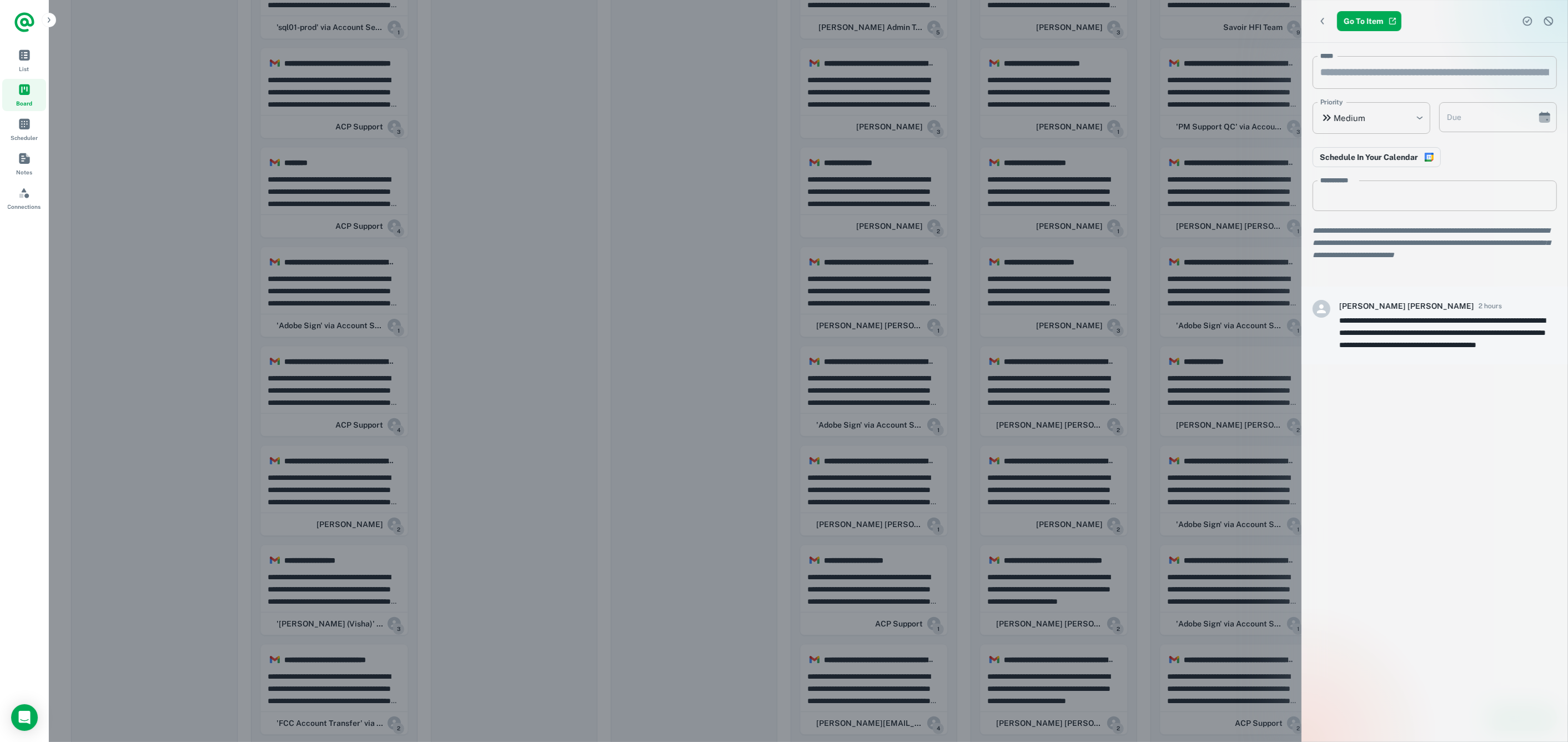
scroll to position [444, 0]
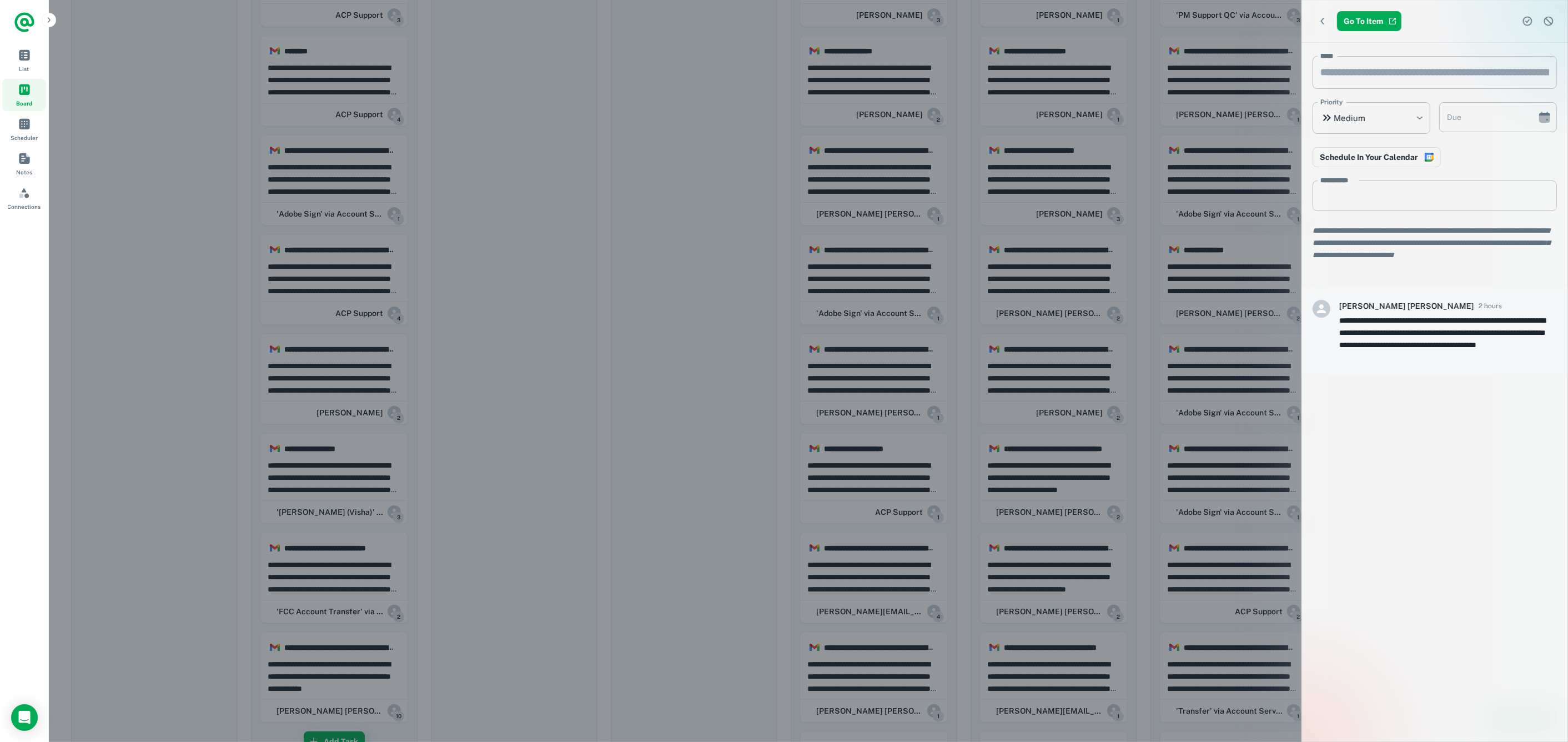
click at [902, 574] on div at bounding box center [784, 371] width 1568 height 742
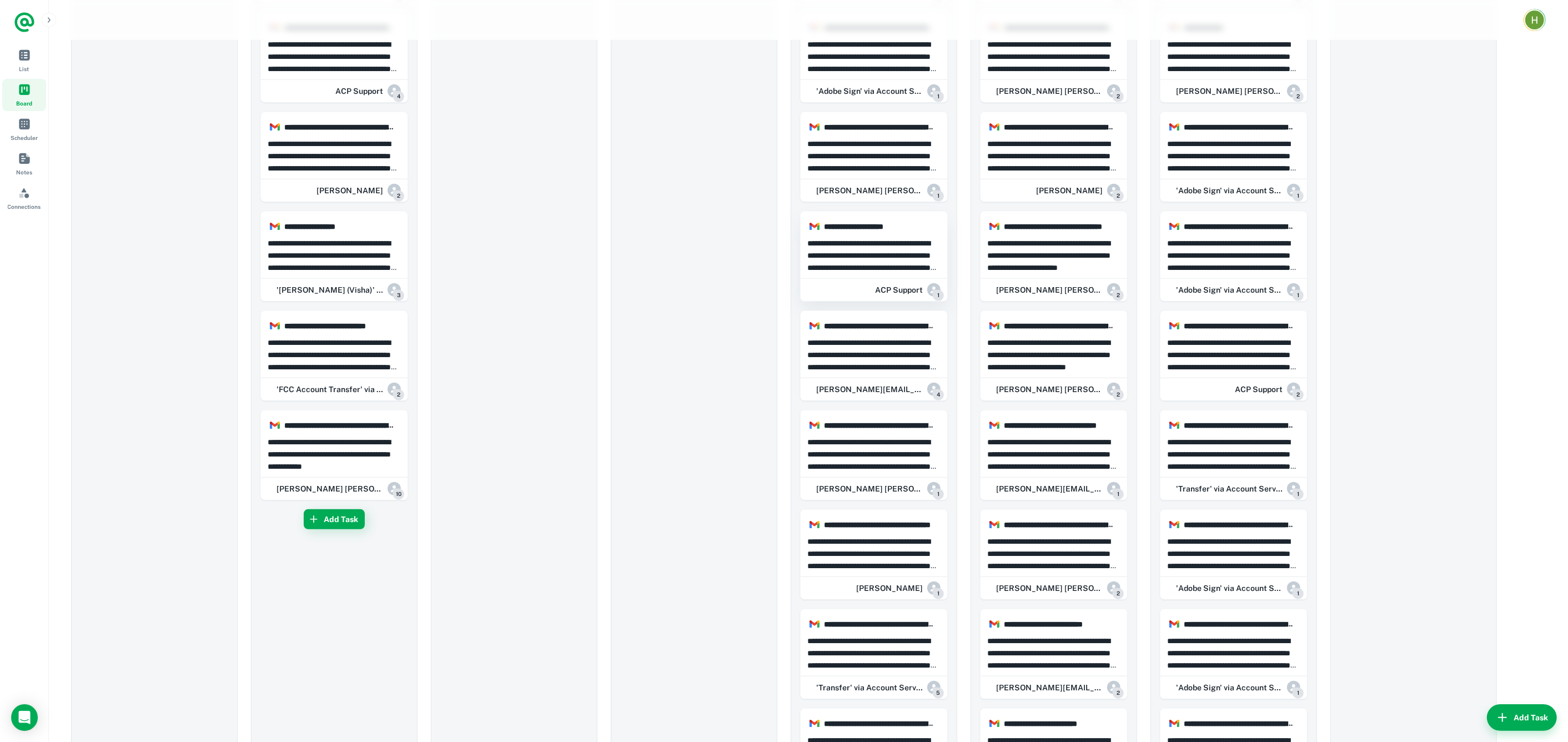
scroll to position [889, 0]
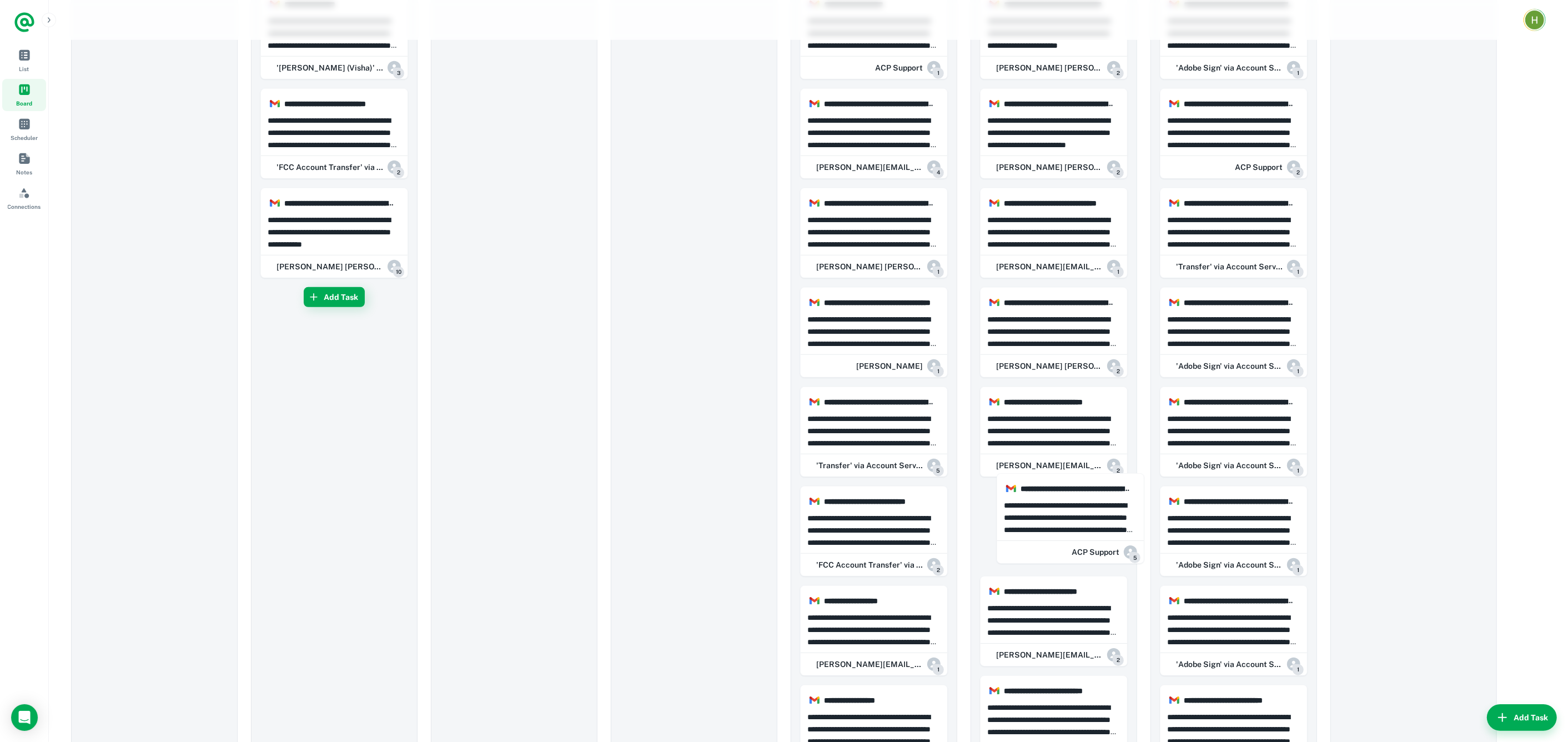
drag, startPoint x: 898, startPoint y: 525, endPoint x: 1096, endPoint y: 515, distance: 198.3
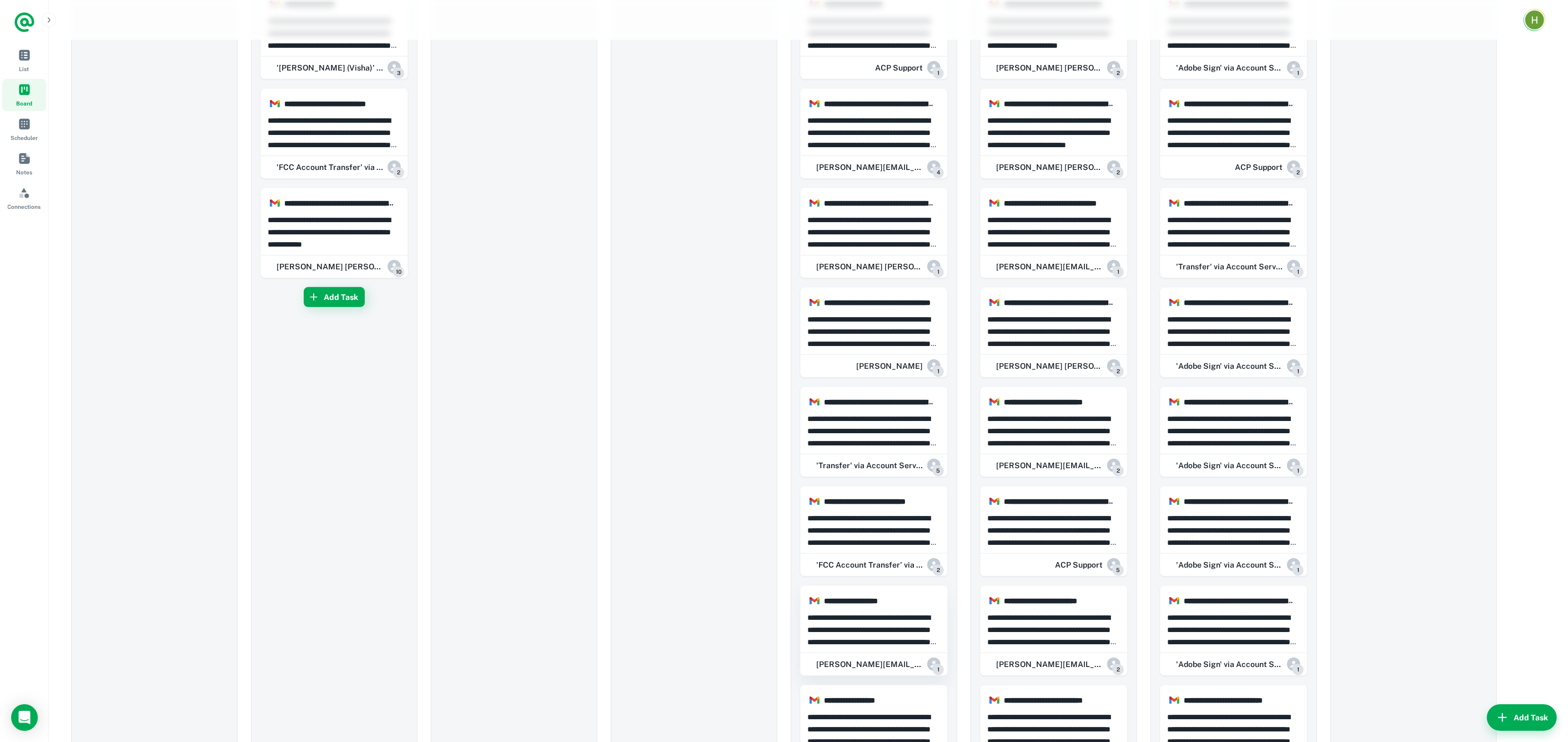
scroll to position [1000, 0]
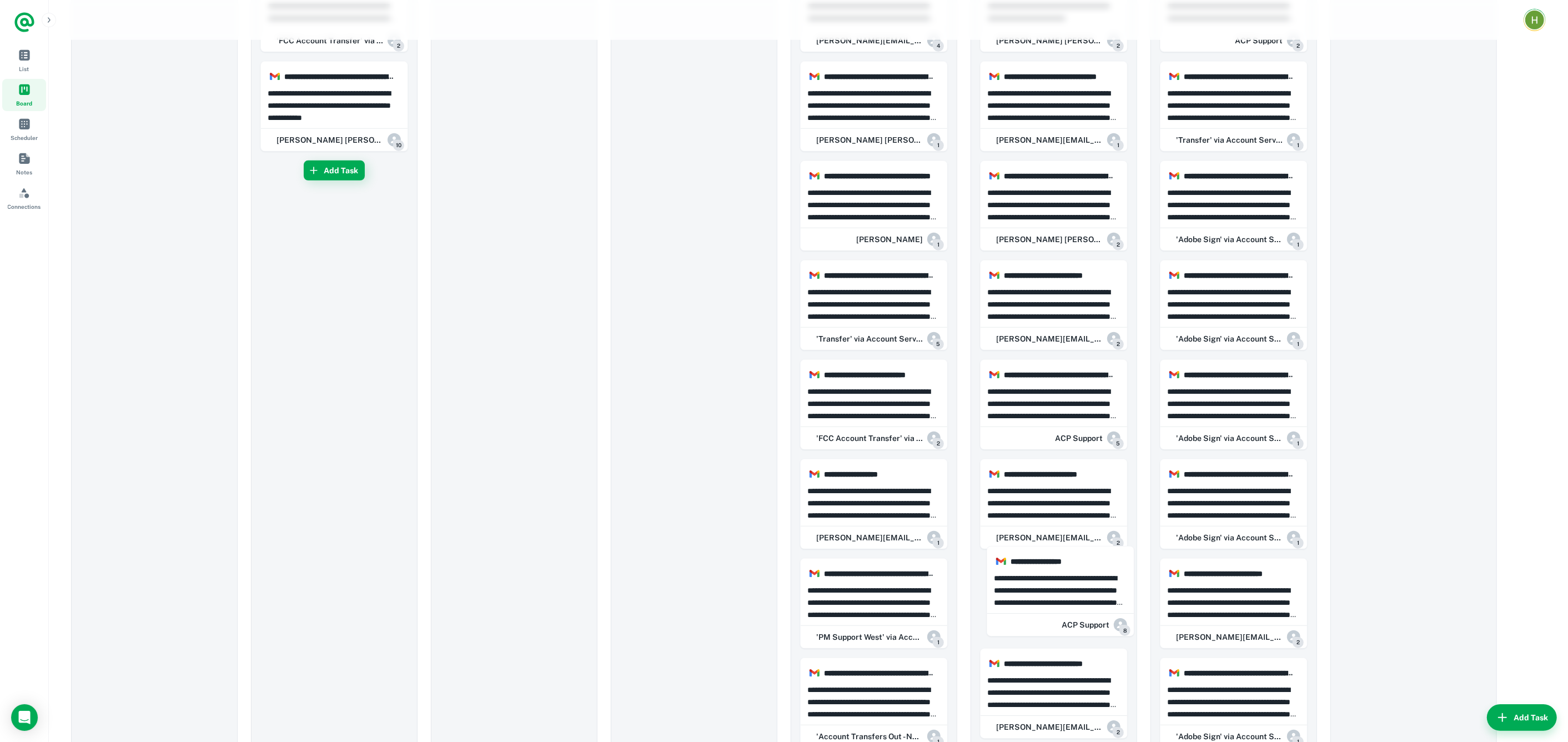
drag, startPoint x: 895, startPoint y: 624, endPoint x: 1088, endPoint y: 602, distance: 194.2
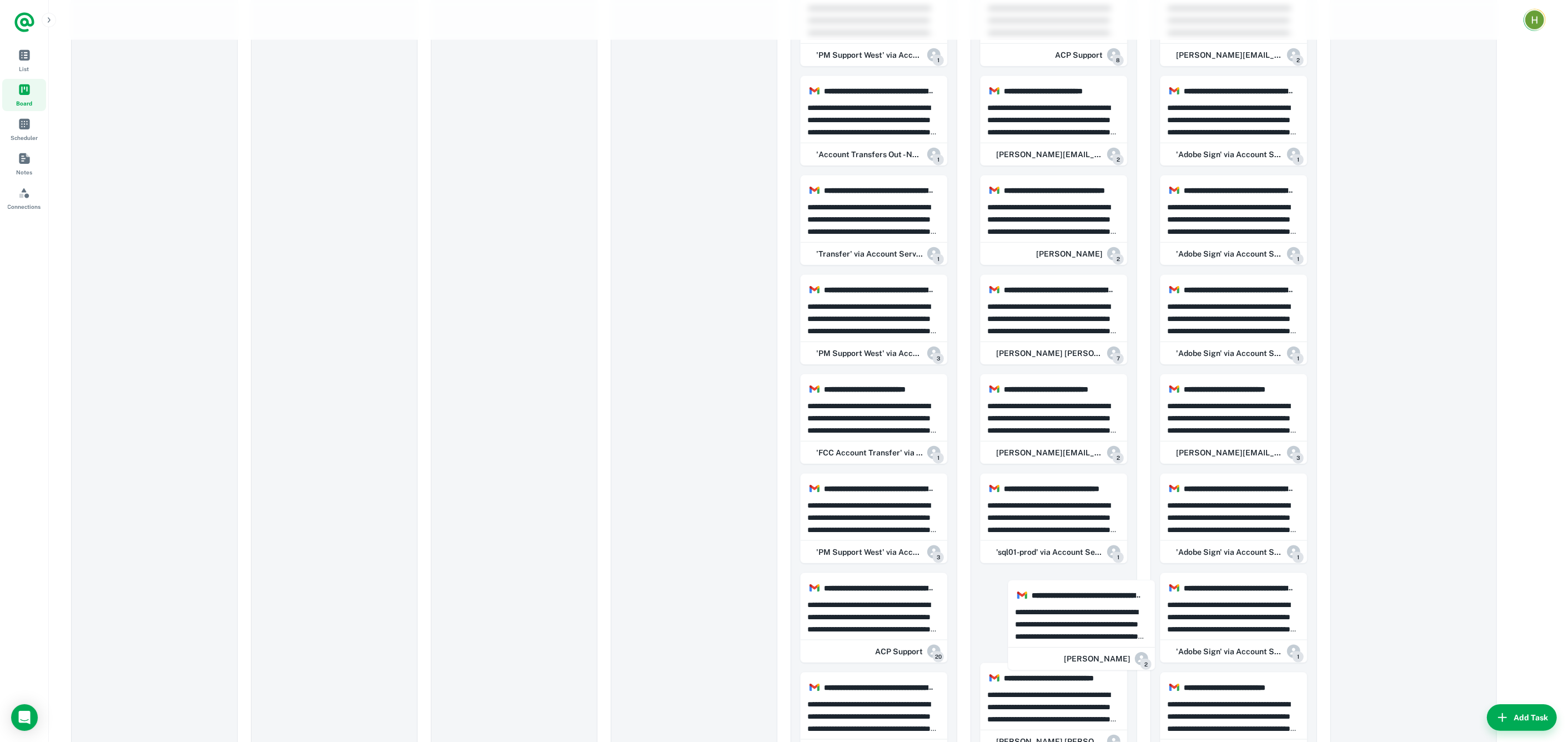
scroll to position [1618, 0]
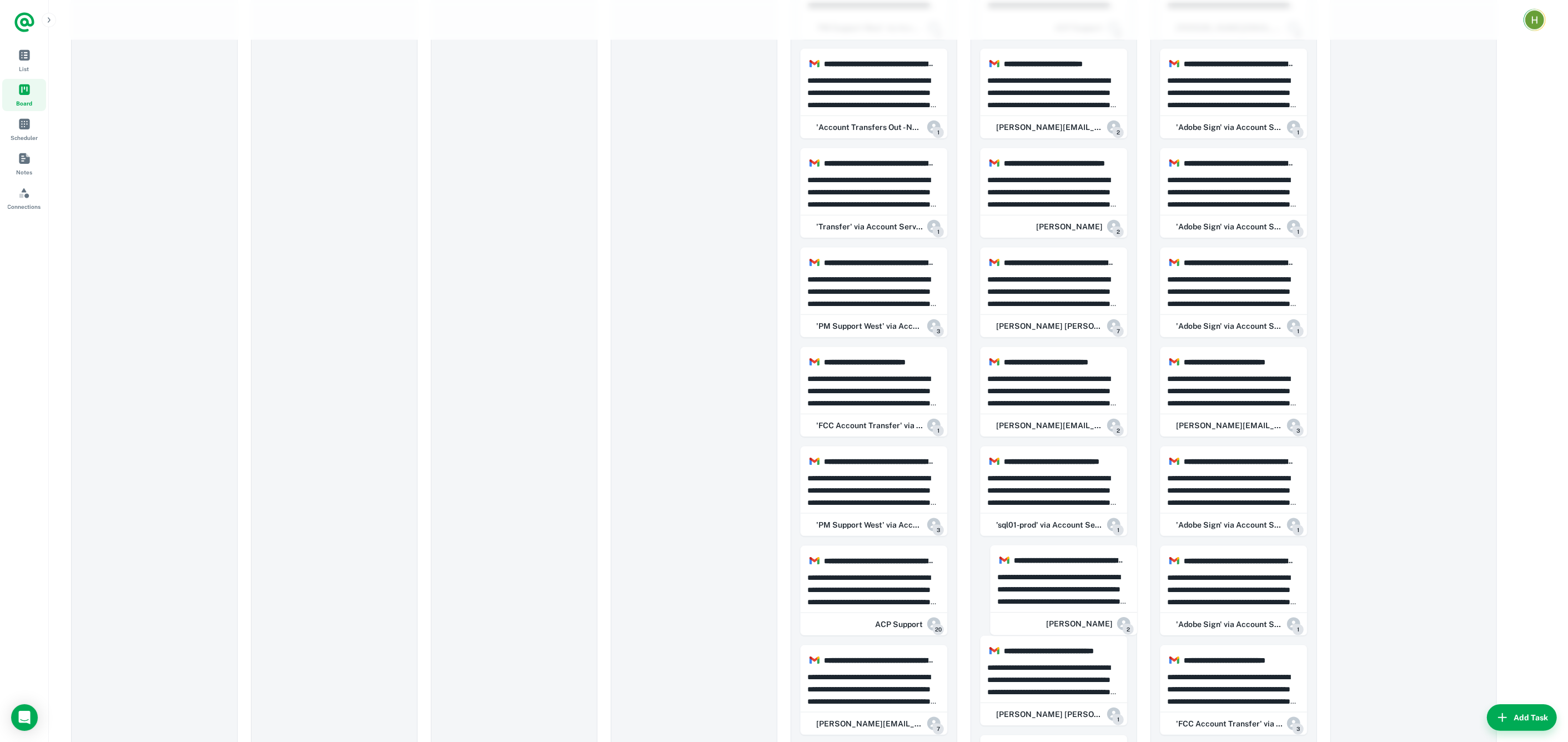
drag, startPoint x: 874, startPoint y: 623, endPoint x: 1062, endPoint y: 579, distance: 193.1
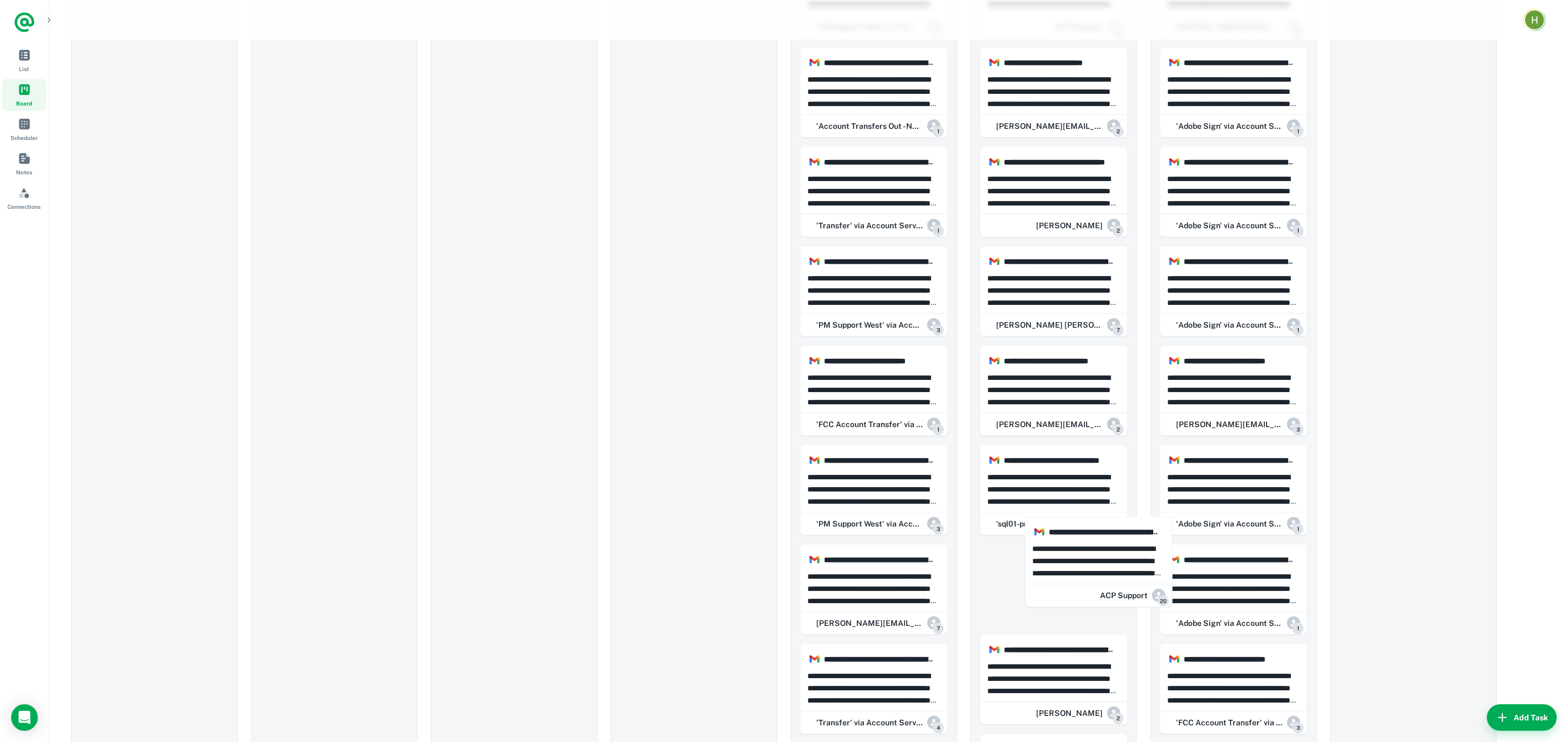
scroll to position [1628, 0]
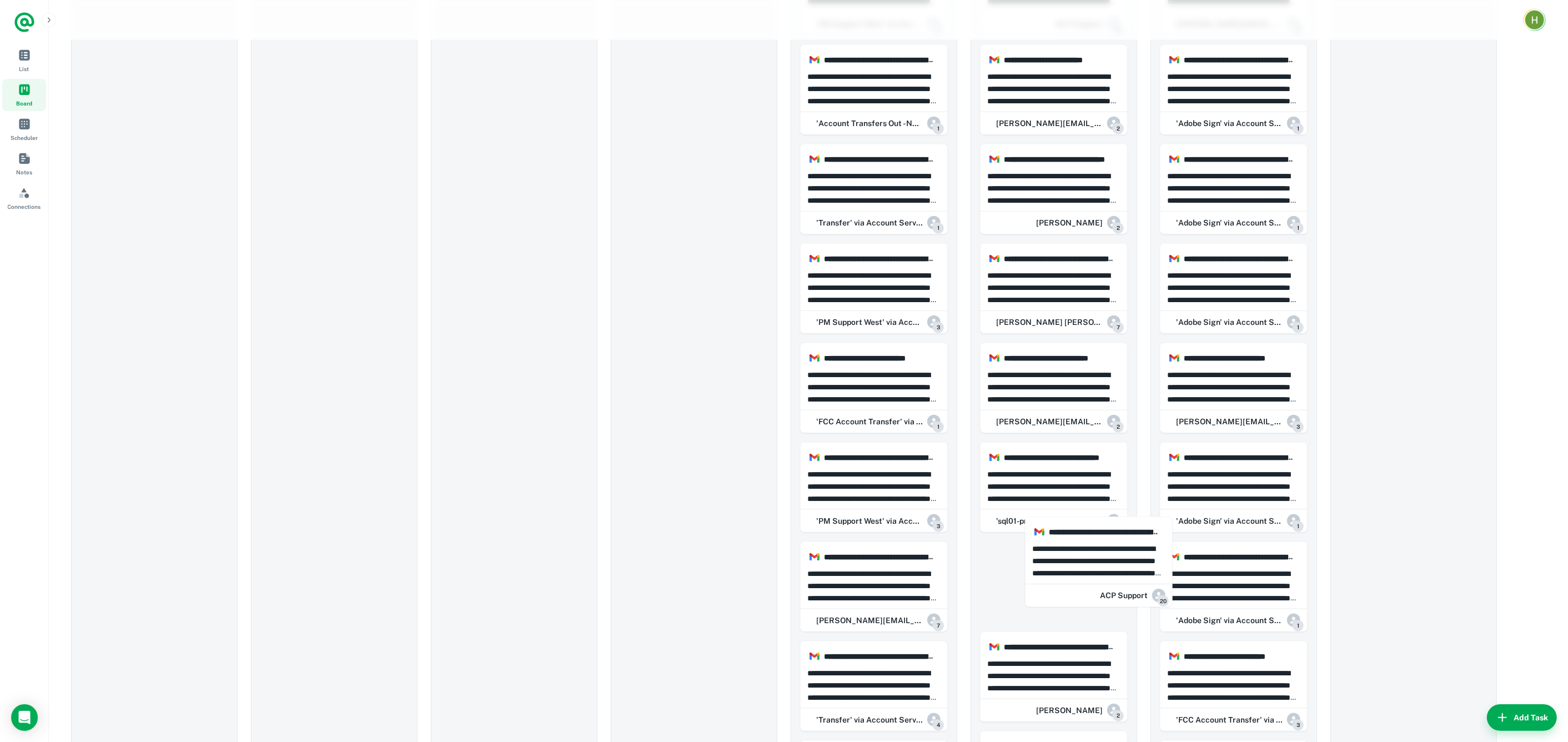
drag, startPoint x: 864, startPoint y: 571, endPoint x: 953, endPoint y: 587, distance: 90.4
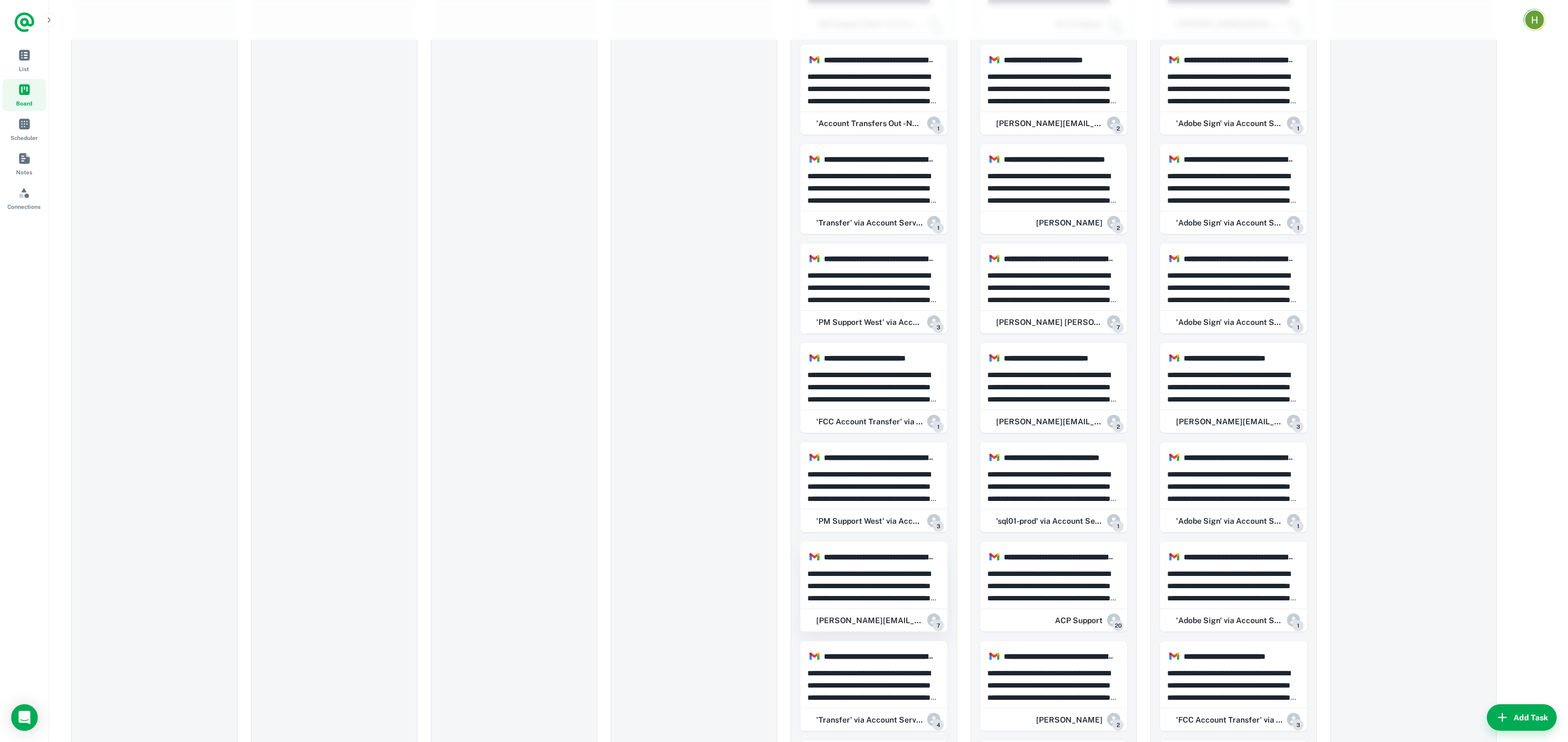
scroll to position [1629, 0]
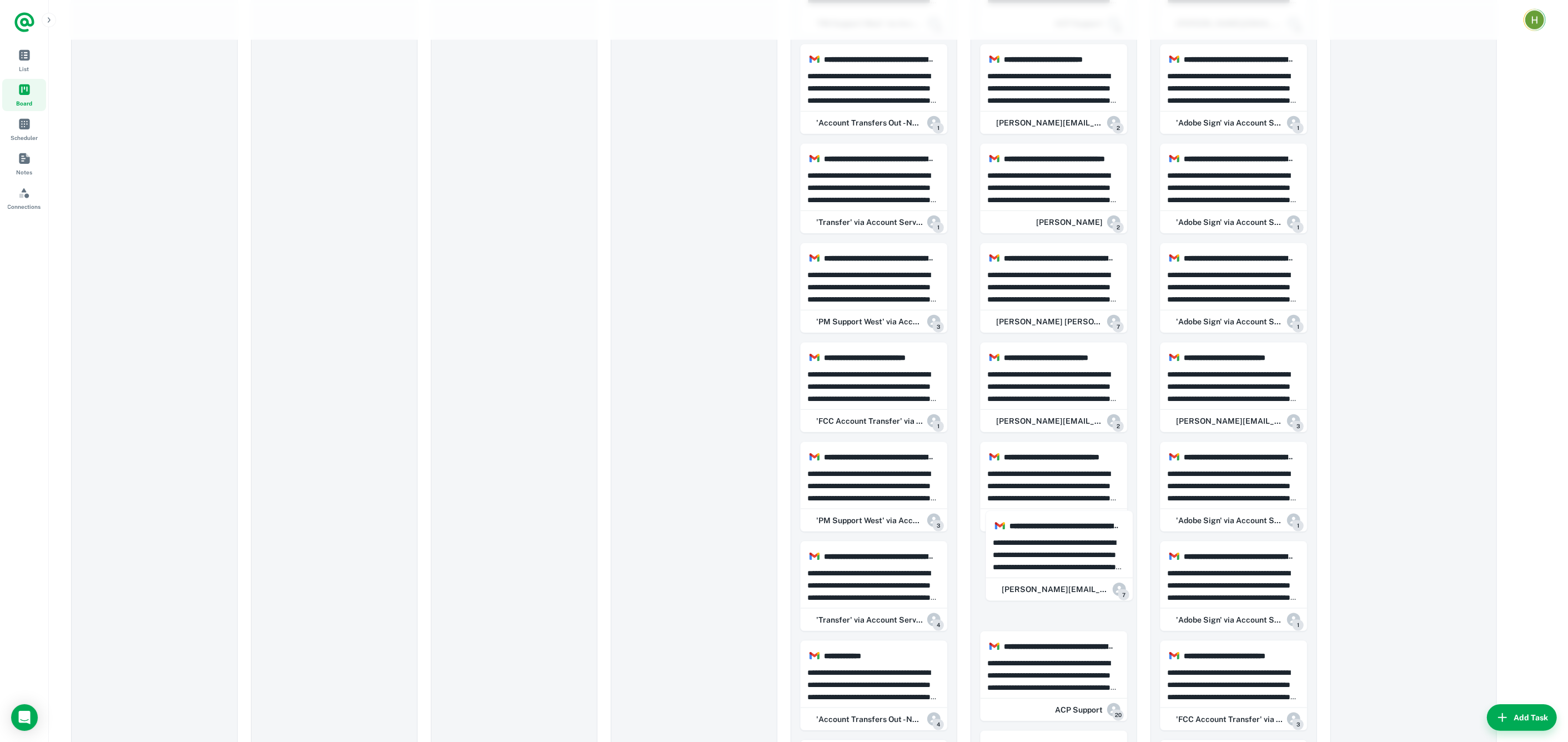
drag, startPoint x: 887, startPoint y: 578, endPoint x: 1082, endPoint y: 553, distance: 196.6
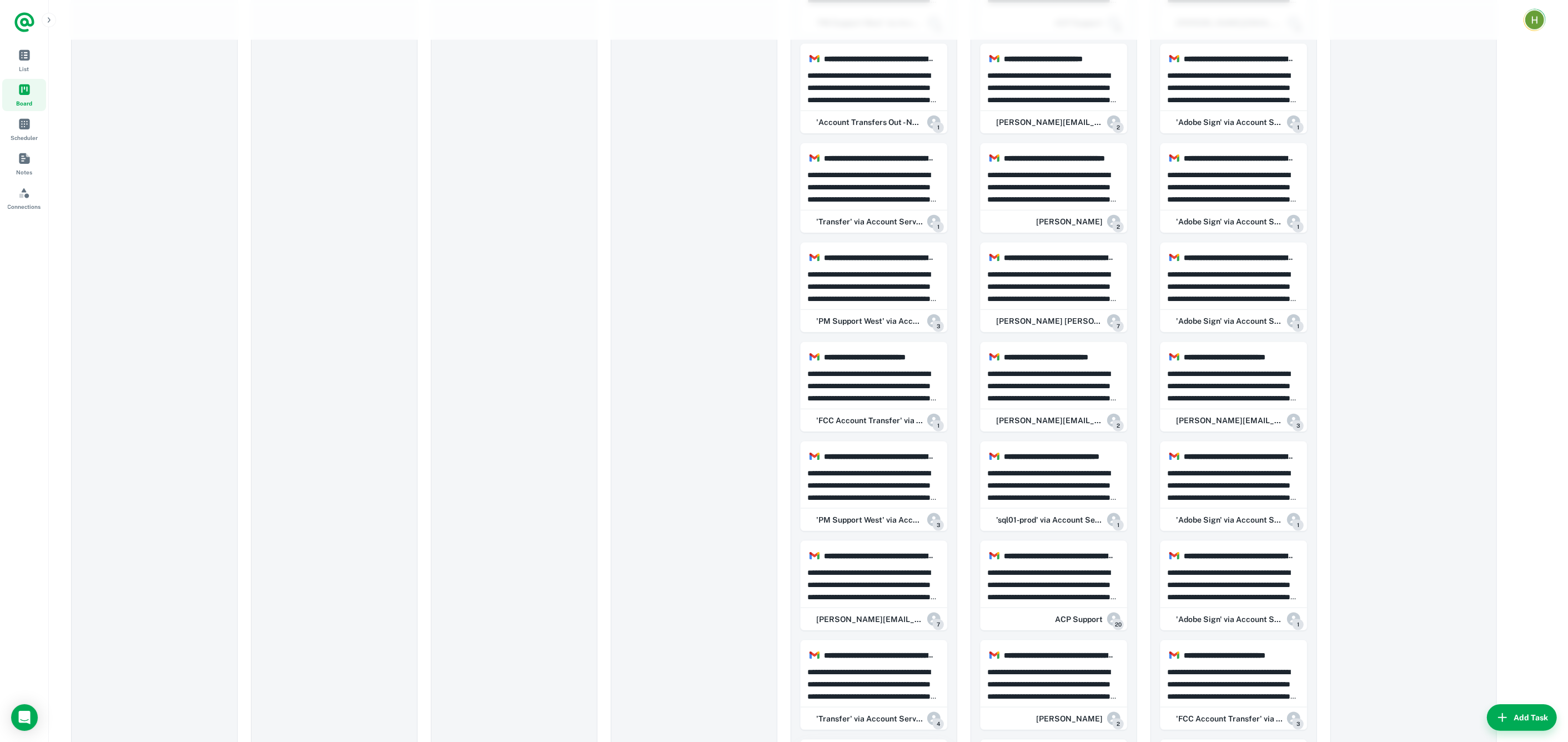
scroll to position [2185, 0]
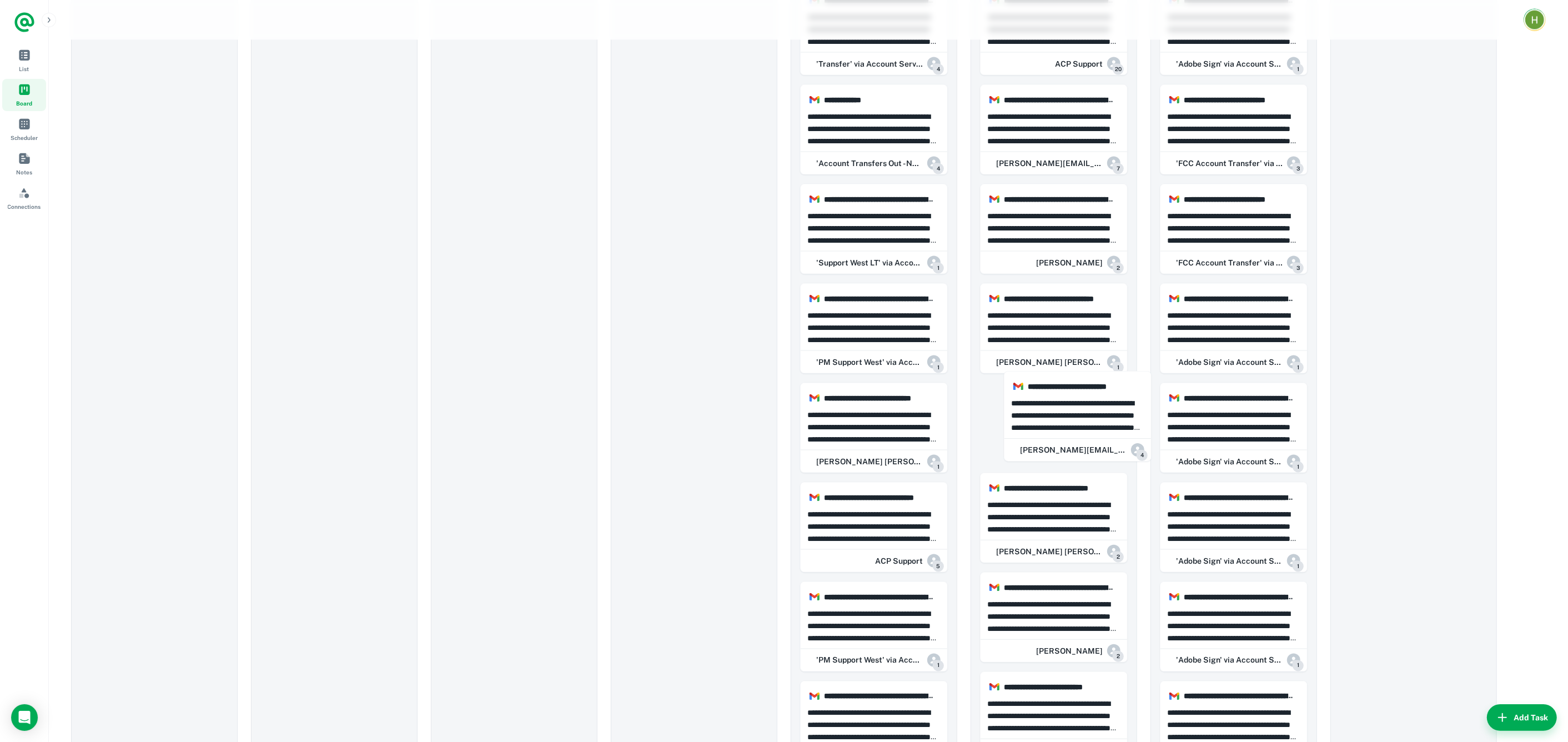
drag, startPoint x: 898, startPoint y: 417, endPoint x: 1104, endPoint y: 415, distance: 206.0
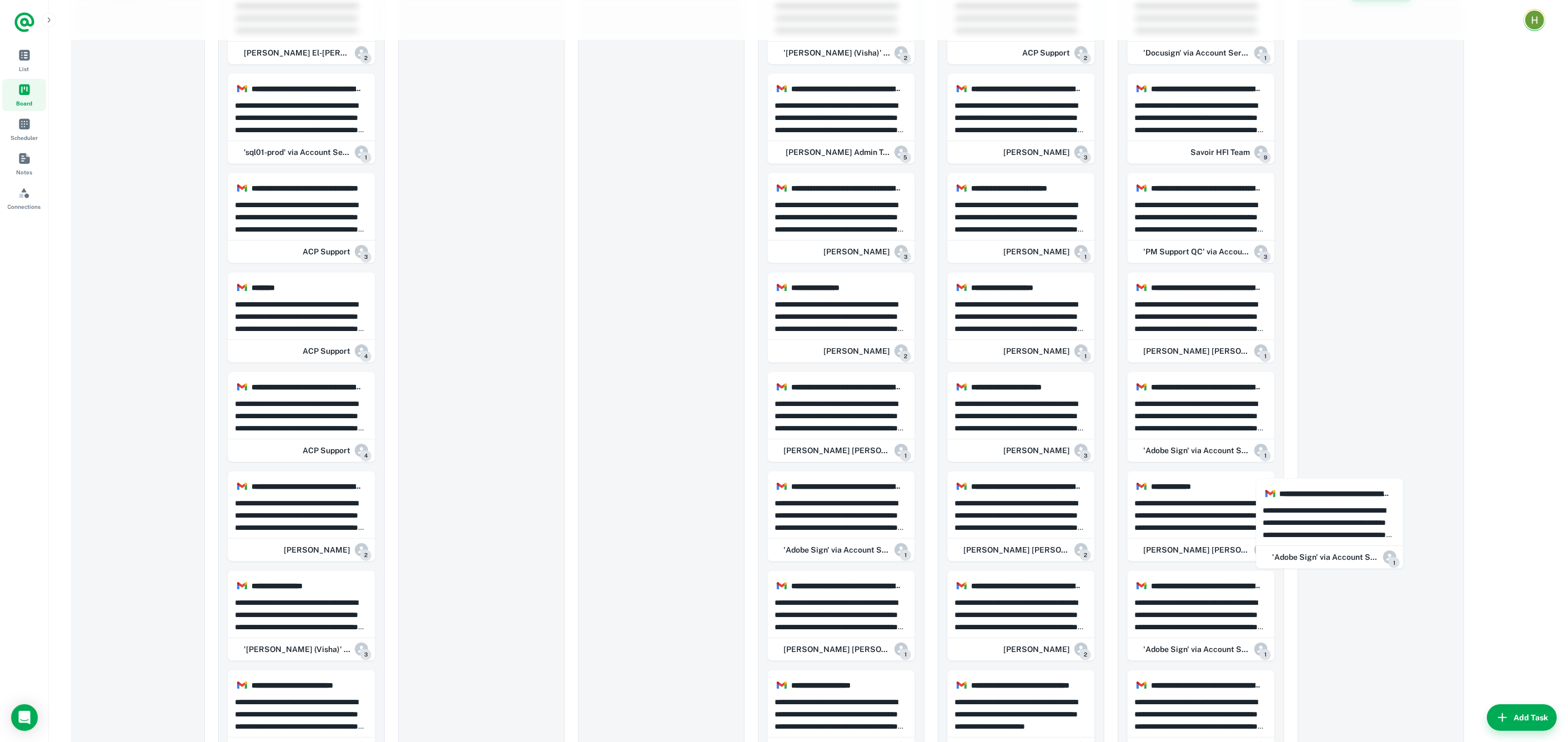
scroll to position [0, 60]
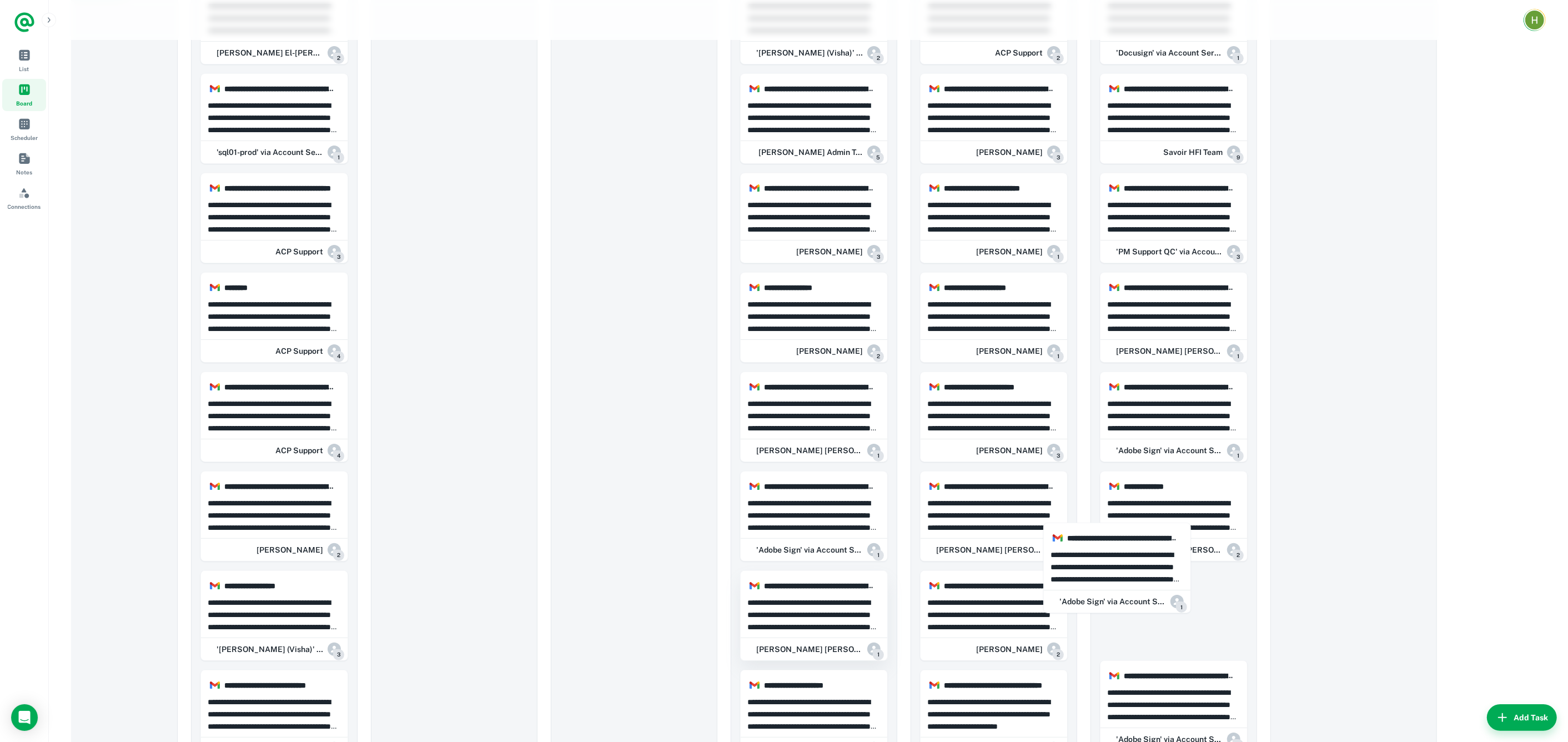
drag, startPoint x: 337, startPoint y: 550, endPoint x: 866, endPoint y: 630, distance: 535.0
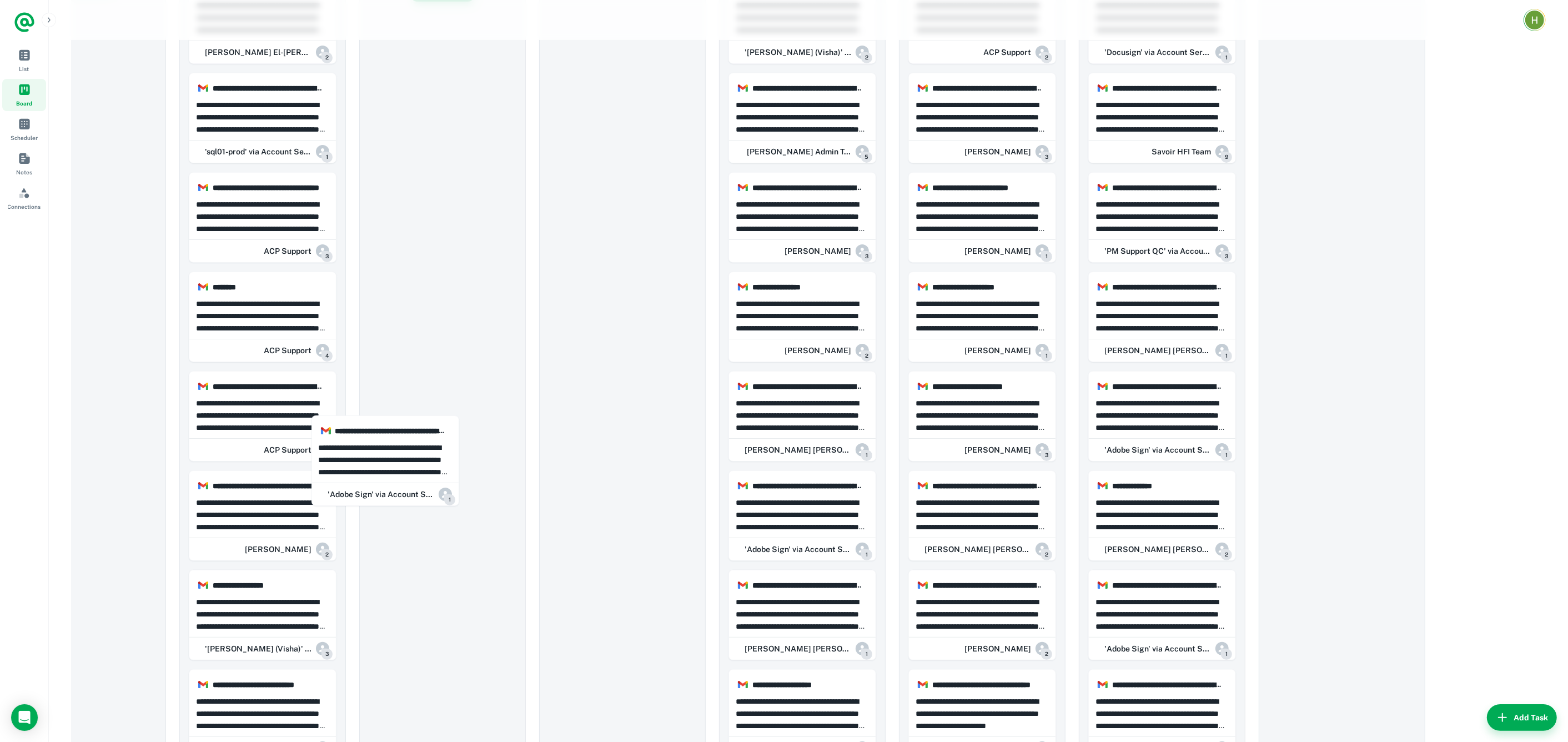
scroll to position [0, 70]
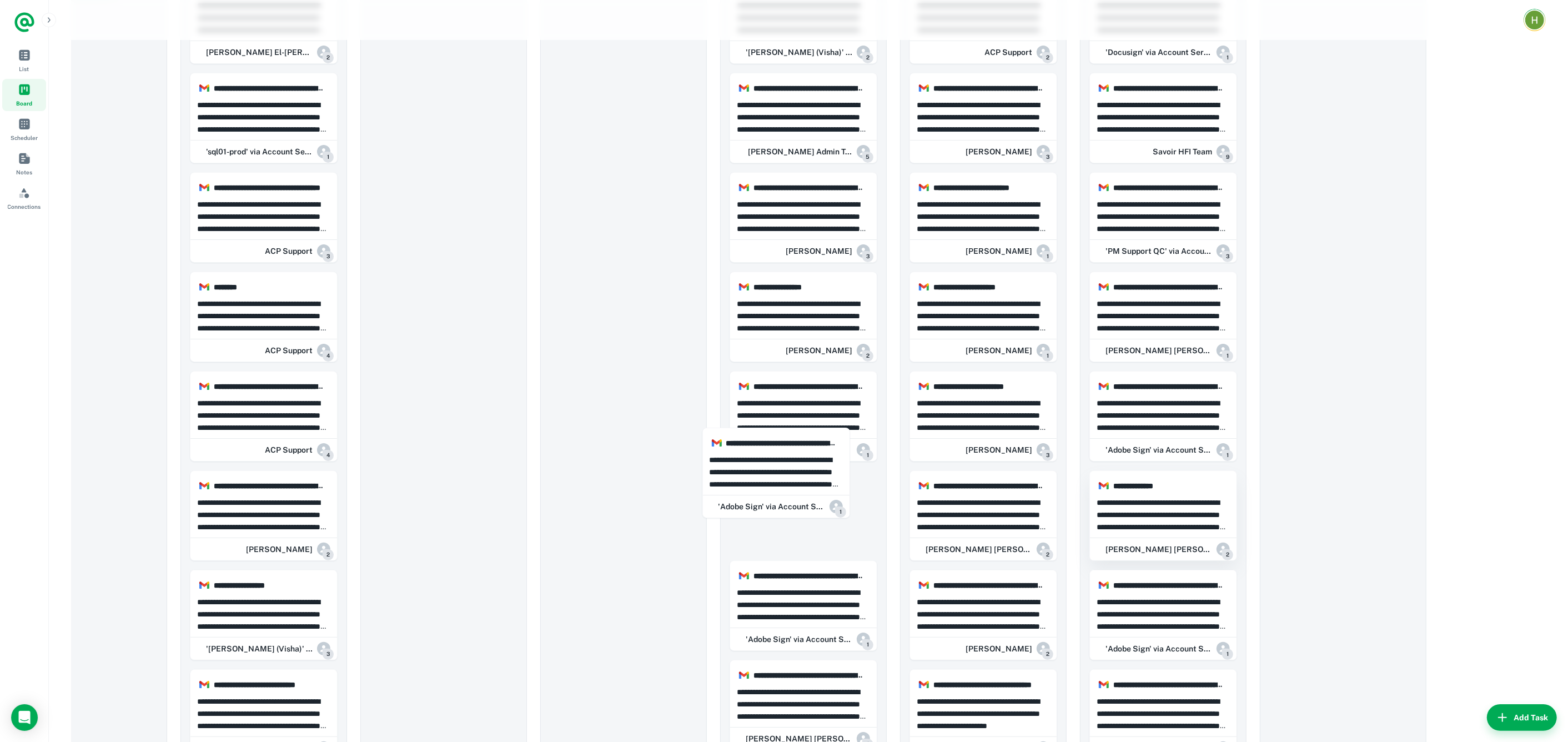
drag, startPoint x: 266, startPoint y: 416, endPoint x: 1159, endPoint y: 536, distance: 901.0
click at [1568, 481] on html "**********" at bounding box center [784, 163] width 1568 height 742
